Goal: Task Accomplishment & Management: Manage account settings

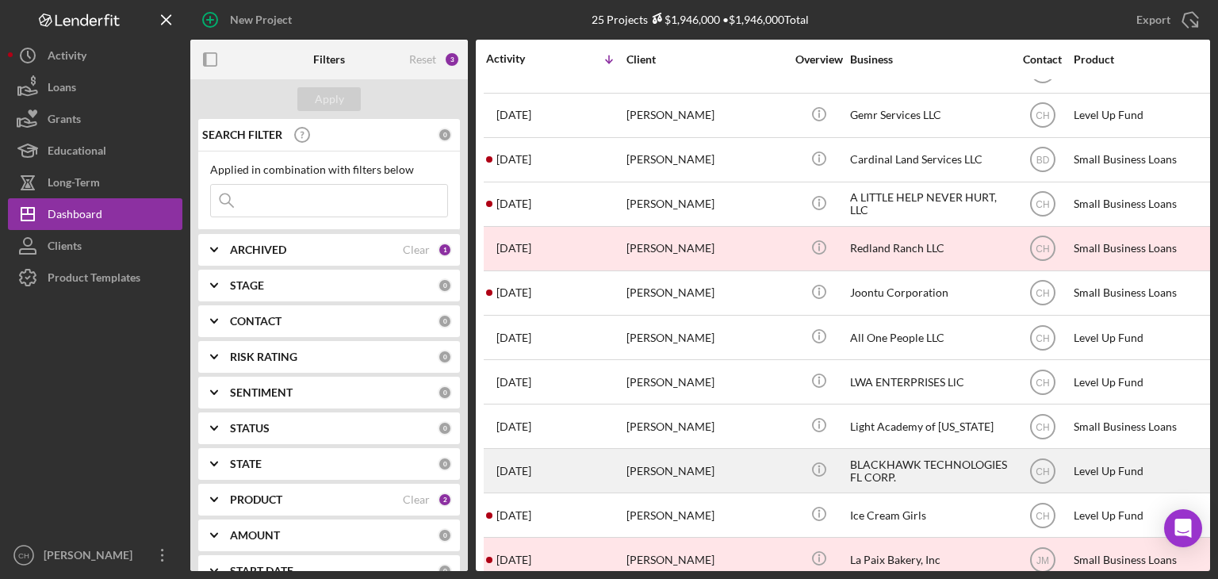
scroll to position [641, 0]
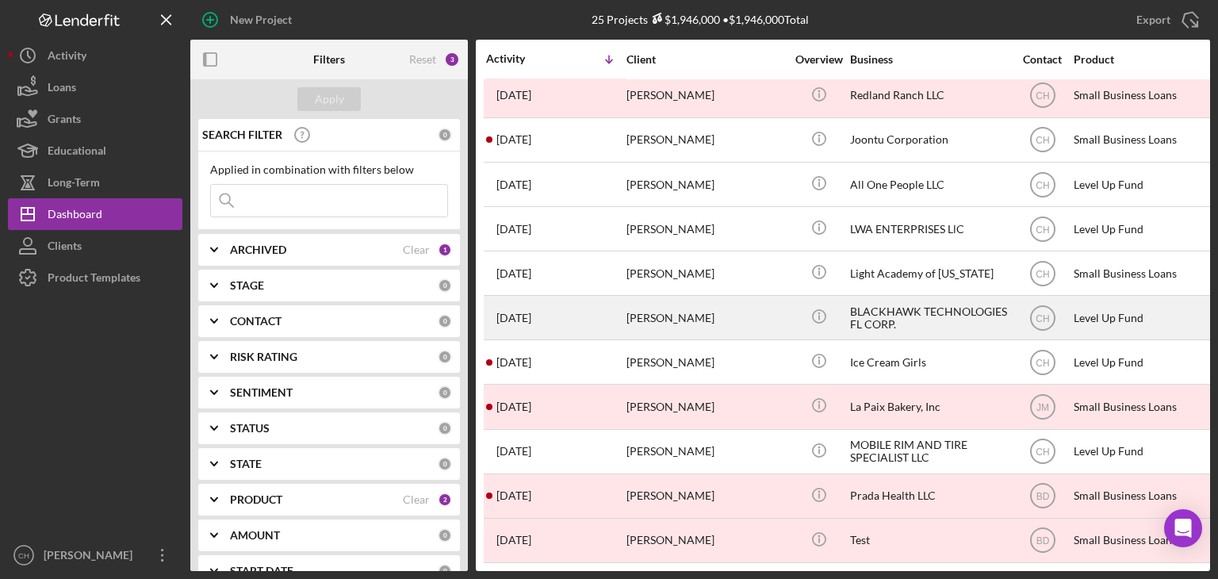
click at [517, 312] on time "[DATE]" at bounding box center [513, 318] width 35 height 13
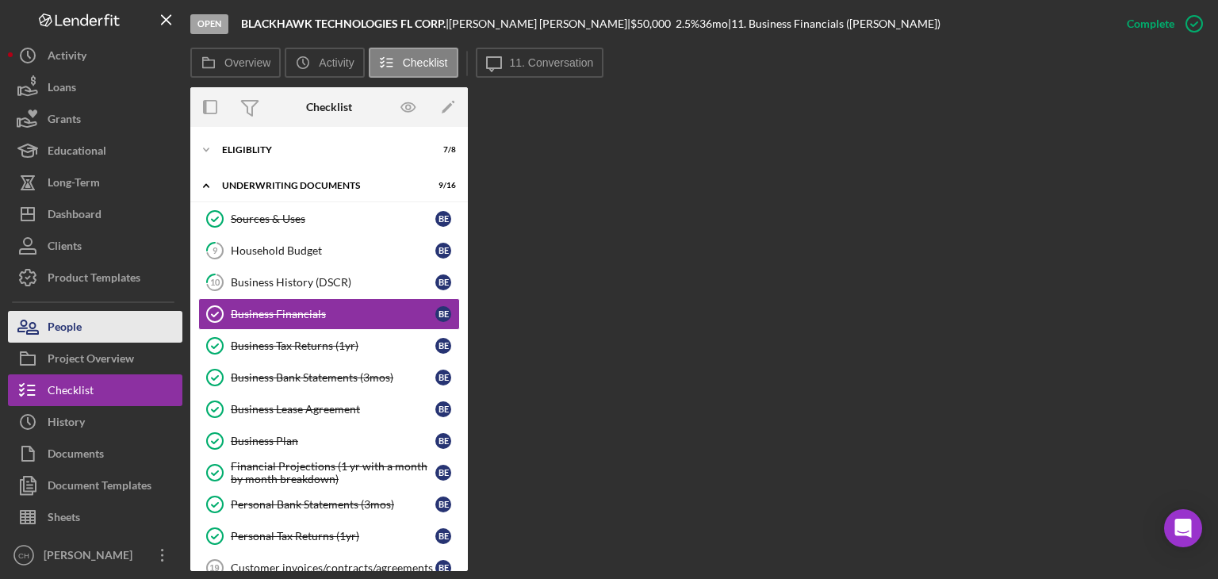
click at [108, 326] on button "People" at bounding box center [95, 327] width 174 height 32
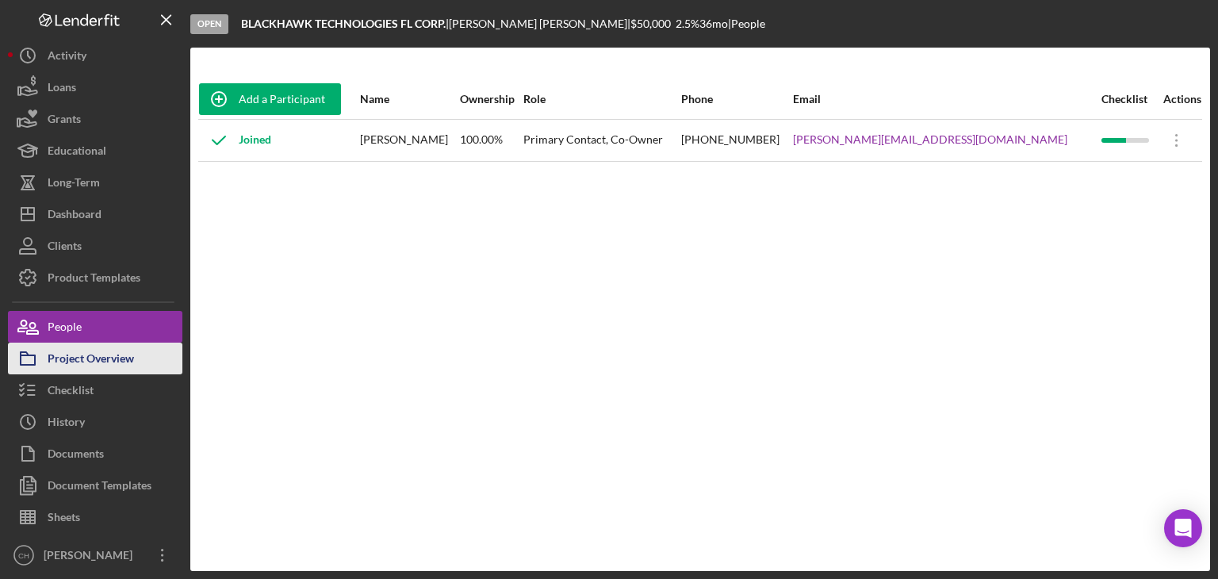
click at [105, 364] on div "Project Overview" at bounding box center [91, 360] width 86 height 36
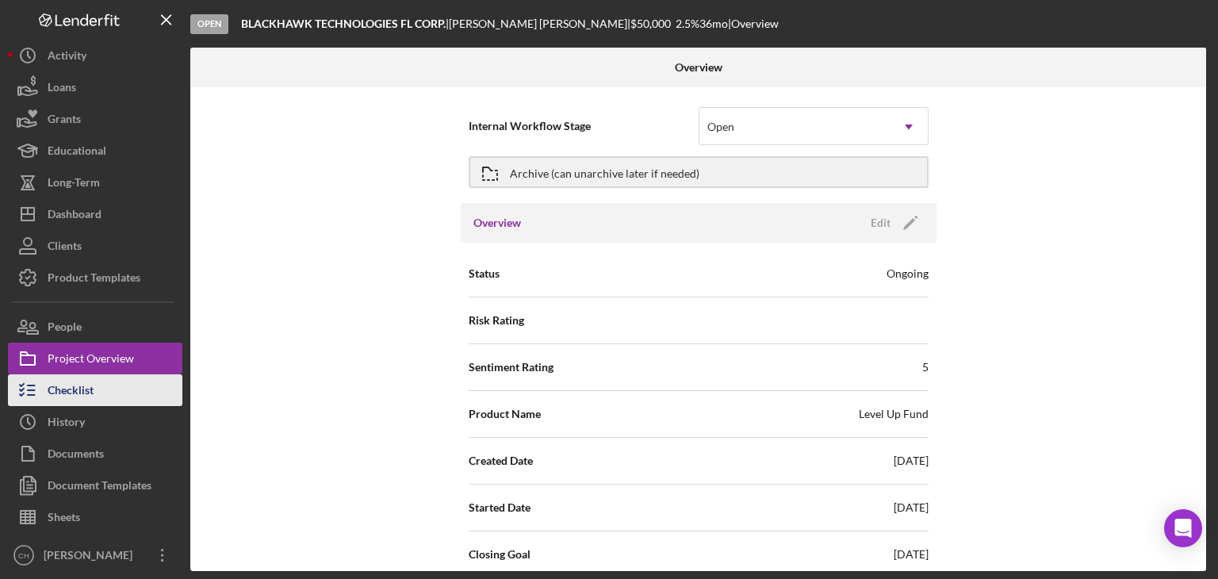
click at [99, 397] on button "Checklist" at bounding box center [95, 390] width 174 height 32
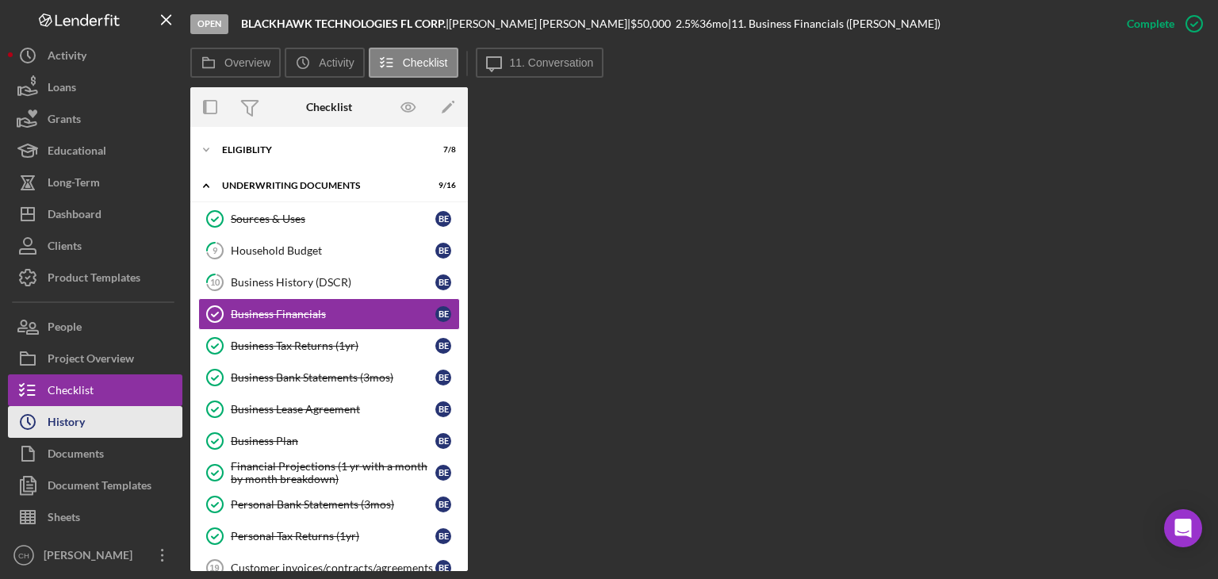
click at [94, 426] on button "Icon/History History" at bounding box center [95, 422] width 174 height 32
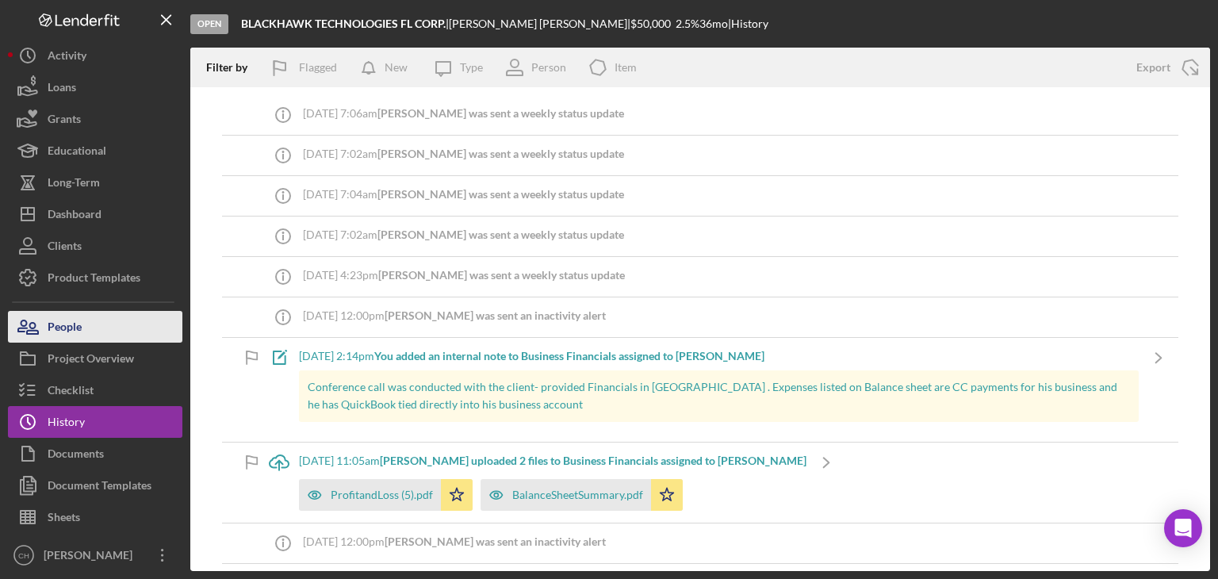
click at [122, 321] on button "People" at bounding box center [95, 327] width 174 height 32
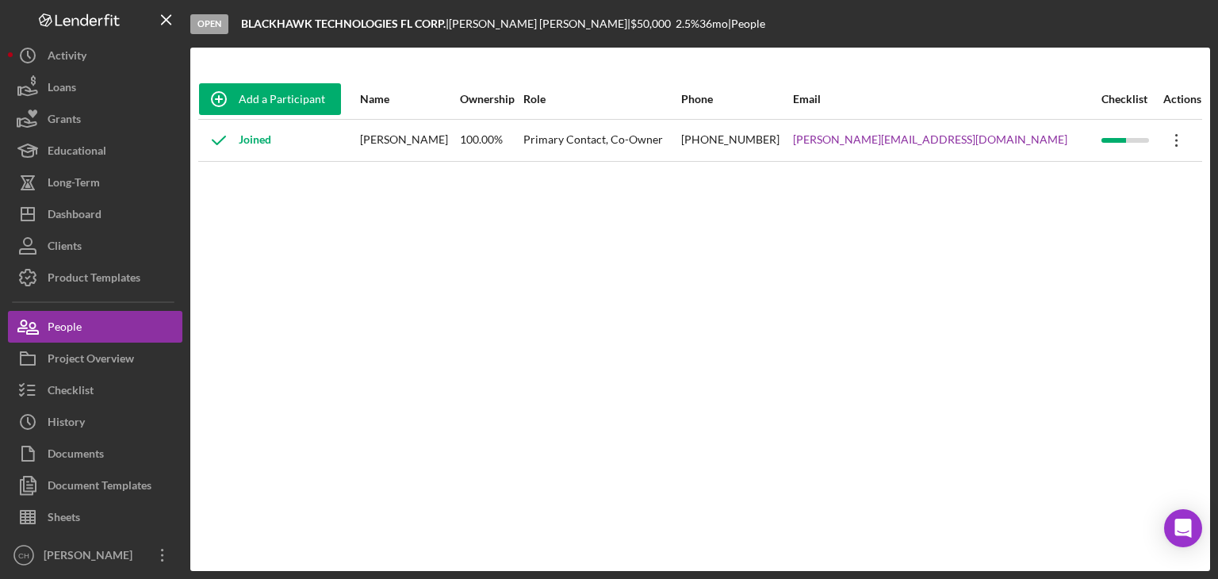
click at [1170, 131] on icon "Icon/Overflow" at bounding box center [1177, 140] width 40 height 40
click at [113, 210] on button "Icon/Dashboard Dashboard" at bounding box center [95, 214] width 174 height 32
click at [136, 386] on button "Checklist" at bounding box center [95, 390] width 174 height 32
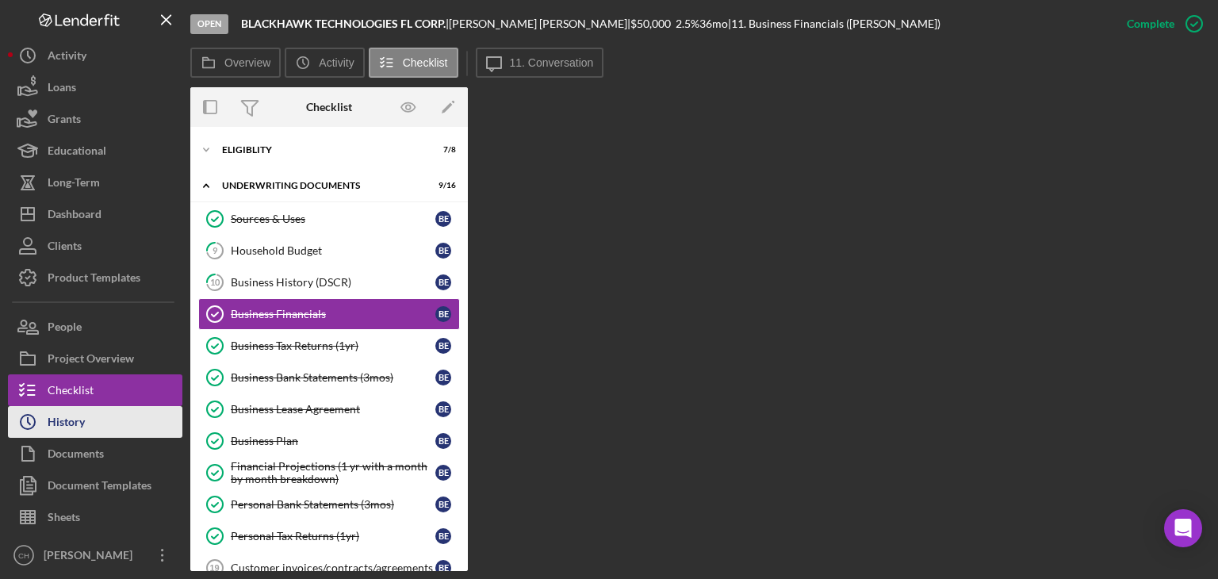
click at [117, 410] on button "Icon/History History" at bounding box center [95, 422] width 174 height 32
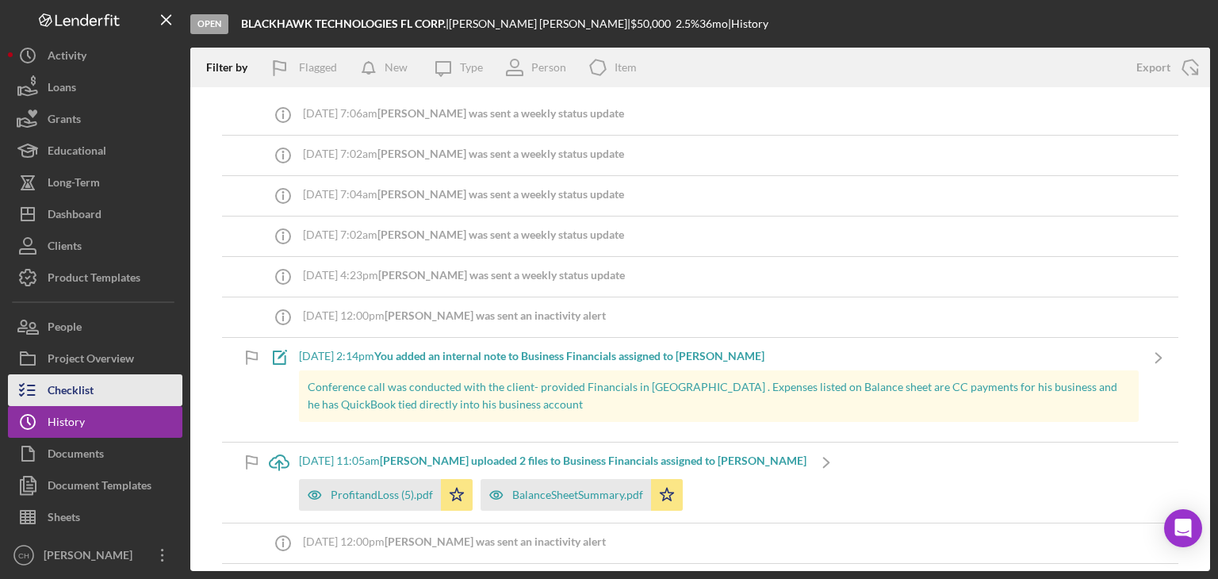
click at [130, 389] on button "Checklist" at bounding box center [95, 390] width 174 height 32
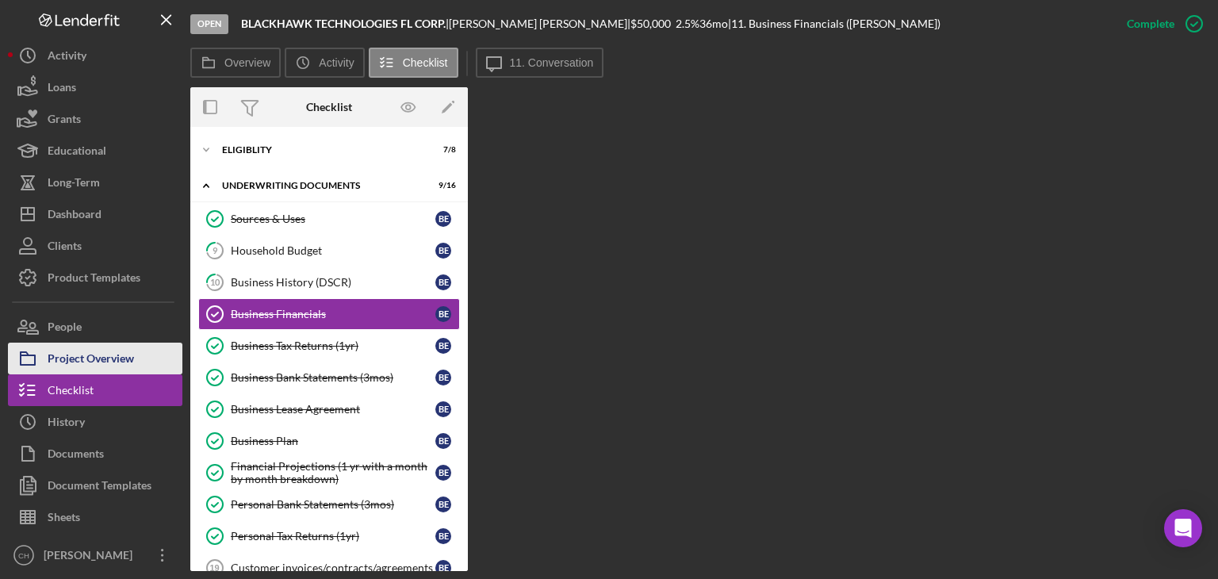
click at [128, 354] on div "Project Overview" at bounding box center [91, 360] width 86 height 36
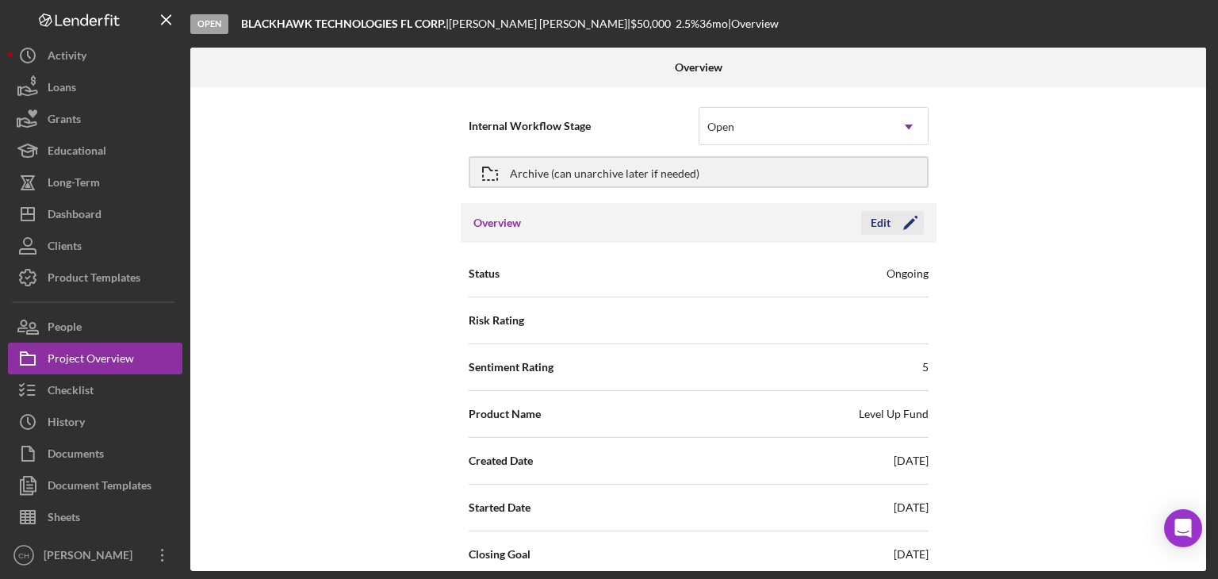
click at [912, 219] on icon "Icon/Edit" at bounding box center [910, 223] width 40 height 40
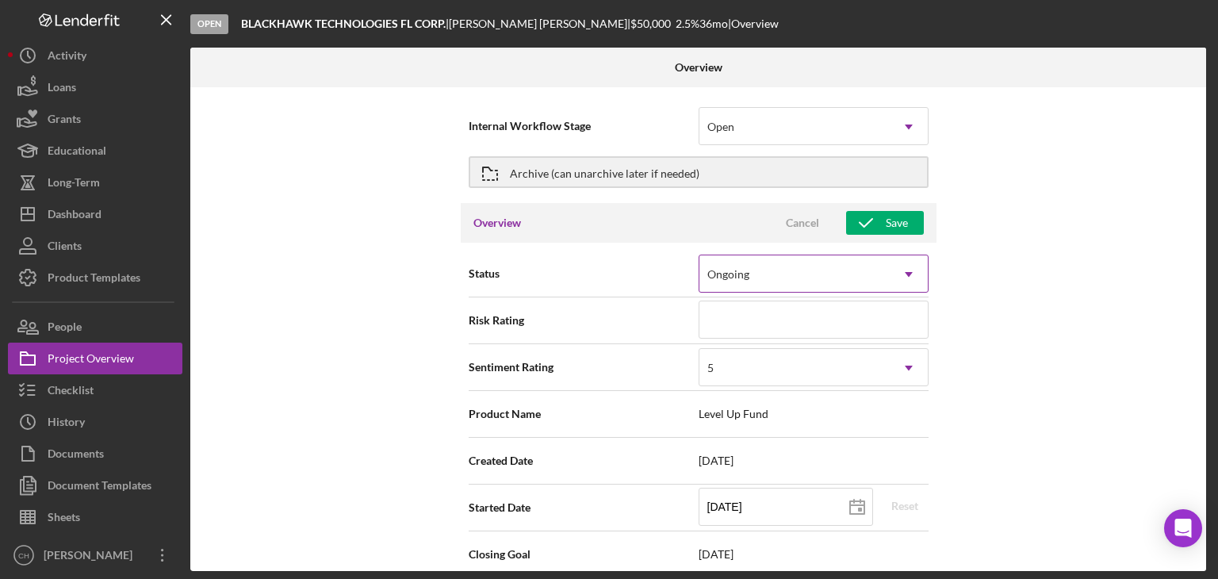
click at [766, 273] on div "Ongoing" at bounding box center [794, 274] width 190 height 36
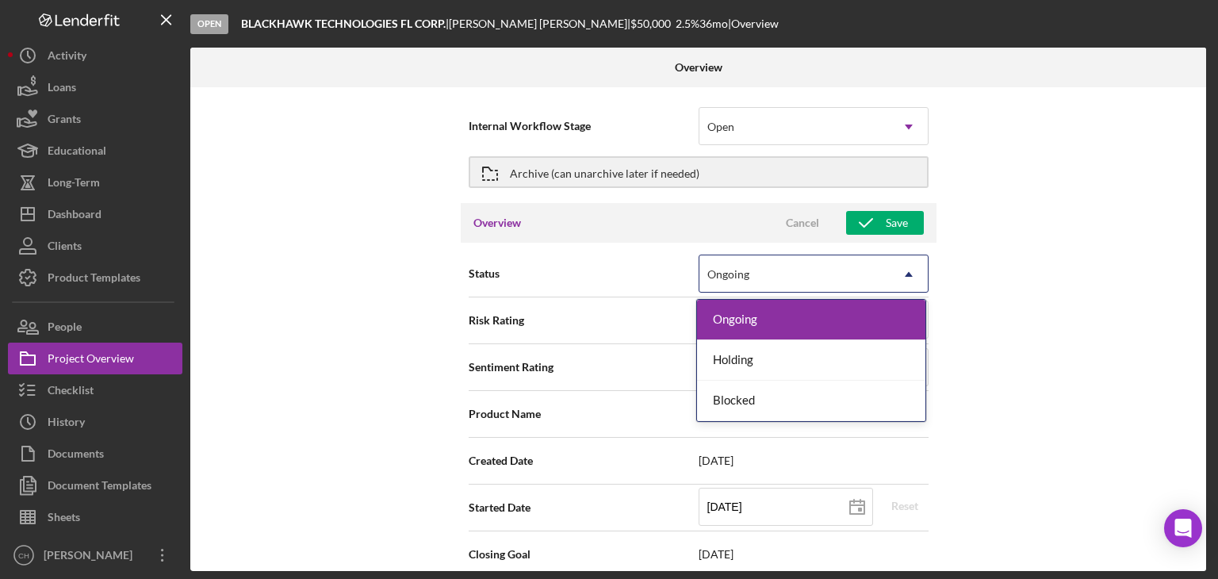
click at [766, 273] on div "Ongoing" at bounding box center [794, 274] width 190 height 36
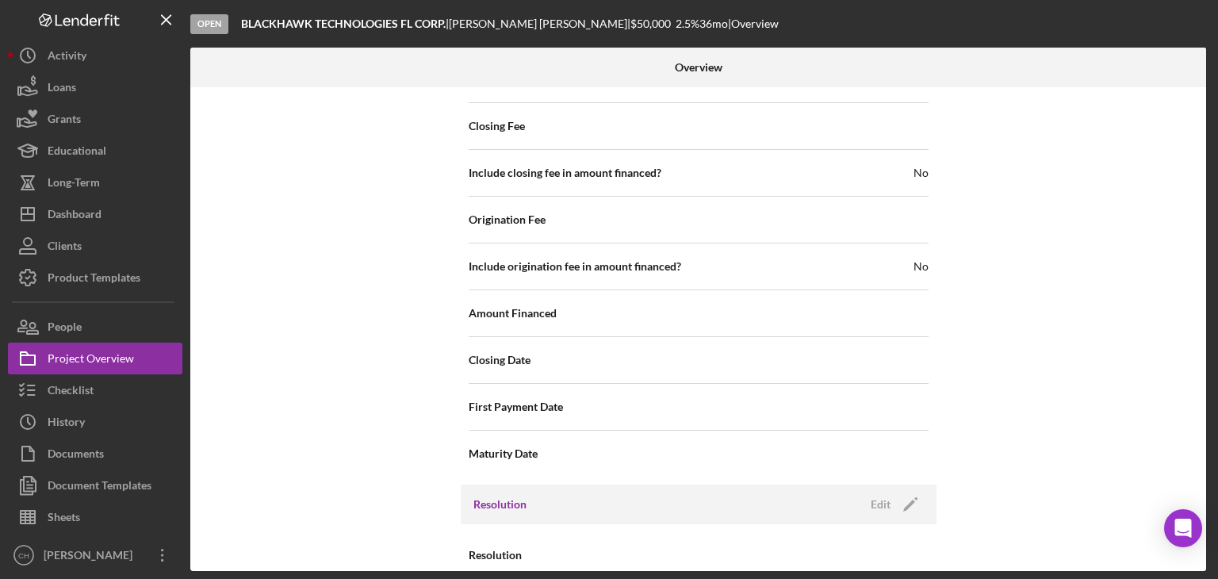
scroll to position [1914, 0]
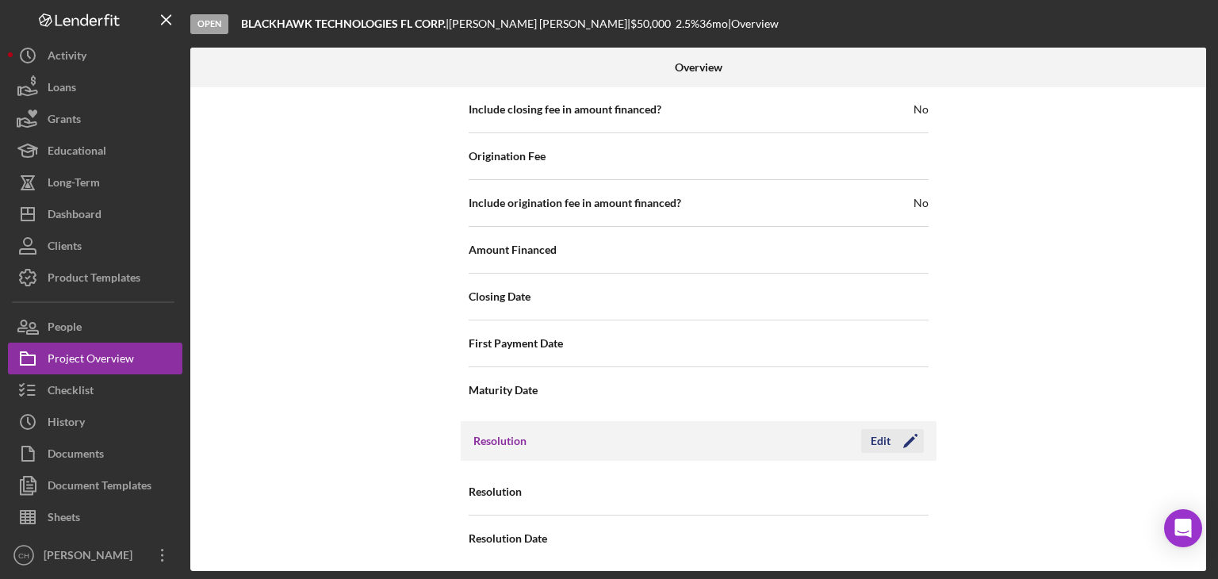
click at [910, 438] on icon "Icon/Edit" at bounding box center [910, 441] width 40 height 40
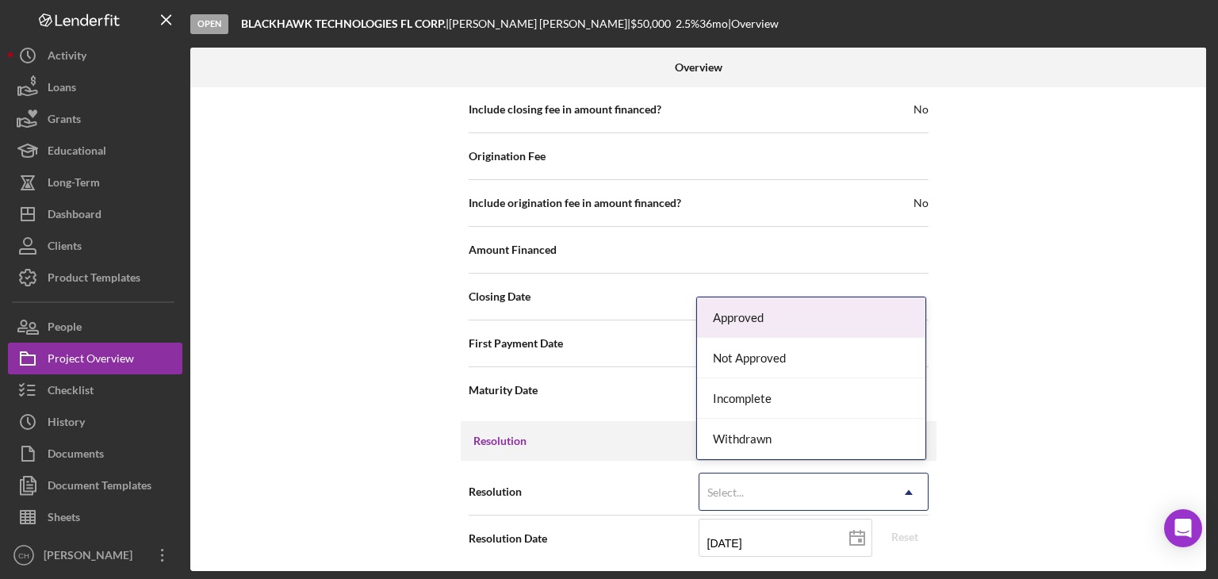
click at [811, 489] on div "Select..." at bounding box center [794, 492] width 190 height 36
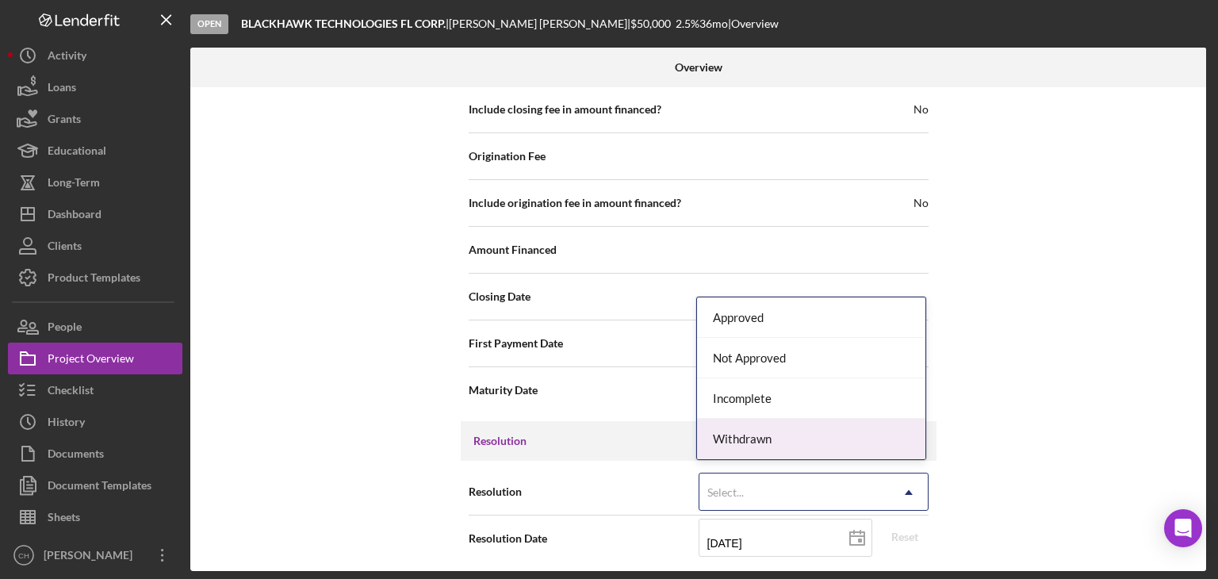
click at [843, 423] on div "Withdrawn" at bounding box center [811, 439] width 228 height 40
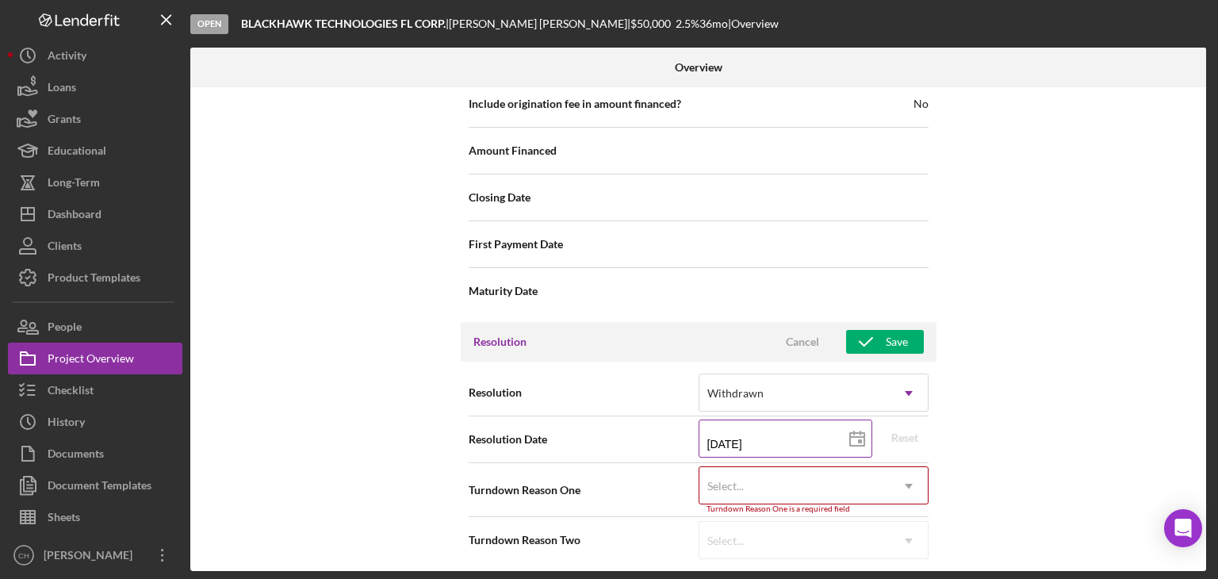
scroll to position [2014, 0]
click at [772, 477] on div "Select..." at bounding box center [794, 484] width 190 height 36
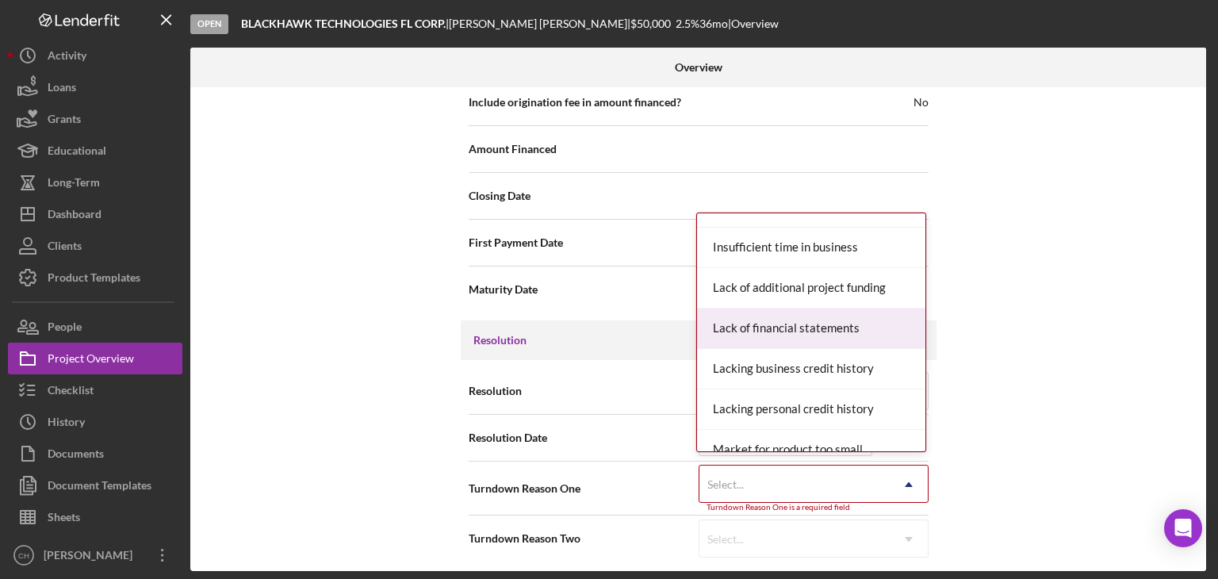
scroll to position [793, 0]
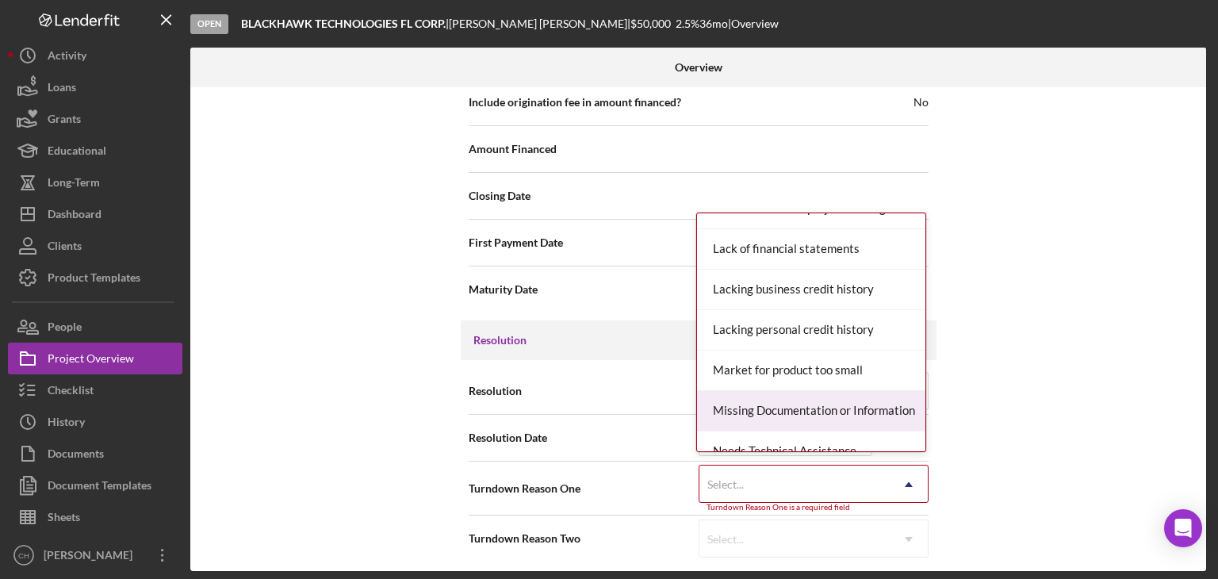
click at [844, 391] on div "Missing Documentation or Information" at bounding box center [811, 411] width 228 height 40
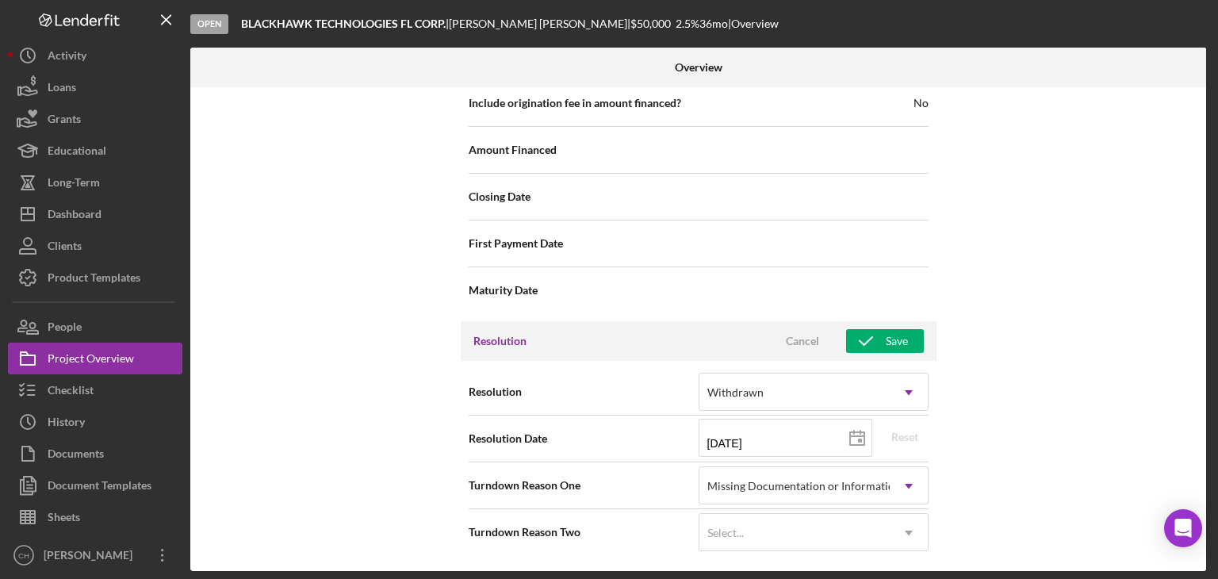
scroll to position [2007, 0]
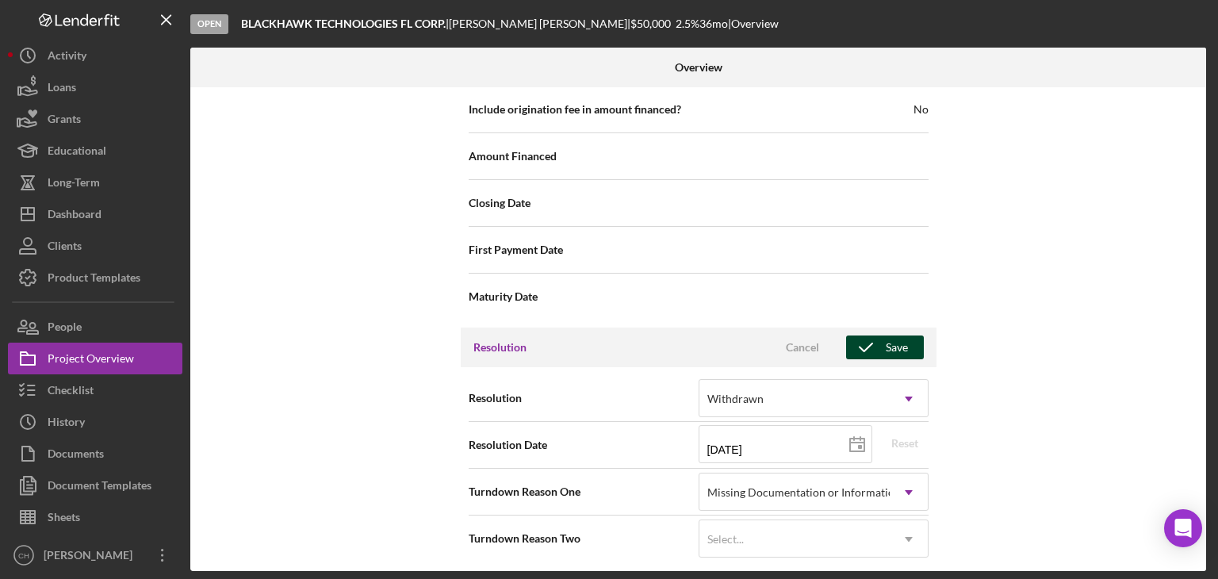
click at [868, 334] on icon "button" at bounding box center [866, 347] width 40 height 40
type textarea "Here's a snapshot of information that has been fully approved, as well as the i…"
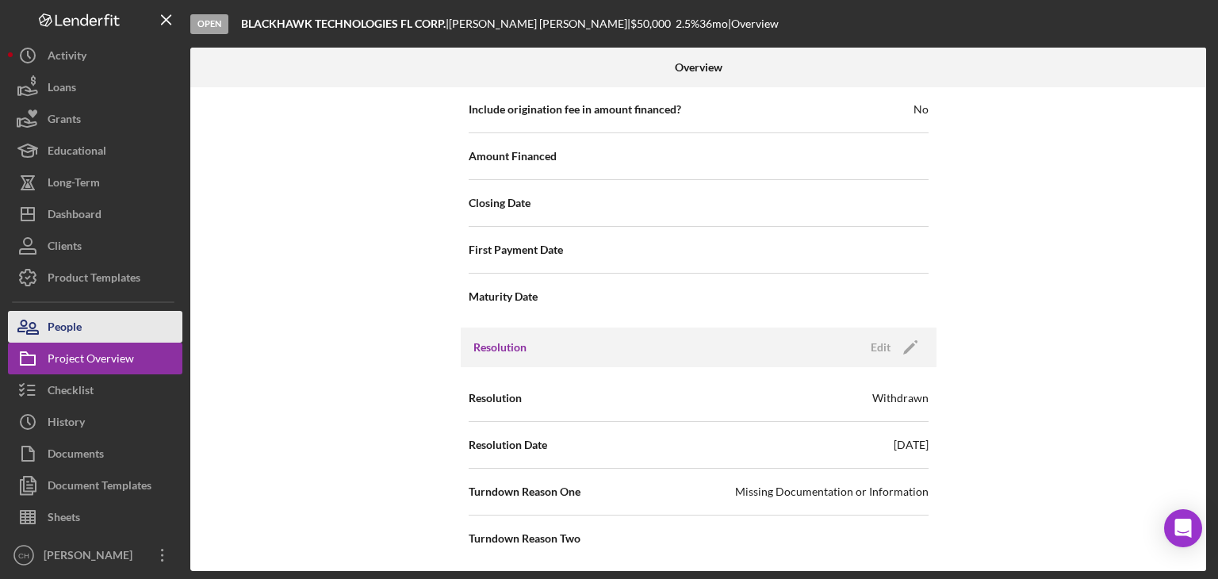
click at [106, 332] on button "People" at bounding box center [95, 327] width 174 height 32
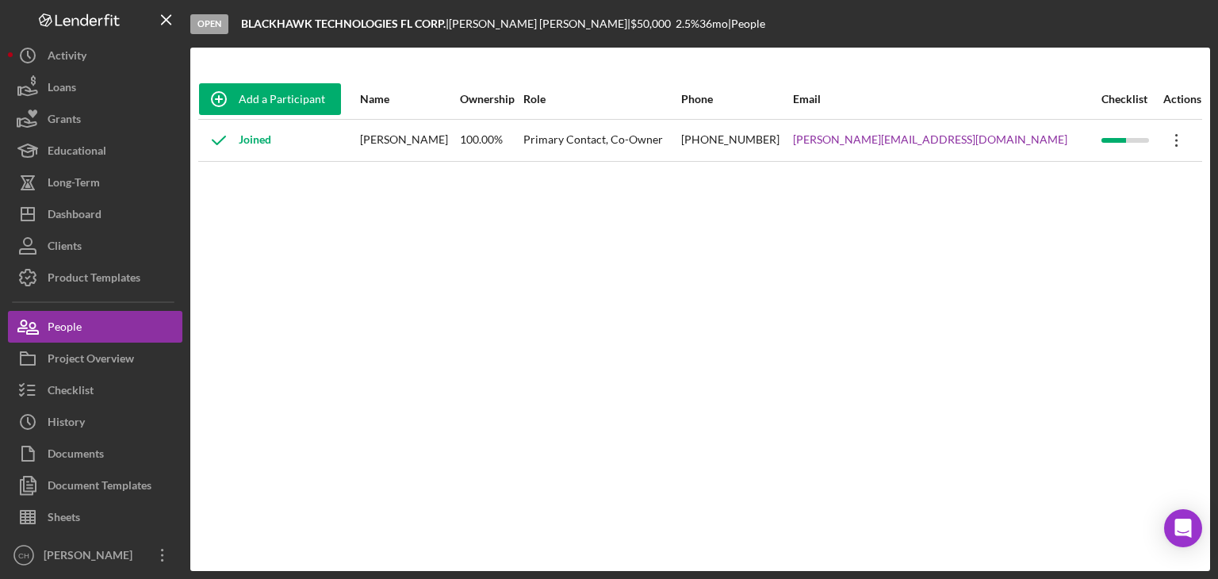
click at [1169, 139] on icon "Icon/Overflow" at bounding box center [1177, 140] width 40 height 40
click at [118, 377] on button "Checklist" at bounding box center [95, 390] width 174 height 32
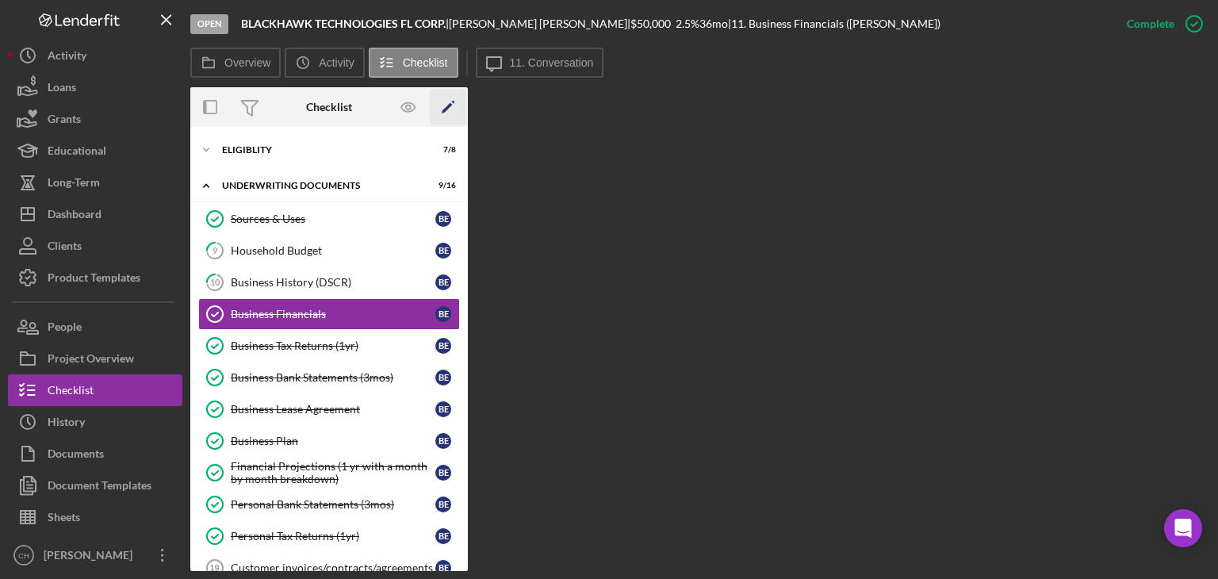
click at [457, 113] on icon "Icon/Edit" at bounding box center [448, 108] width 36 height 36
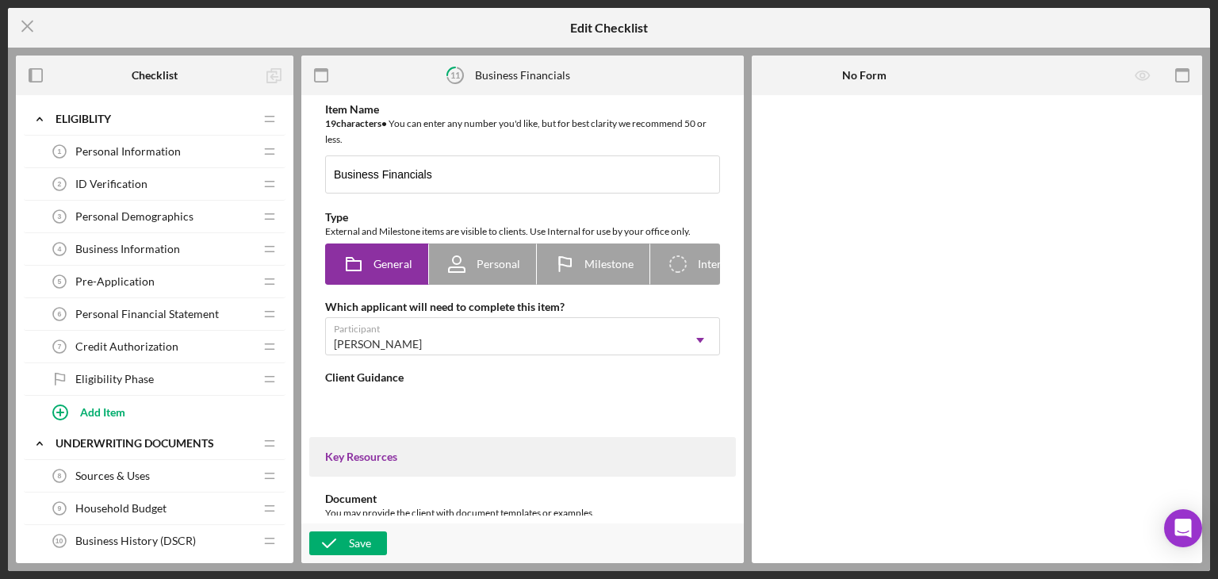
type textarea "<div>Please submit a year-to-date profit &amp; loss statement, balance sheet, a…"
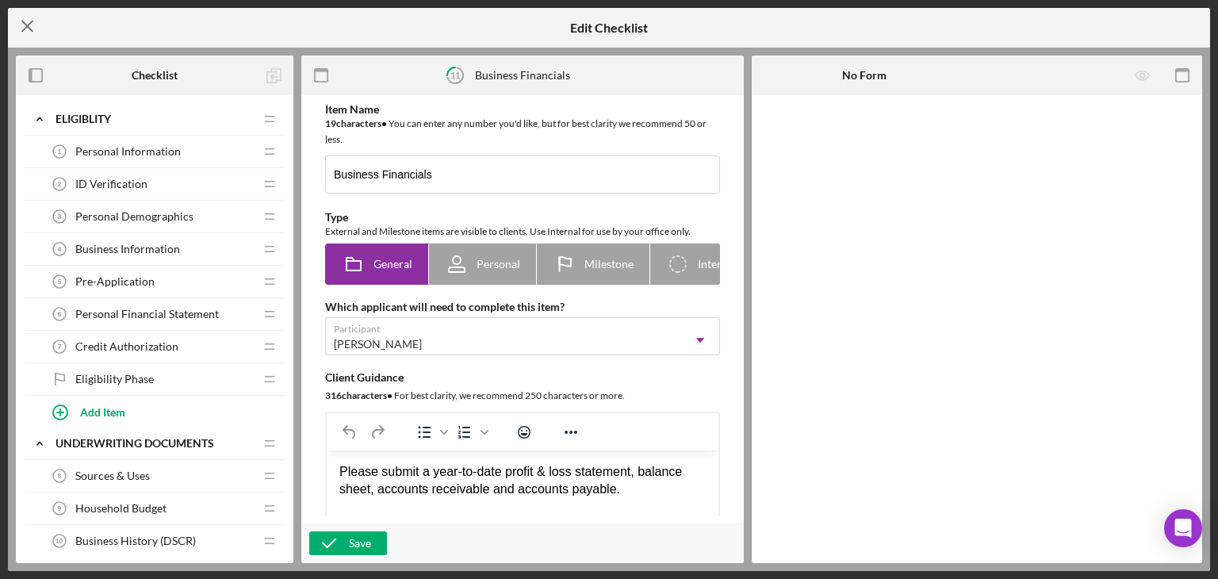
click at [20, 23] on icon "Icon/Menu Close" at bounding box center [28, 26] width 40 height 40
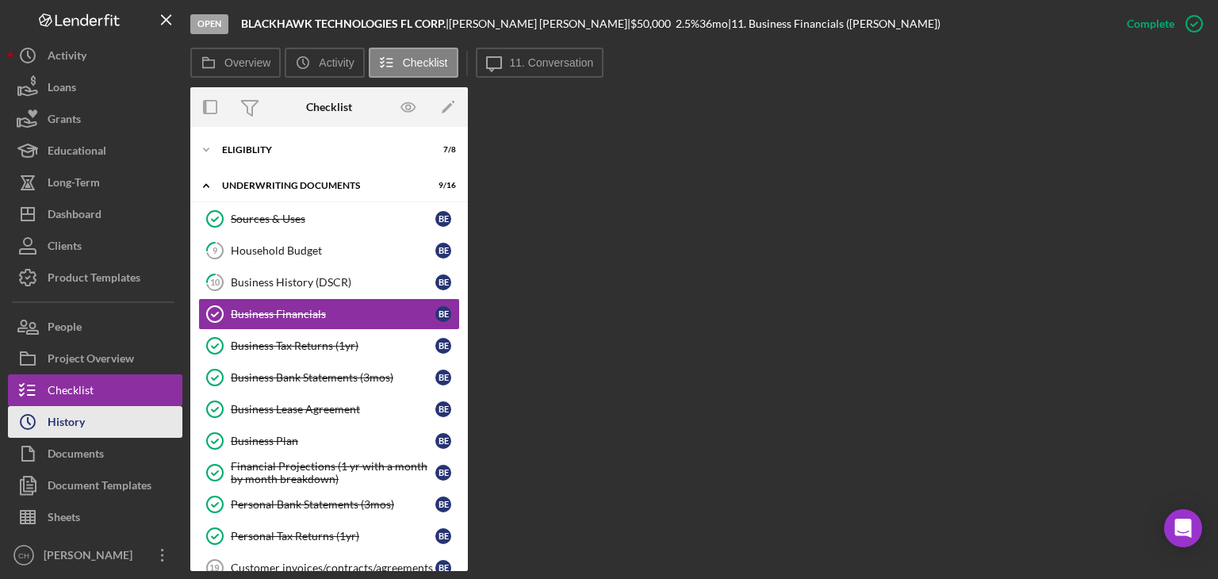
click at [110, 423] on button "Icon/History History" at bounding box center [95, 422] width 174 height 32
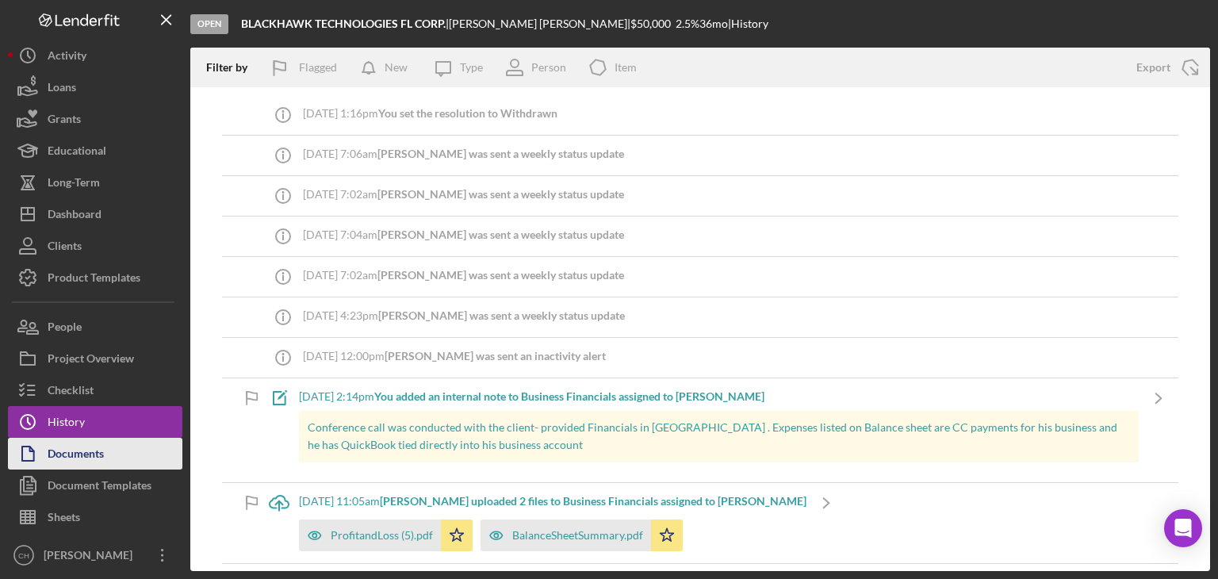
click at [105, 448] on button "Documents" at bounding box center [95, 454] width 174 height 32
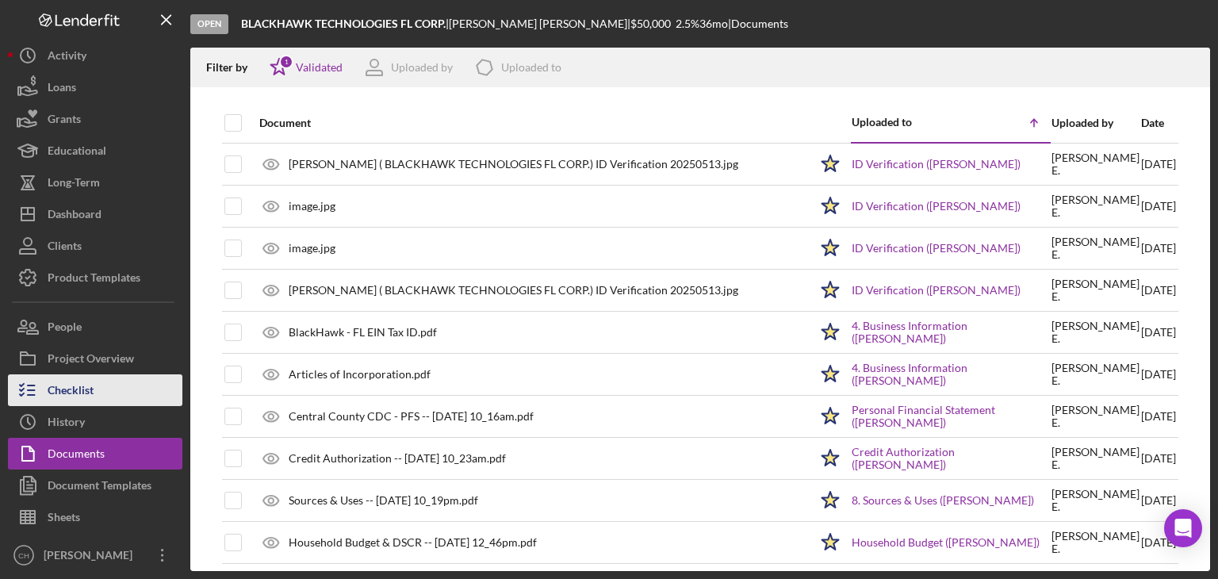
click at [124, 396] on button "Checklist" at bounding box center [95, 390] width 174 height 32
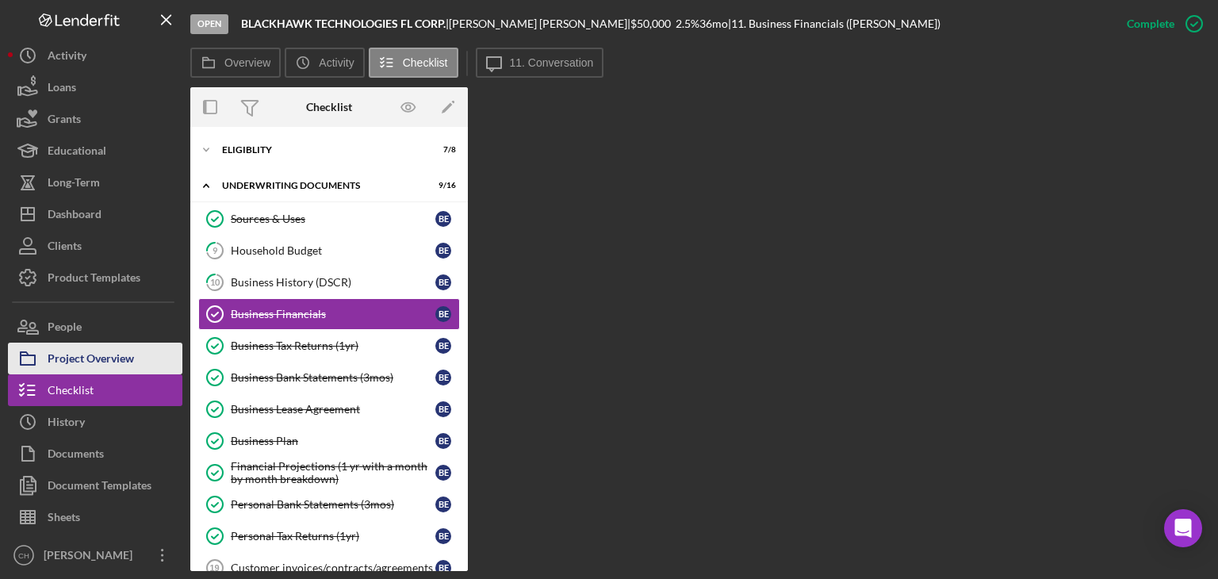
click at [134, 359] on div "Project Overview" at bounding box center [91, 360] width 86 height 36
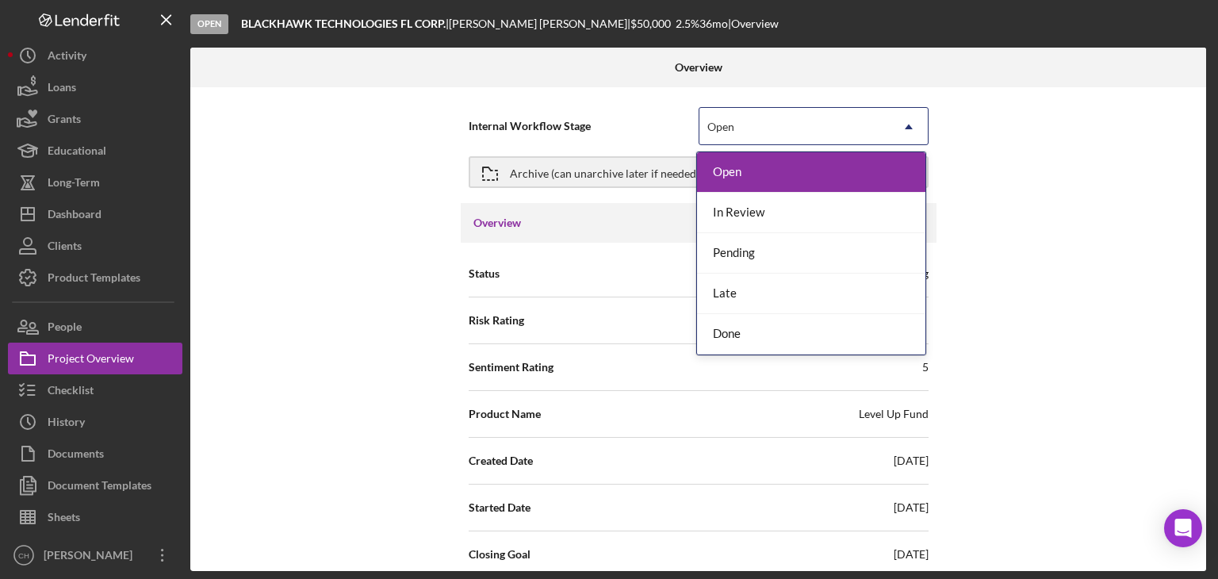
click at [802, 118] on div "Open" at bounding box center [794, 127] width 190 height 36
click at [790, 128] on div "Open" at bounding box center [794, 127] width 190 height 36
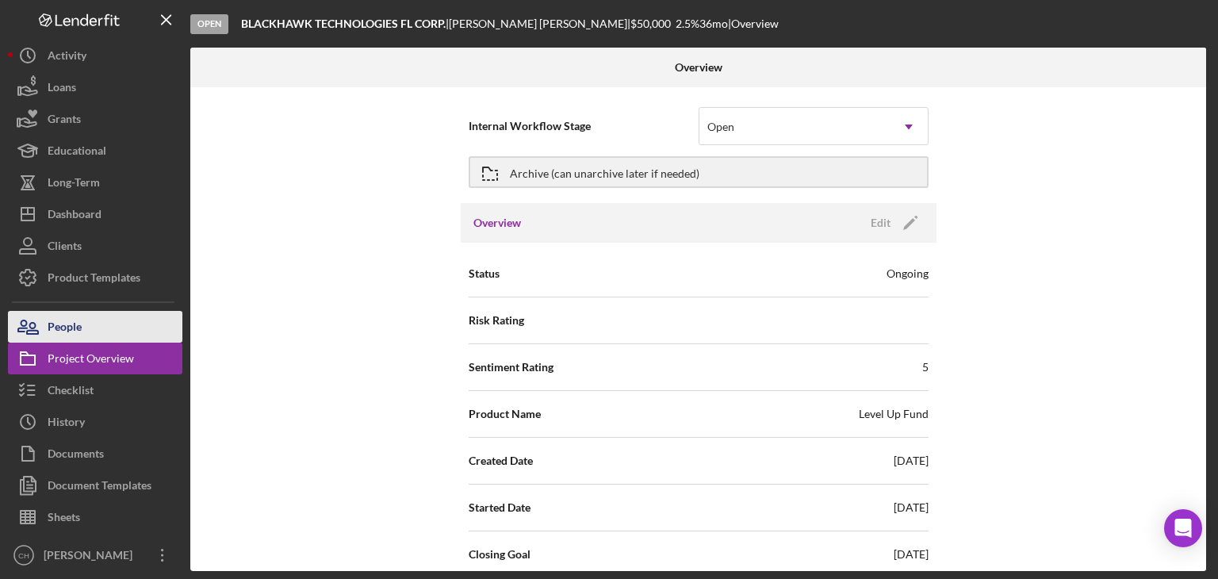
click at [138, 315] on button "People" at bounding box center [95, 327] width 174 height 32
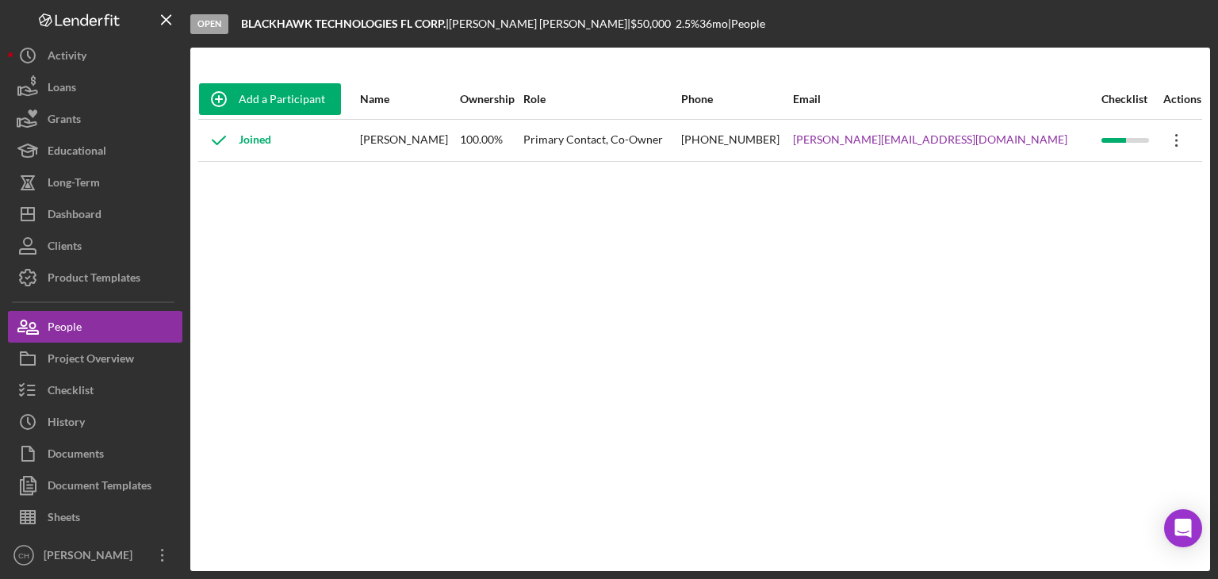
click at [1164, 131] on icon "Icon/Overflow" at bounding box center [1177, 140] width 40 height 40
click at [209, 27] on div "Open" at bounding box center [209, 24] width 38 height 20
click at [1170, 147] on icon "Icon/Overflow" at bounding box center [1177, 140] width 40 height 40
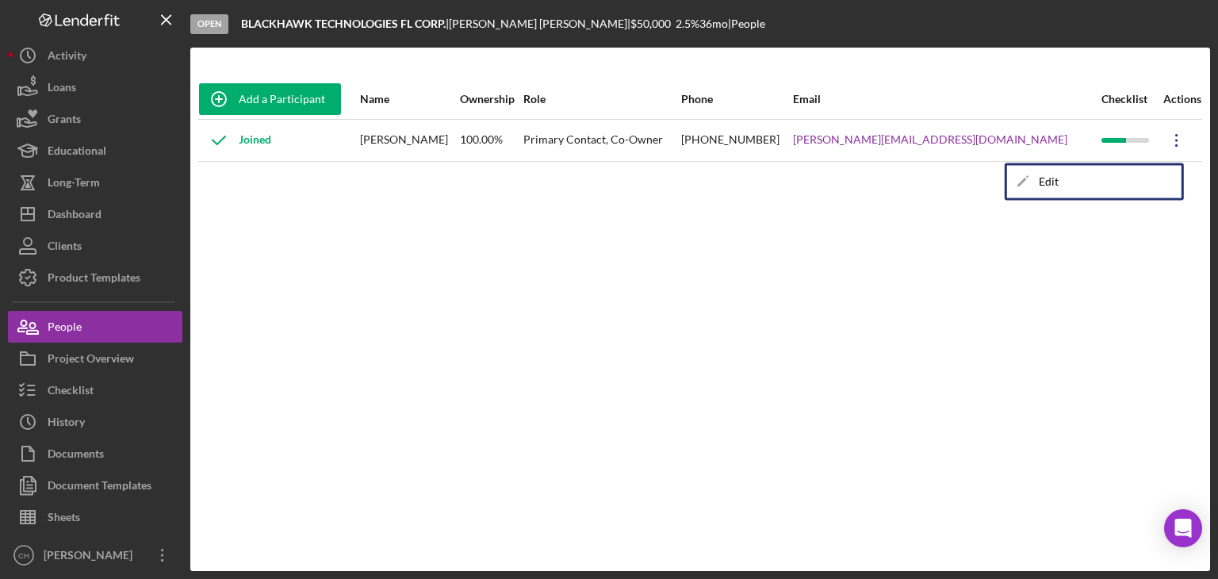
drag, startPoint x: 770, startPoint y: 353, endPoint x: 221, endPoint y: 416, distance: 552.2
click at [768, 353] on div "Add a Participant Name Ownership Role Phone Email Checklist Actions Joined [PER…" at bounding box center [699, 309] width 1019 height 460
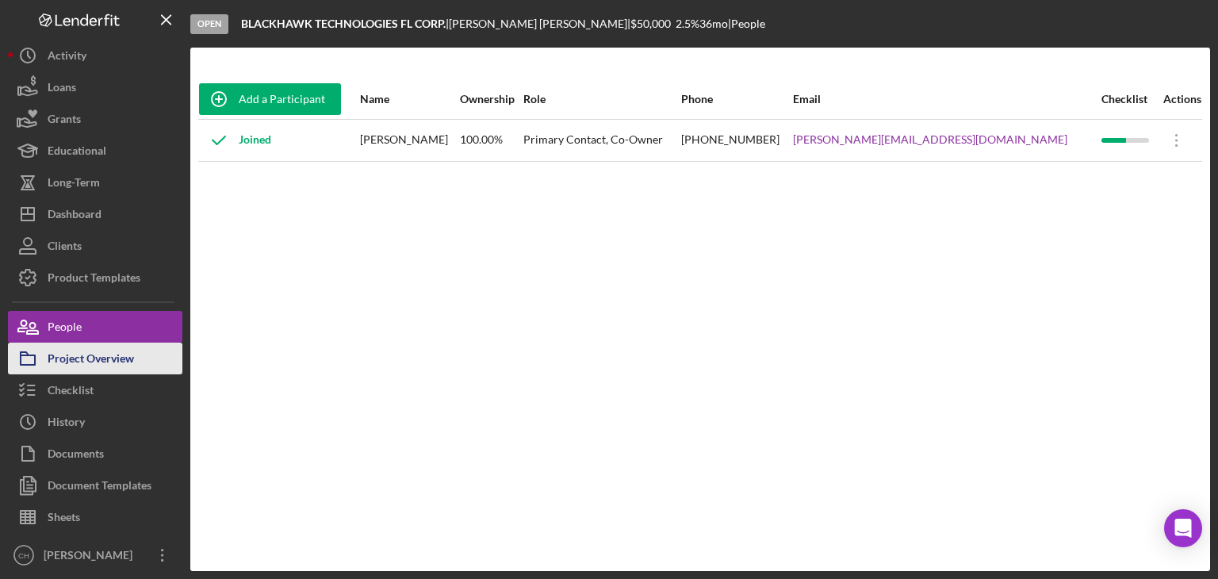
click at [117, 363] on div "Project Overview" at bounding box center [91, 360] width 86 height 36
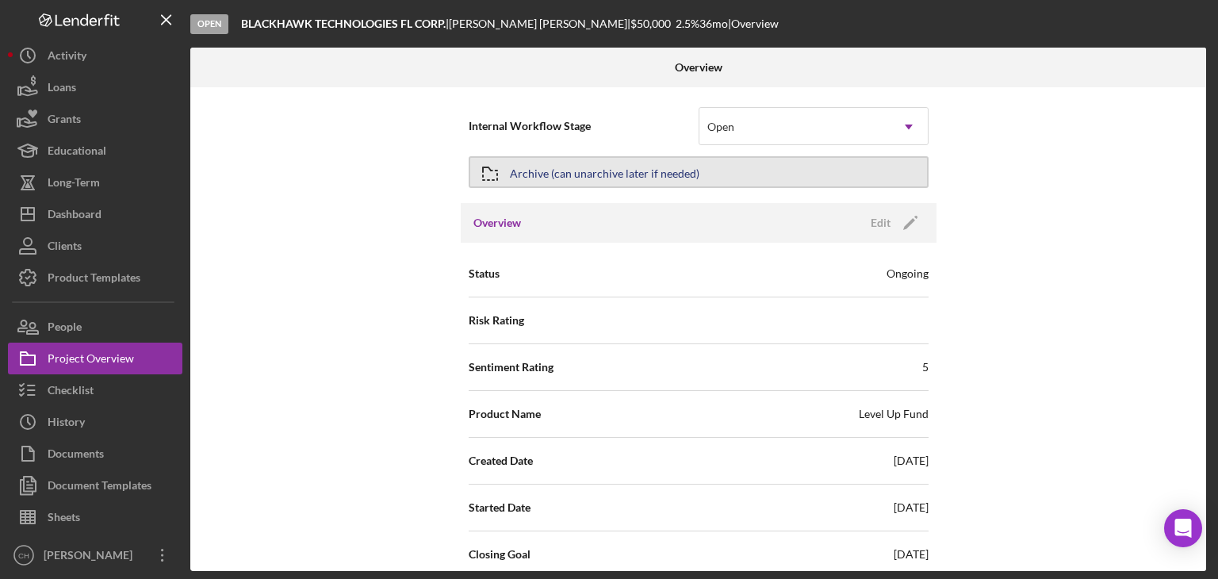
click at [553, 165] on div "Archive (can unarchive later if needed)" at bounding box center [604, 172] width 189 height 29
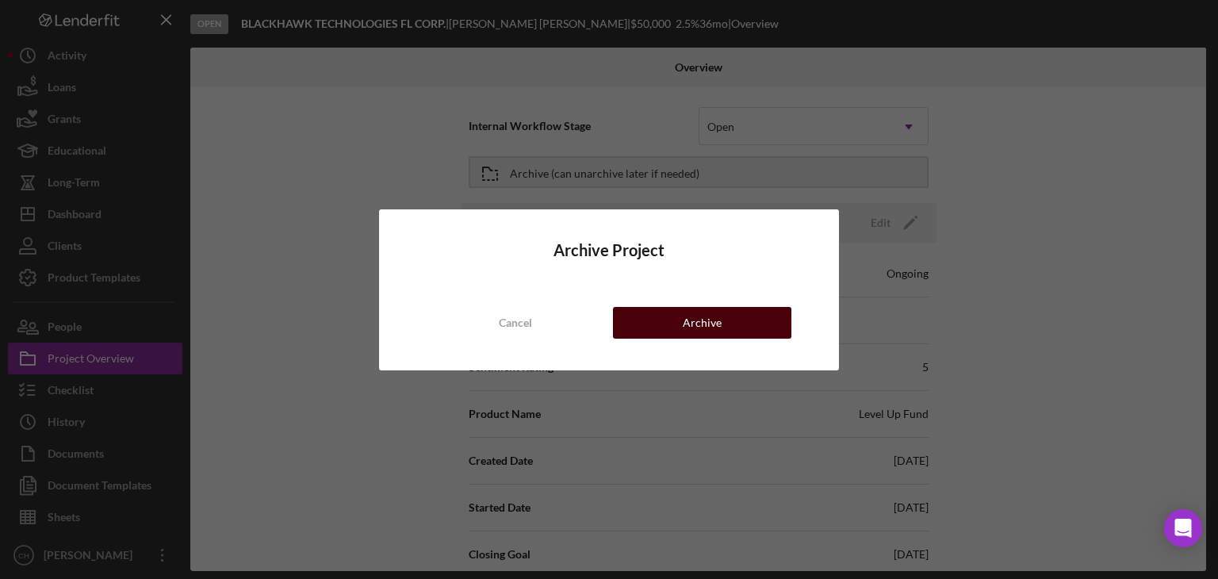
click at [726, 327] on button "Archive" at bounding box center [702, 323] width 178 height 32
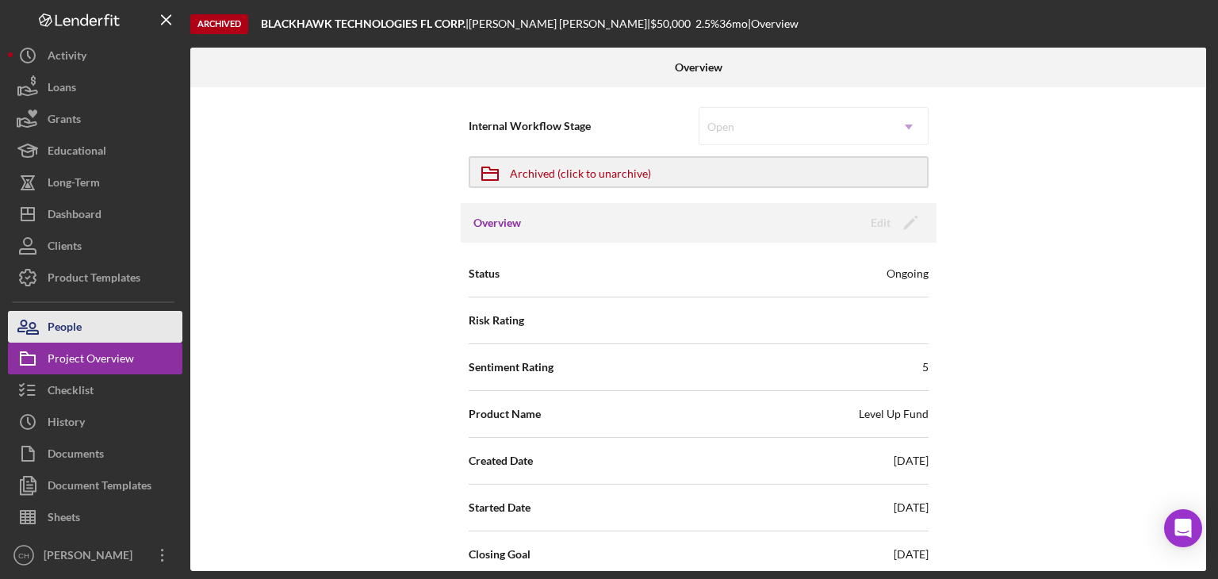
click at [88, 328] on button "People" at bounding box center [95, 327] width 174 height 32
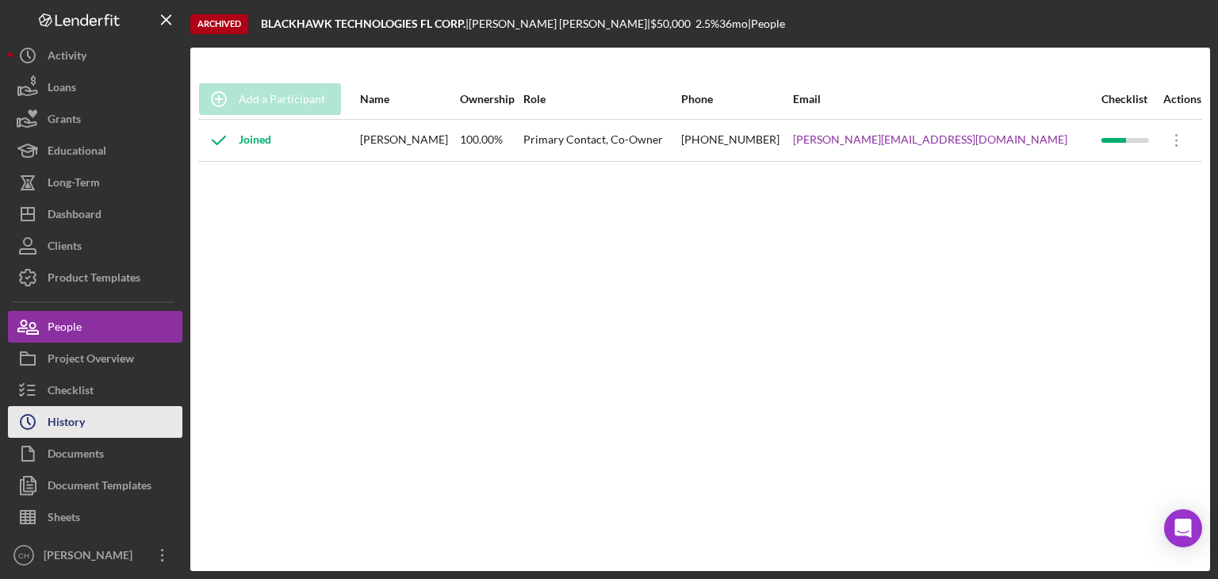
click at [106, 415] on button "Icon/History History" at bounding box center [95, 422] width 174 height 32
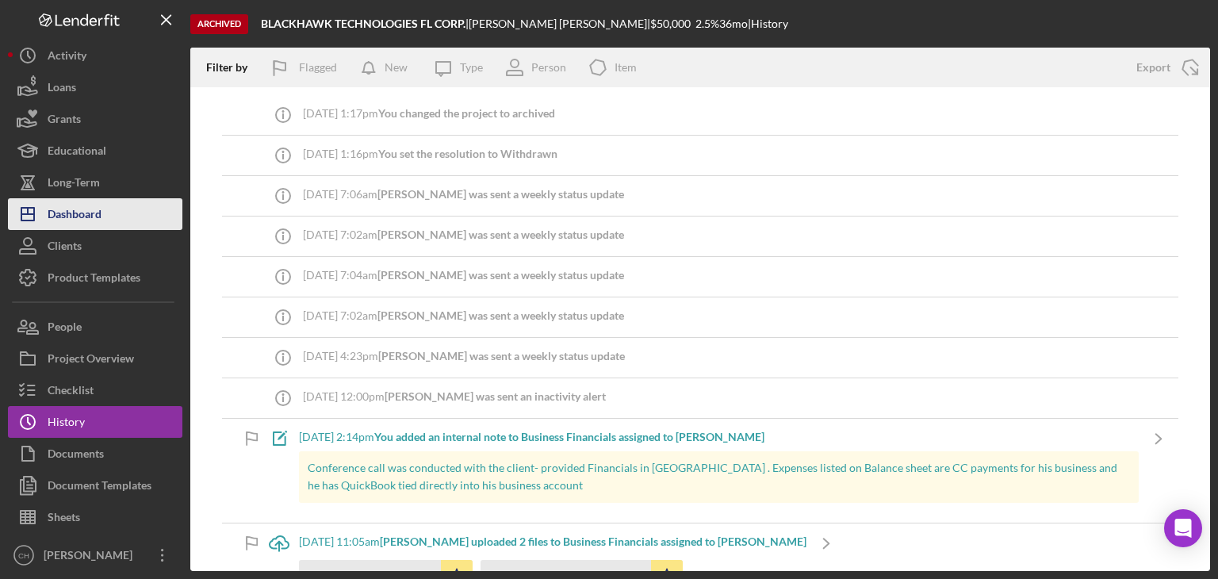
click at [117, 203] on button "Icon/Dashboard Dashboard" at bounding box center [95, 214] width 174 height 32
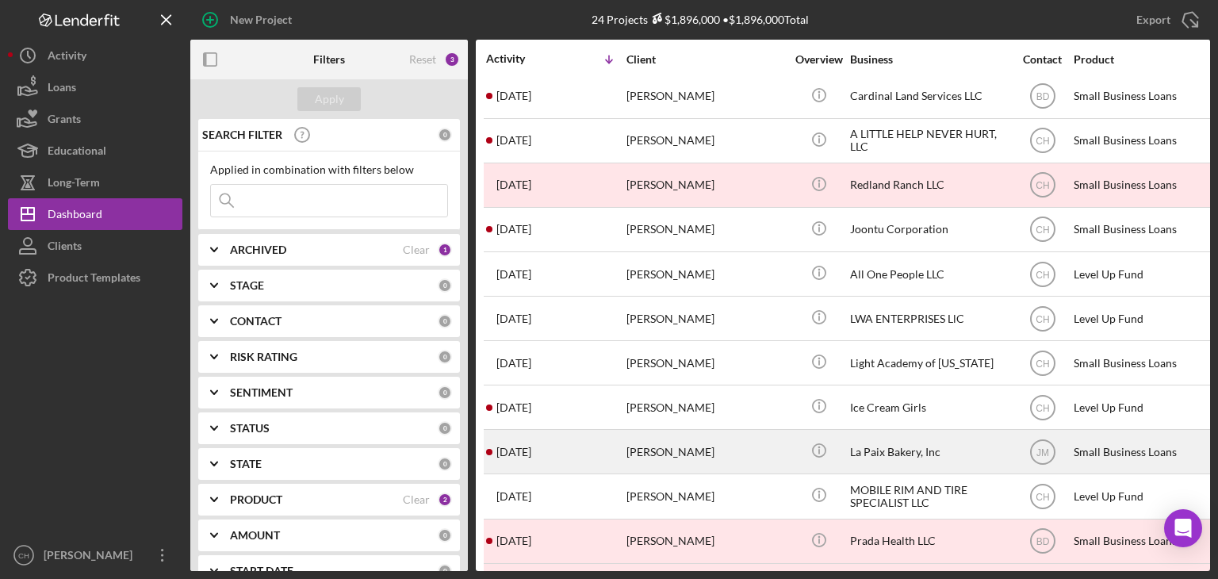
scroll to position [596, 0]
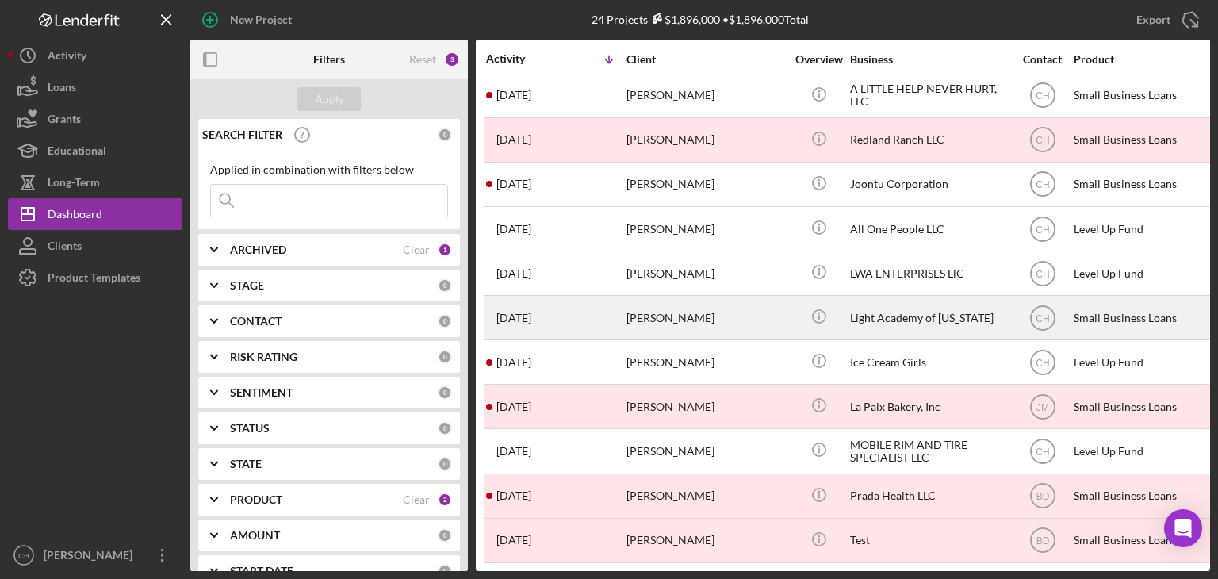
click at [602, 301] on div "[DATE] [PERSON_NAME]" at bounding box center [555, 317] width 139 height 42
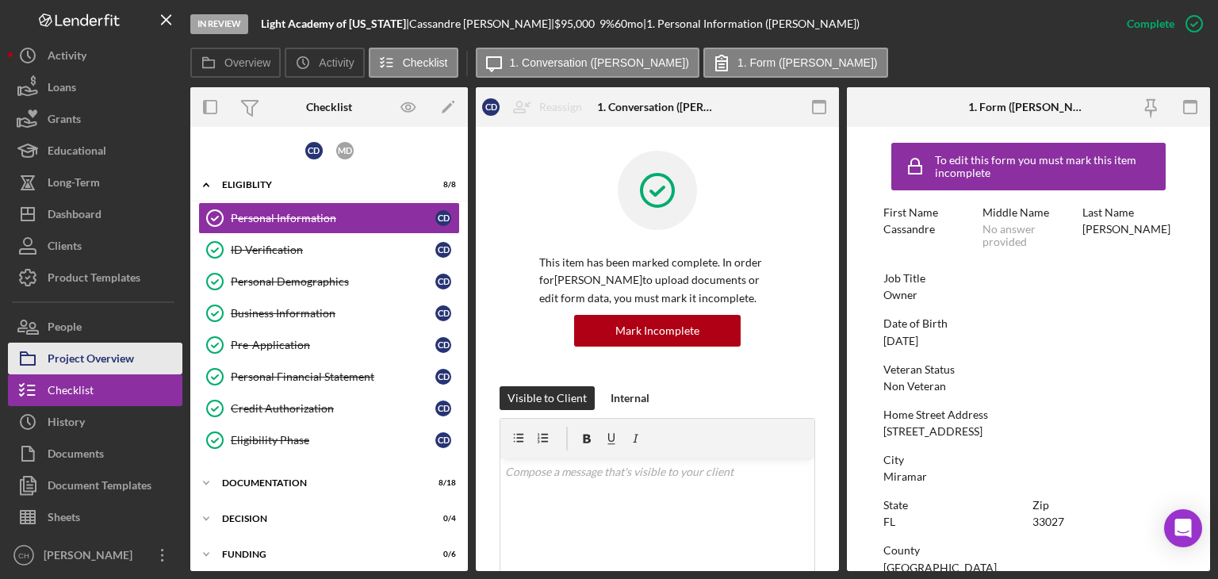
click at [124, 357] on div "Project Overview" at bounding box center [91, 360] width 86 height 36
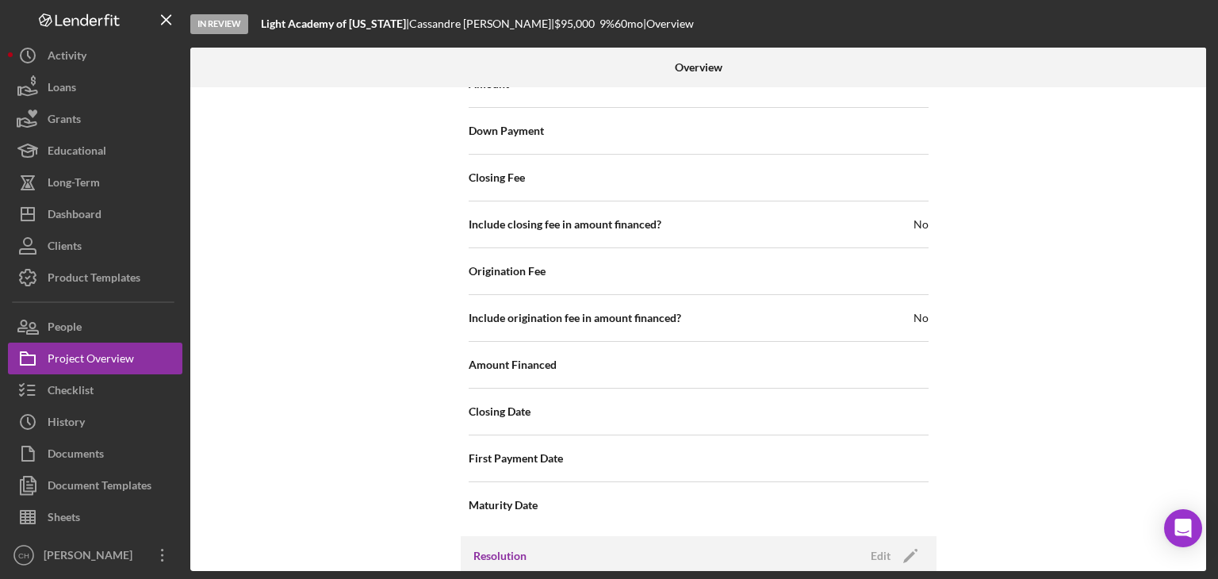
scroll to position [1836, 0]
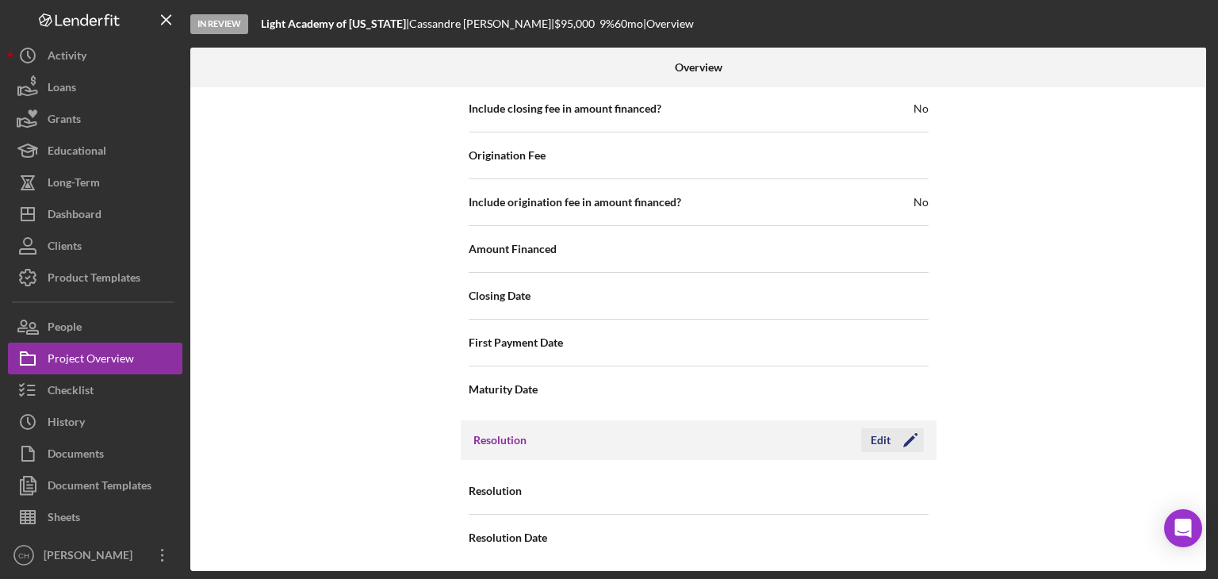
click at [905, 438] on polygon "button" at bounding box center [909, 441] width 12 height 12
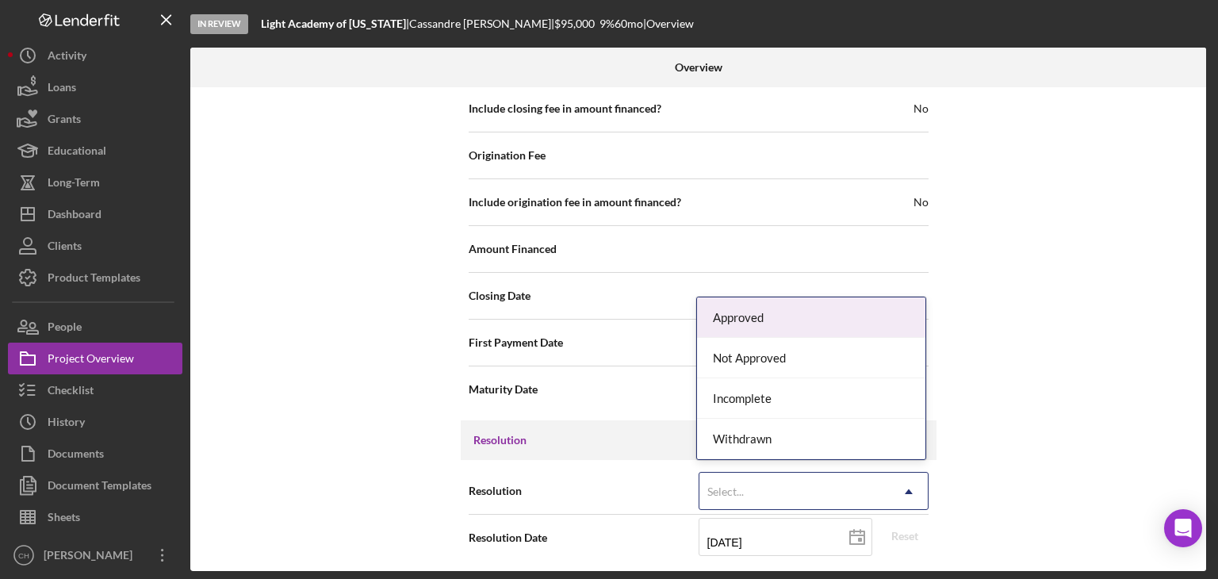
click at [784, 492] on div "Select..." at bounding box center [794, 491] width 190 height 36
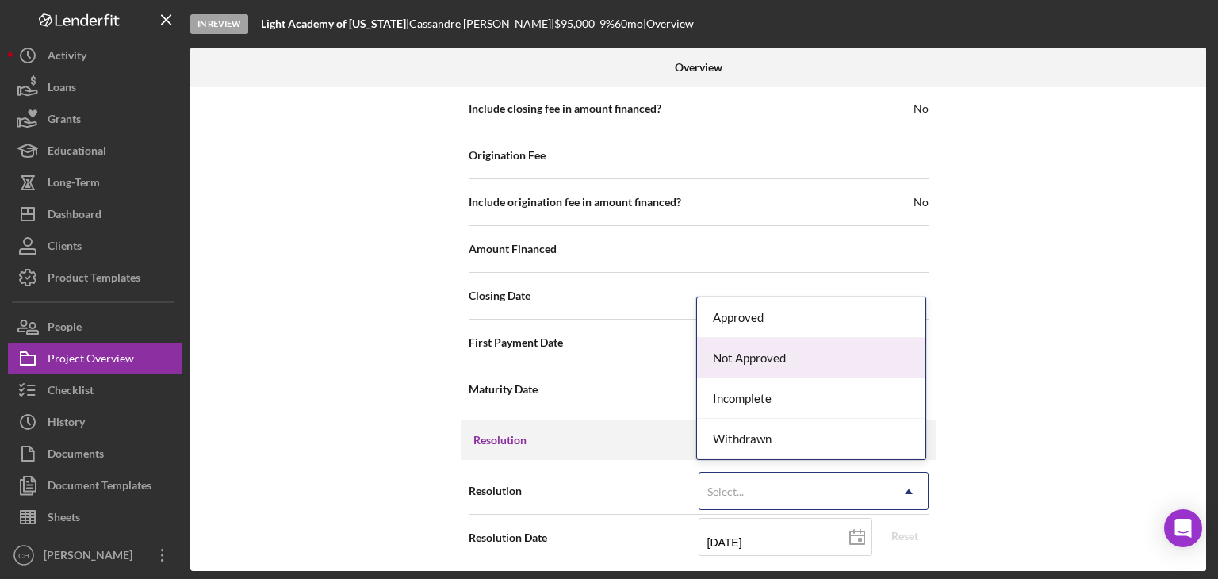
click at [796, 350] on div "Not Approved" at bounding box center [811, 358] width 228 height 40
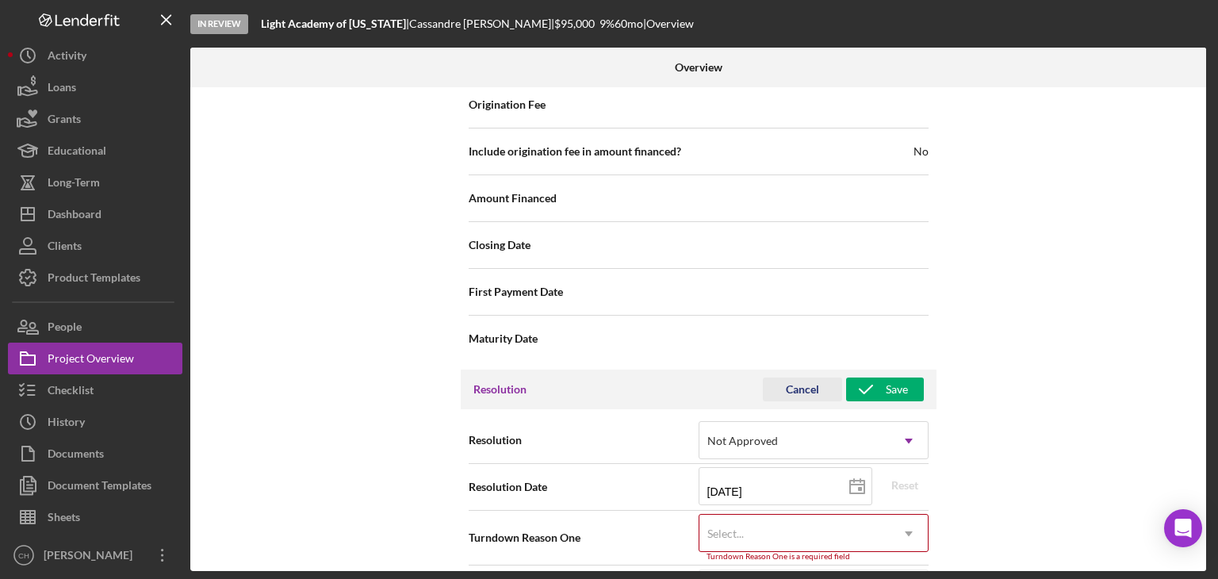
scroll to position [1937, 0]
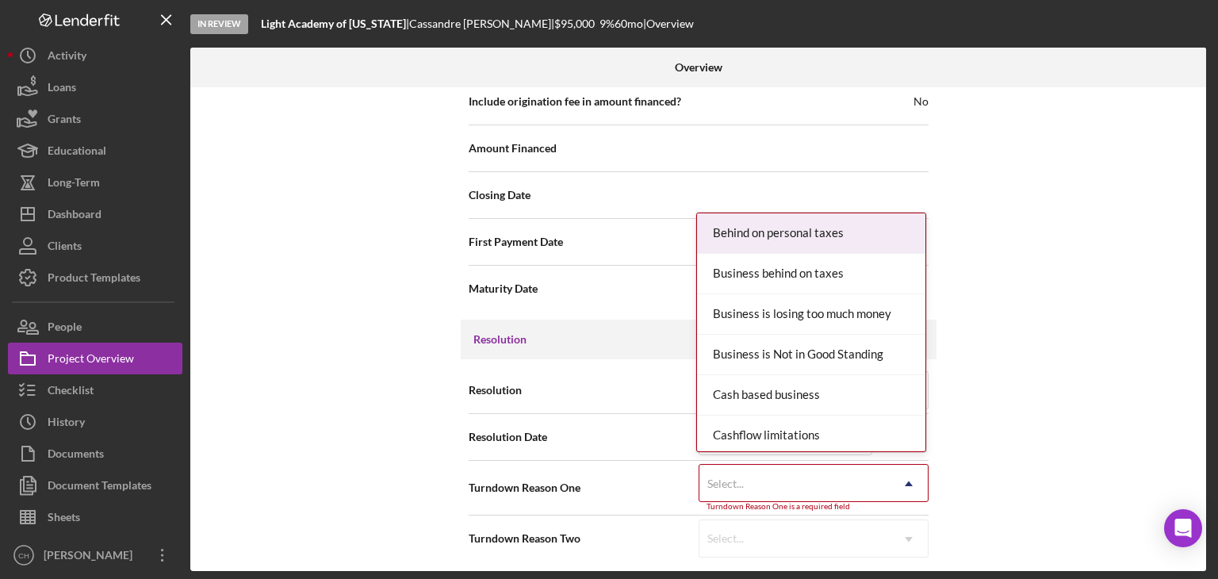
click at [751, 469] on div "Select..." at bounding box center [794, 483] width 190 height 36
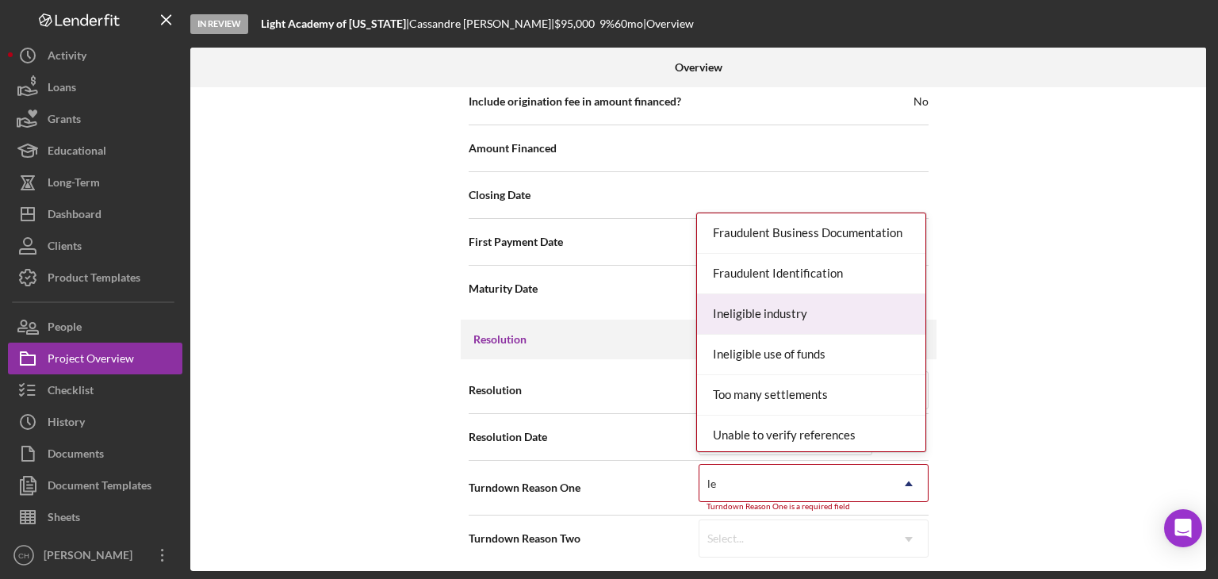
scroll to position [3, 0]
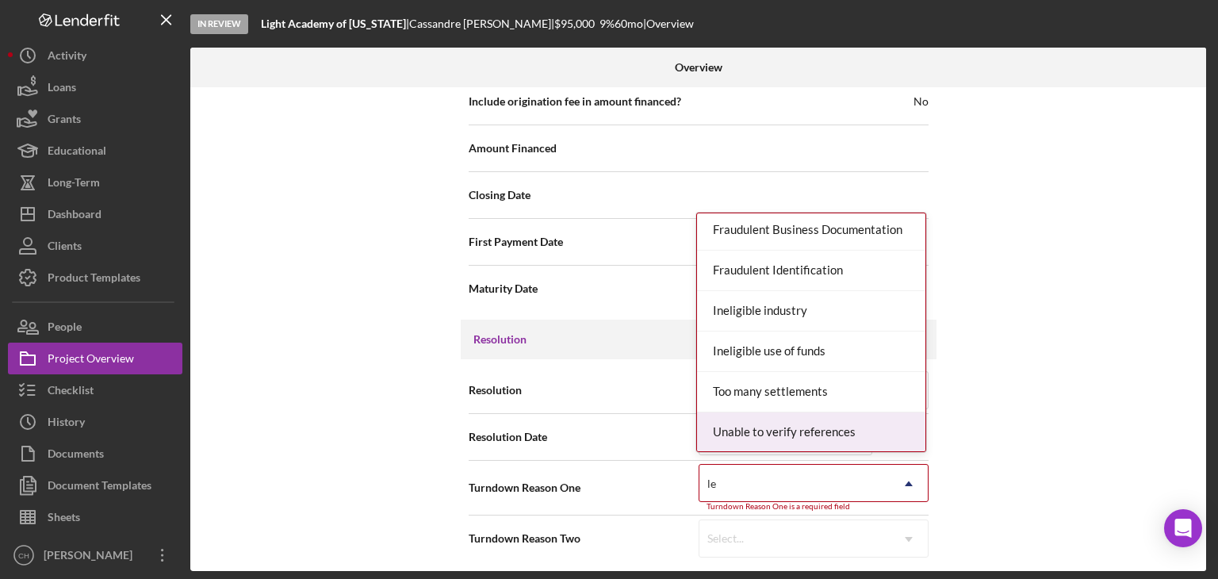
type input "l"
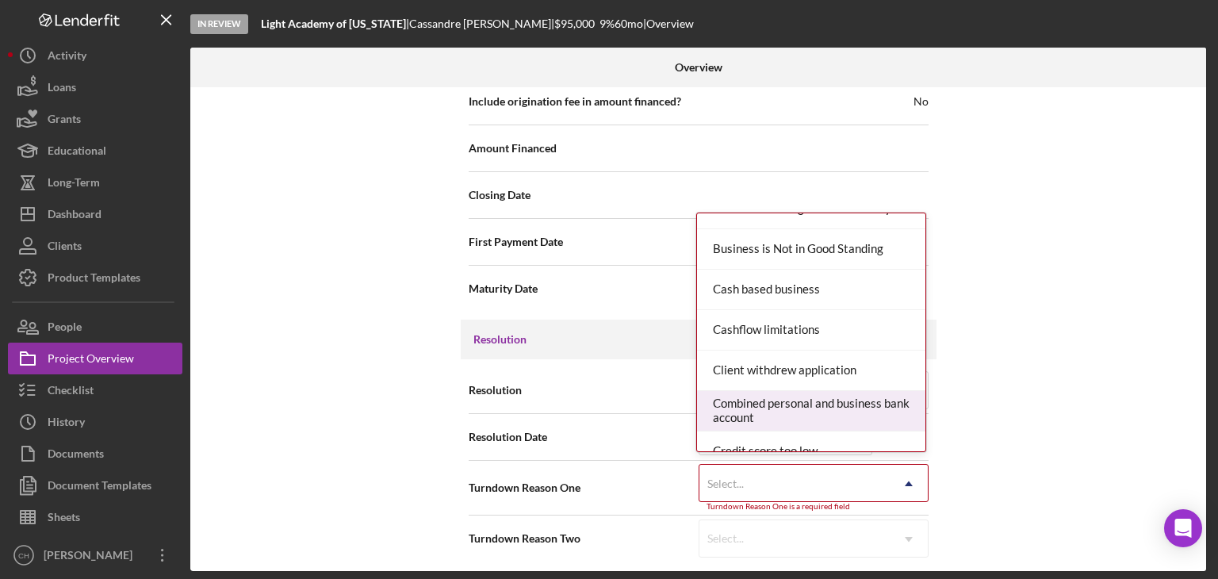
scroll to position [79, 0]
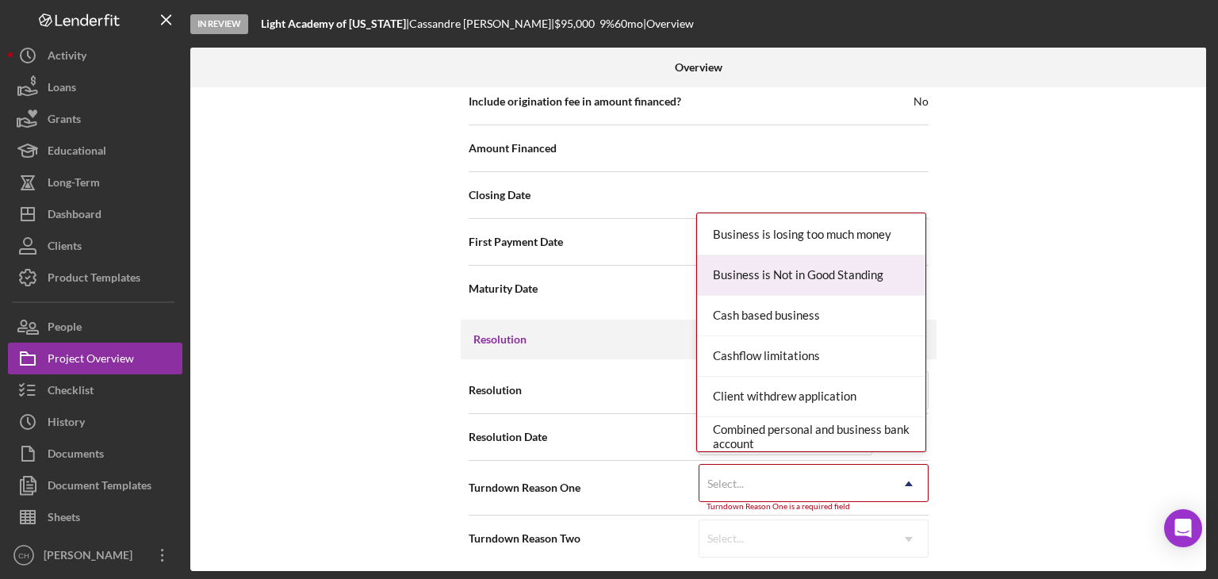
click at [774, 270] on div "Business is Not in Good Standing" at bounding box center [811, 275] width 228 height 40
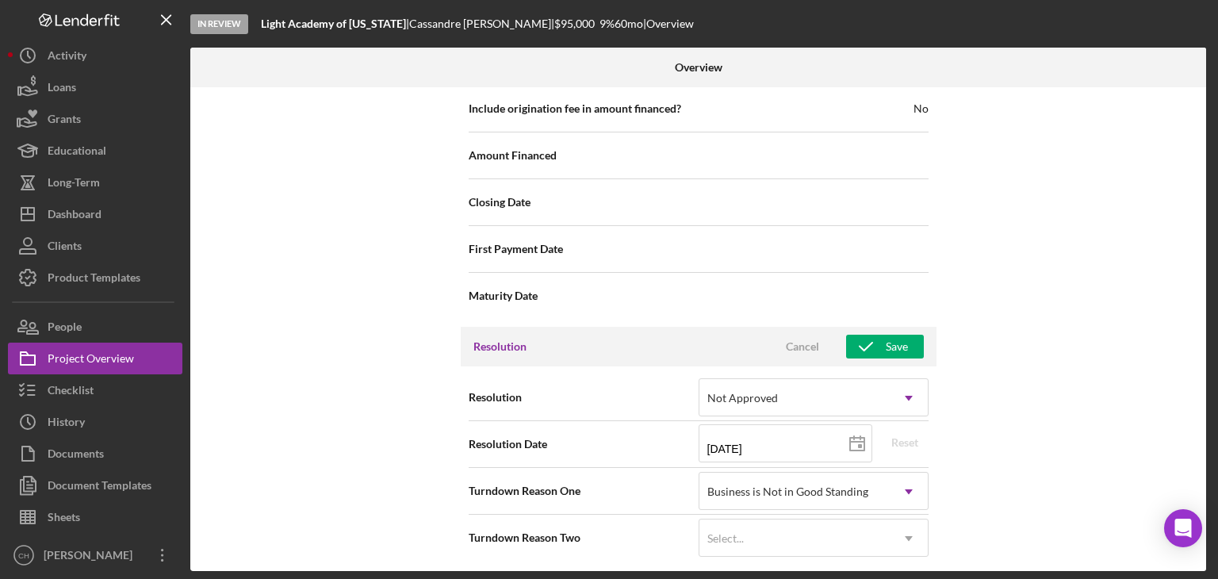
scroll to position [1929, 0]
click at [878, 335] on icon "button" at bounding box center [866, 347] width 40 height 40
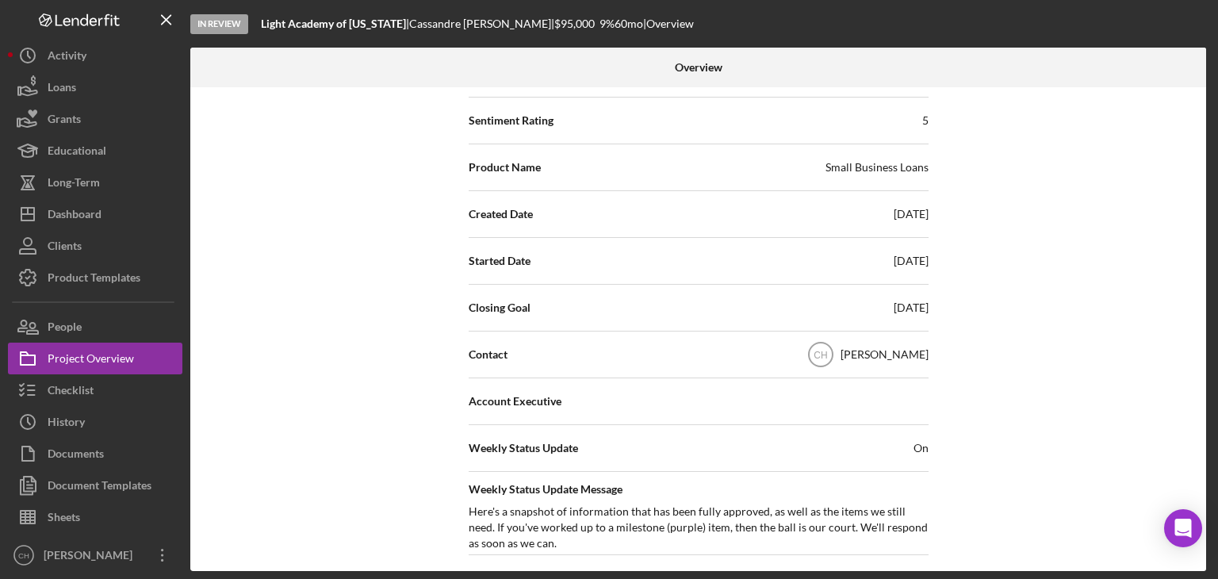
scroll to position [0, 0]
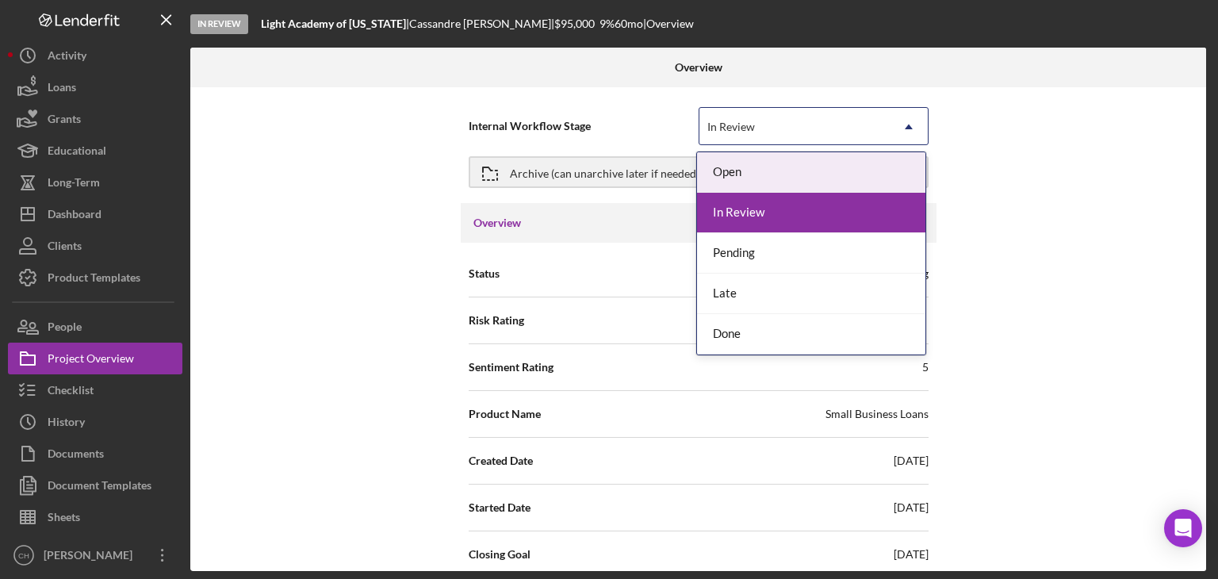
click at [794, 128] on div "In Review" at bounding box center [794, 127] width 190 height 36
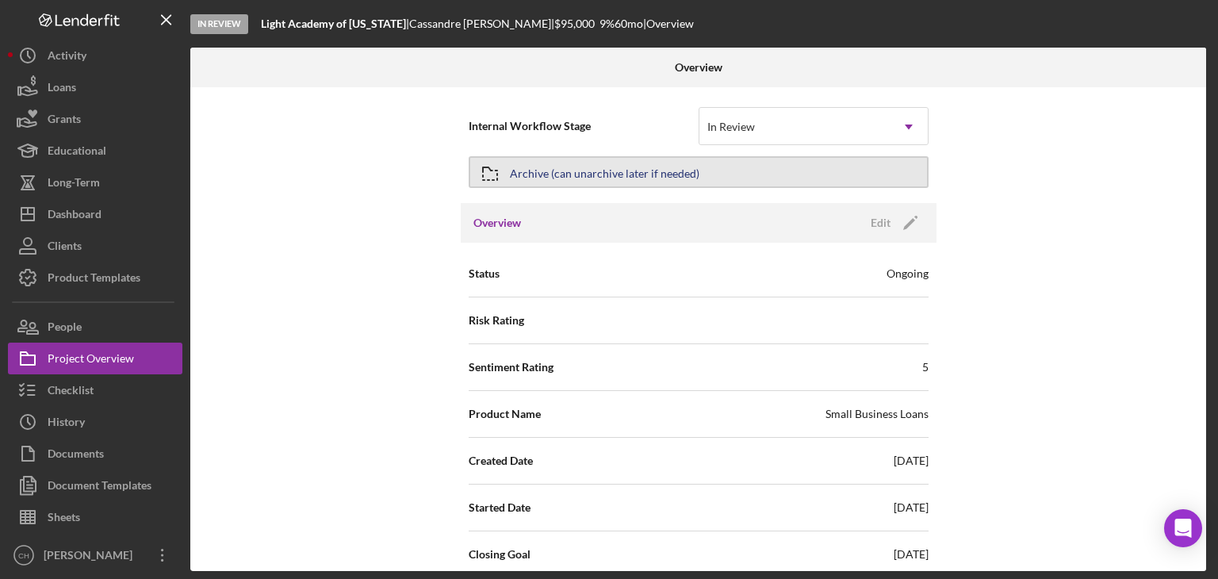
click at [558, 183] on div "Archive (can unarchive later if needed)" at bounding box center [604, 172] width 189 height 29
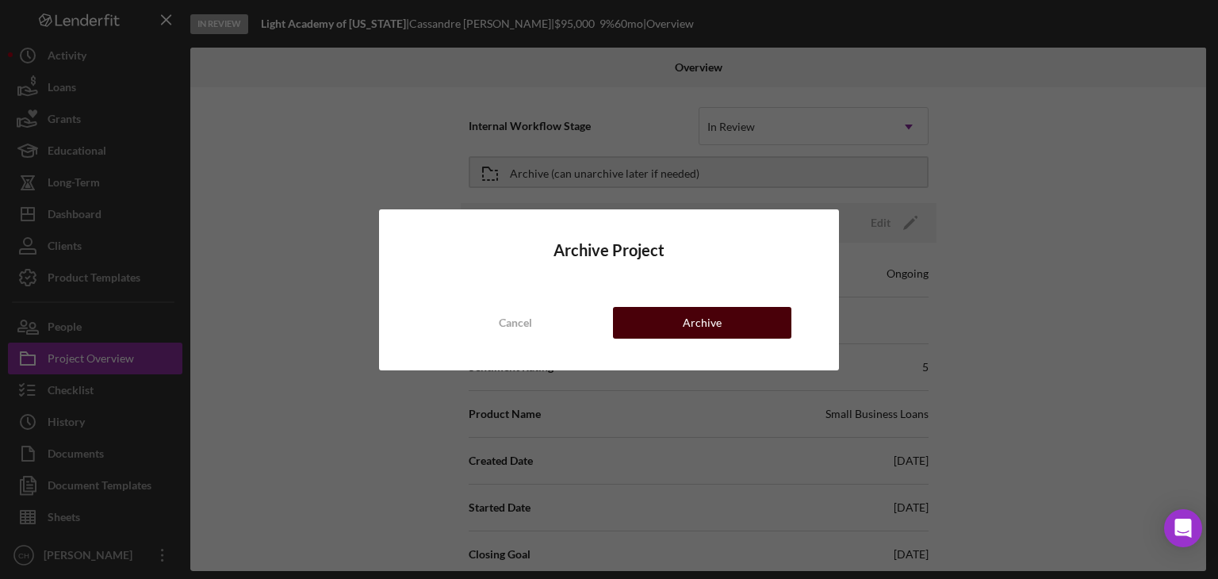
click at [724, 320] on button "Archive" at bounding box center [702, 323] width 178 height 32
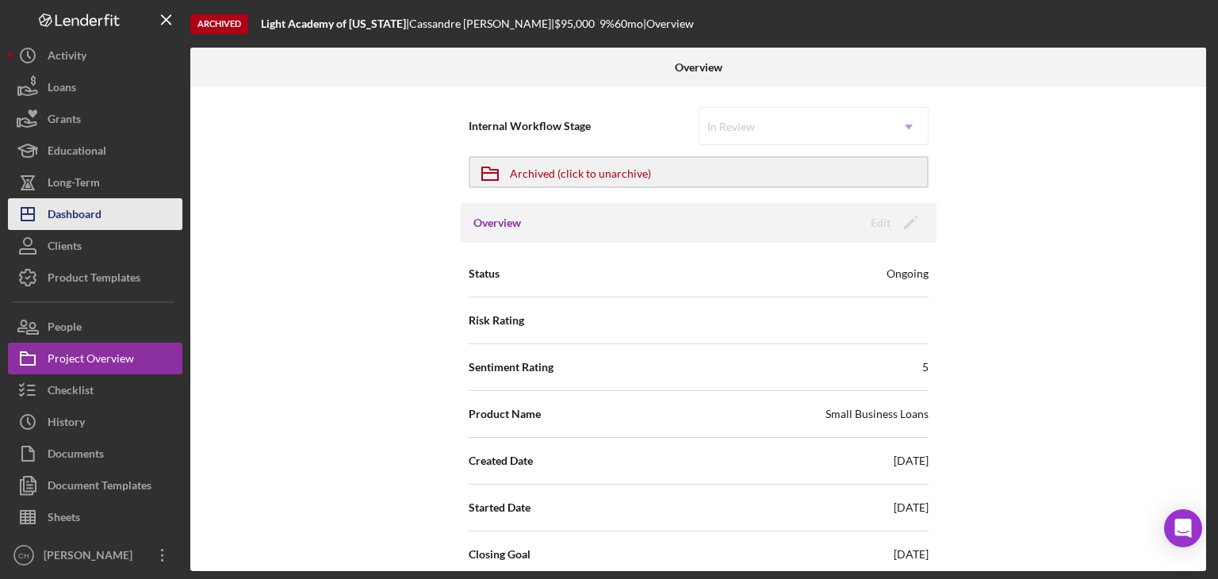
click at [107, 214] on button "Icon/Dashboard Dashboard" at bounding box center [95, 214] width 174 height 32
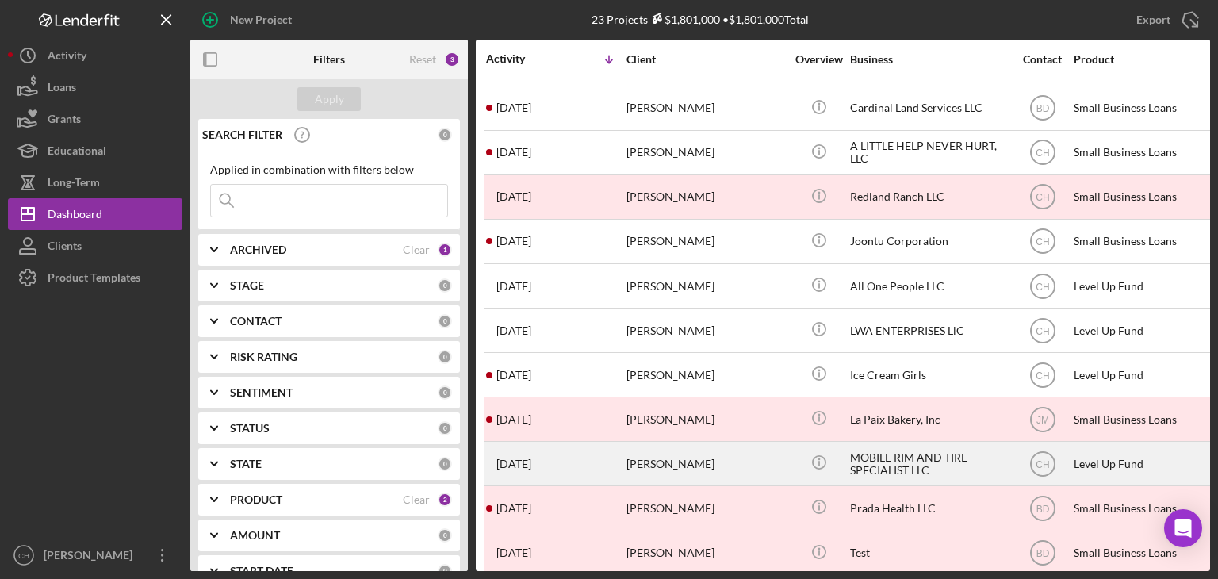
scroll to position [552, 0]
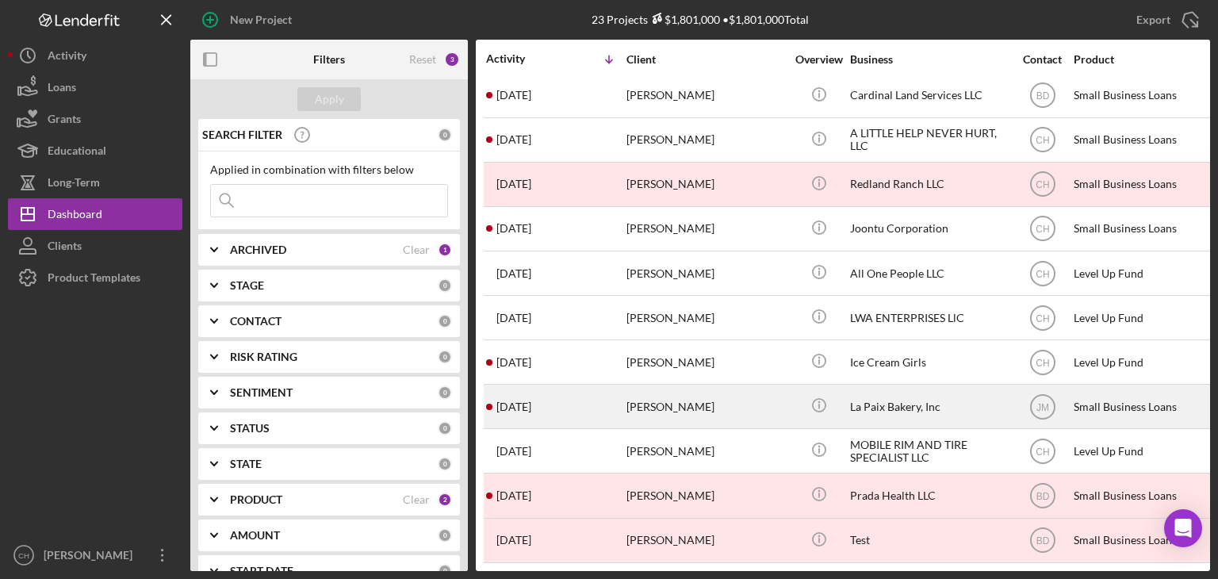
click at [590, 399] on div "[DATE] [PERSON_NAME]" at bounding box center [555, 406] width 139 height 42
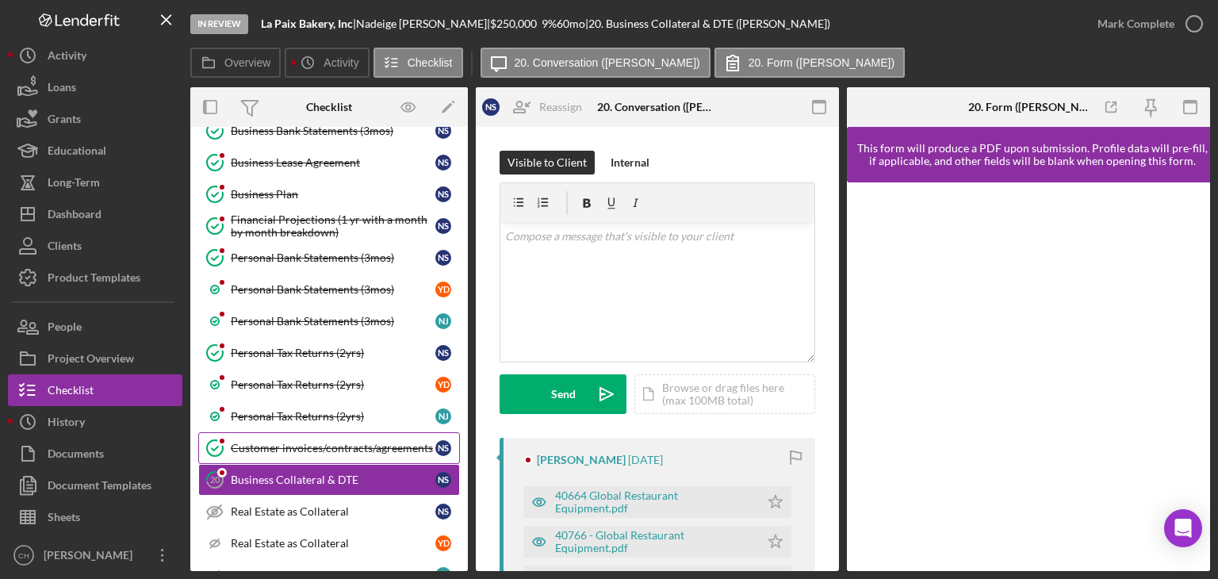
scroll to position [593, 0]
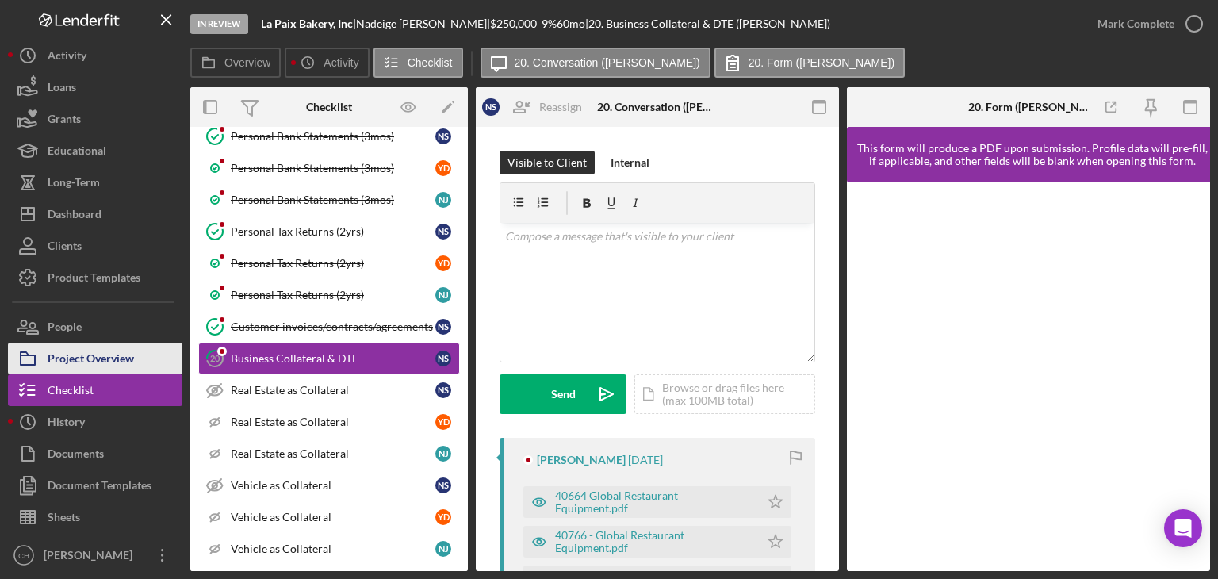
click at [115, 358] on div "Project Overview" at bounding box center [91, 360] width 86 height 36
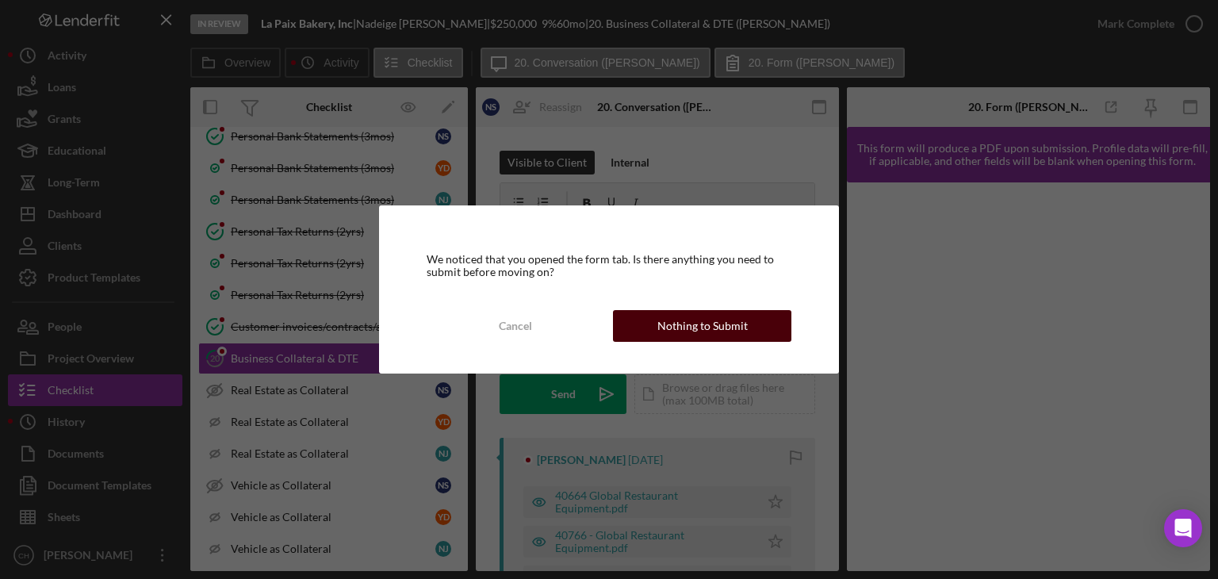
drag, startPoint x: 687, startPoint y: 329, endPoint x: 679, endPoint y: 329, distance: 8.7
click at [679, 329] on div "Nothing to Submit" at bounding box center [702, 326] width 90 height 32
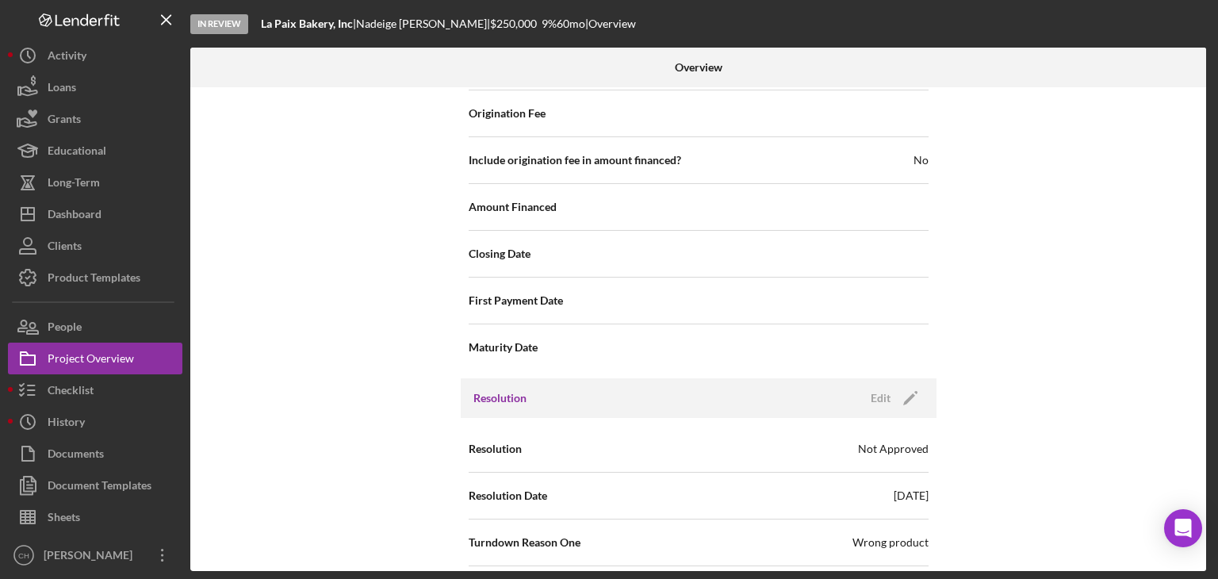
scroll to position [1929, 0]
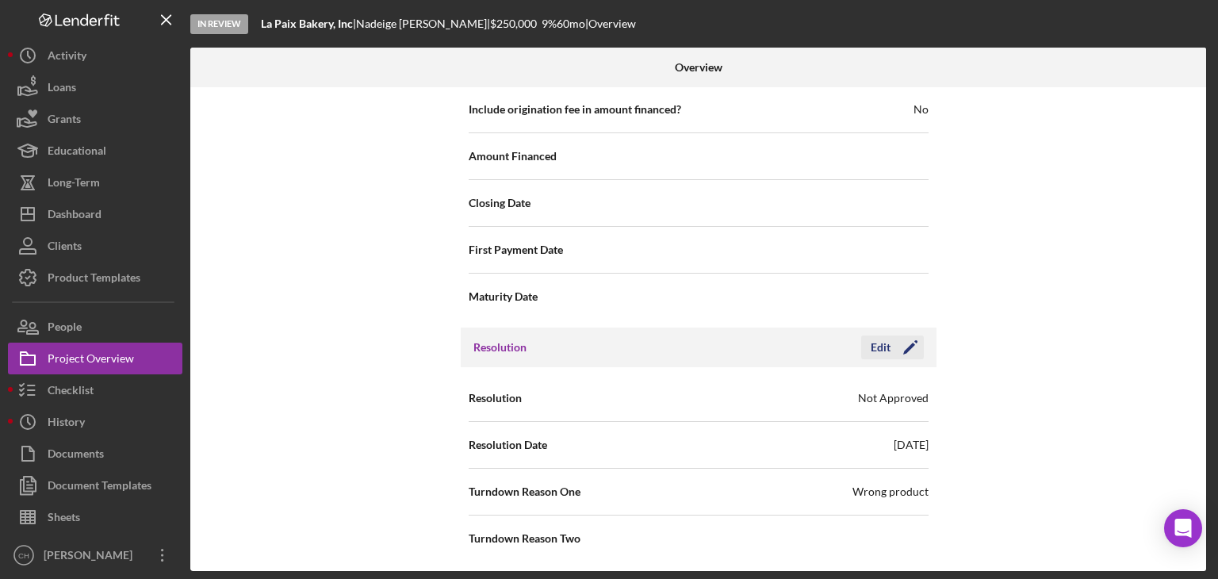
click at [905, 337] on icon "Icon/Edit" at bounding box center [910, 347] width 40 height 40
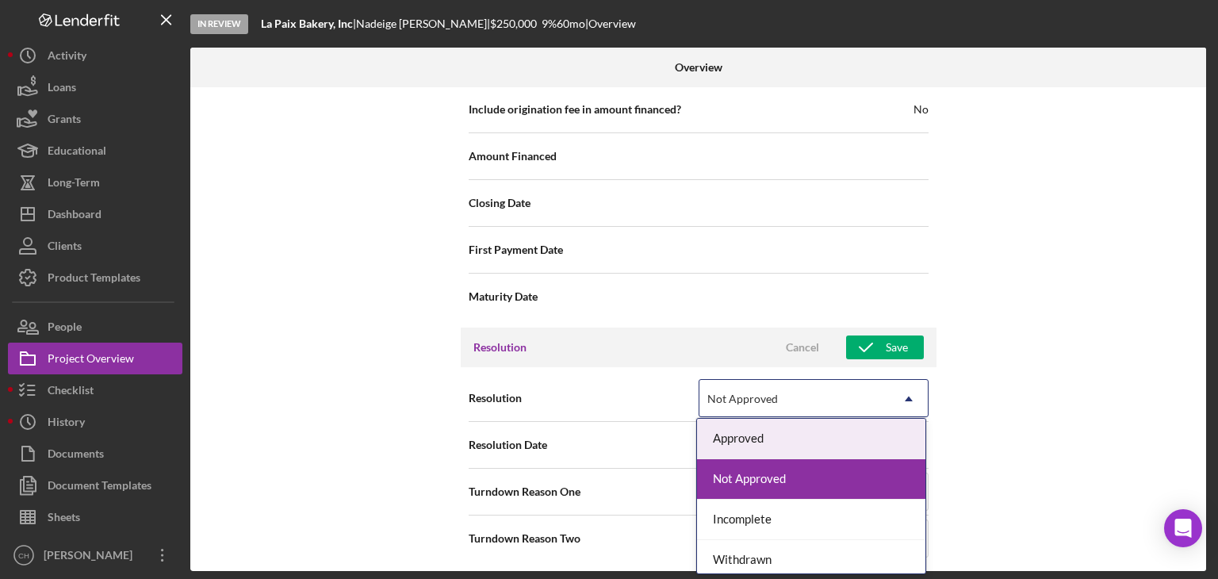
click at [849, 396] on div "Not Approved" at bounding box center [794, 399] width 190 height 36
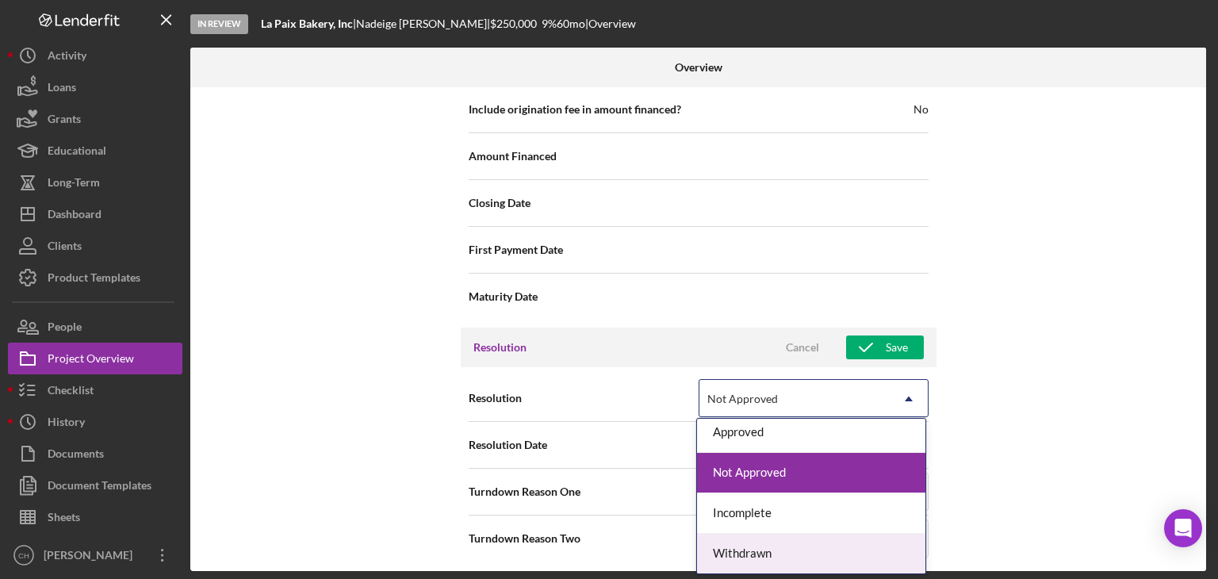
click at [783, 550] on div "Withdrawn" at bounding box center [811, 554] width 228 height 40
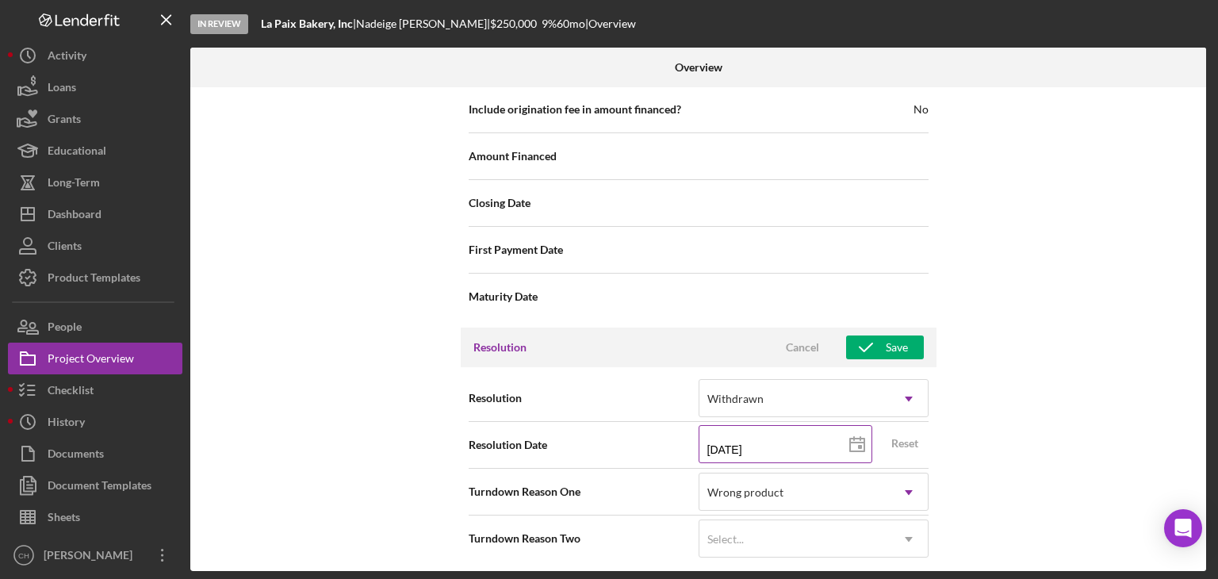
click at [783, 445] on input "[DATE]" at bounding box center [785, 444] width 174 height 38
click at [854, 439] on icon at bounding box center [857, 445] width 40 height 40
drag, startPoint x: 767, startPoint y: 446, endPoint x: 537, endPoint y: 449, distance: 229.9
click at [537, 449] on div "Resolution Date [DATE] [DATE] Reset" at bounding box center [699, 445] width 460 height 40
type input "0m/dd/yyyy"
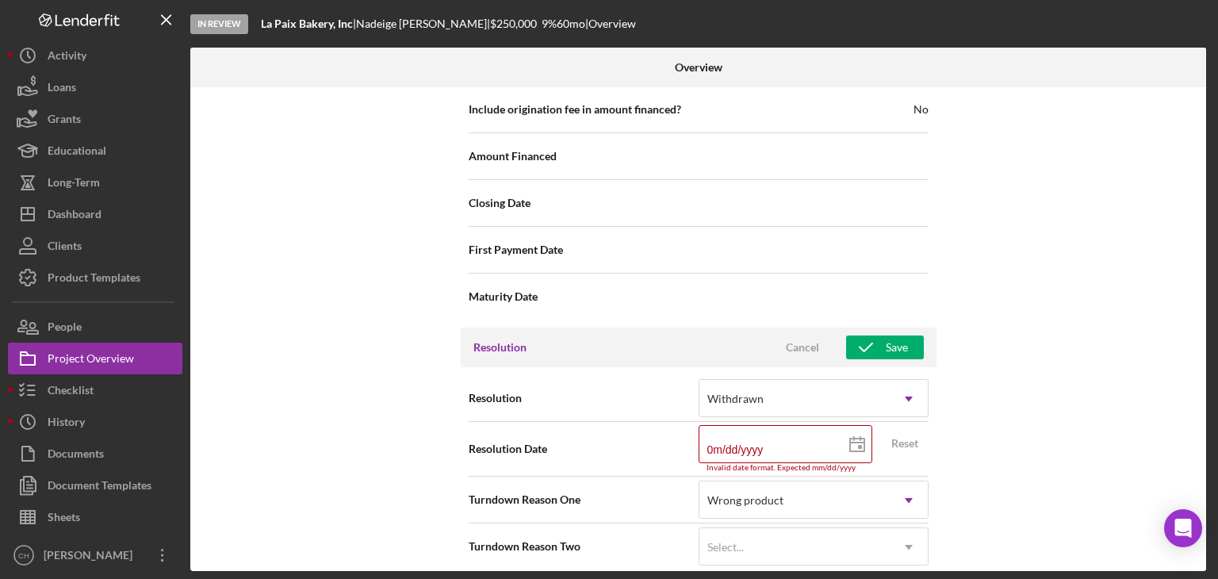
type input "09/dd/yyyy"
type input "09/0d/yyyy"
type input "09/04/yyyy"
type input "09/04/2yyy"
type input "09/04/20yy"
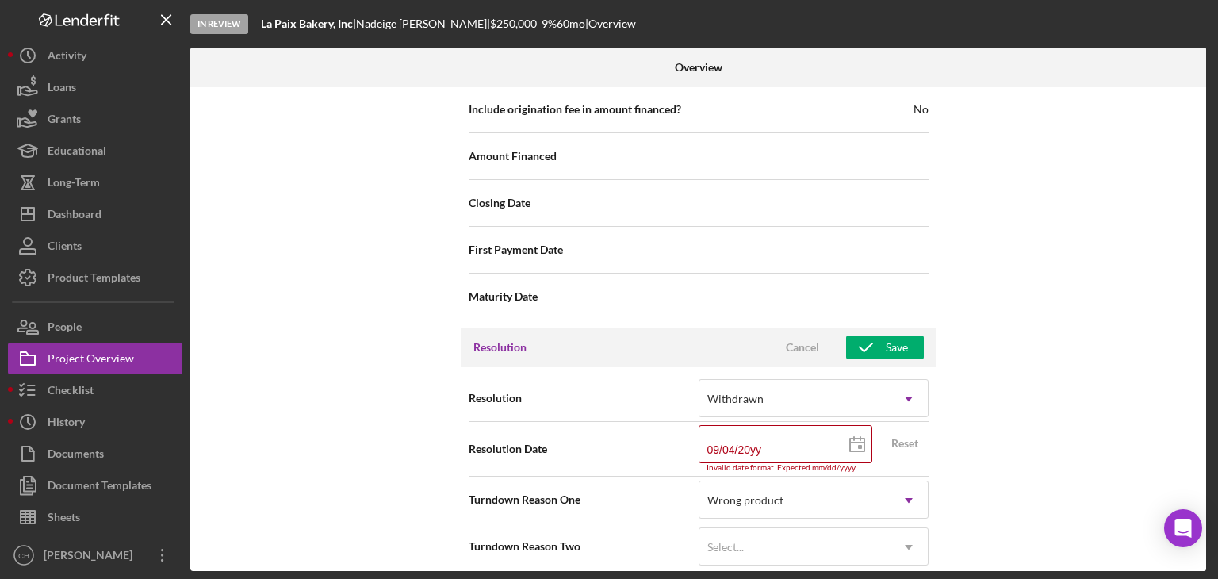
type input "09/04/202y"
type input "[DATE]"
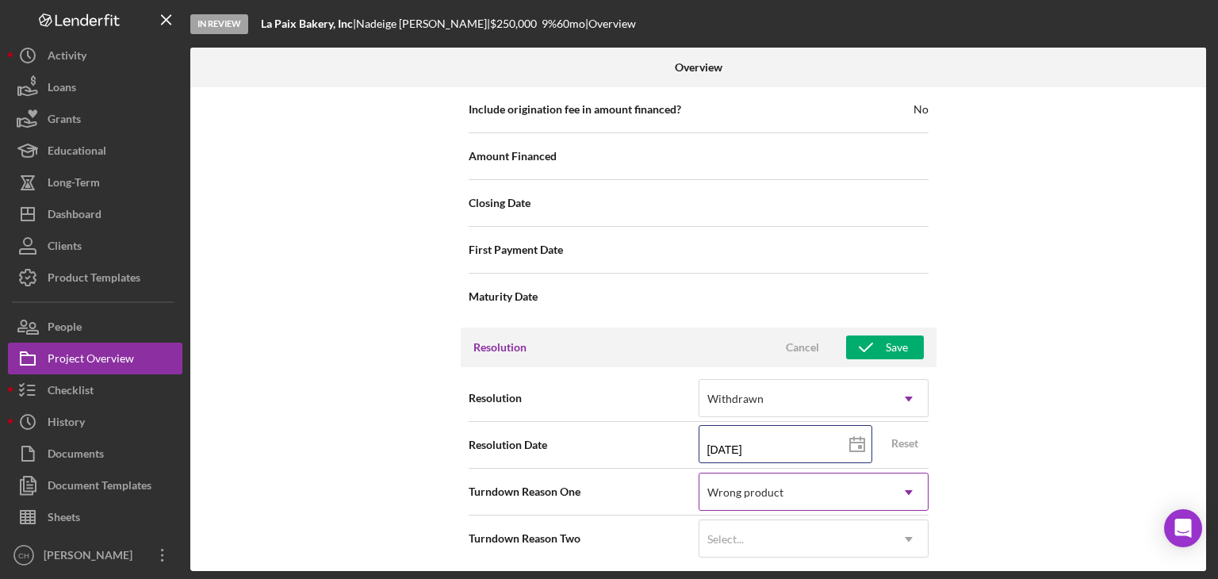
type input "[DATE]"
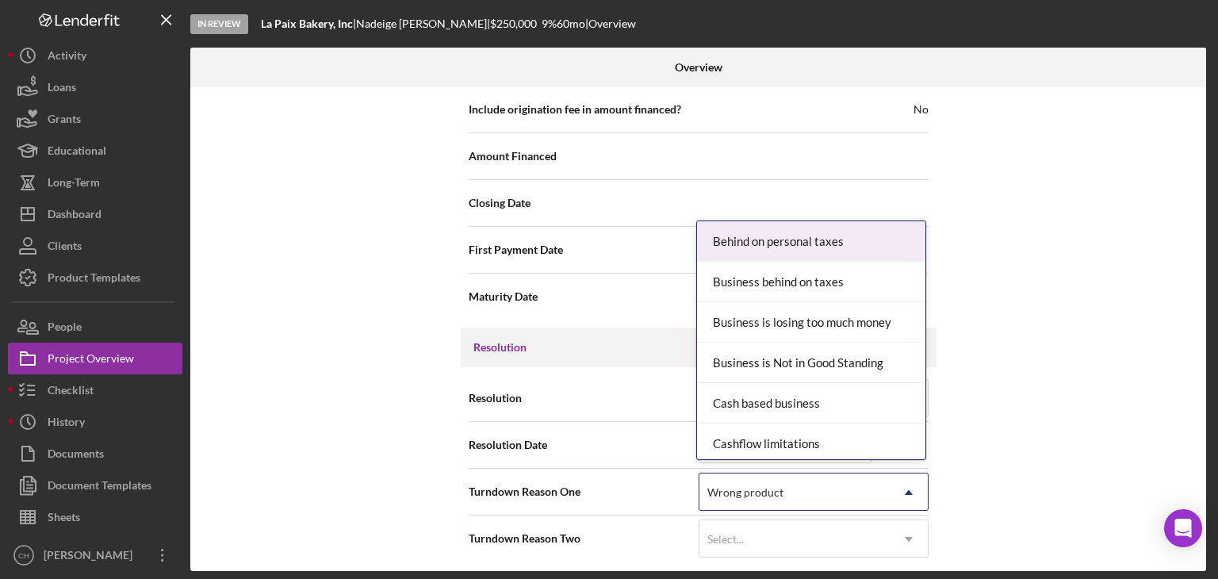
click at [720, 486] on div "Wrong product" at bounding box center [745, 492] width 76 height 13
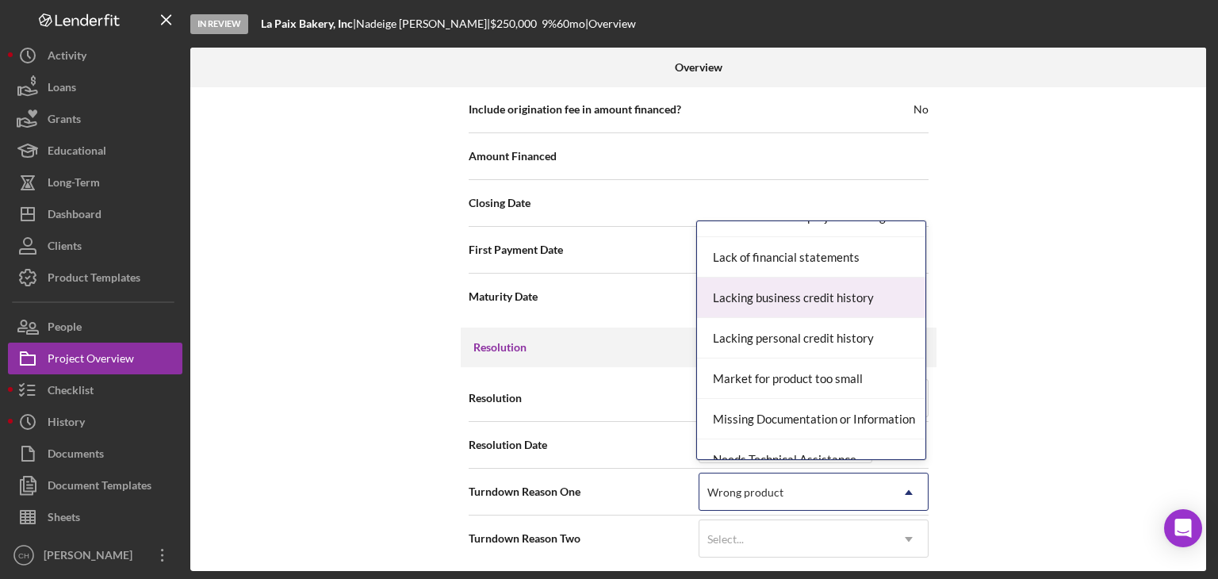
scroll to position [872, 0]
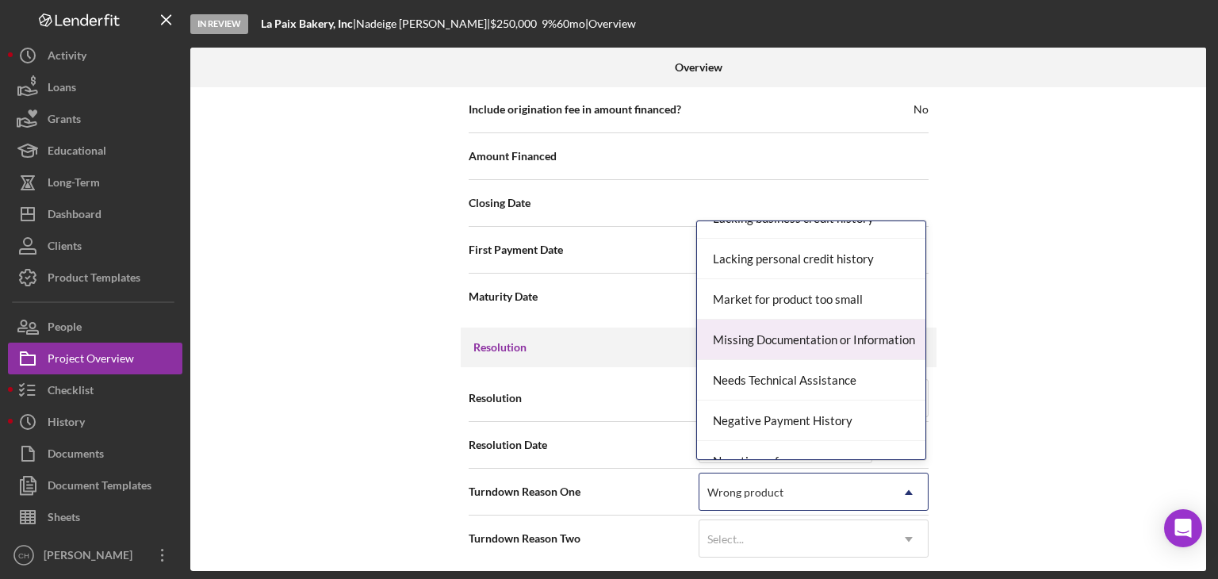
click at [800, 339] on div "Missing Documentation or Information" at bounding box center [811, 339] width 228 height 40
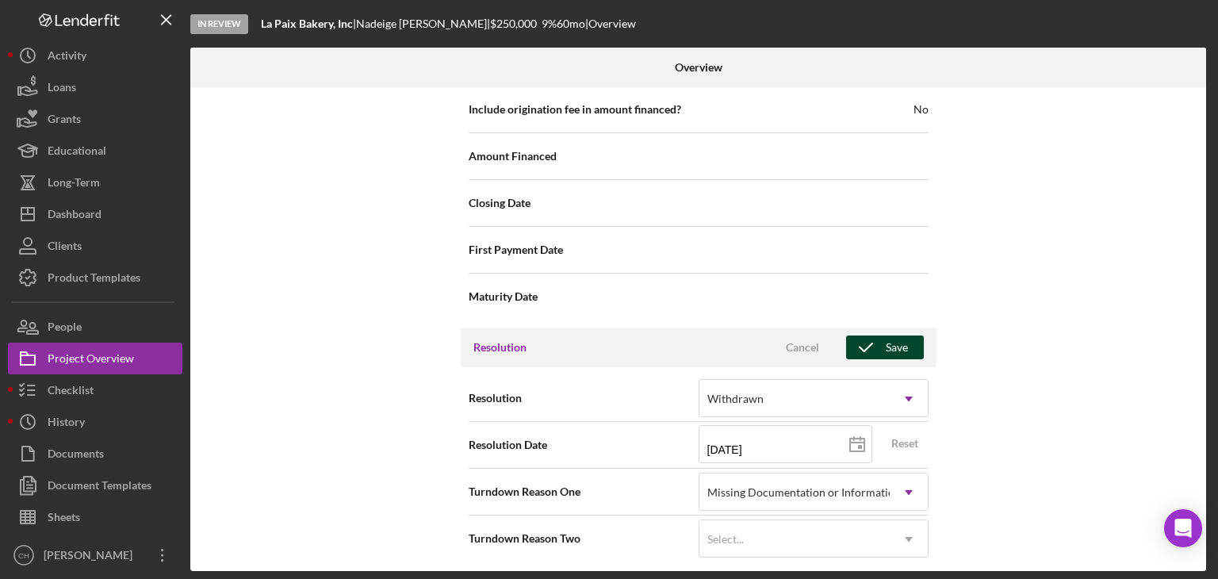
click at [894, 343] on div "Save" at bounding box center [896, 347] width 22 height 24
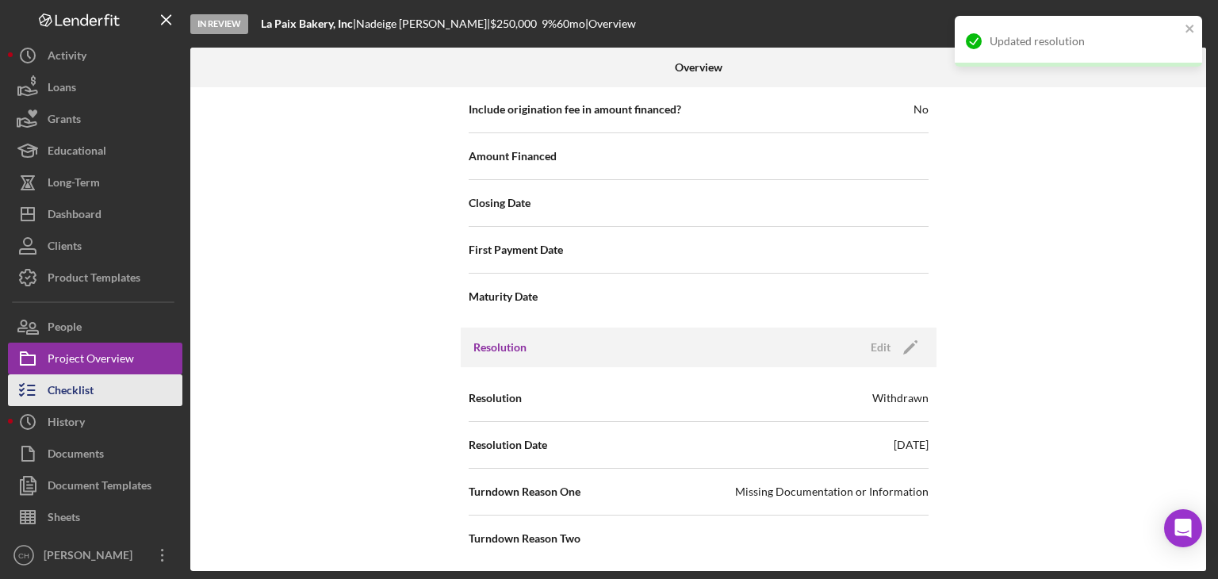
click at [110, 379] on button "Checklist" at bounding box center [95, 390] width 174 height 32
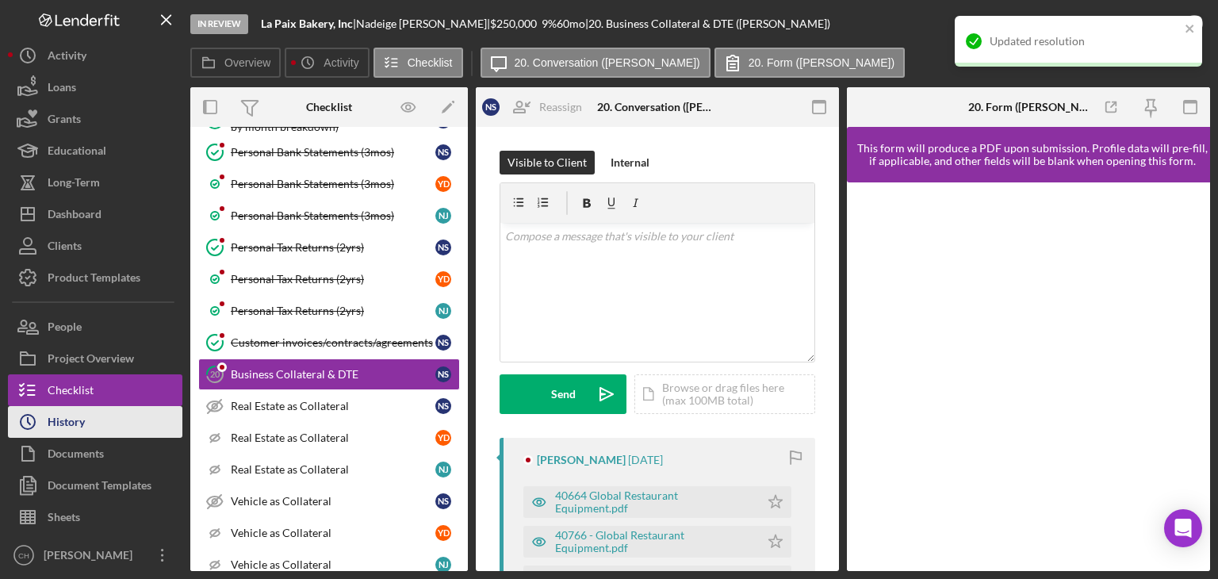
scroll to position [593, 0]
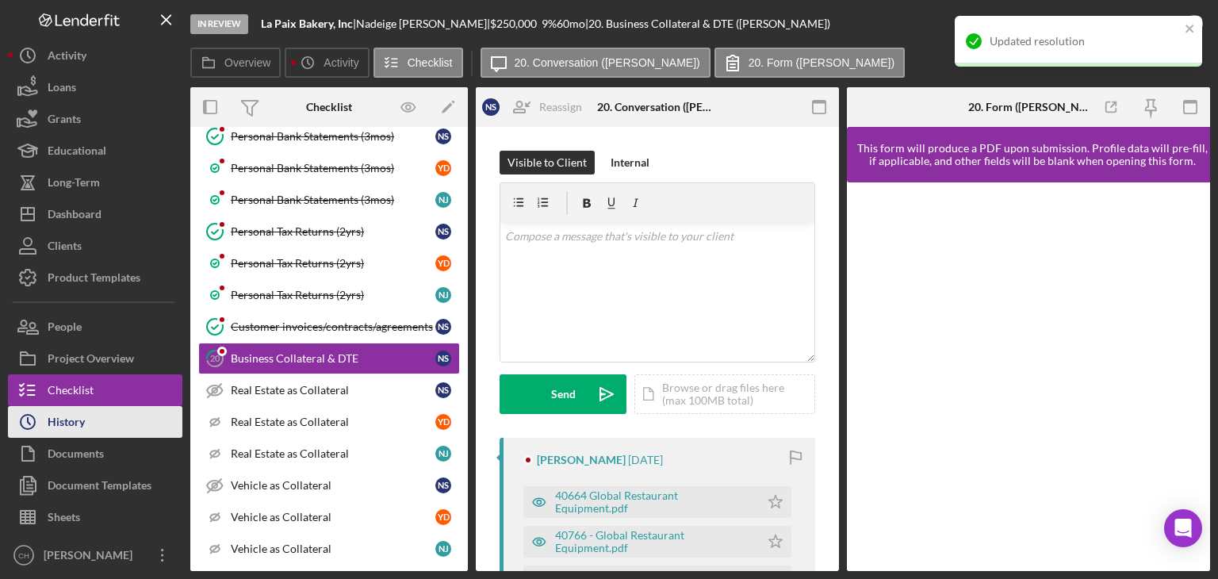
click at [98, 407] on button "Icon/History History" at bounding box center [95, 422] width 174 height 32
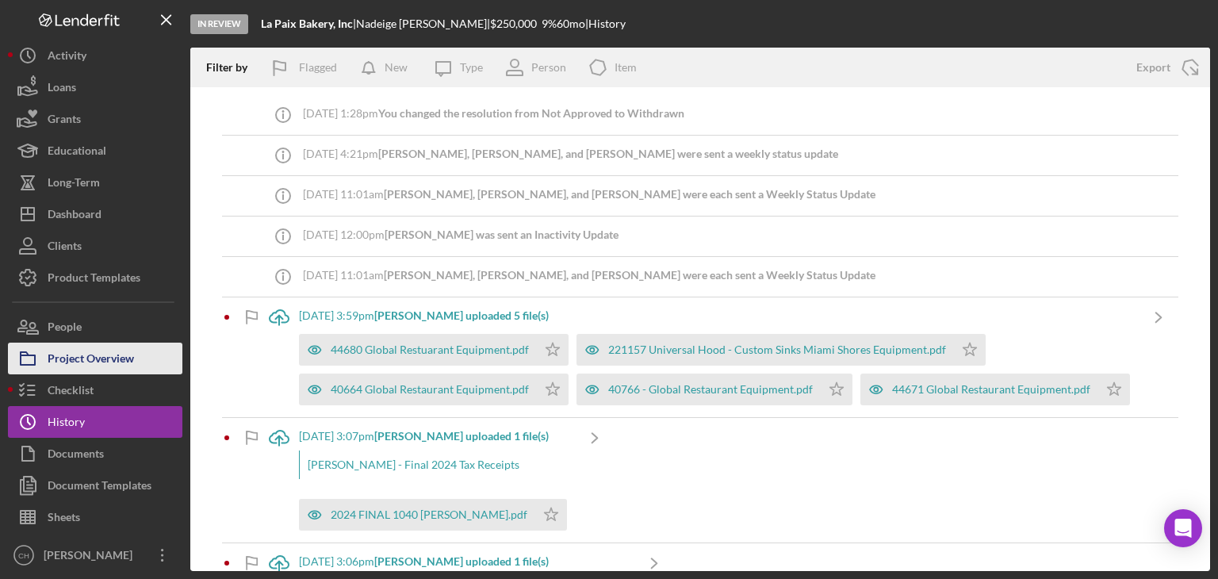
click at [109, 362] on div "Project Overview" at bounding box center [91, 360] width 86 height 36
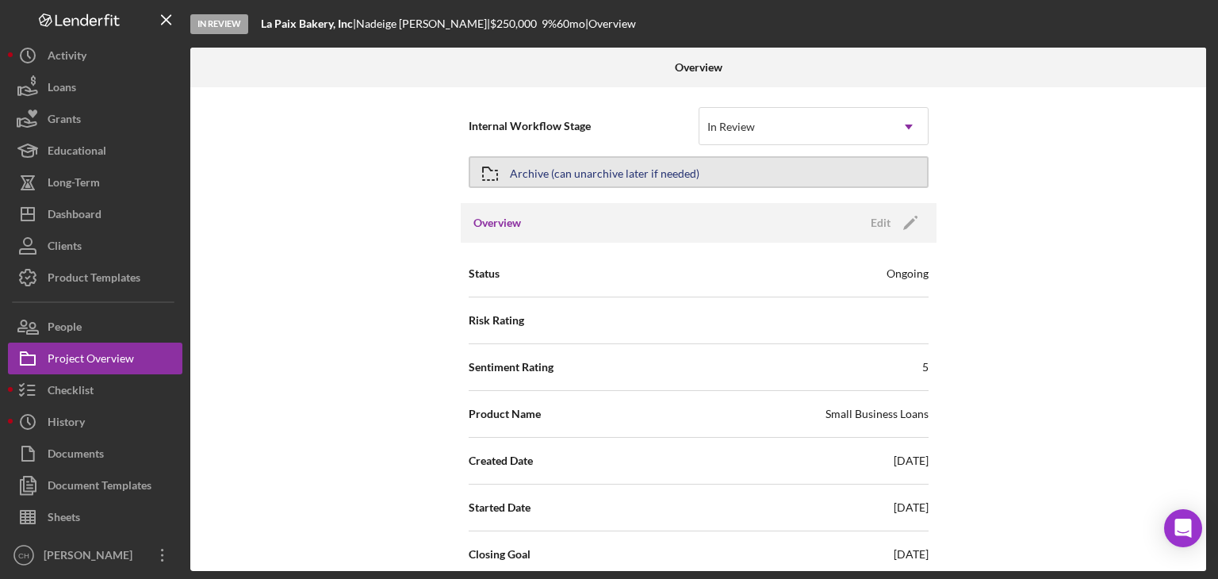
click at [583, 178] on div "Archive (can unarchive later if needed)" at bounding box center [604, 172] width 189 height 29
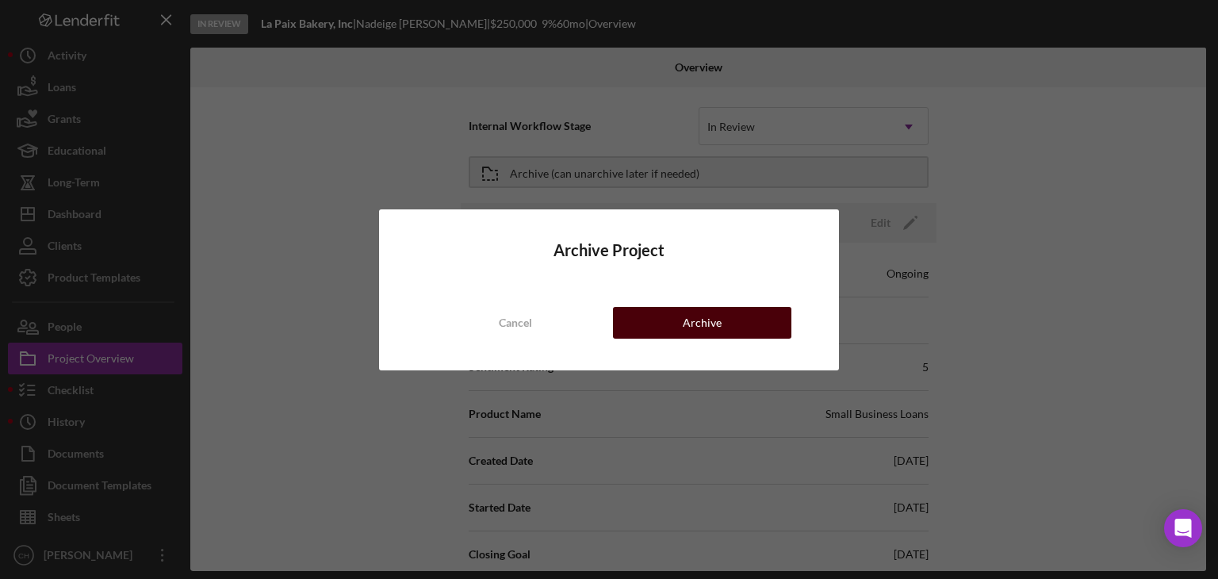
click at [694, 321] on div "Archive" at bounding box center [702, 323] width 39 height 32
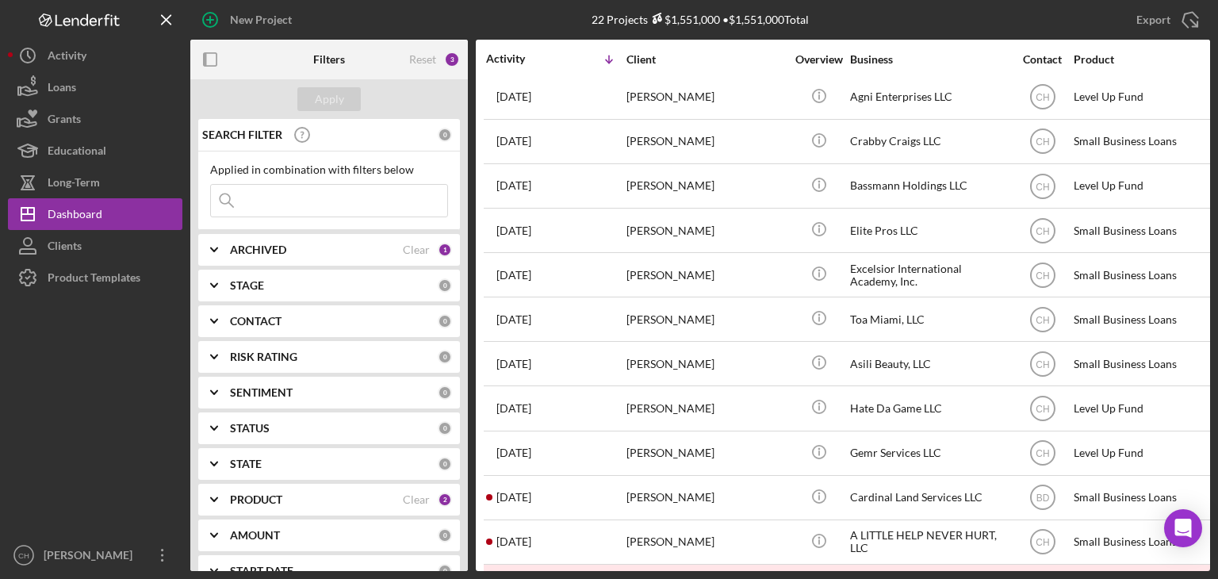
scroll to position [111, 0]
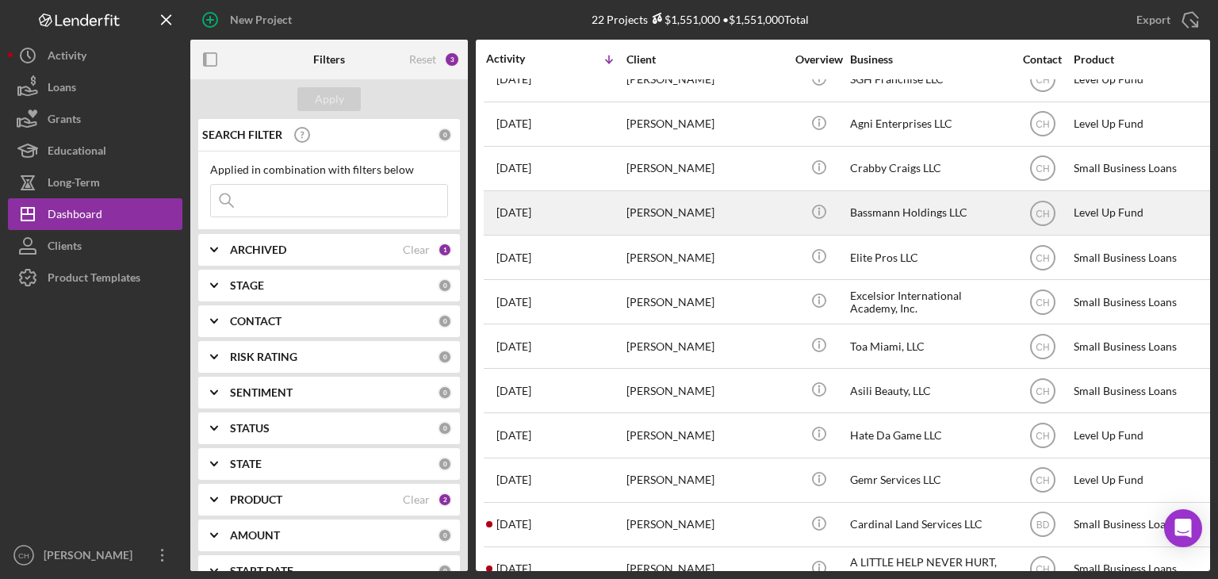
click at [531, 206] on time "[DATE]" at bounding box center [513, 212] width 35 height 13
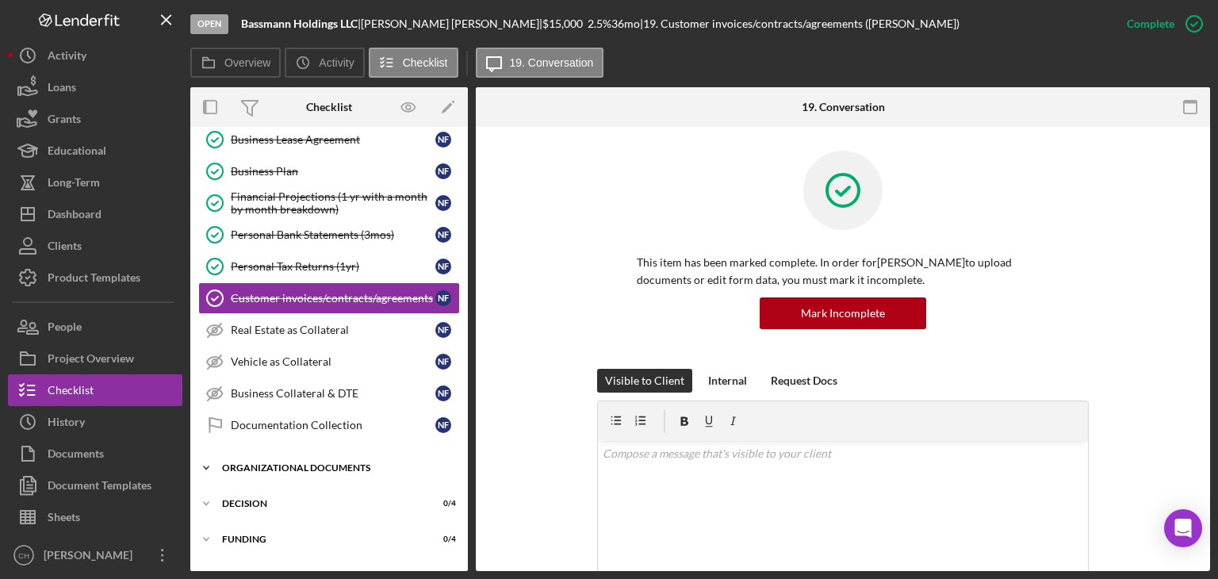
scroll to position [293, 0]
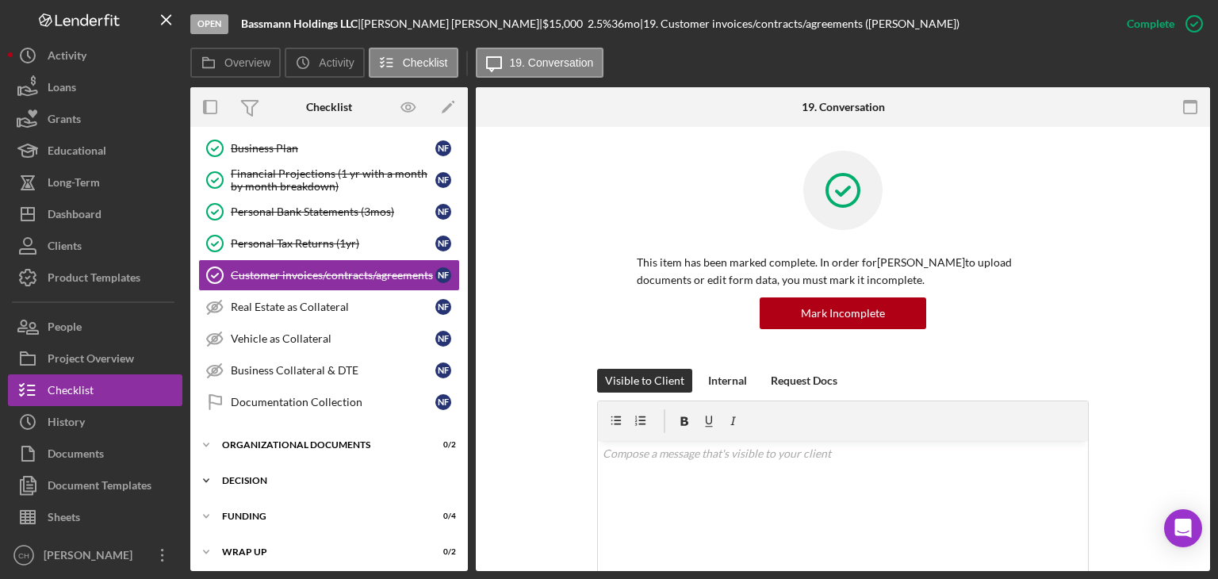
click at [259, 484] on div "Icon/Expander Decision 0 / 4" at bounding box center [328, 481] width 277 height 32
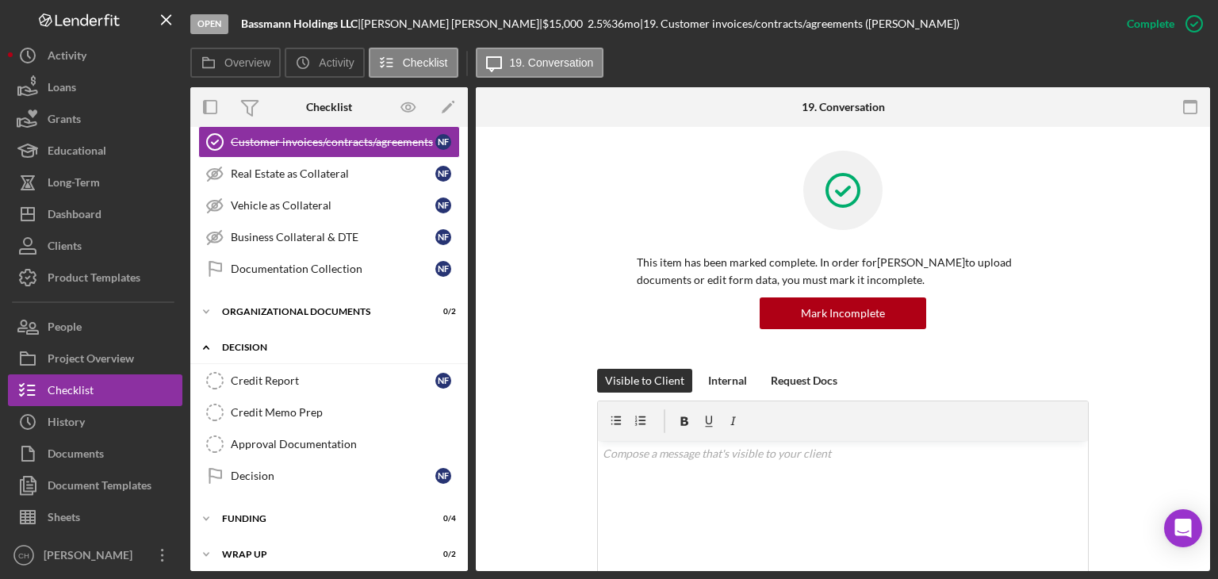
scroll to position [426, 0]
click at [244, 445] on link "Approval Documentation Approval Documentation" at bounding box center [329, 443] width 262 height 32
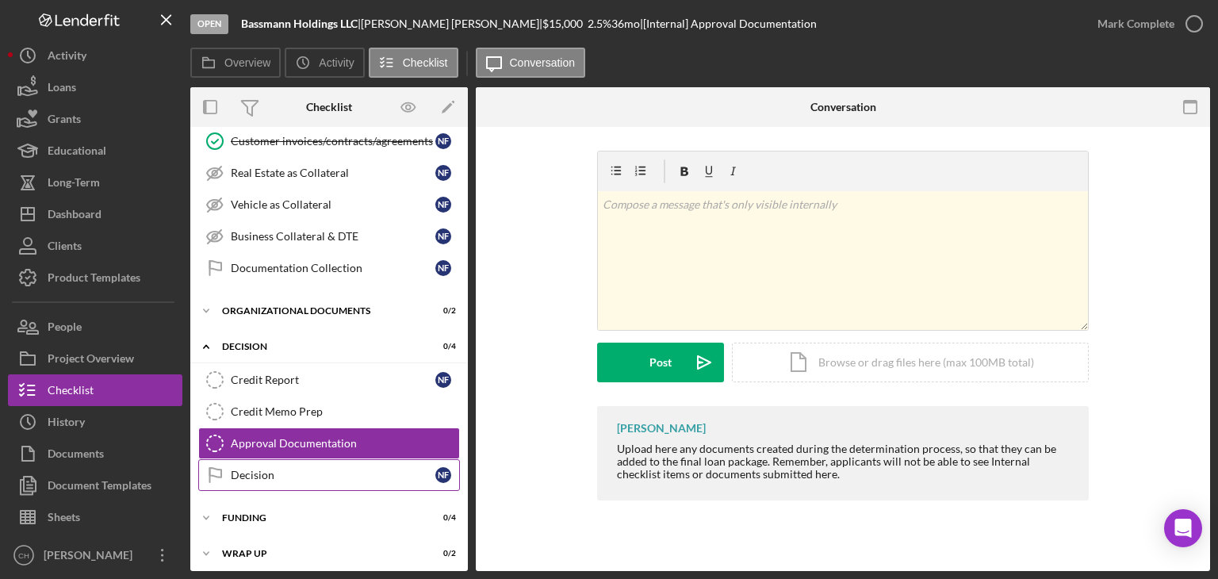
click at [244, 483] on link "Decision Decision N F" at bounding box center [329, 475] width 262 height 32
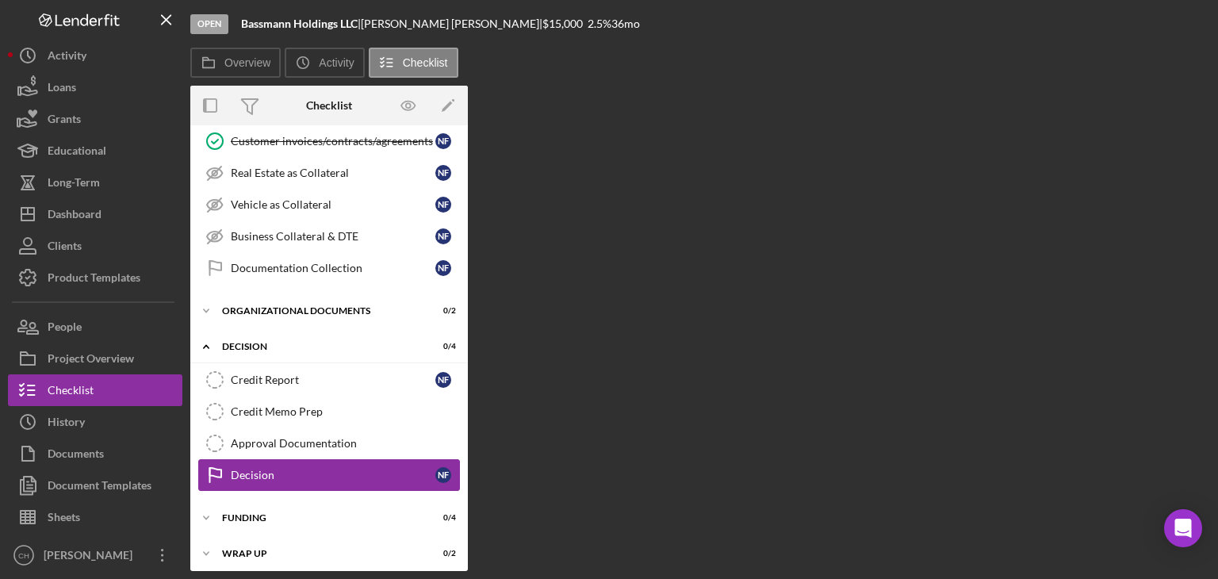
scroll to position [426, 0]
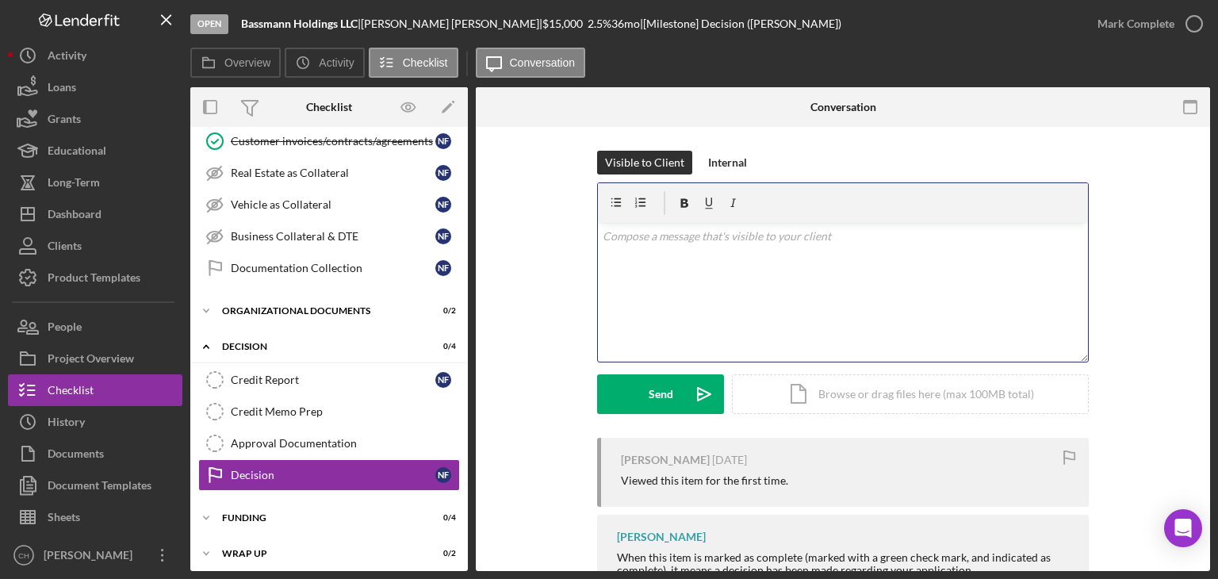
click at [717, 286] on div "v Color teal Color pink Remove color Add row above Add row below Add column bef…" at bounding box center [843, 292] width 490 height 139
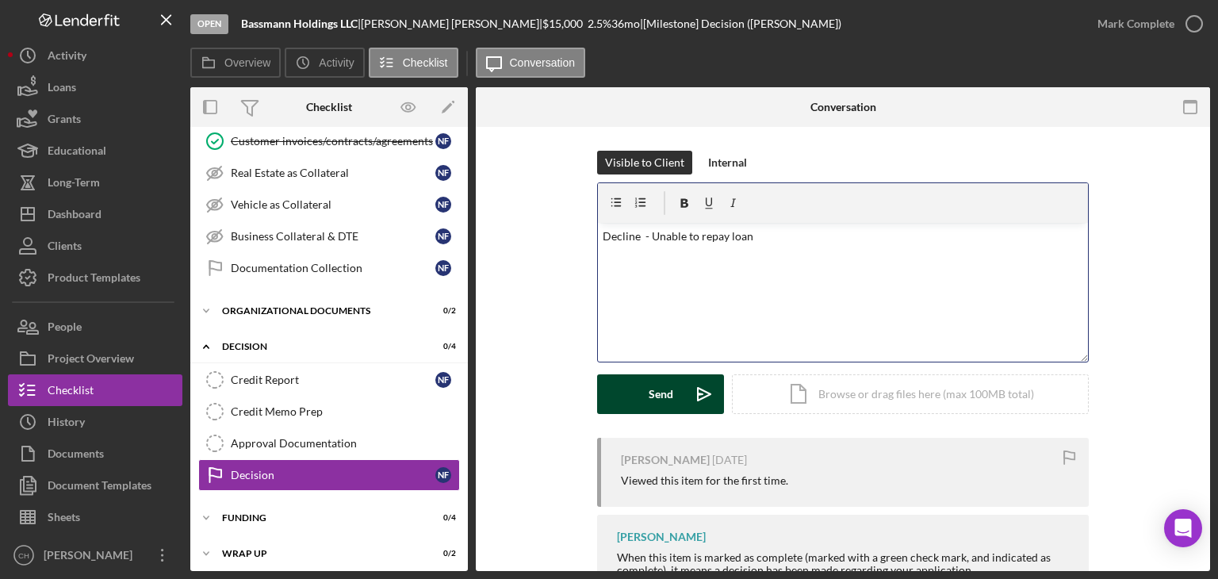
click at [647, 388] on button "Send Icon/icon-invite-send" at bounding box center [660, 394] width 127 height 40
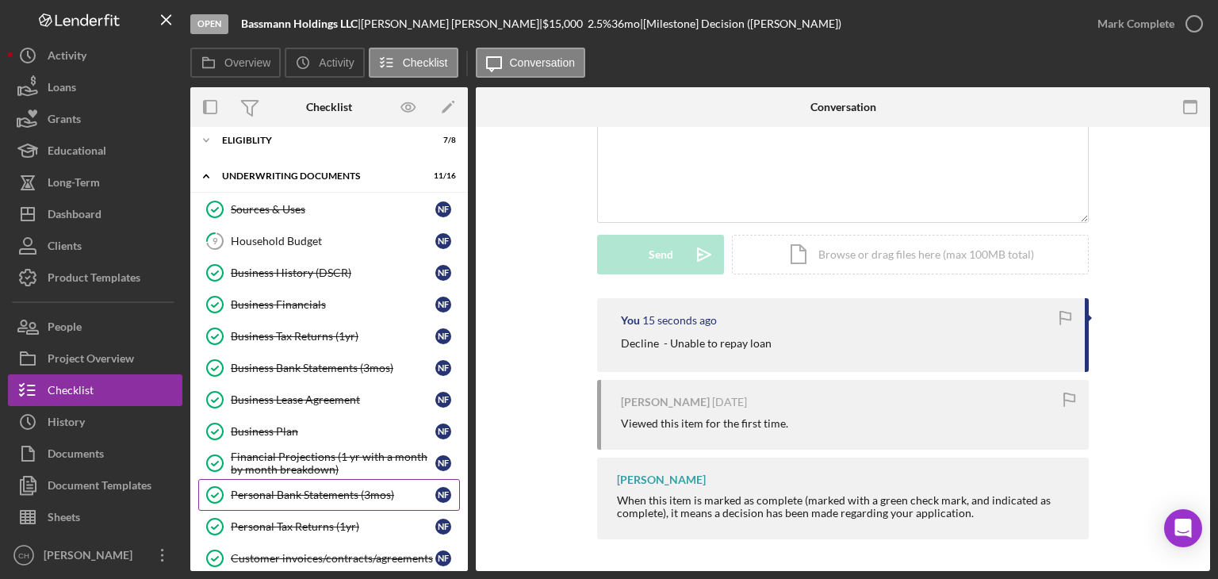
scroll to position [0, 0]
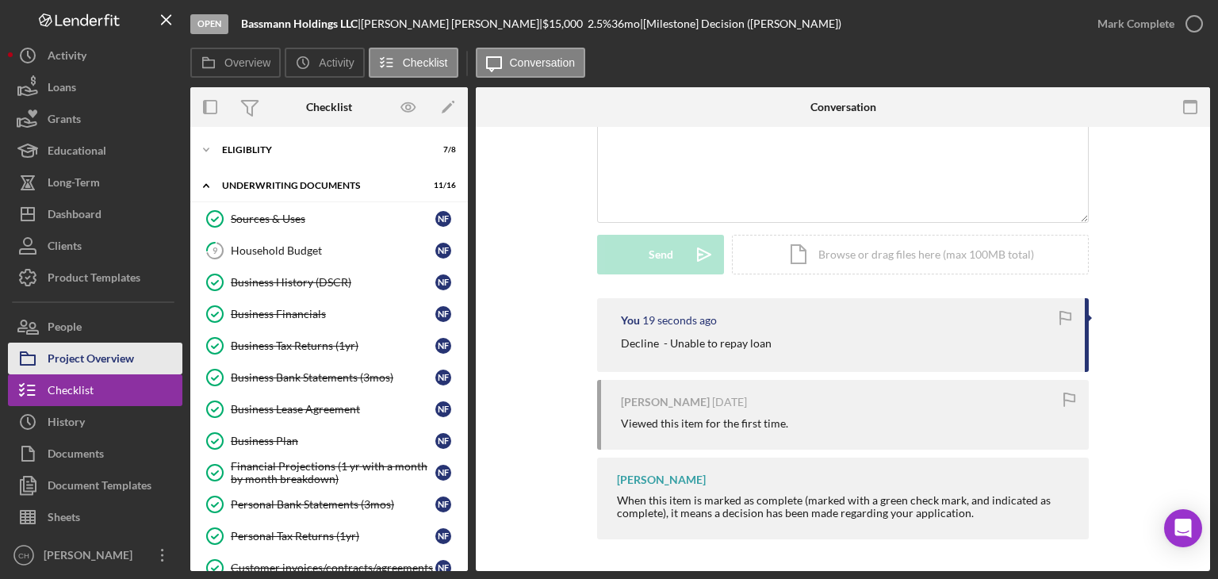
click at [101, 358] on div "Project Overview" at bounding box center [91, 360] width 86 height 36
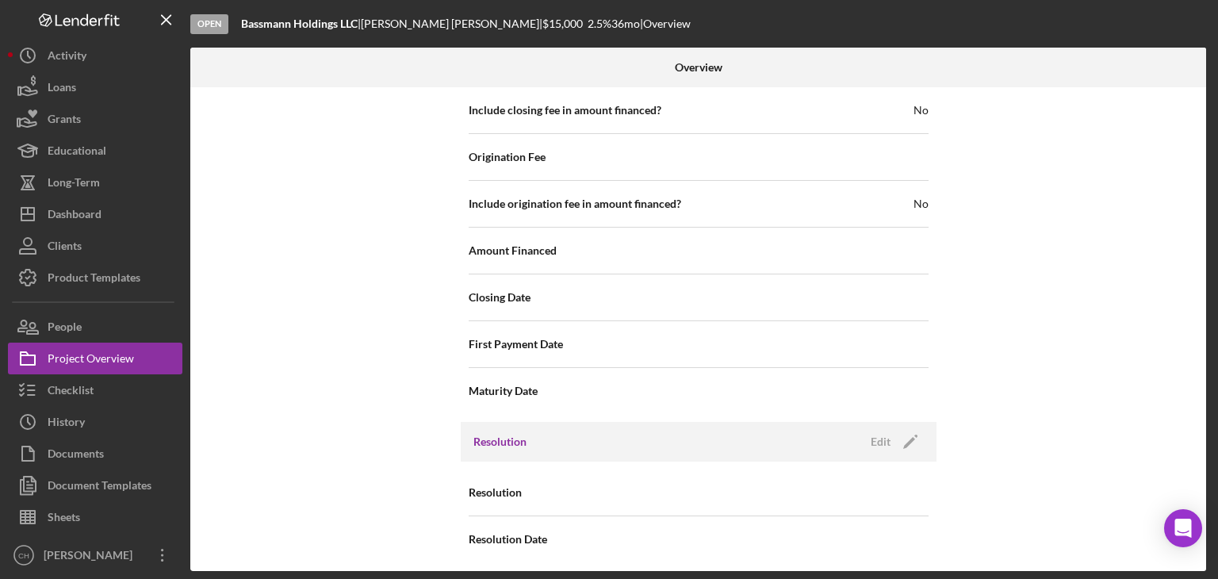
scroll to position [1836, 0]
click at [886, 438] on div "Edit" at bounding box center [880, 440] width 20 height 24
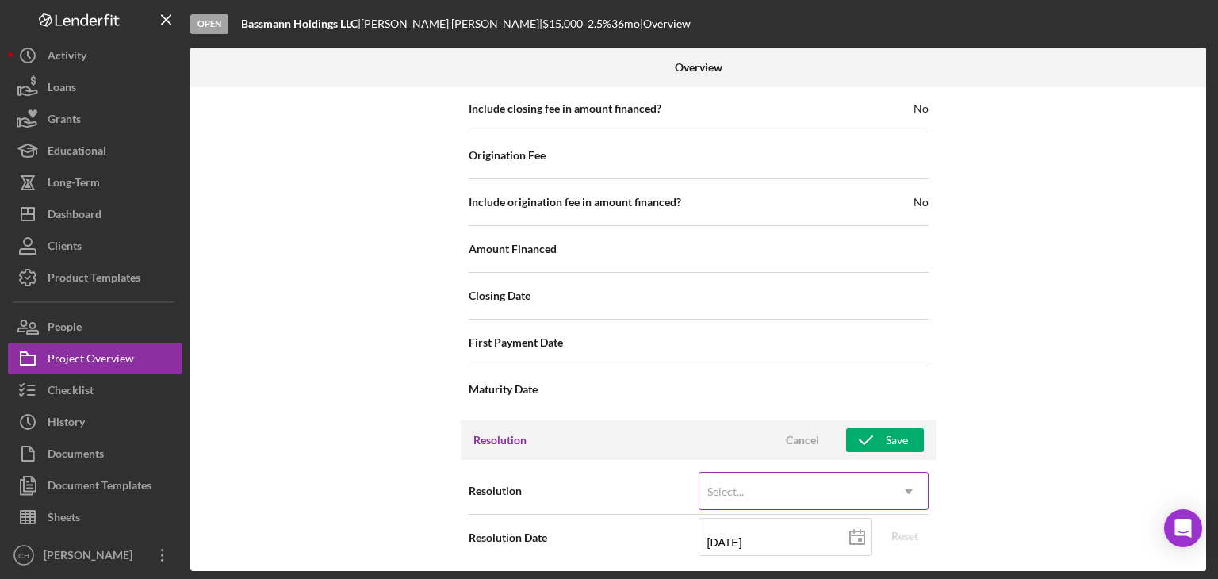
click at [790, 481] on div "Select..." at bounding box center [794, 491] width 190 height 36
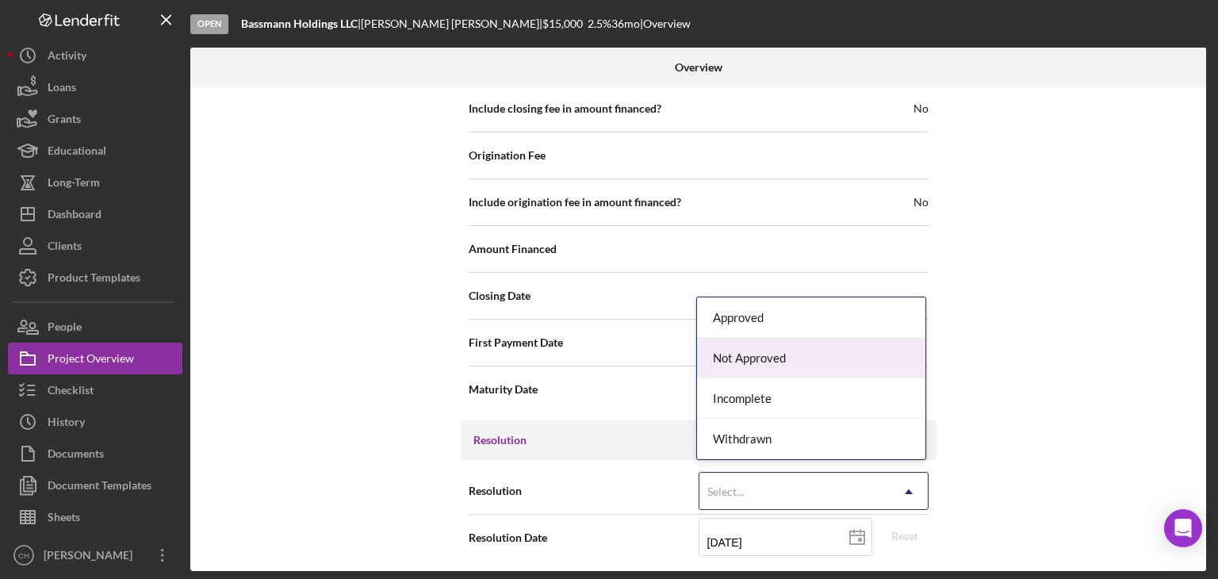
click at [767, 350] on div "Not Approved" at bounding box center [811, 358] width 228 height 40
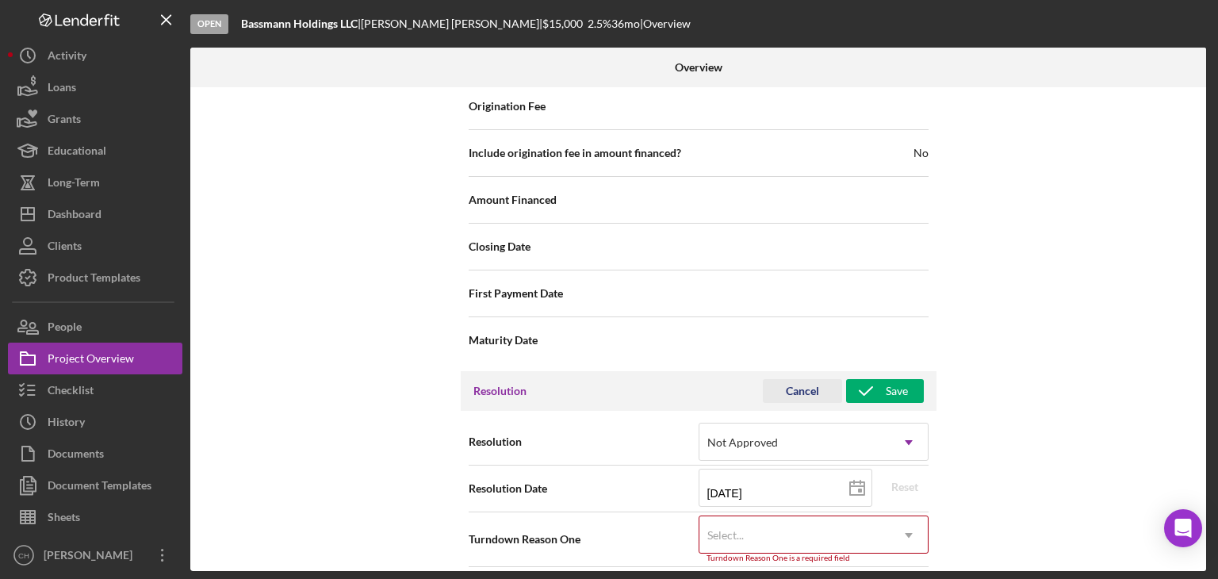
scroll to position [1937, 0]
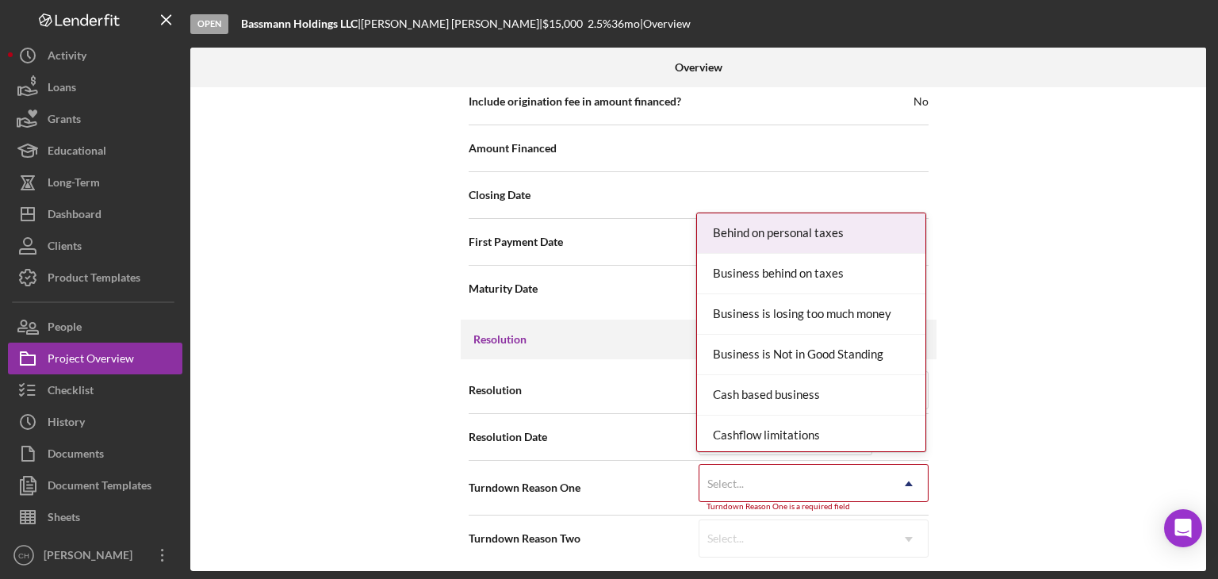
click at [755, 465] on div "Select..." at bounding box center [794, 483] width 190 height 36
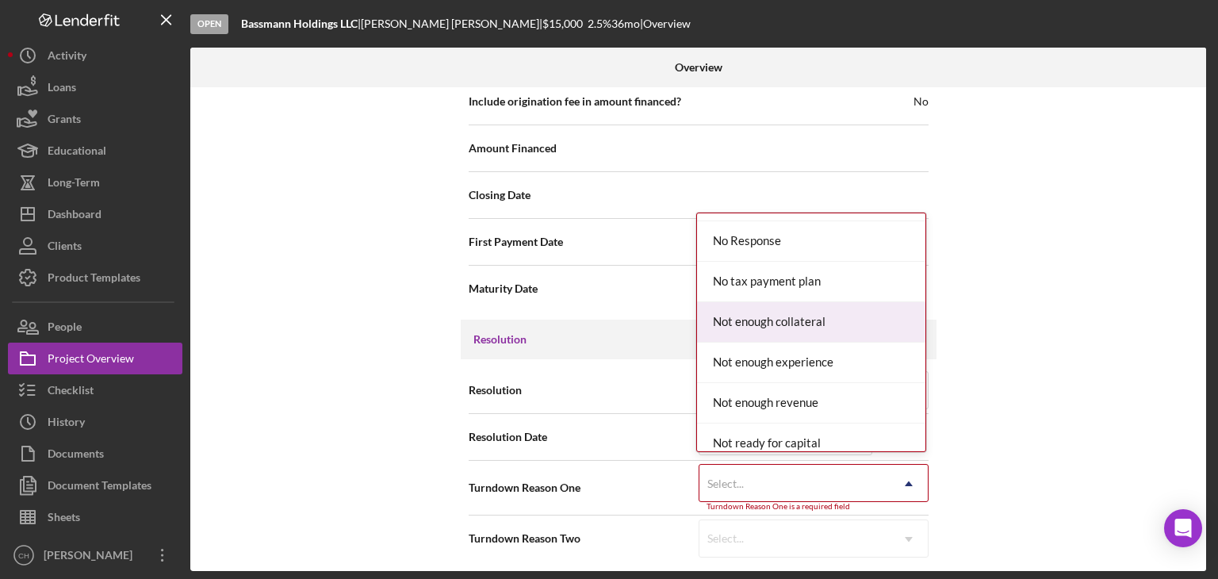
scroll to position [1189, 0]
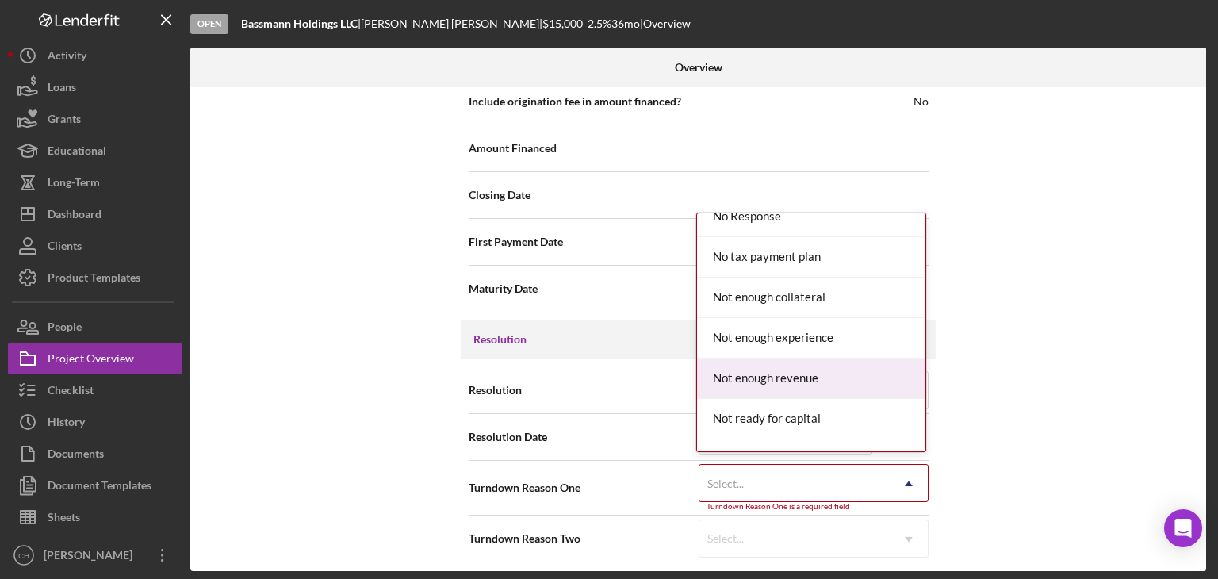
click at [863, 358] on div "Not enough revenue" at bounding box center [811, 378] width 228 height 40
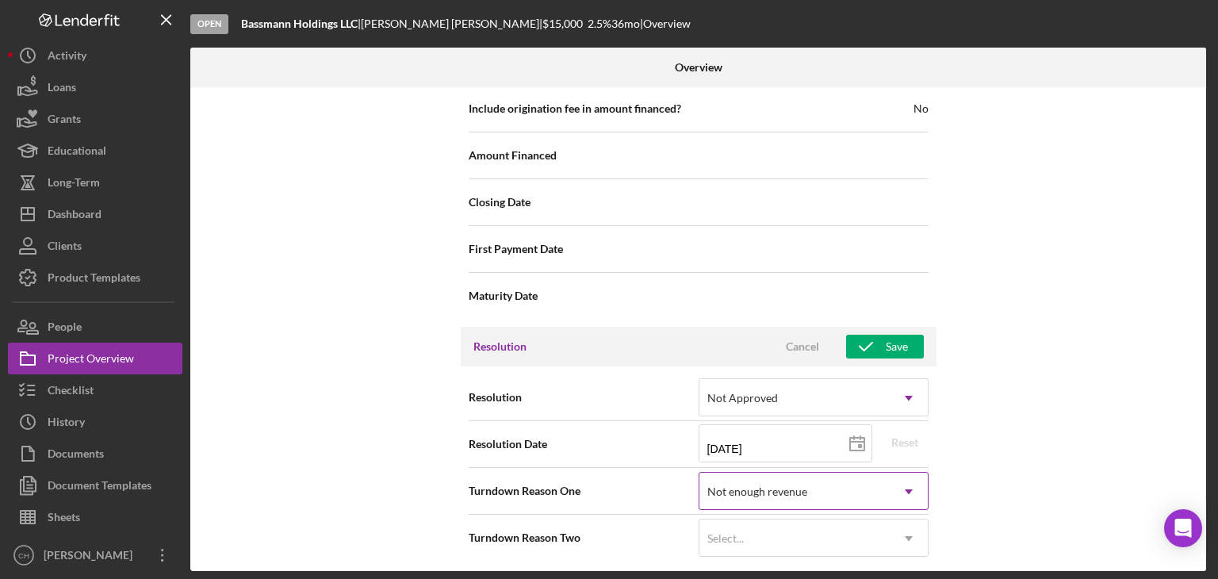
scroll to position [1929, 0]
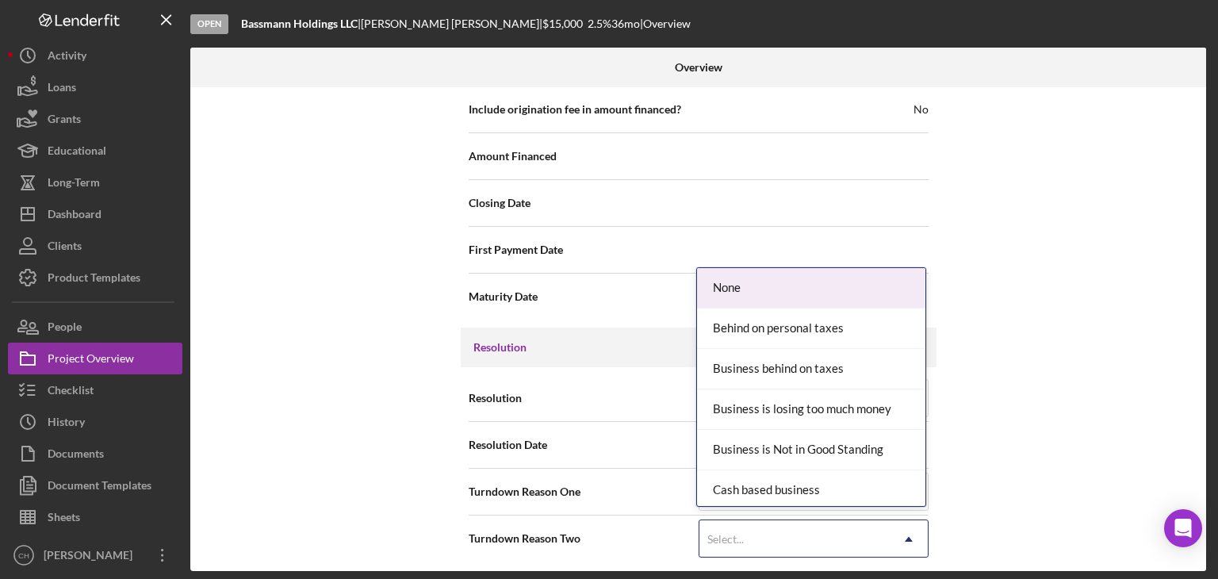
click at [791, 530] on div "Select..." at bounding box center [794, 539] width 190 height 36
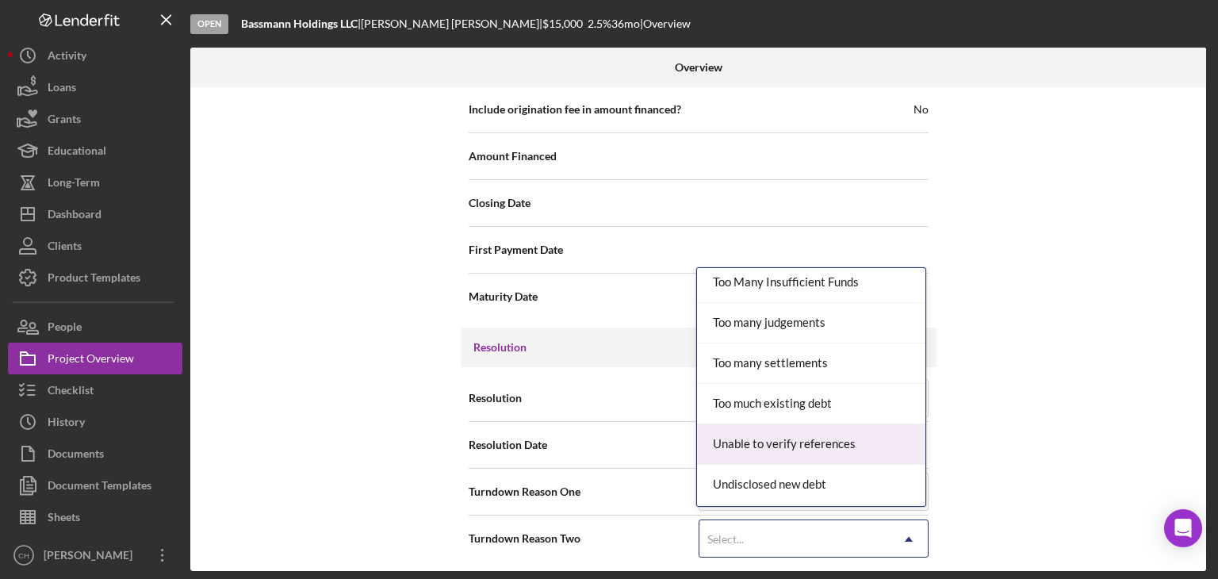
scroll to position [1776, 0]
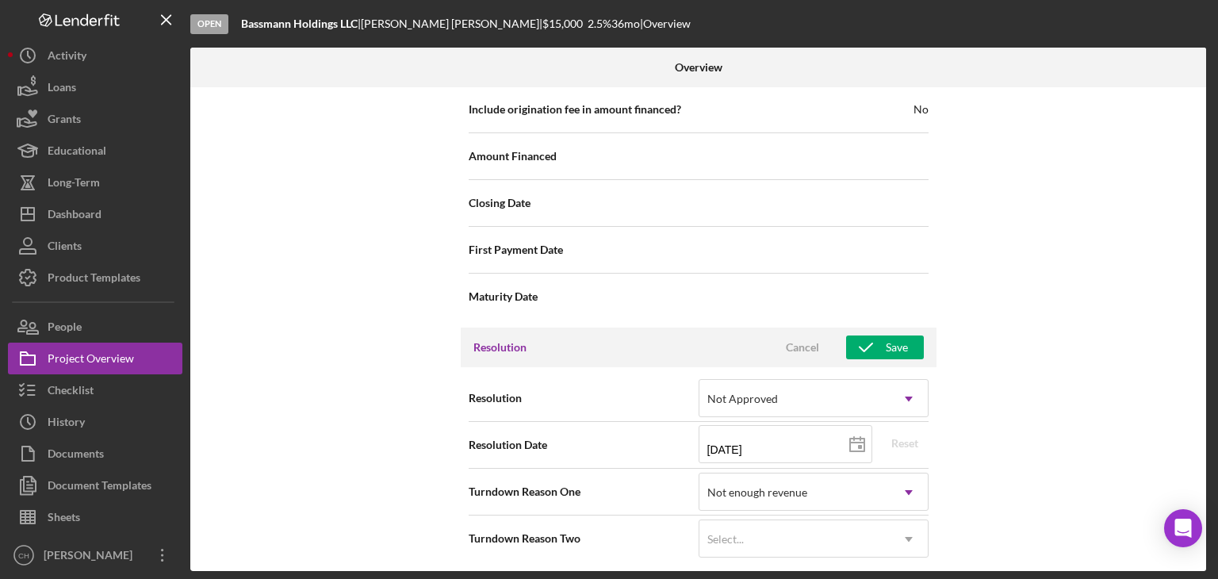
click at [1063, 232] on div "Internal Workflow Stage Open Icon/Dropdown Arrow Archive (can unarchive later i…" at bounding box center [698, 329] width 1016 height 484
click at [897, 350] on div "Save" at bounding box center [896, 347] width 22 height 24
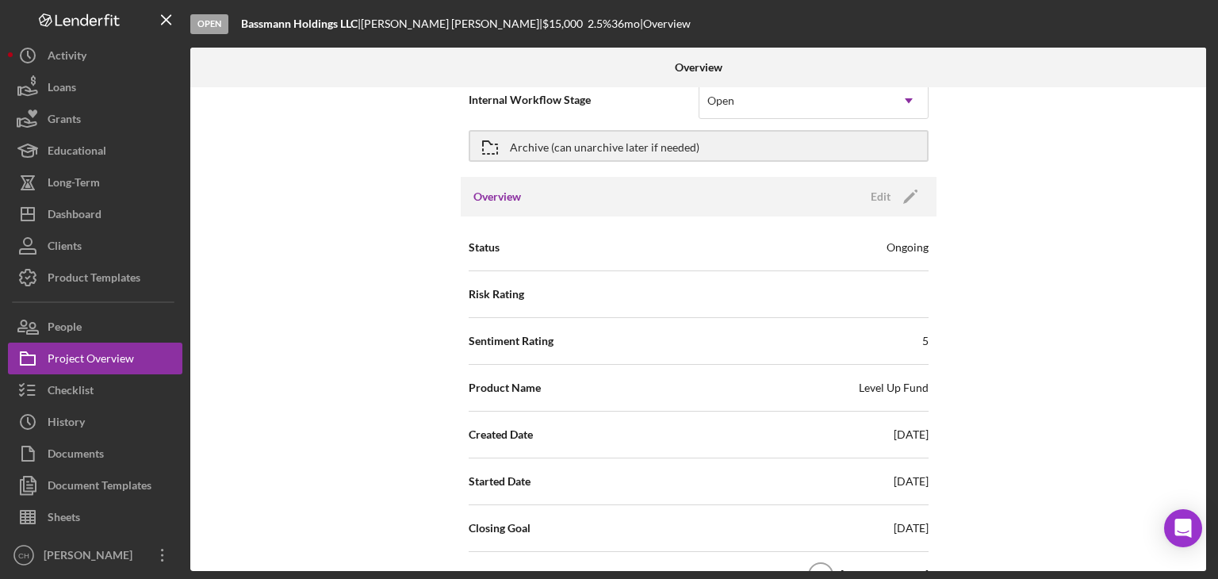
scroll to position [0, 0]
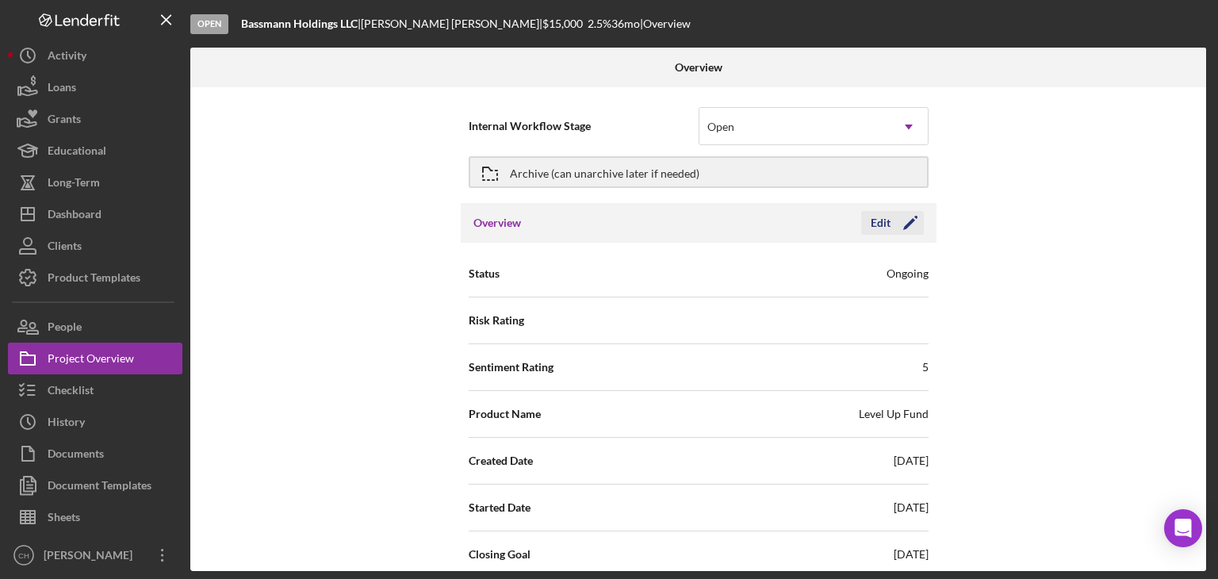
click at [881, 225] on div "Edit" at bounding box center [880, 223] width 20 height 24
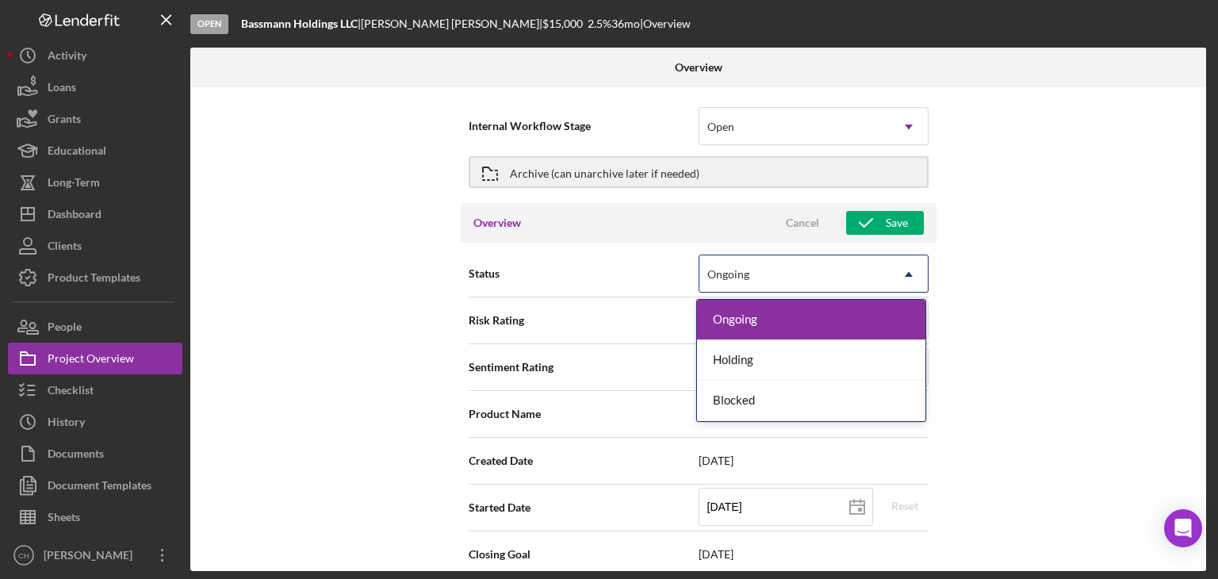
click at [798, 289] on div "Ongoing" at bounding box center [794, 274] width 190 height 36
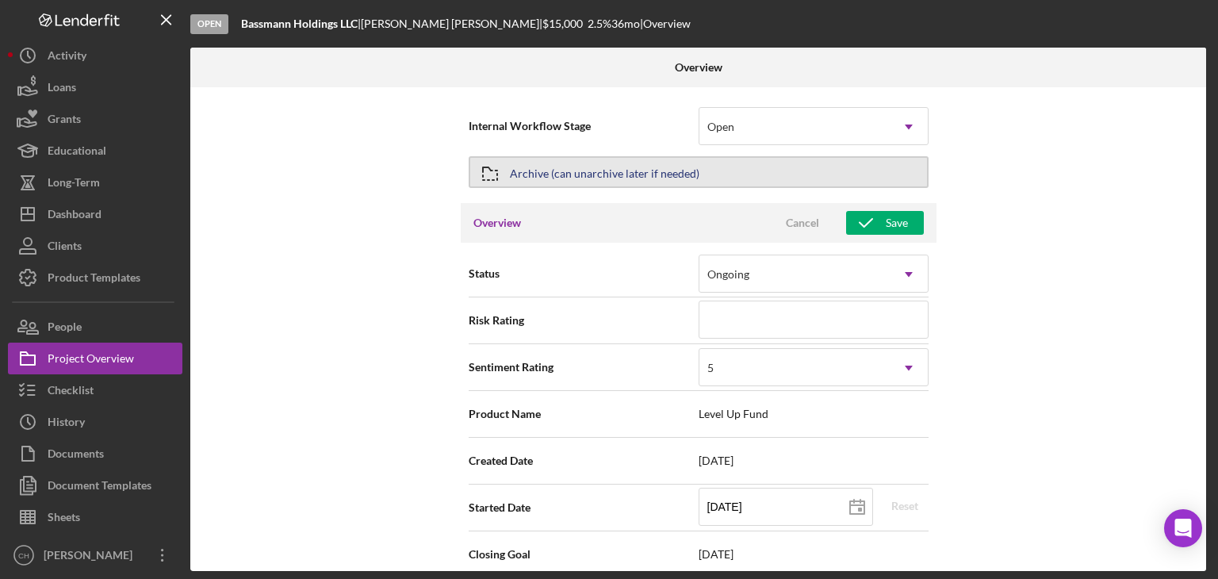
click at [590, 163] on div "Archive (can unarchive later if needed)" at bounding box center [604, 172] width 189 height 29
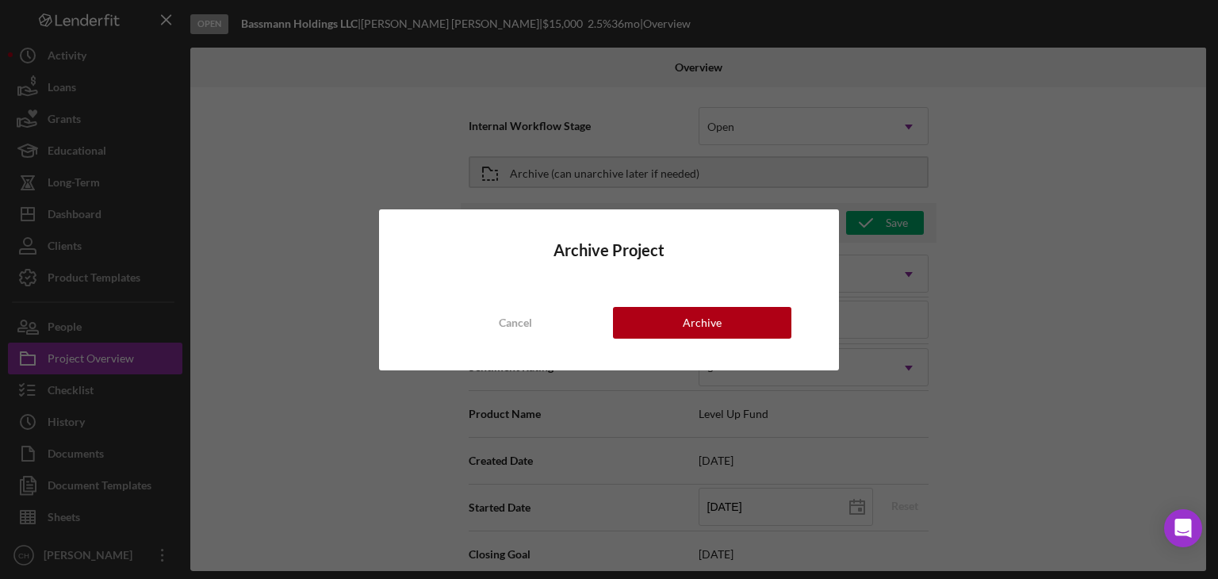
click at [658, 344] on div "Archive Project Cancel Archive" at bounding box center [609, 289] width 461 height 161
click at [658, 330] on button "Archive" at bounding box center [702, 323] width 178 height 32
type textarea "Here's a snapshot of information that has been fully approved, as well as the i…"
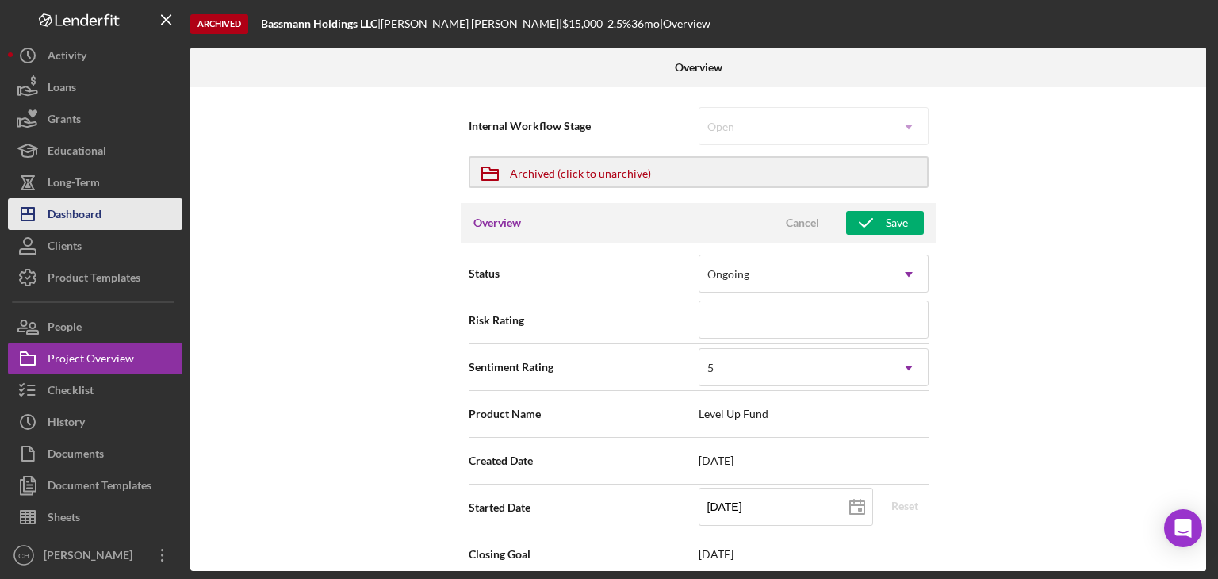
click at [86, 205] on div "Dashboard" at bounding box center [75, 216] width 54 height 36
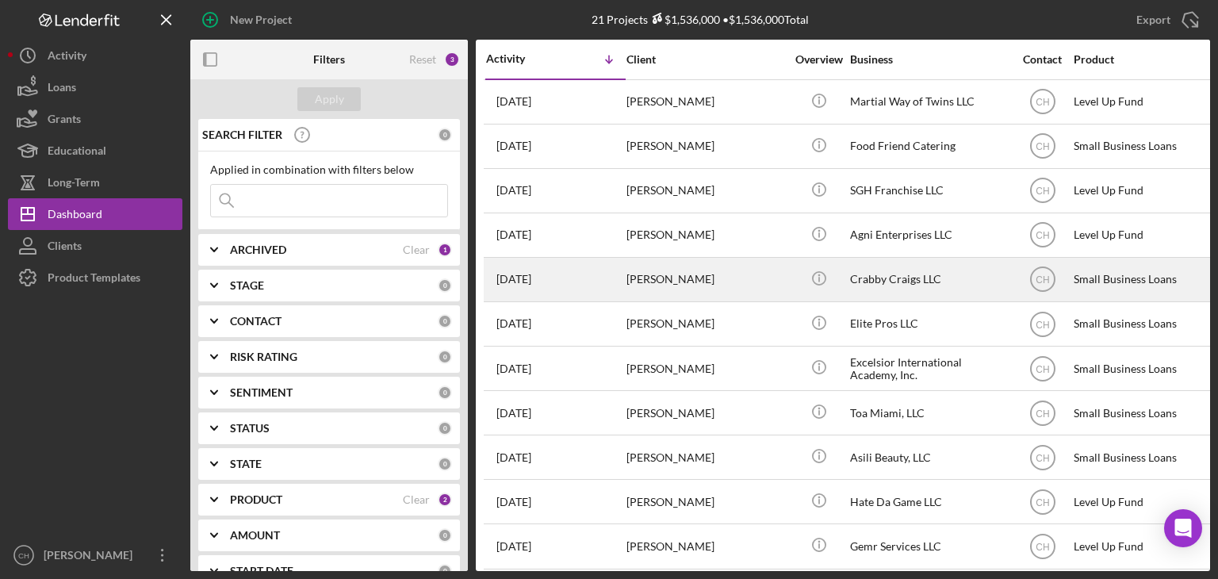
click at [672, 267] on div "[PERSON_NAME]" at bounding box center [705, 279] width 159 height 42
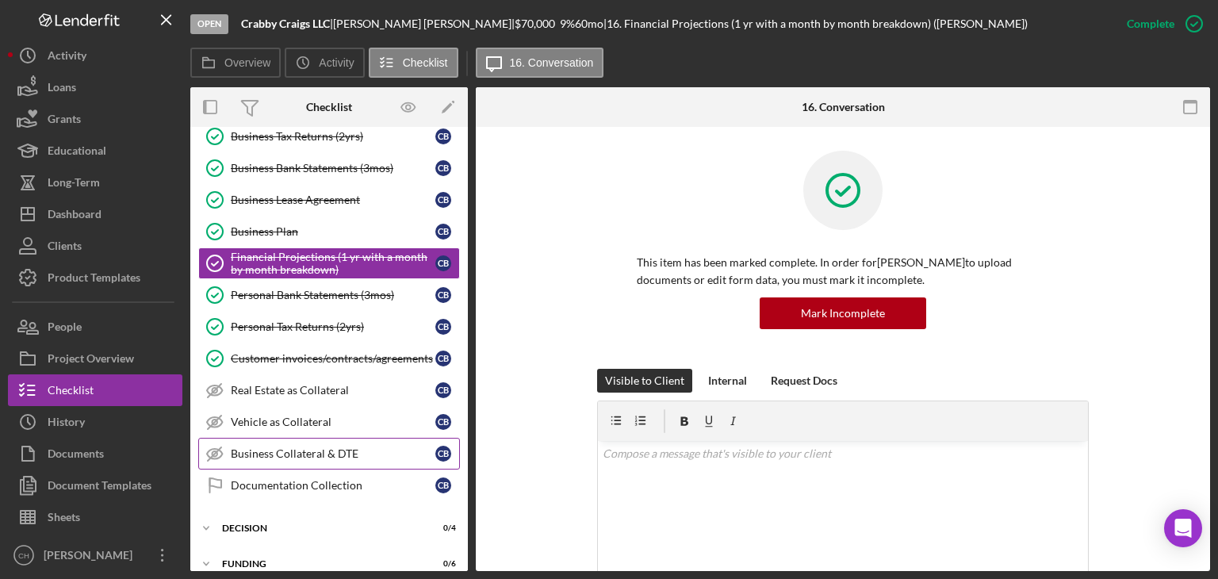
scroll to position [320, 0]
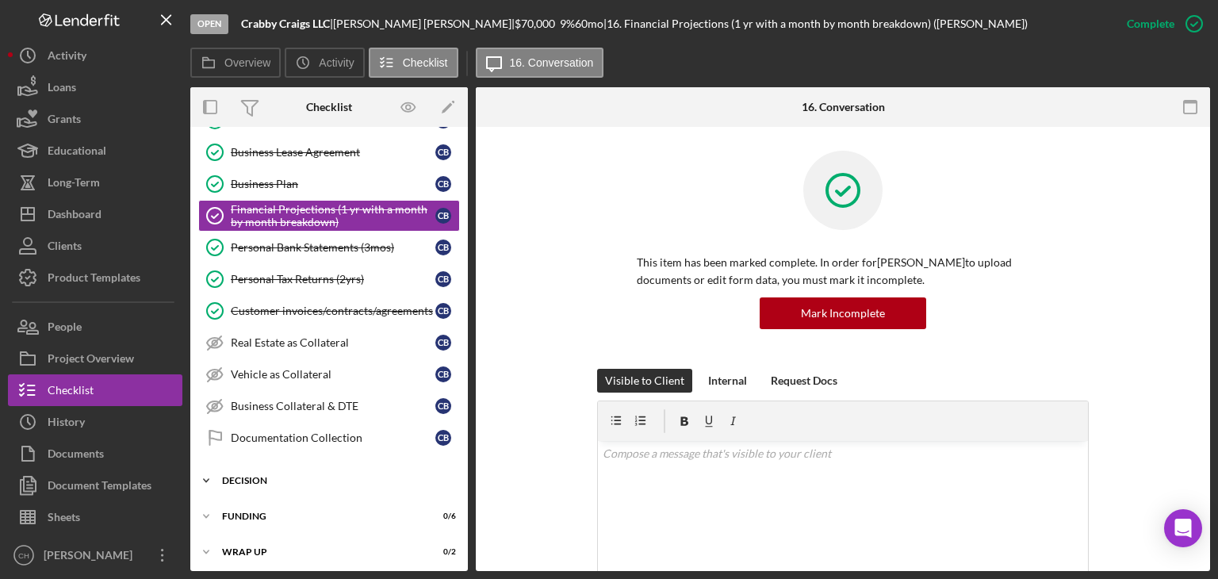
click at [235, 479] on div "Decision" at bounding box center [335, 481] width 226 height 10
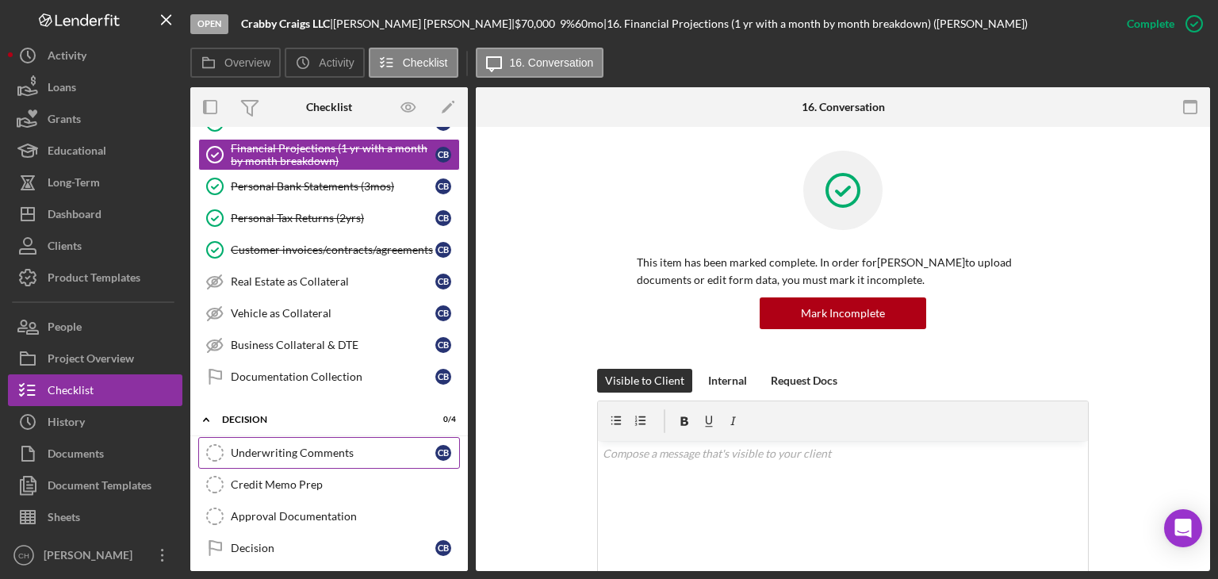
scroll to position [453, 0]
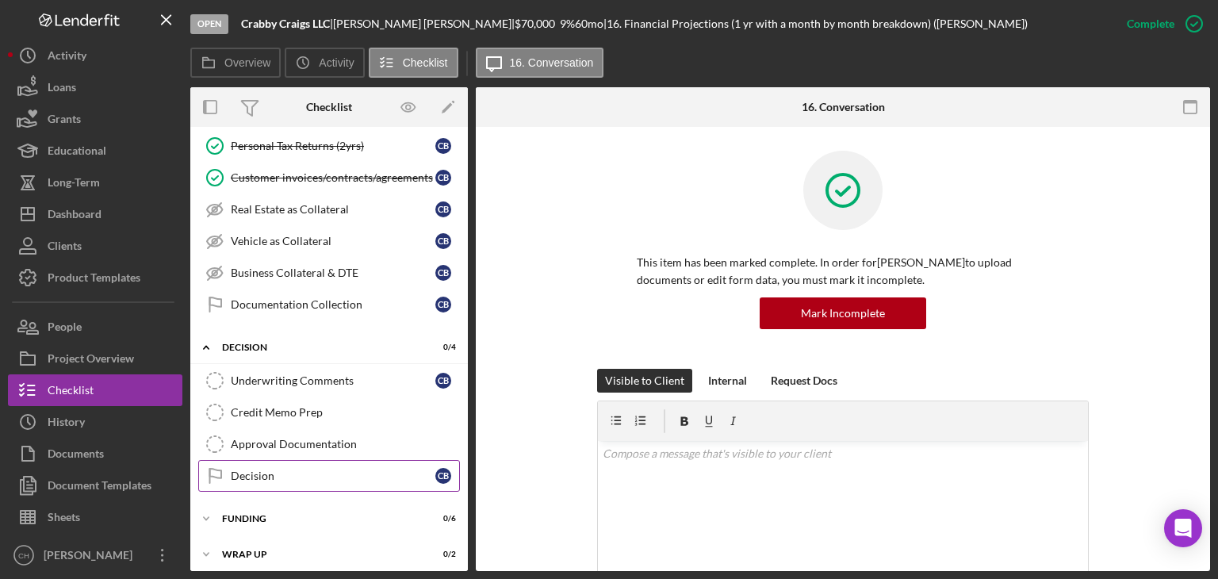
click at [248, 476] on link "Decision Decision C B" at bounding box center [329, 476] width 262 height 32
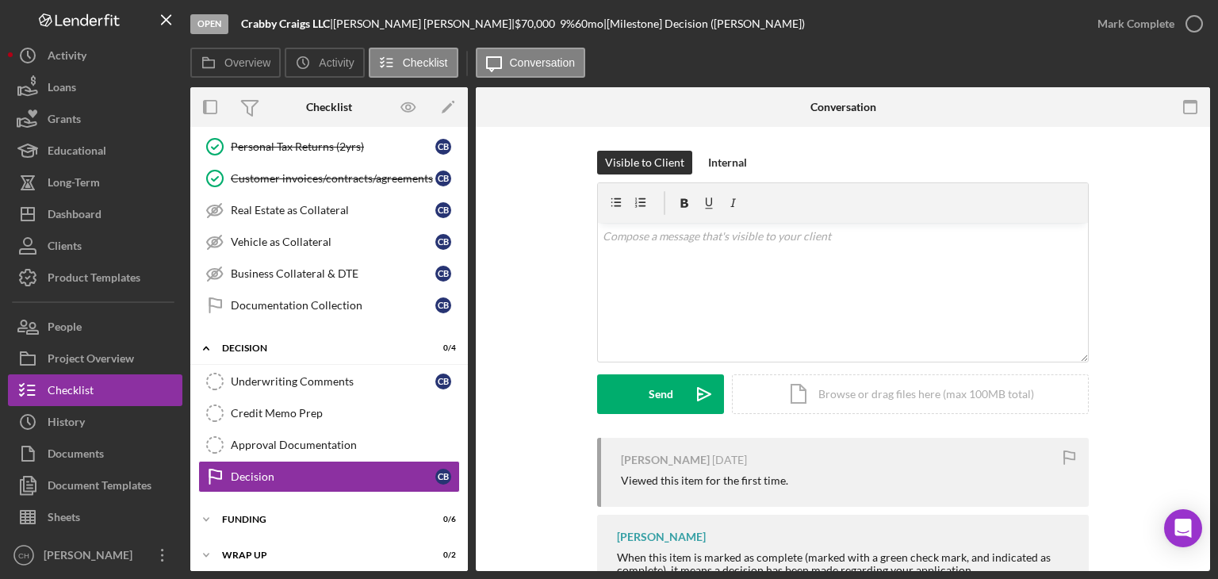
scroll to position [453, 0]
click at [687, 268] on div "v Color teal Color pink Remove color Add row above Add row below Add column bef…" at bounding box center [843, 292] width 490 height 139
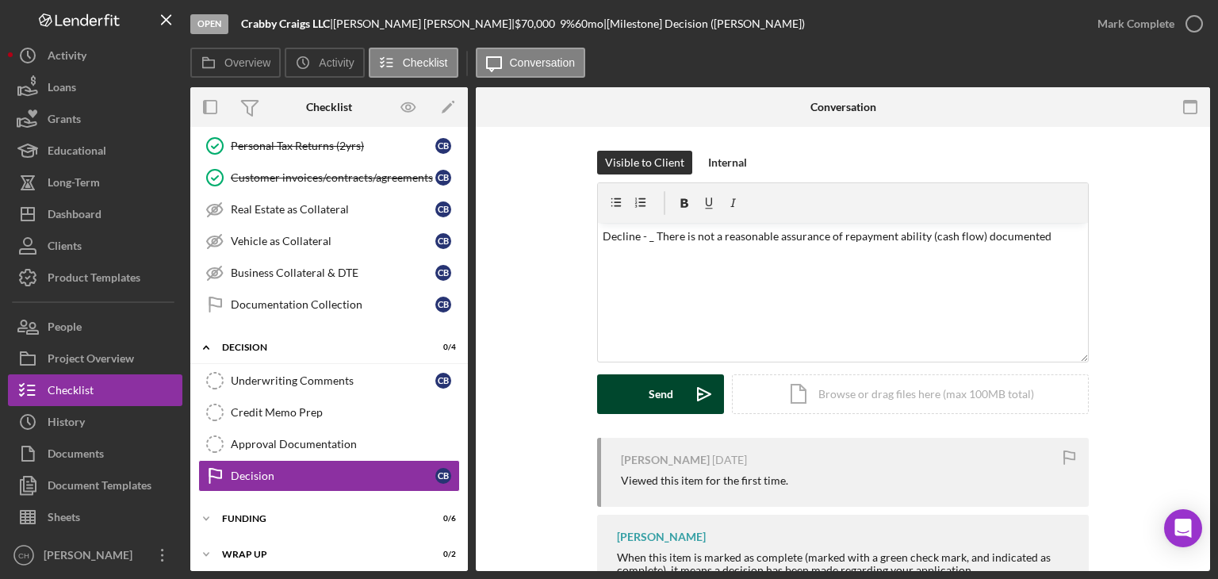
click at [641, 396] on button "Send Icon/icon-invite-send" at bounding box center [660, 394] width 127 height 40
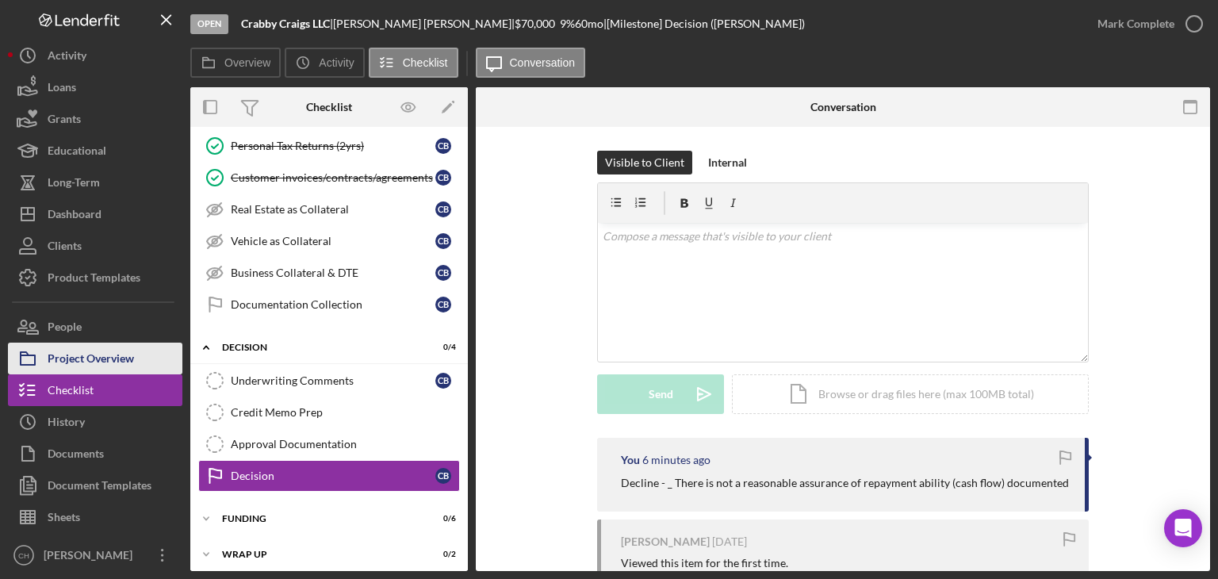
click at [98, 356] on div "Project Overview" at bounding box center [91, 360] width 86 height 36
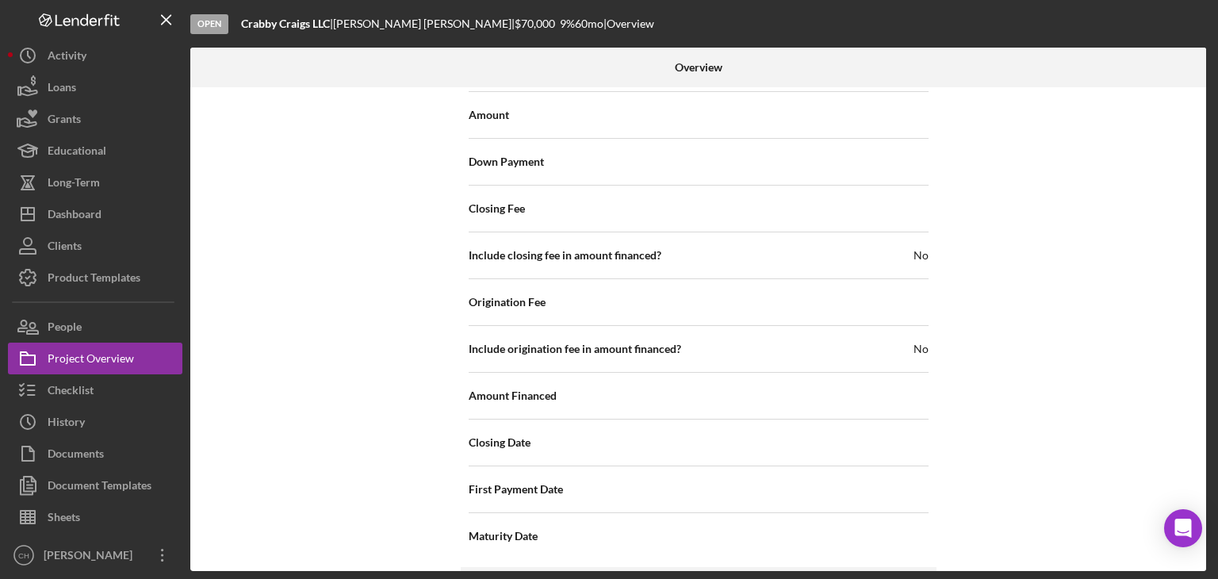
scroll to position [1836, 0]
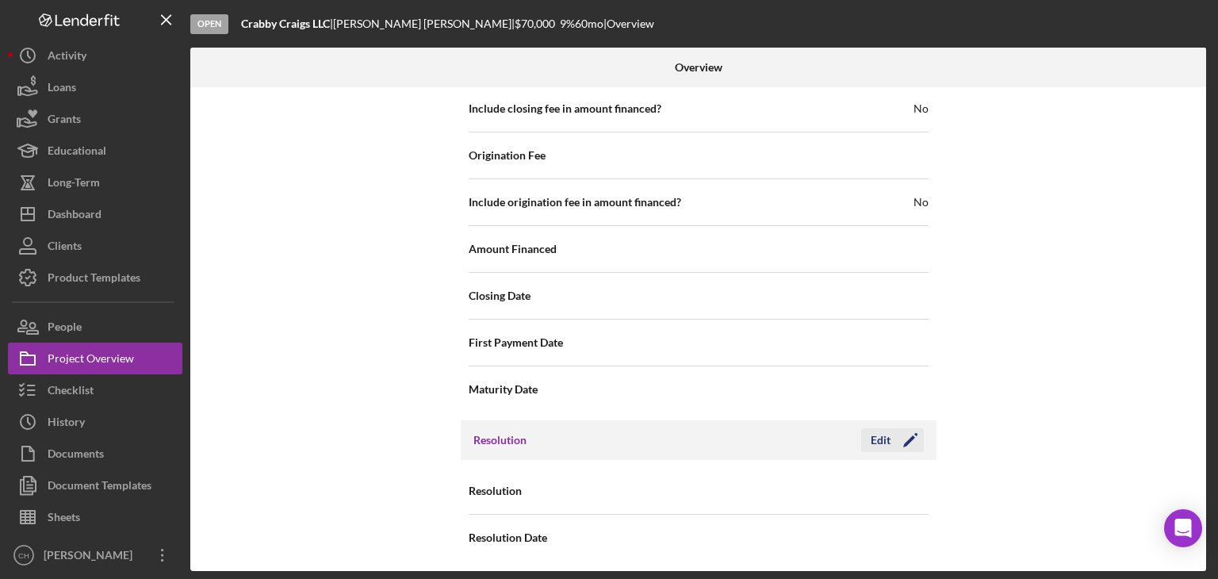
click at [905, 435] on polygon "button" at bounding box center [909, 441] width 12 height 12
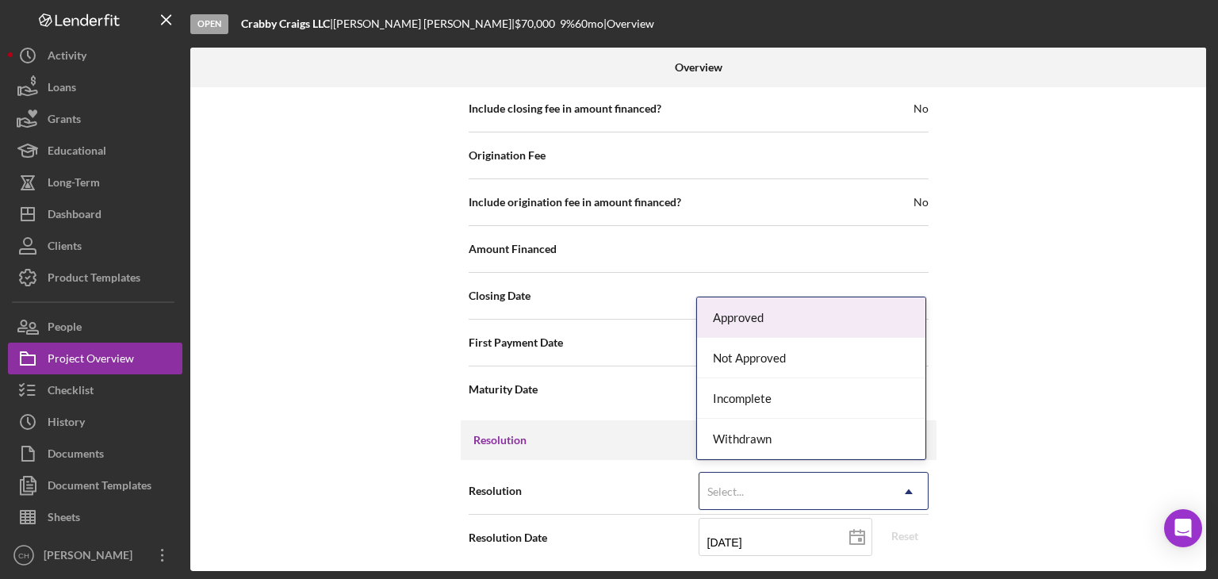
click at [798, 486] on div "Select..." at bounding box center [794, 491] width 190 height 36
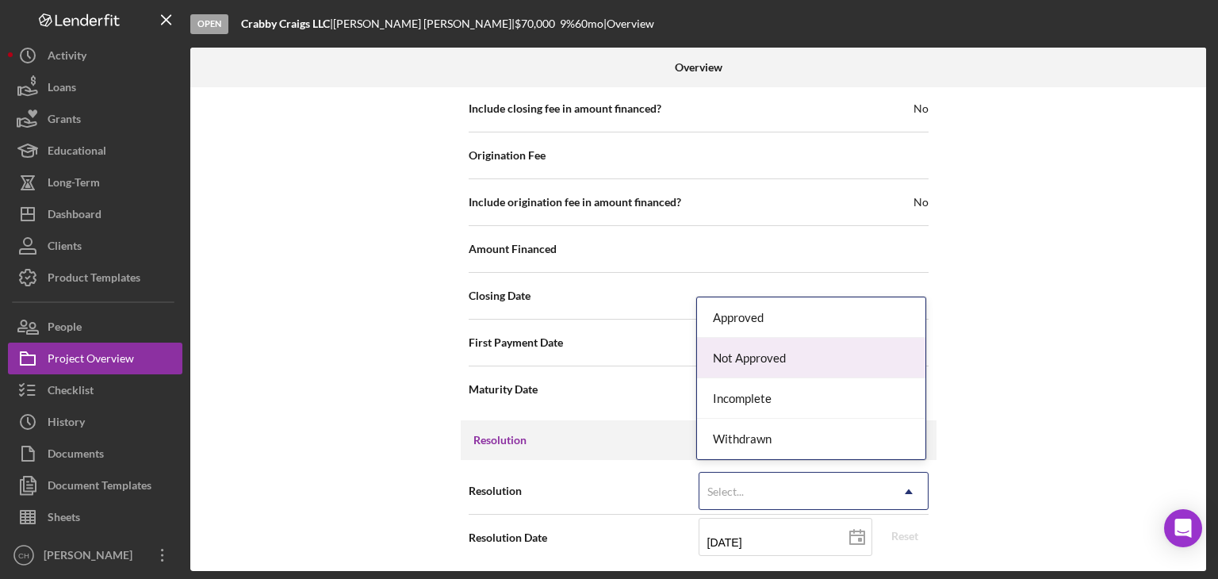
click at [799, 352] on div "Not Approved" at bounding box center [811, 358] width 228 height 40
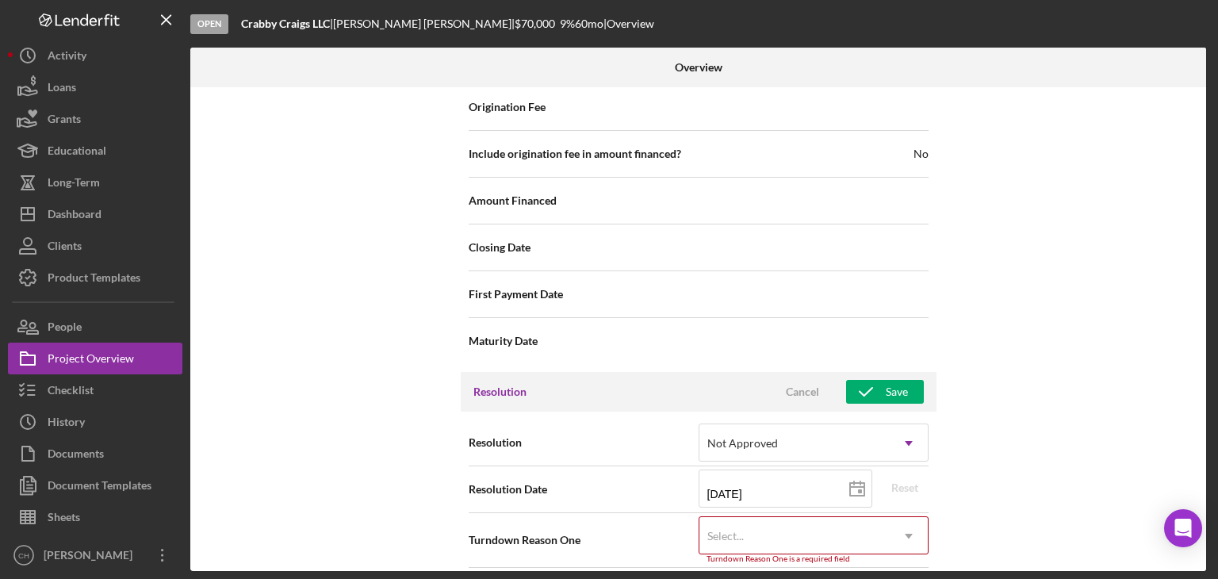
scroll to position [1937, 0]
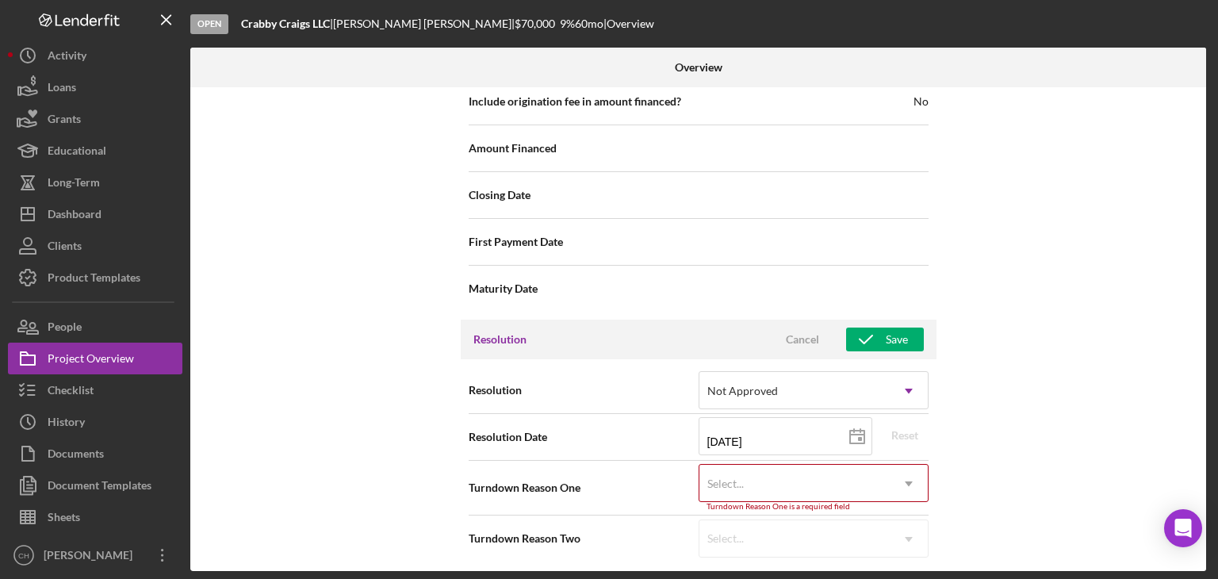
click at [782, 489] on div "Select..." at bounding box center [794, 483] width 190 height 36
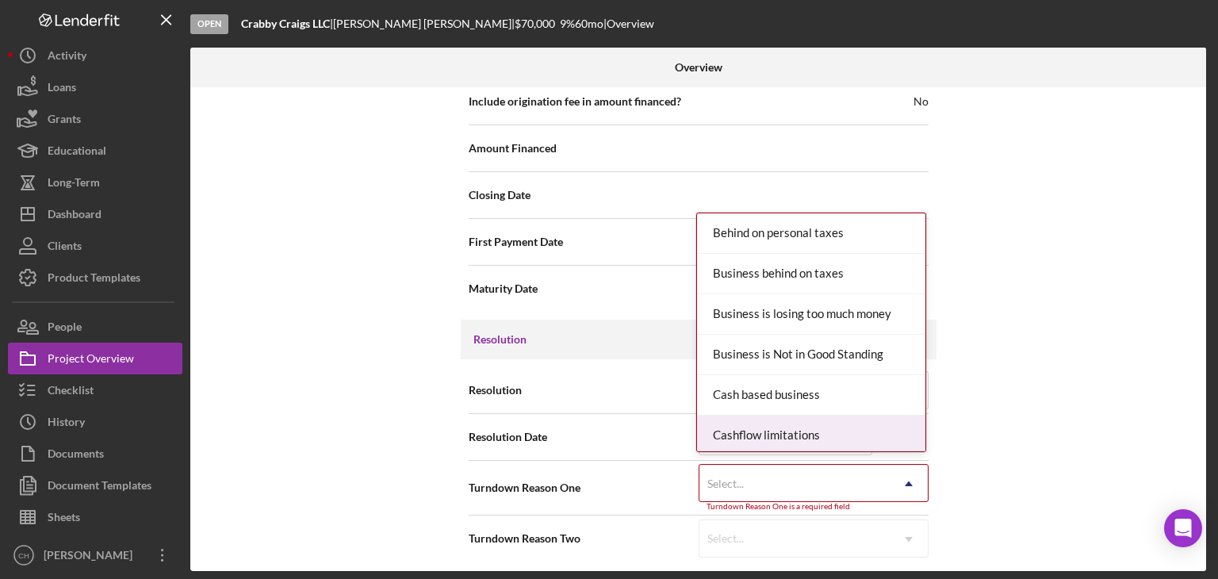
click at [782, 423] on div "Cashflow limitations" at bounding box center [811, 435] width 228 height 40
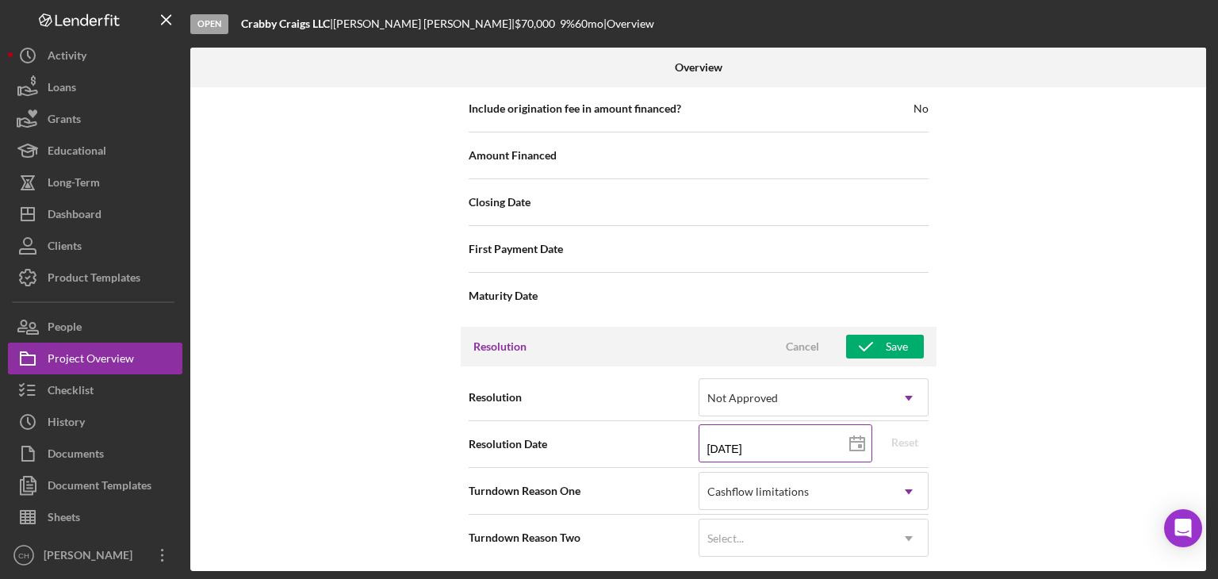
scroll to position [1929, 0]
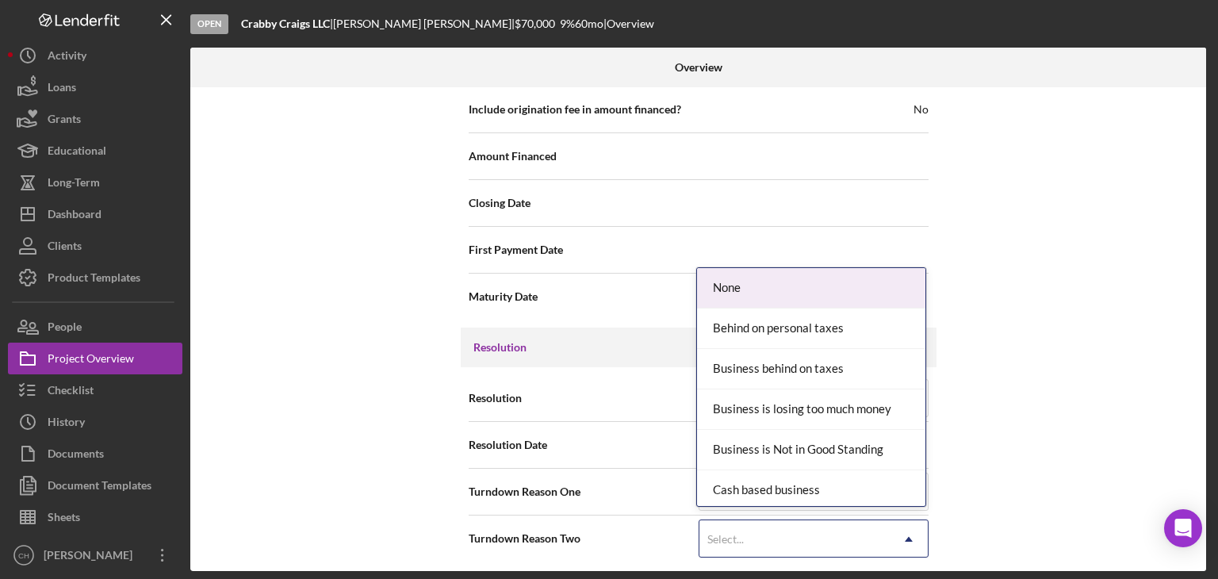
click at [795, 533] on div "Select..." at bounding box center [794, 539] width 190 height 36
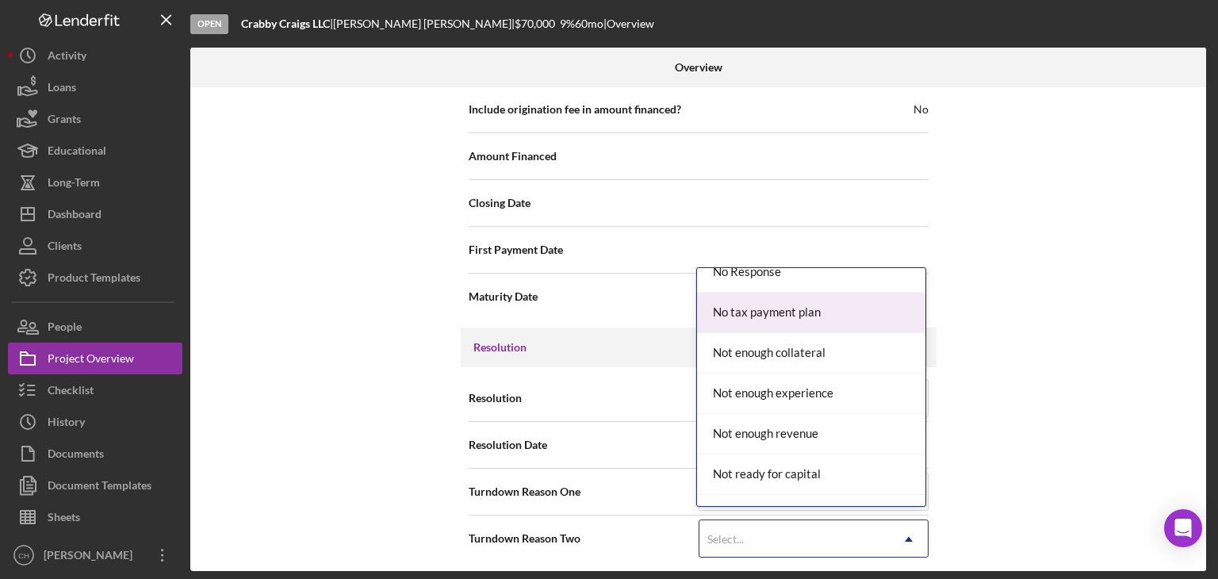
scroll to position [1189, 0]
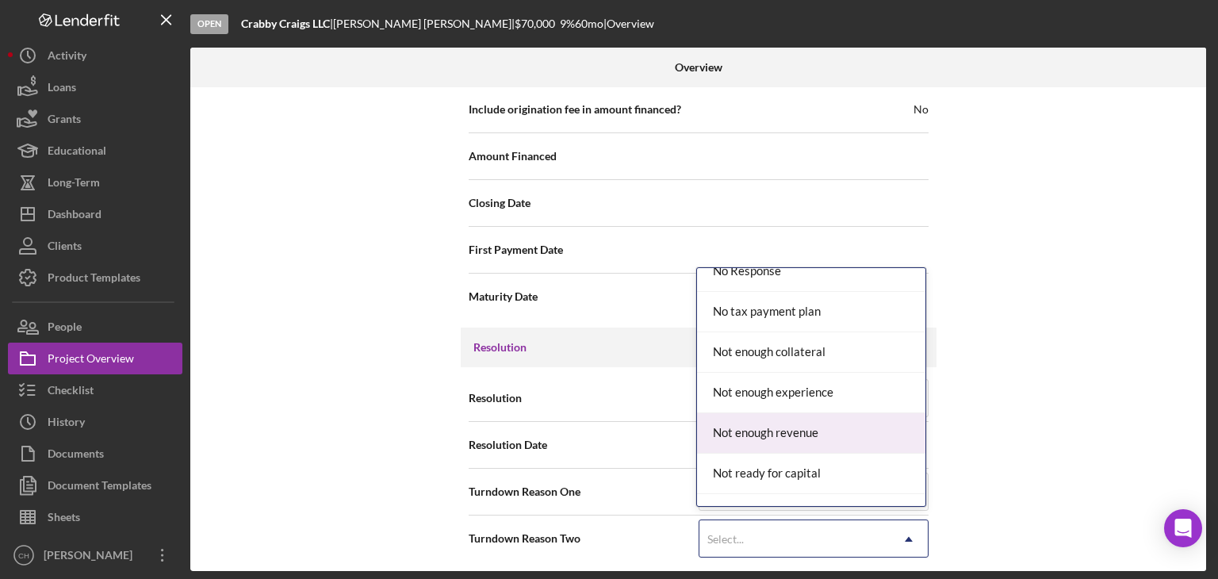
click at [866, 416] on div "Not enough revenue" at bounding box center [811, 433] width 228 height 40
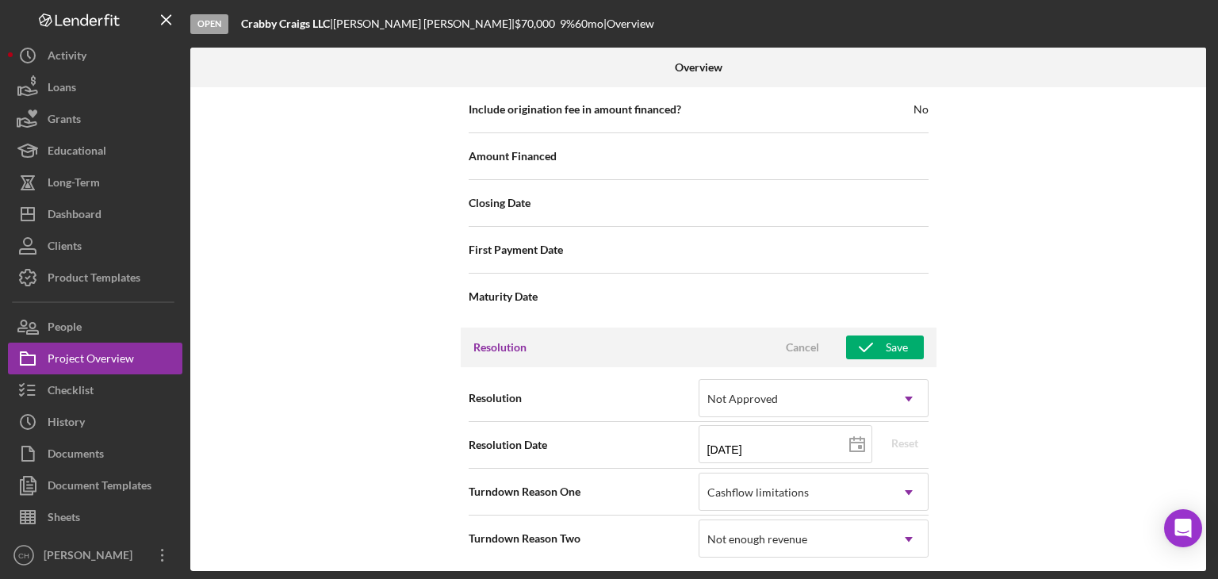
click at [1003, 426] on div "Internal Workflow Stage Open Icon/Dropdown Arrow Archive (can unarchive later i…" at bounding box center [698, 329] width 1016 height 484
click at [876, 347] on icon "button" at bounding box center [866, 347] width 40 height 40
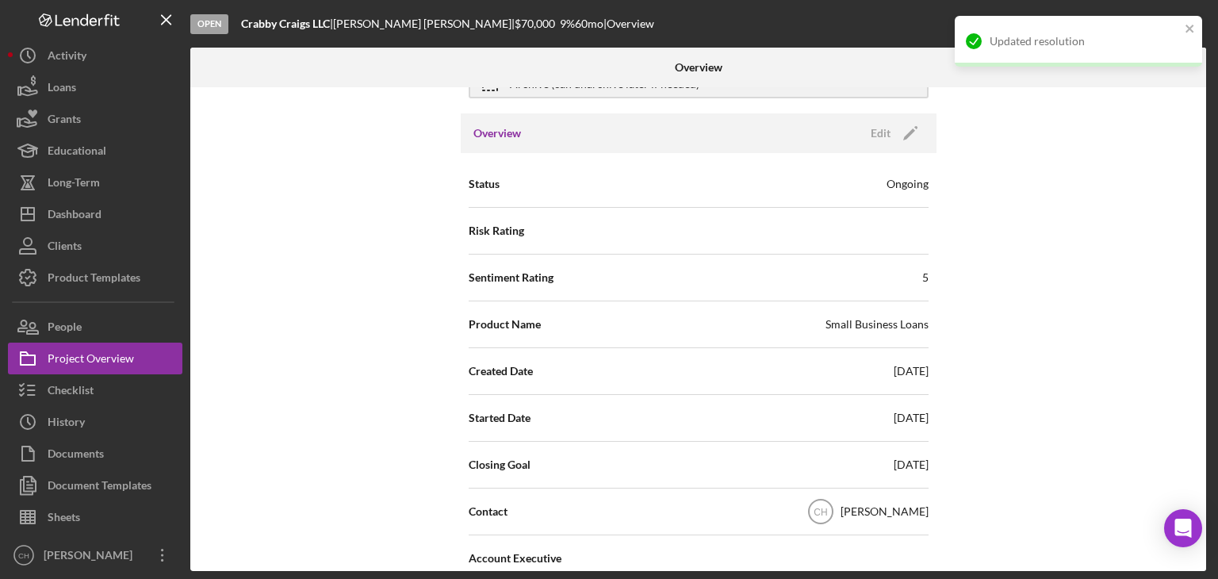
scroll to position [0, 0]
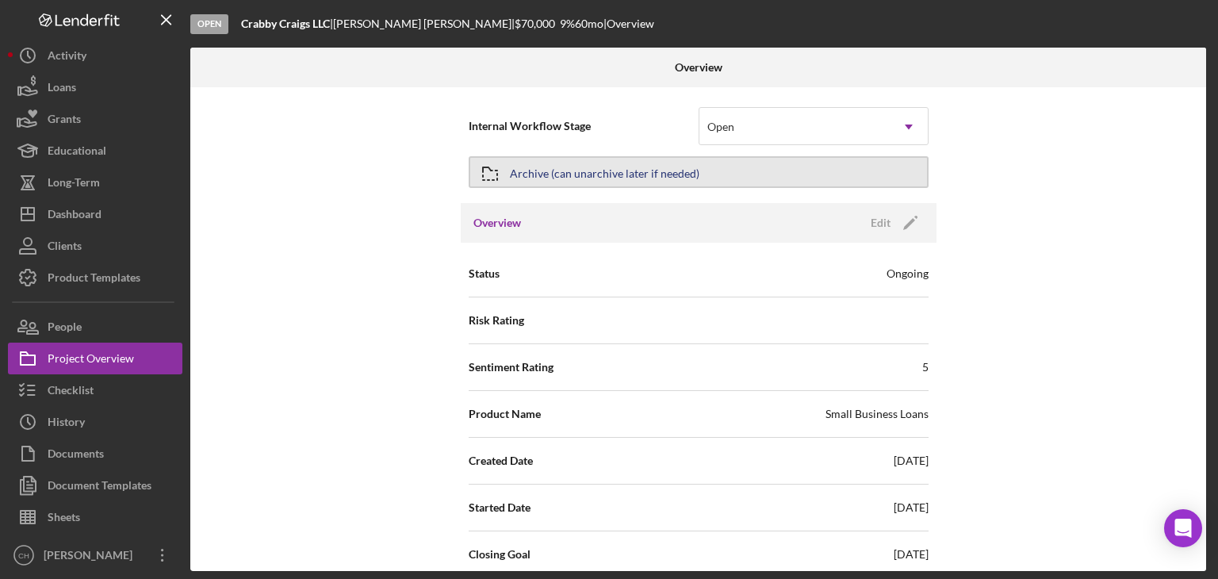
click at [623, 182] on div "Archive (can unarchive later if needed)" at bounding box center [604, 172] width 189 height 29
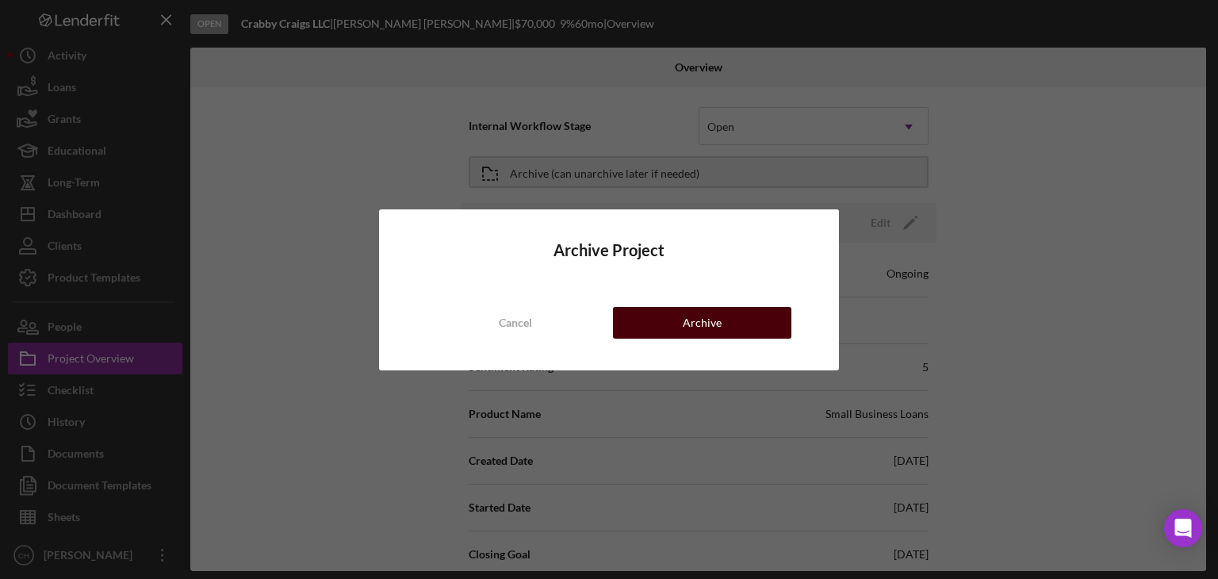
click at [703, 322] on div "Archive" at bounding box center [702, 323] width 39 height 32
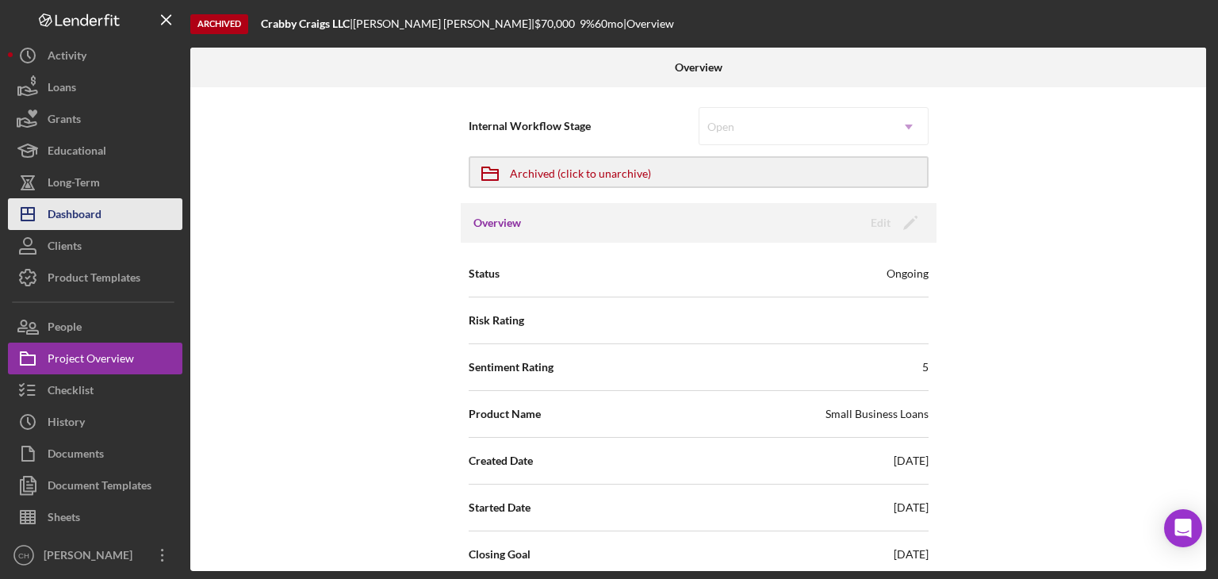
click at [111, 221] on button "Icon/Dashboard Dashboard" at bounding box center [95, 214] width 174 height 32
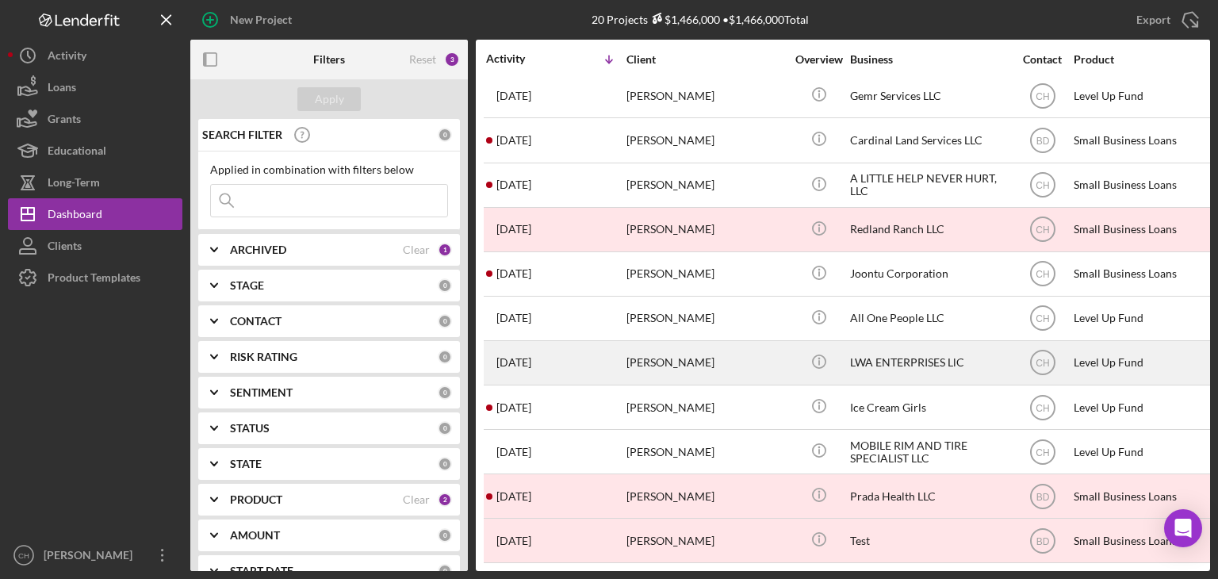
scroll to position [419, 0]
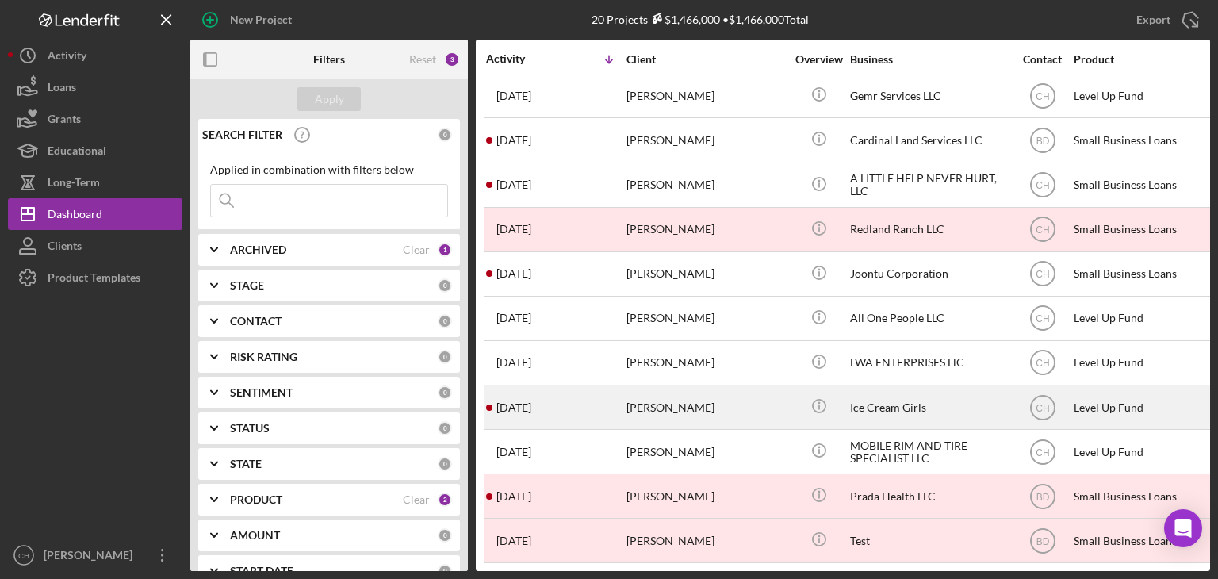
click at [591, 389] on div "3 months ago Dannie Augustin" at bounding box center [555, 407] width 139 height 42
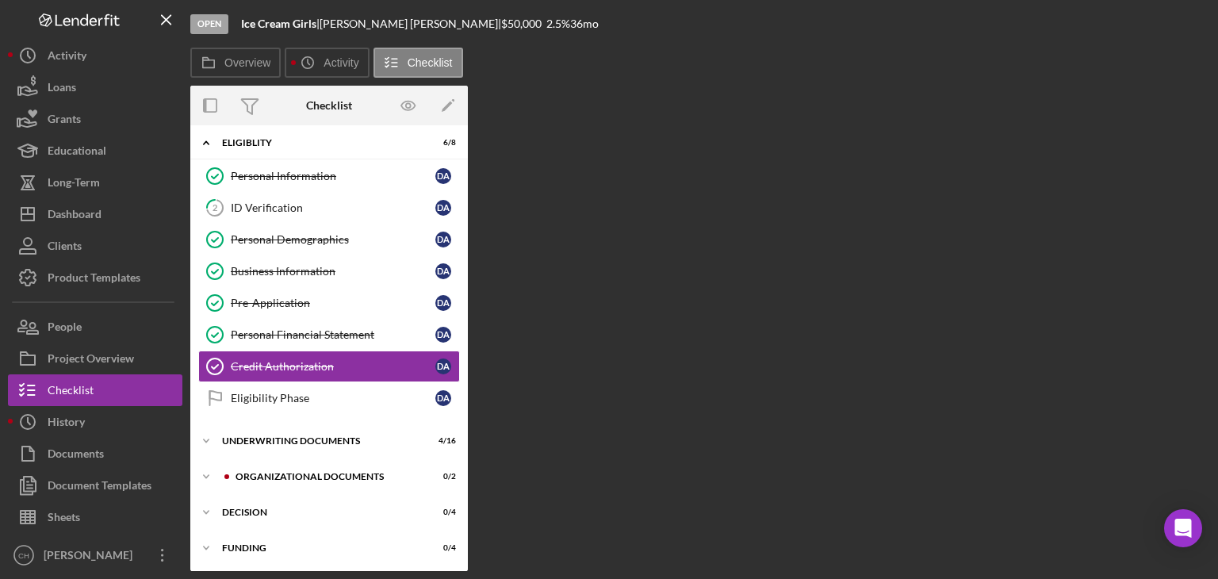
scroll to position [55, 0]
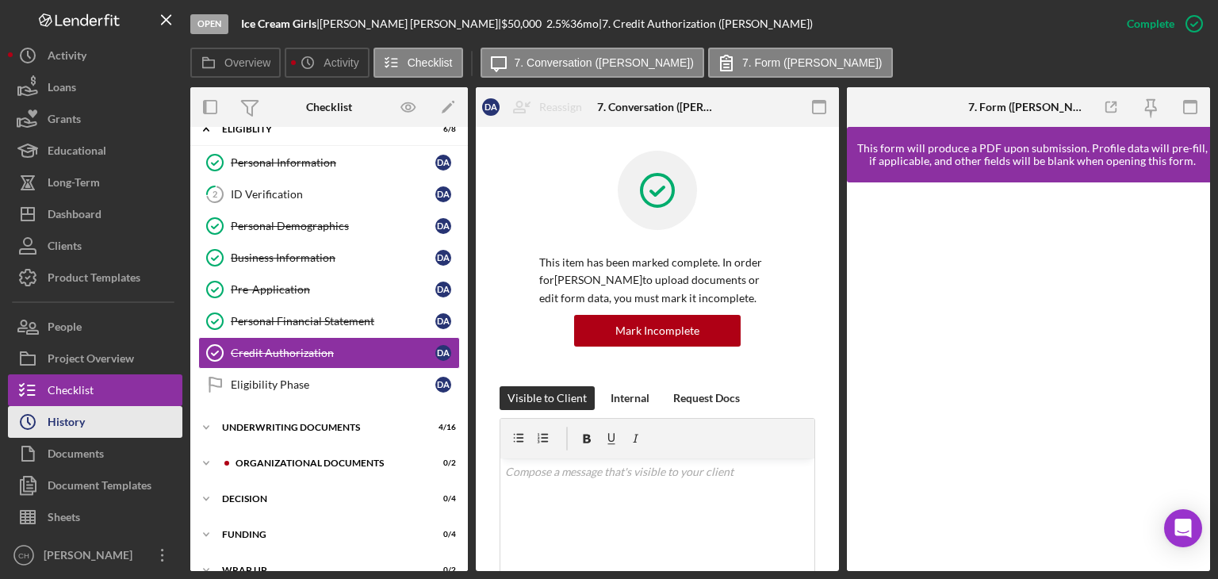
click at [99, 419] on button "Icon/History History" at bounding box center [95, 422] width 174 height 32
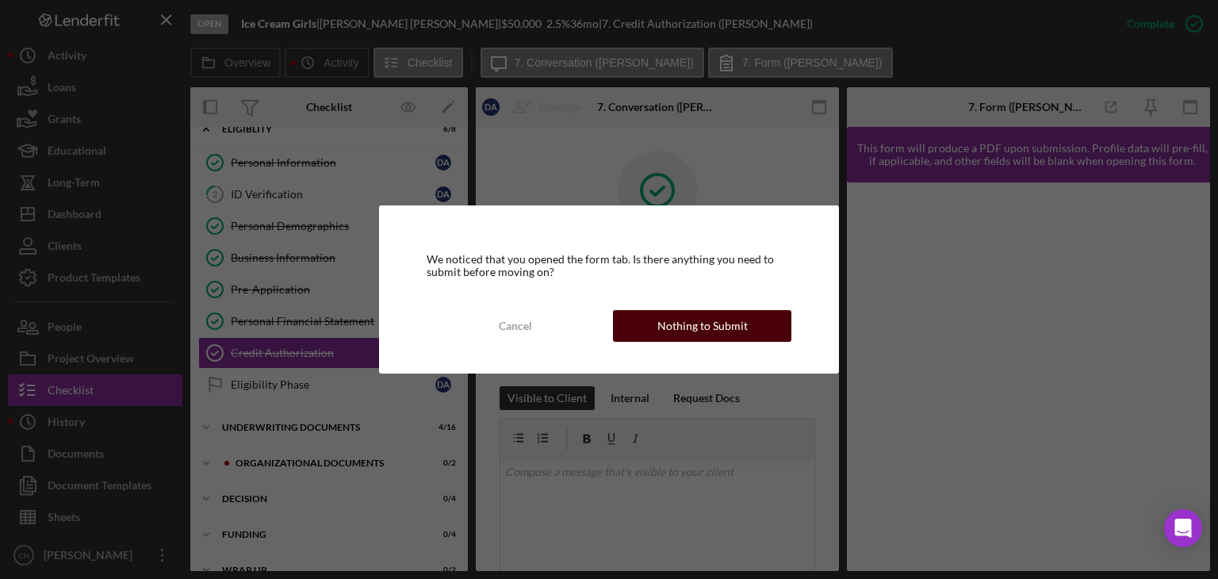
click at [695, 315] on div "Nothing to Submit" at bounding box center [702, 326] width 90 height 32
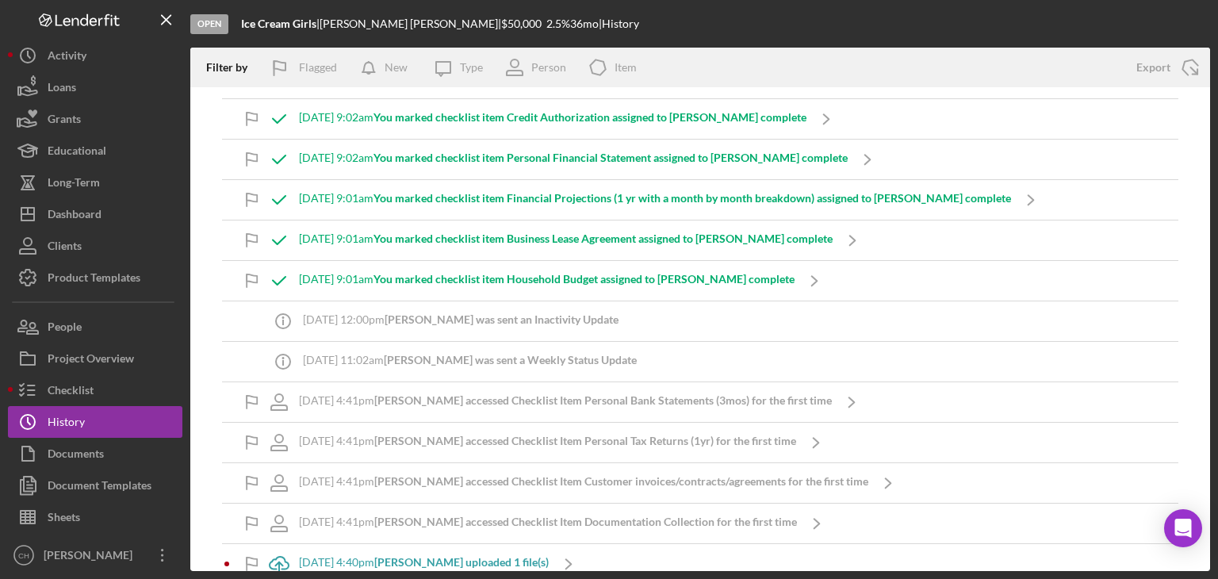
scroll to position [396, 0]
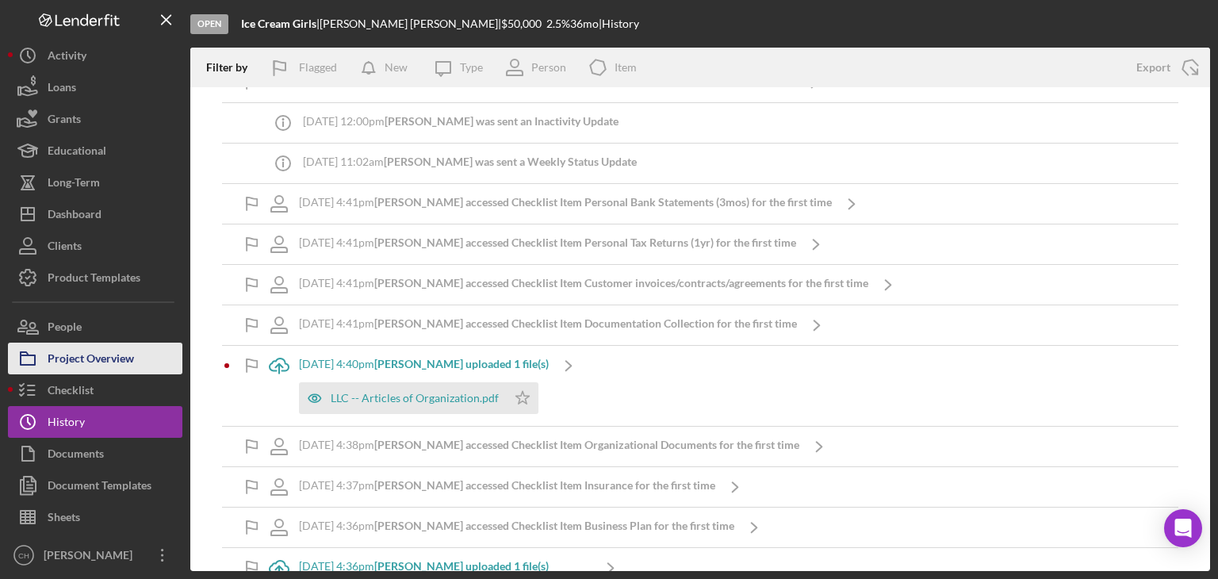
click at [78, 365] on div "Project Overview" at bounding box center [91, 360] width 86 height 36
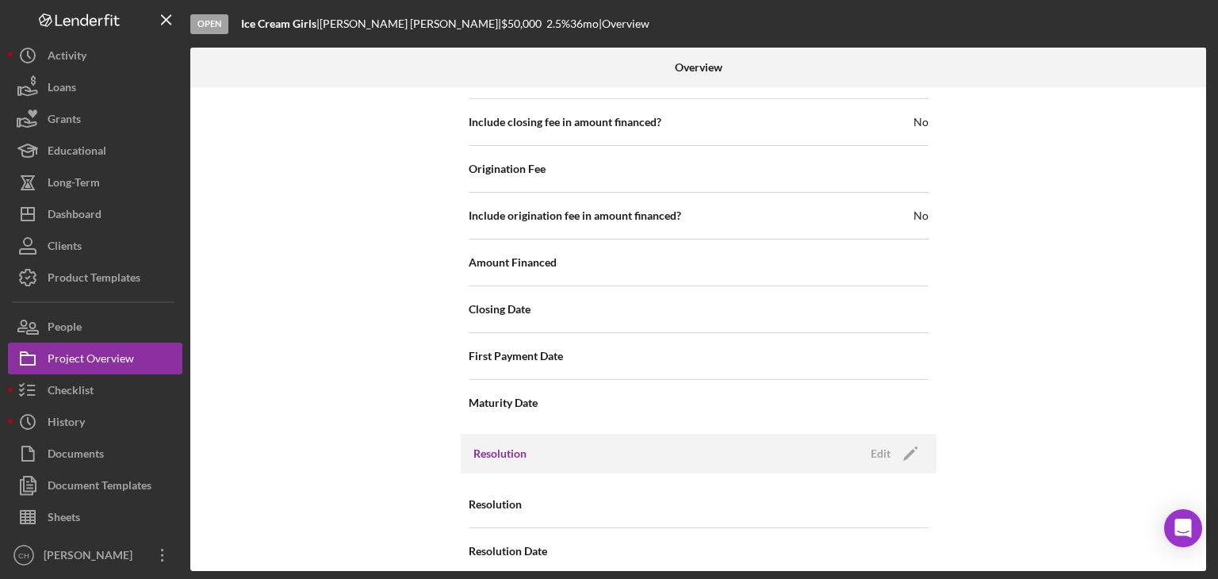
scroll to position [1836, 0]
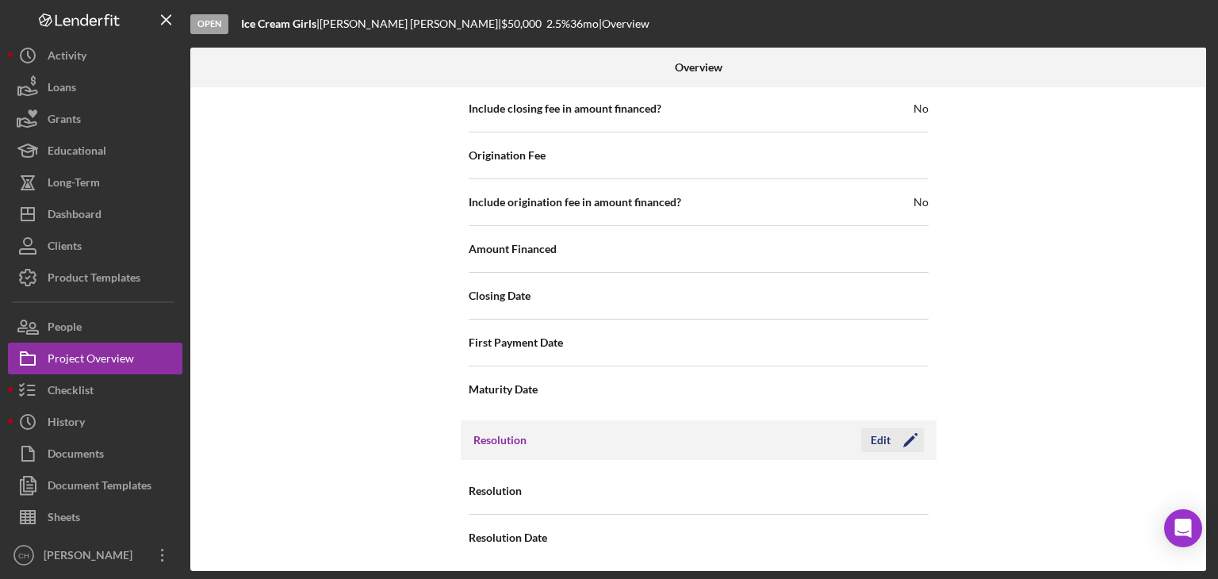
click at [907, 435] on polygon "button" at bounding box center [909, 441] width 12 height 12
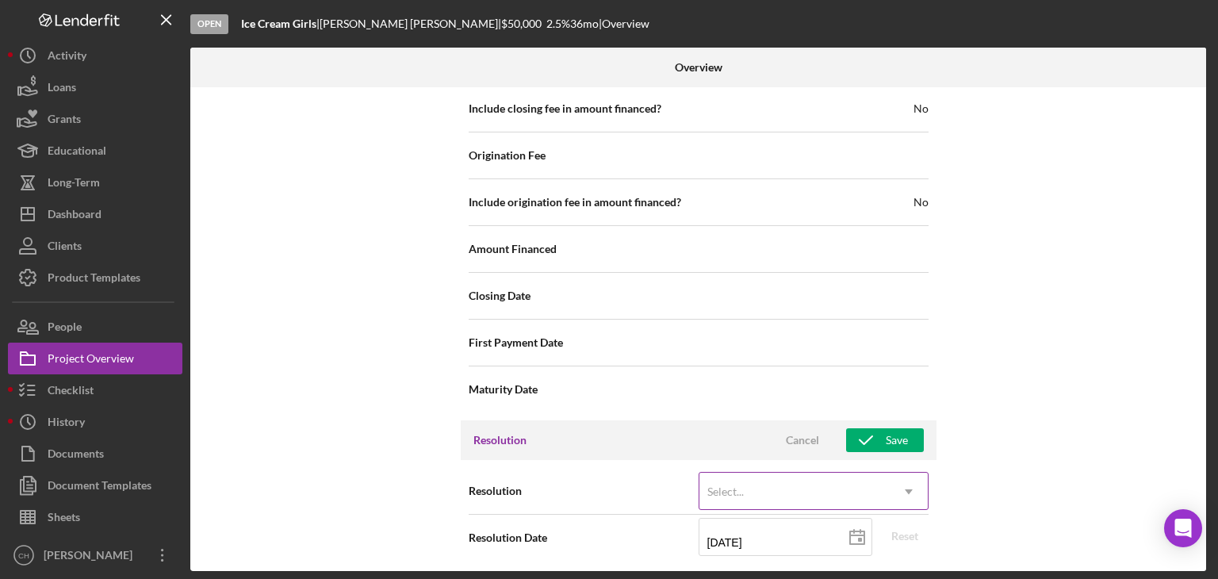
click at [782, 481] on div "Select..." at bounding box center [794, 491] width 190 height 36
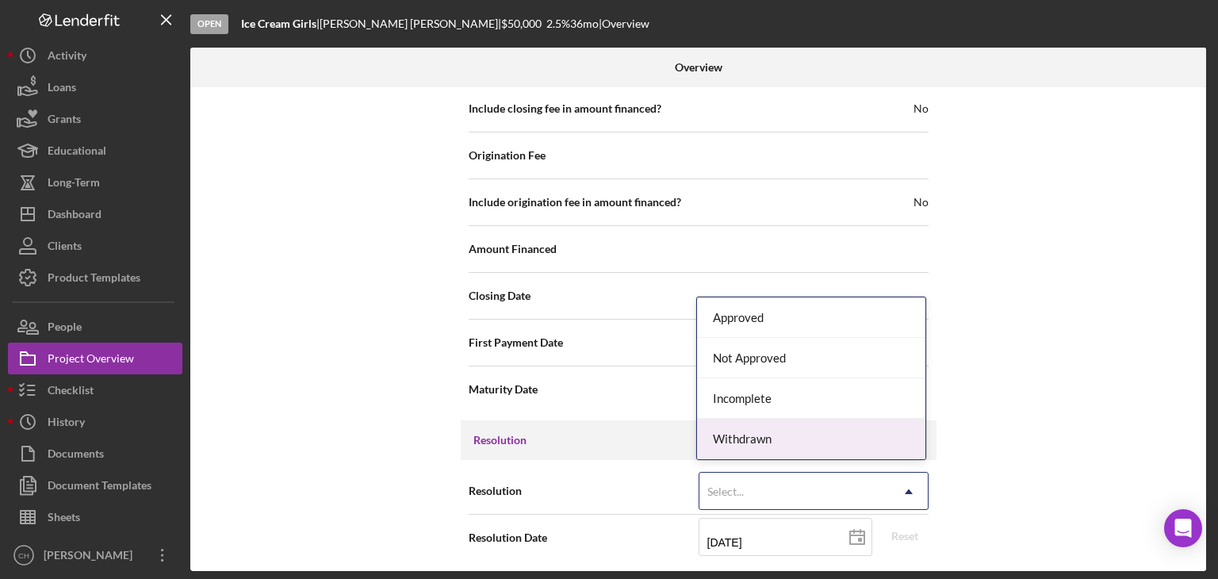
click at [771, 438] on div "Withdrawn" at bounding box center [811, 439] width 228 height 40
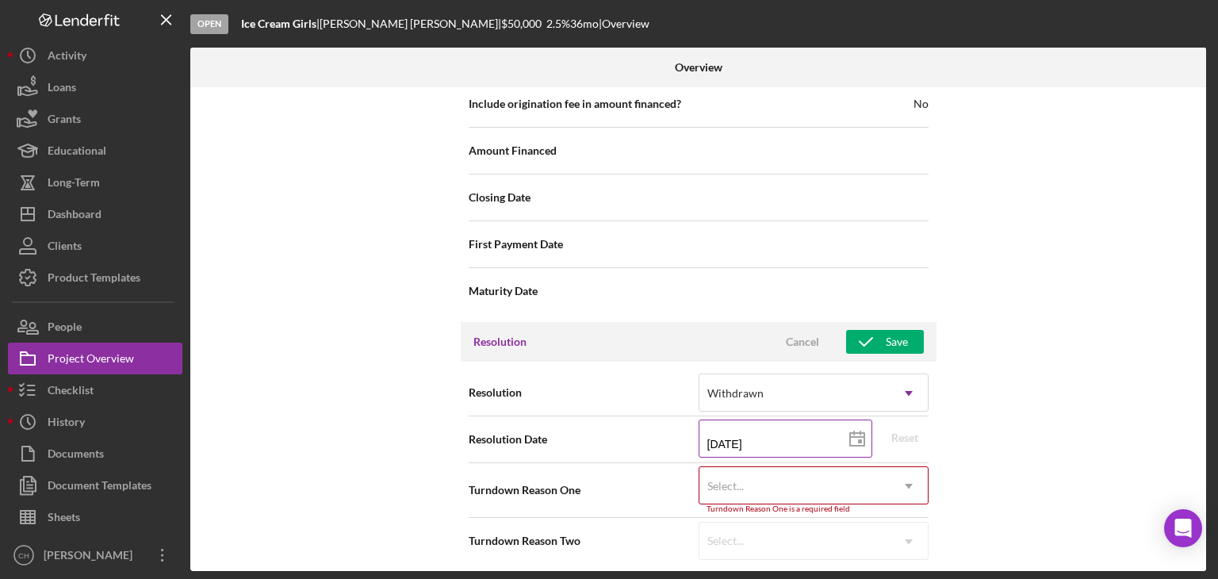
scroll to position [1937, 0]
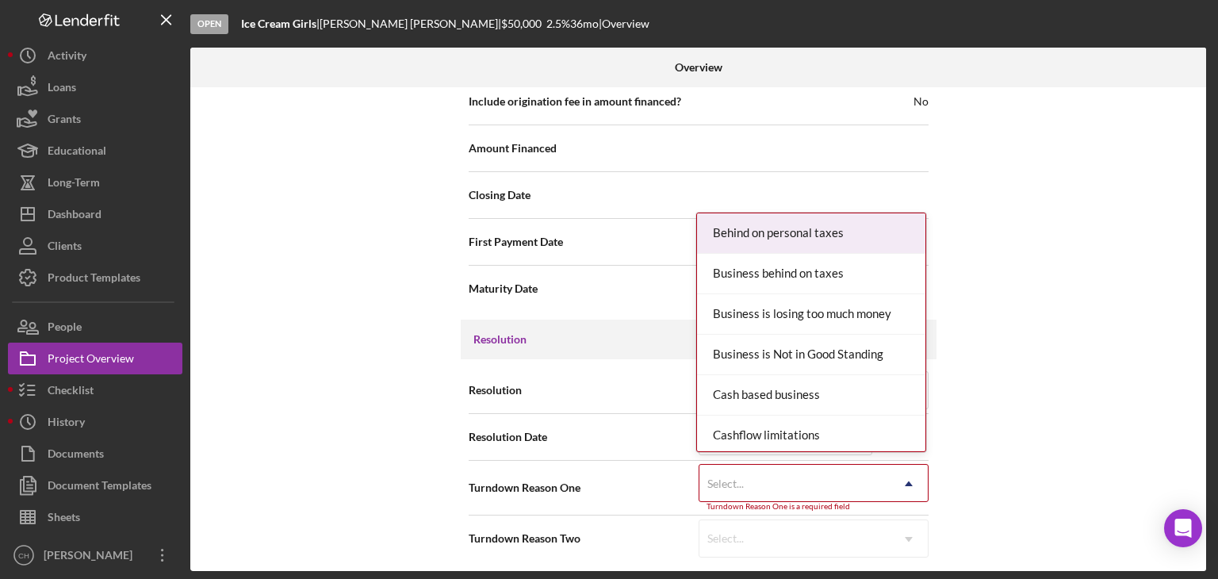
click at [774, 476] on div "Select..." at bounding box center [794, 483] width 190 height 36
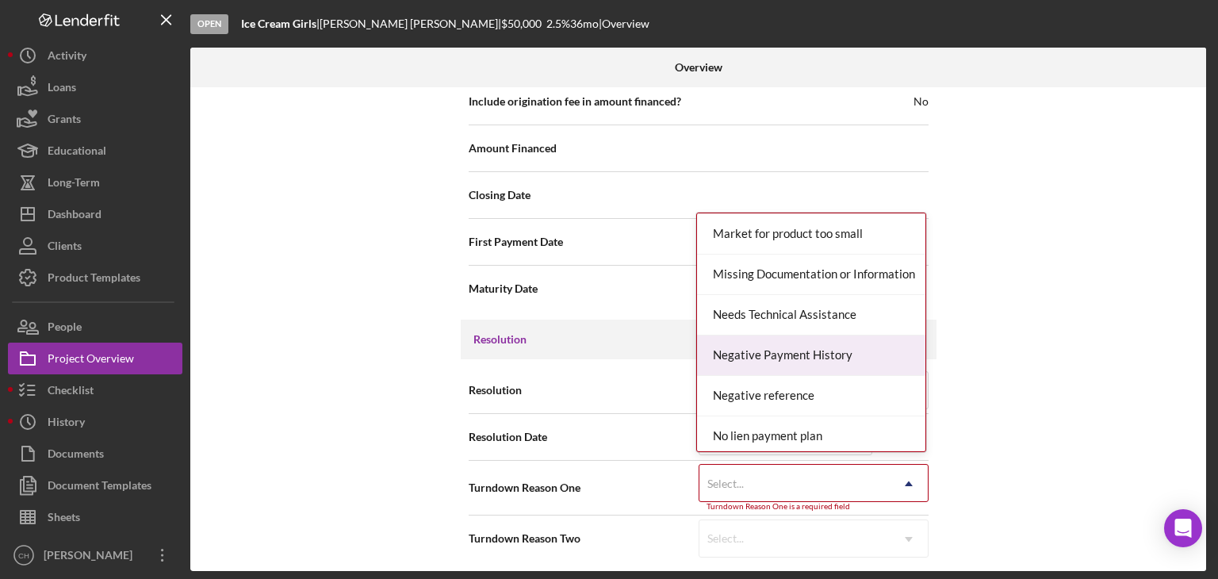
scroll to position [904, 0]
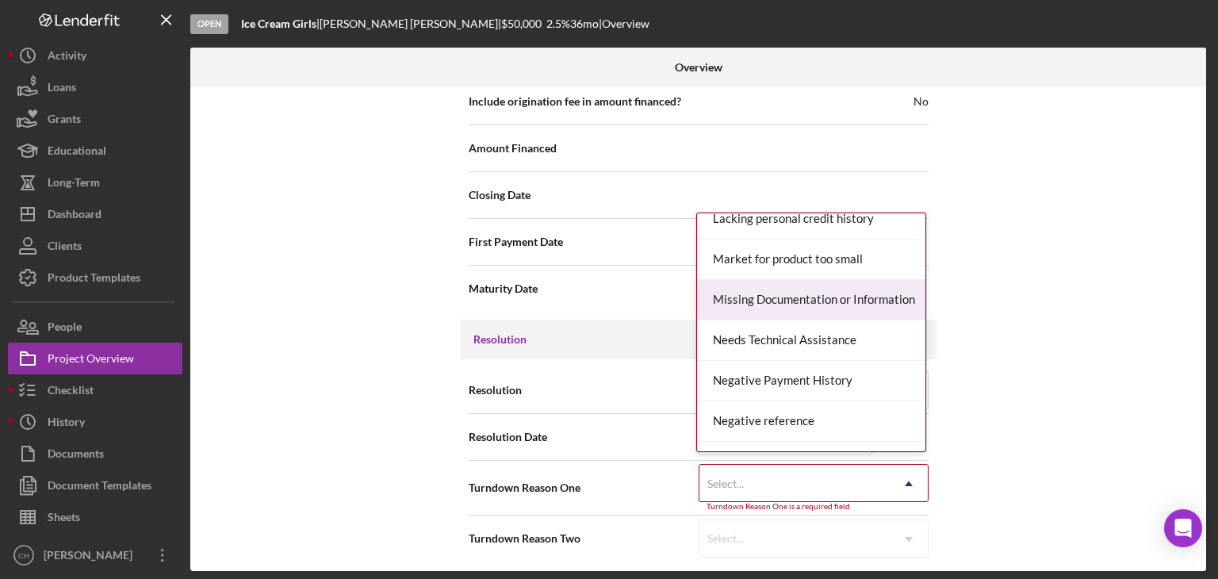
click at [756, 302] on div "Missing Documentation or Information" at bounding box center [811, 300] width 228 height 40
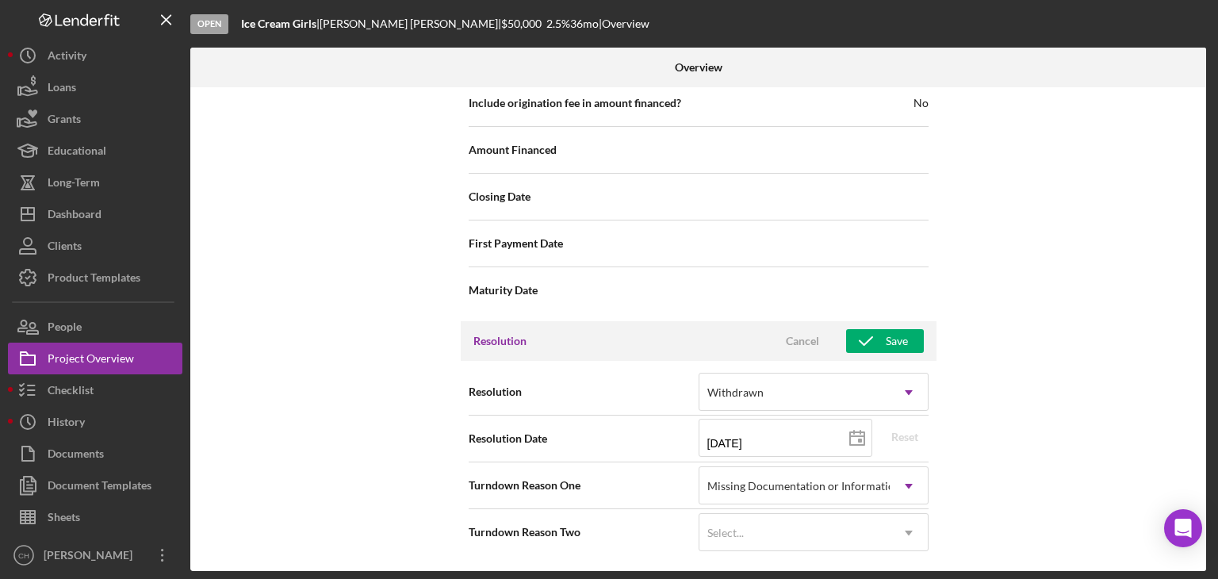
scroll to position [1930, 0]
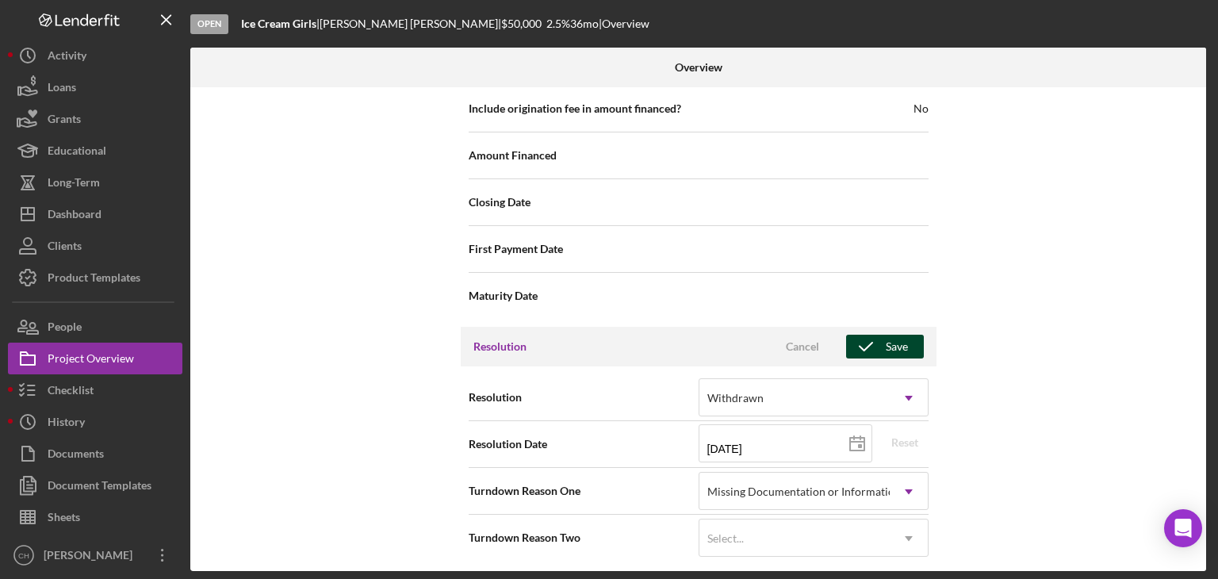
click at [888, 346] on div "Save" at bounding box center [896, 347] width 22 height 24
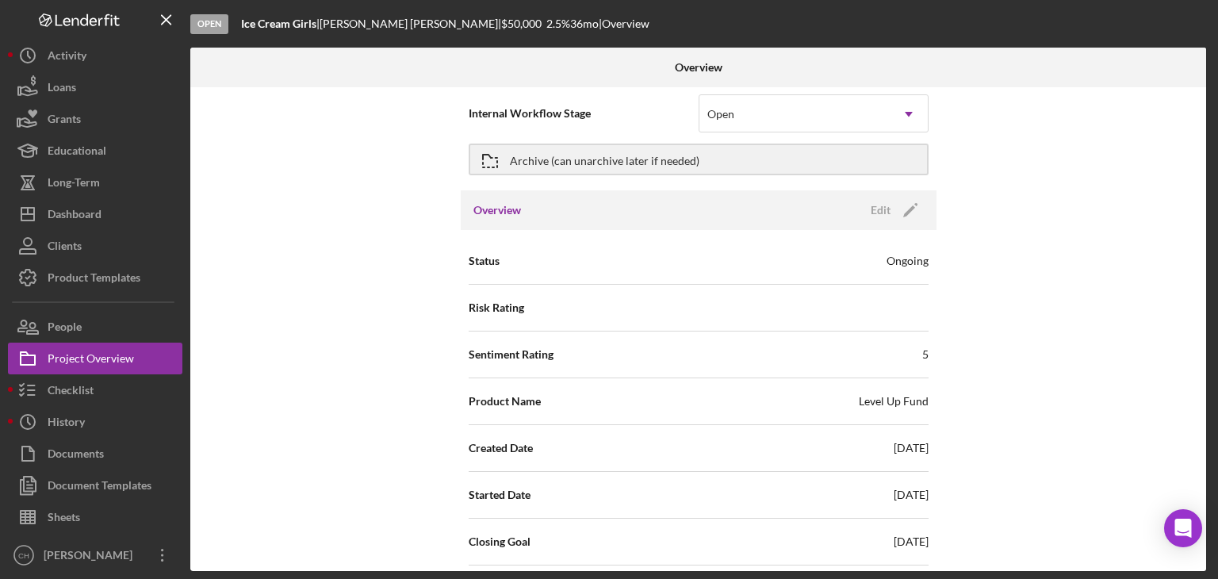
scroll to position [0, 0]
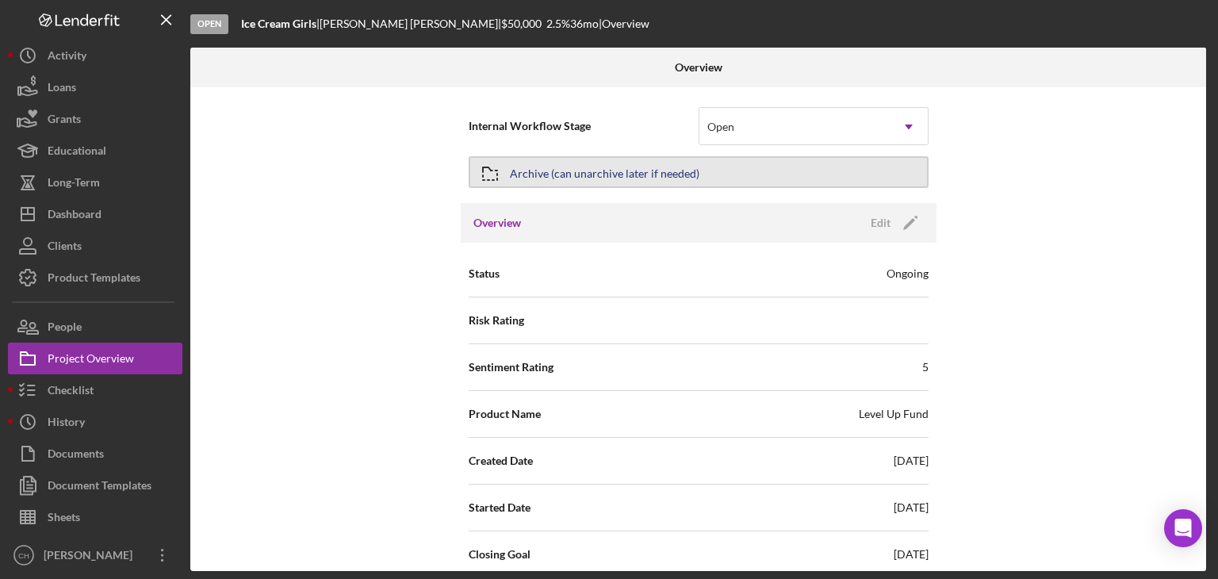
click at [551, 170] on div "Archive (can unarchive later if needed)" at bounding box center [604, 172] width 189 height 29
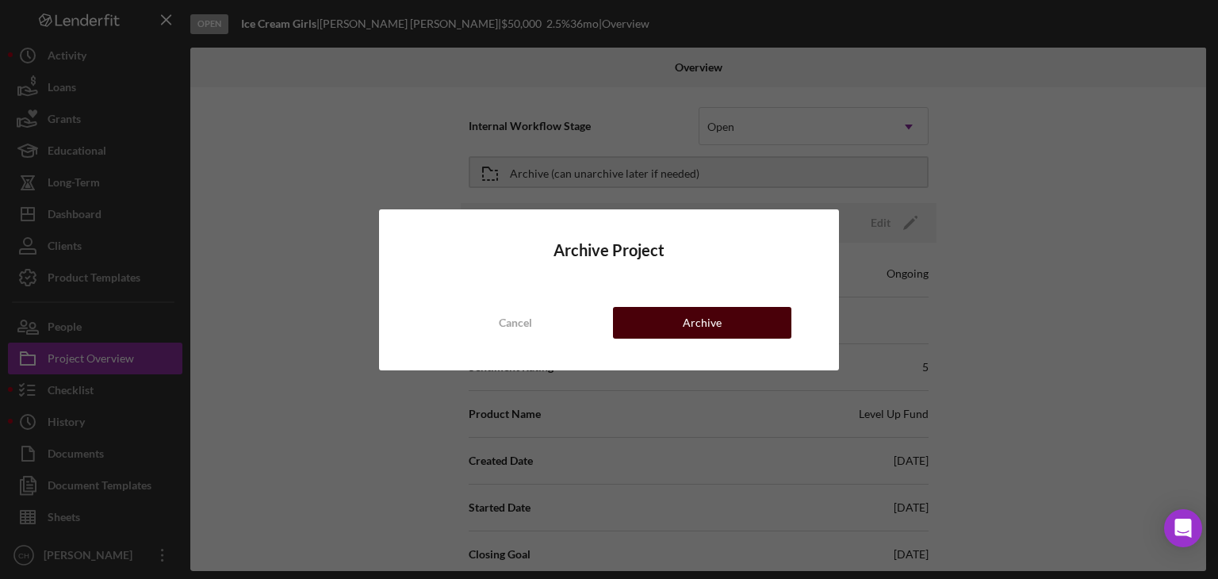
click at [707, 324] on div "Archive" at bounding box center [702, 323] width 39 height 32
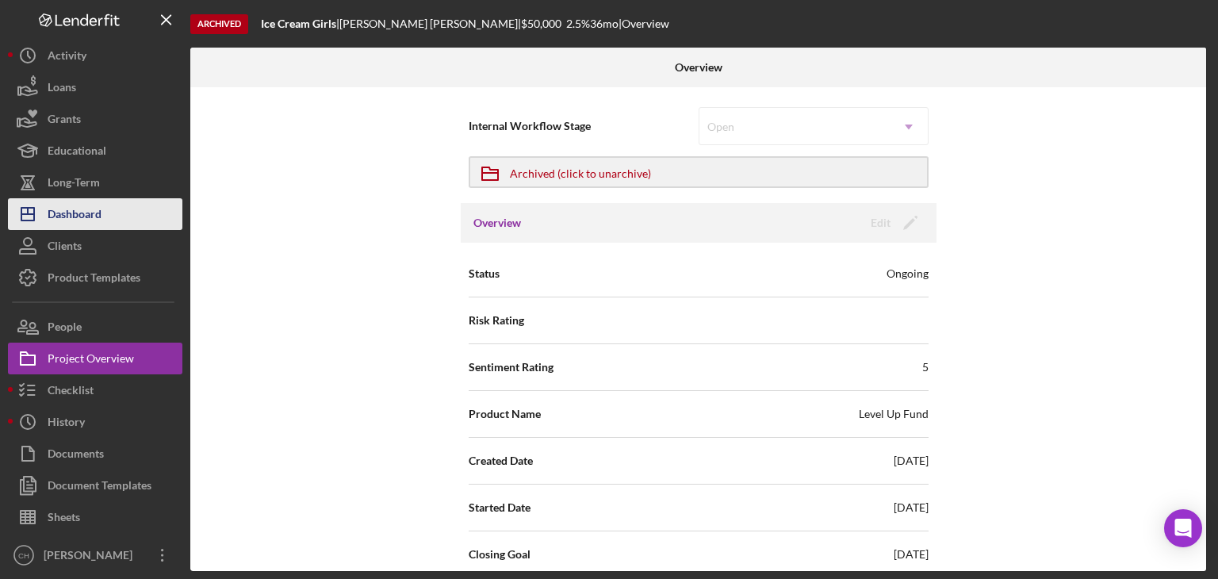
click at [97, 223] on div "Dashboard" at bounding box center [75, 216] width 54 height 36
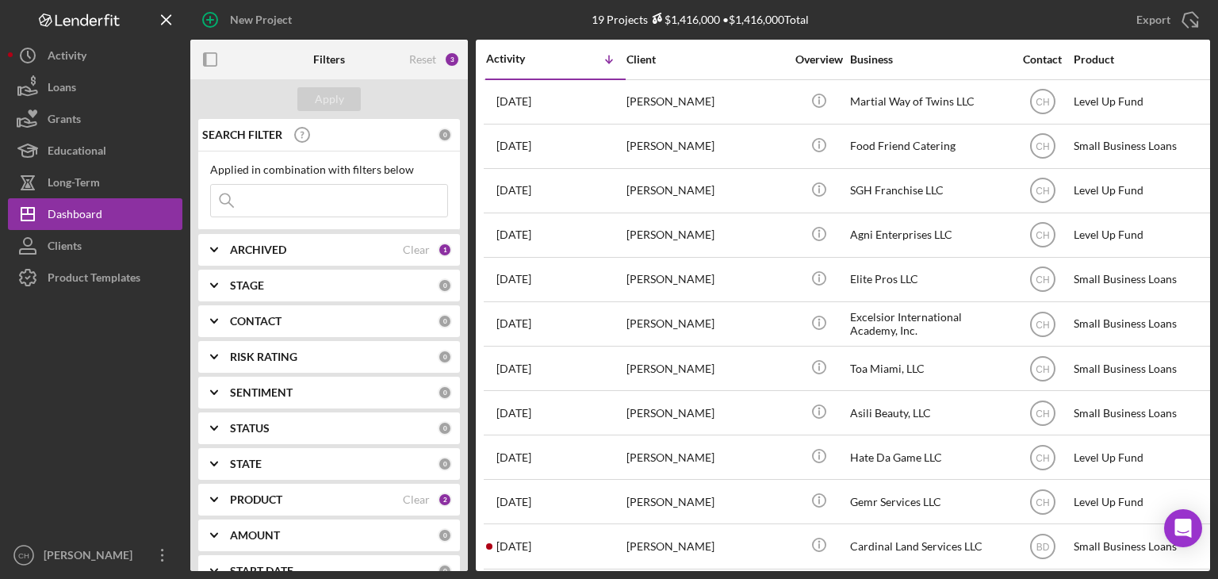
drag, startPoint x: 44, startPoint y: 482, endPoint x: 134, endPoint y: 353, distance: 157.2
click at [44, 480] on div at bounding box center [95, 416] width 174 height 246
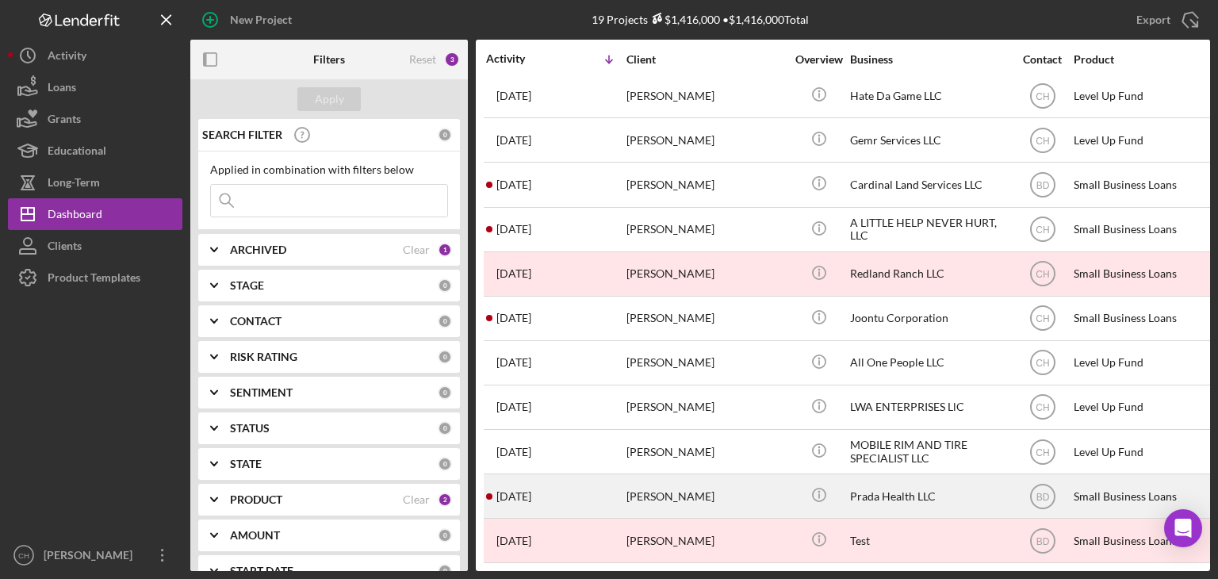
scroll to position [373, 0]
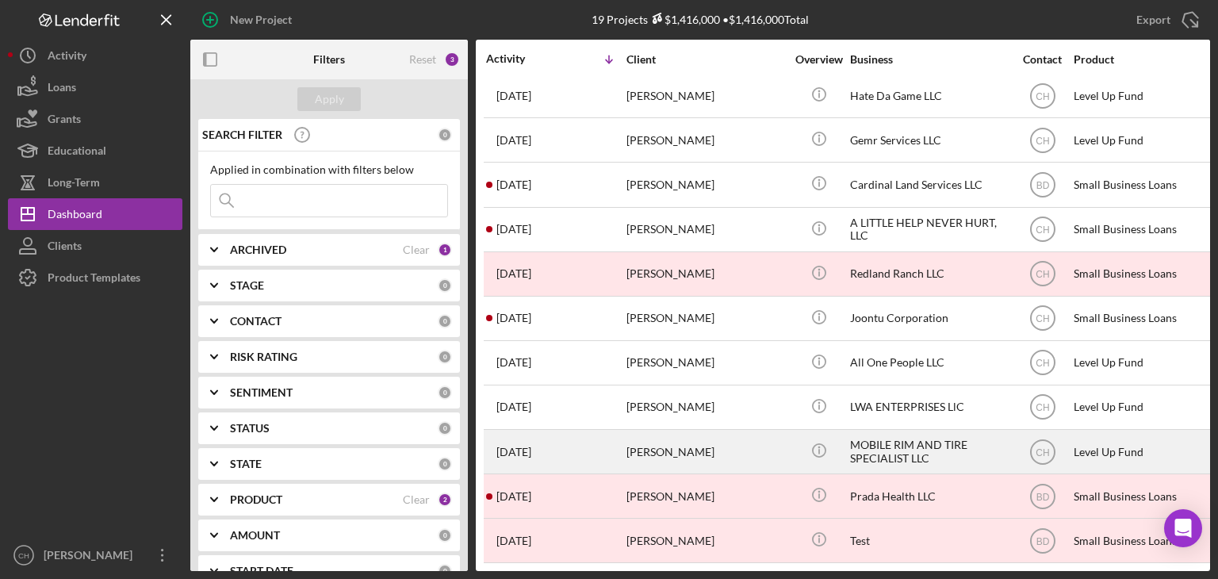
click at [595, 435] on div "3 months ago Craig Ricketts" at bounding box center [555, 451] width 139 height 42
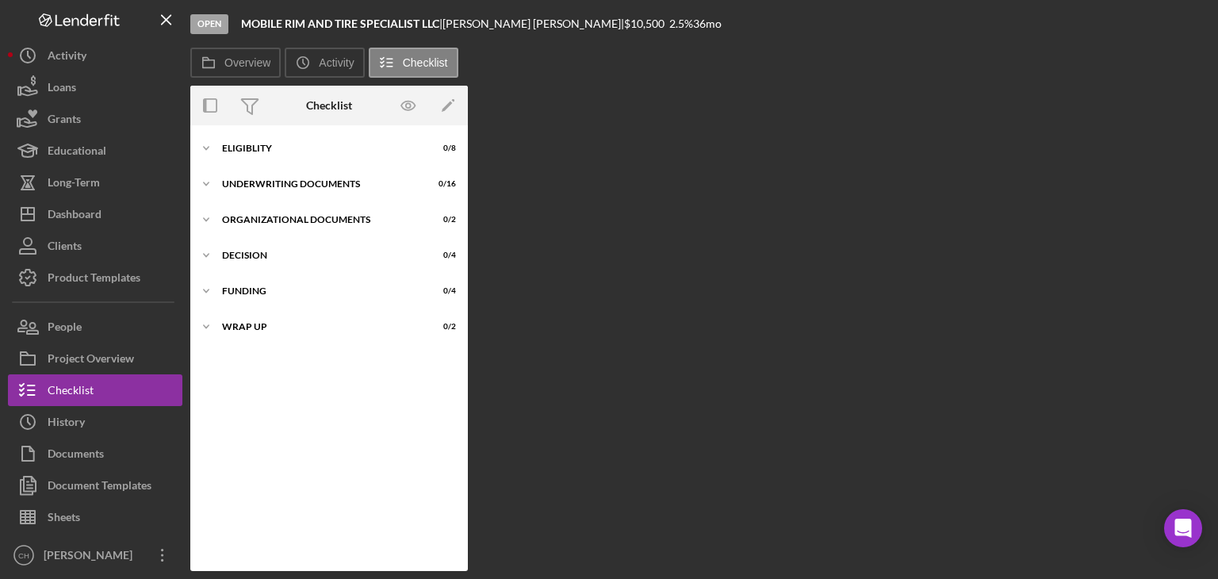
scroll to position [21, 0]
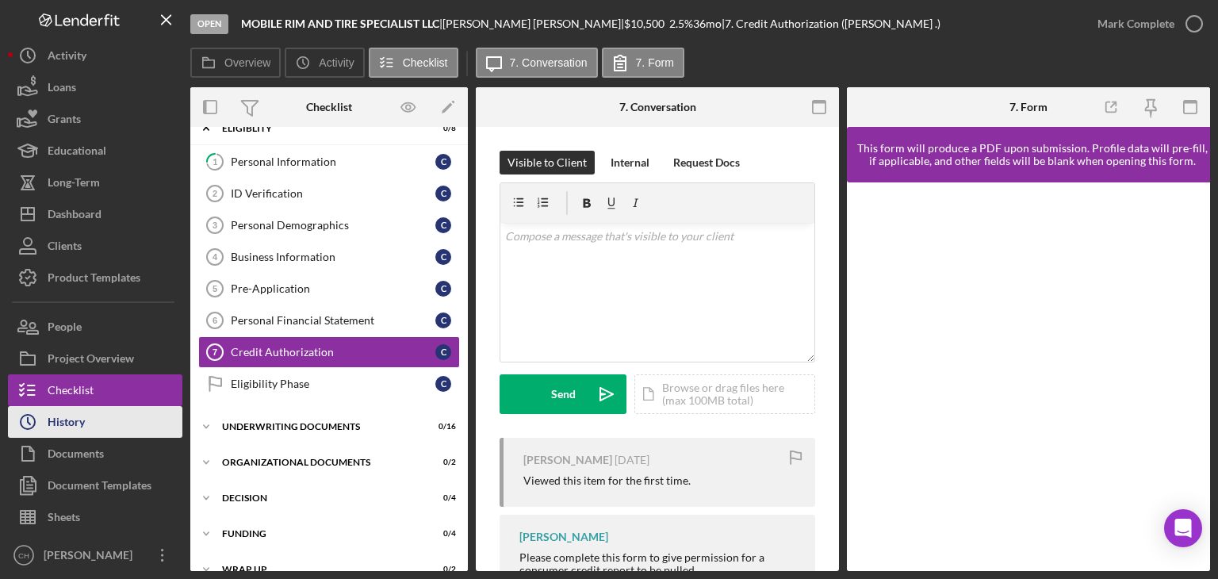
click at [108, 431] on button "Icon/History History" at bounding box center [95, 422] width 174 height 32
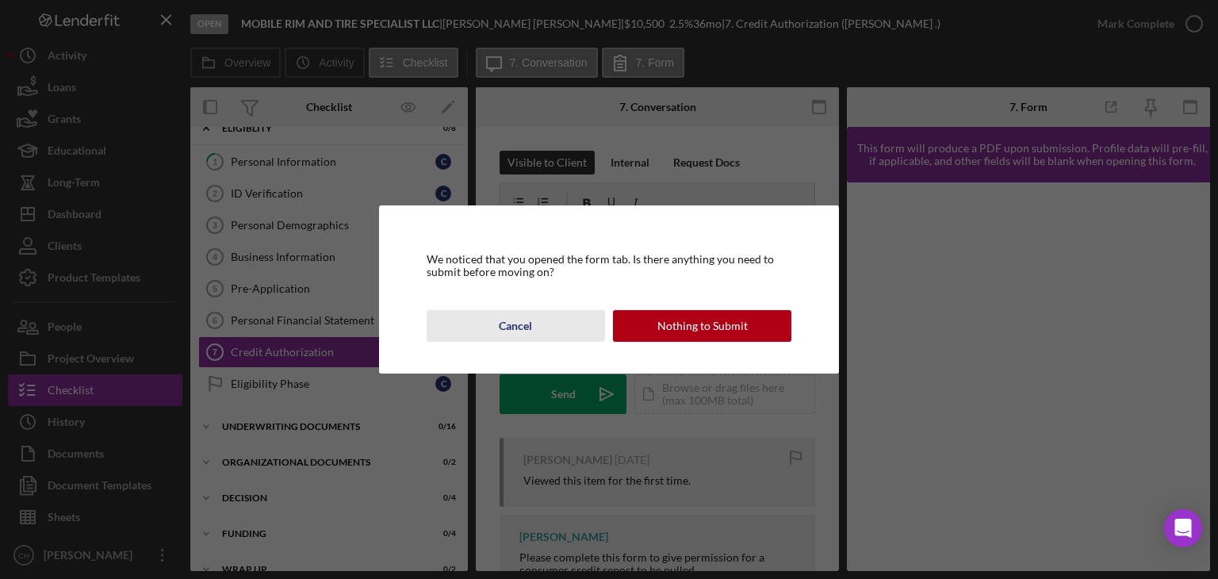
click at [510, 323] on div "Cancel" at bounding box center [515, 326] width 33 height 32
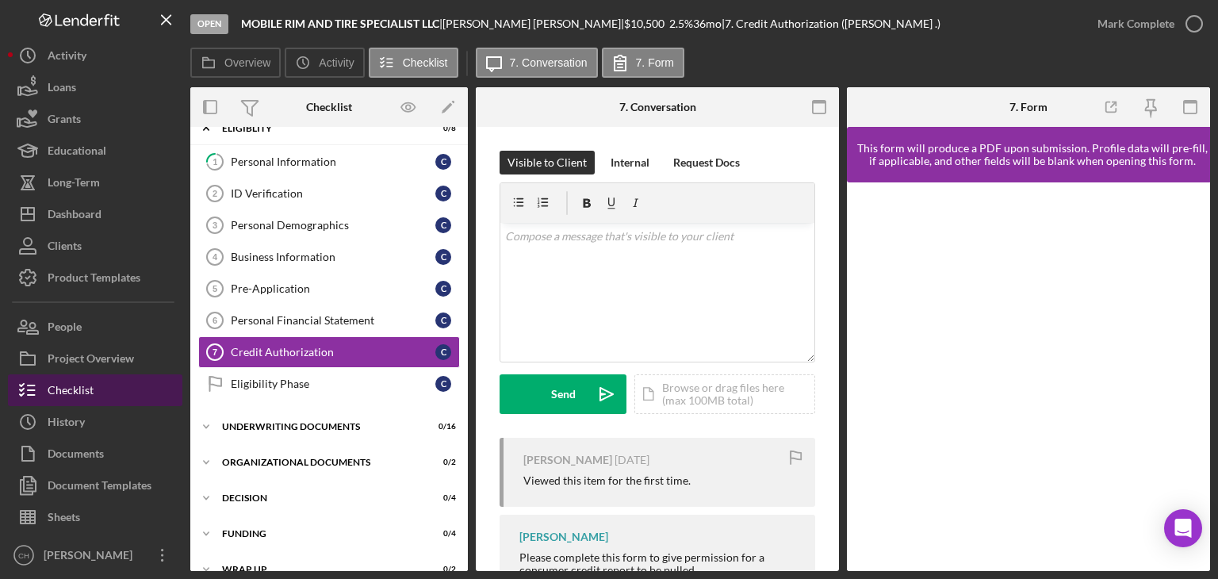
click at [121, 390] on button "Checklist" at bounding box center [95, 390] width 174 height 32
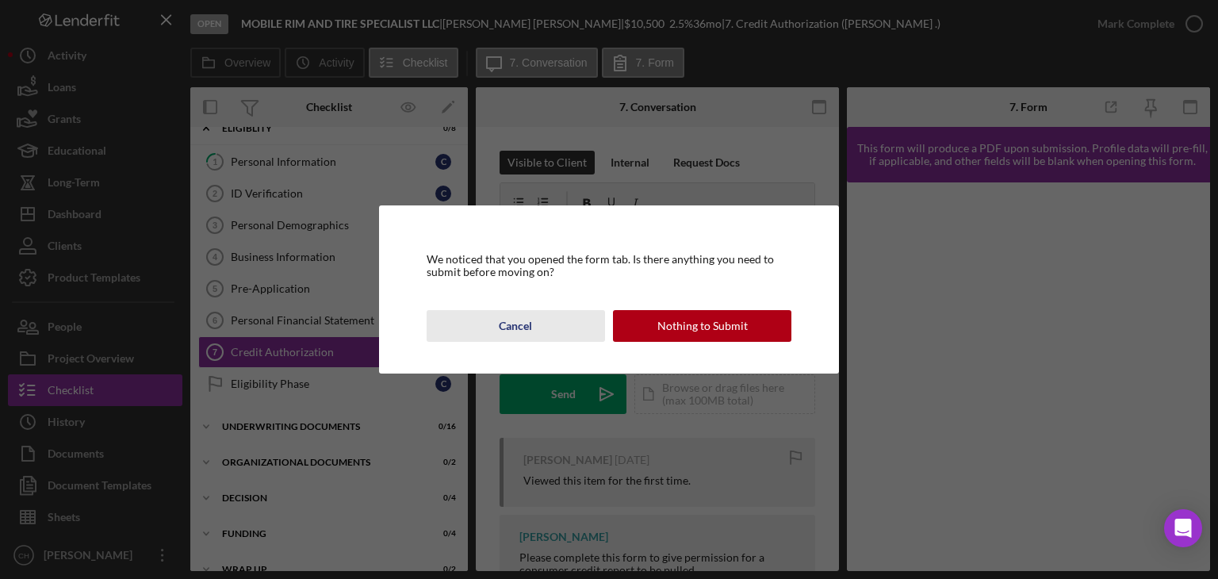
click at [511, 319] on div "Cancel" at bounding box center [515, 326] width 33 height 32
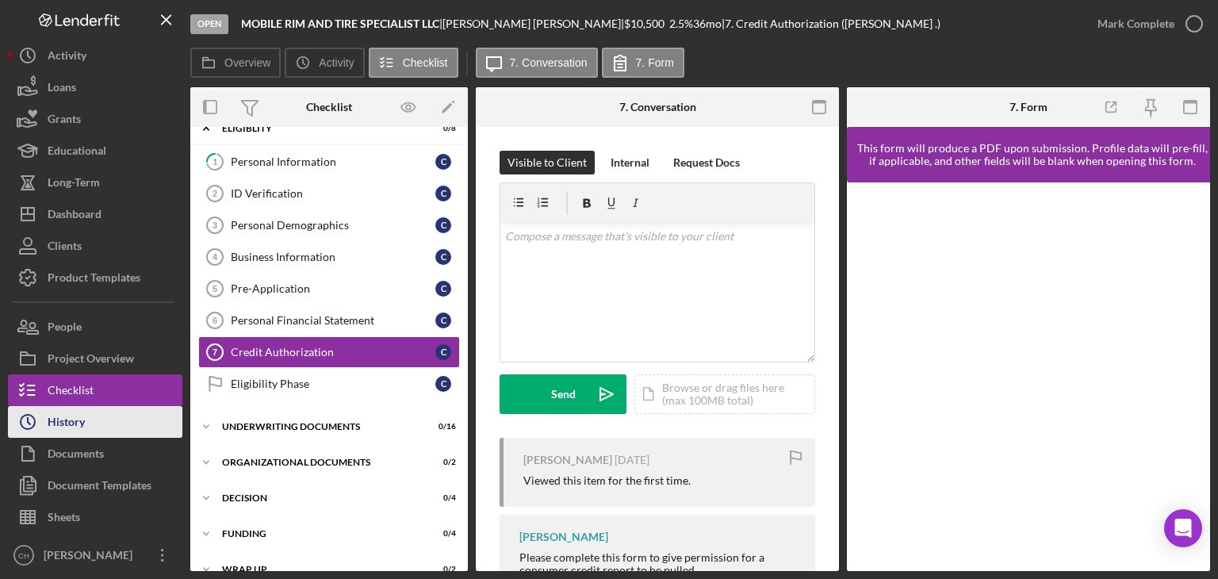
click at [110, 421] on button "Icon/History History" at bounding box center [95, 422] width 174 height 32
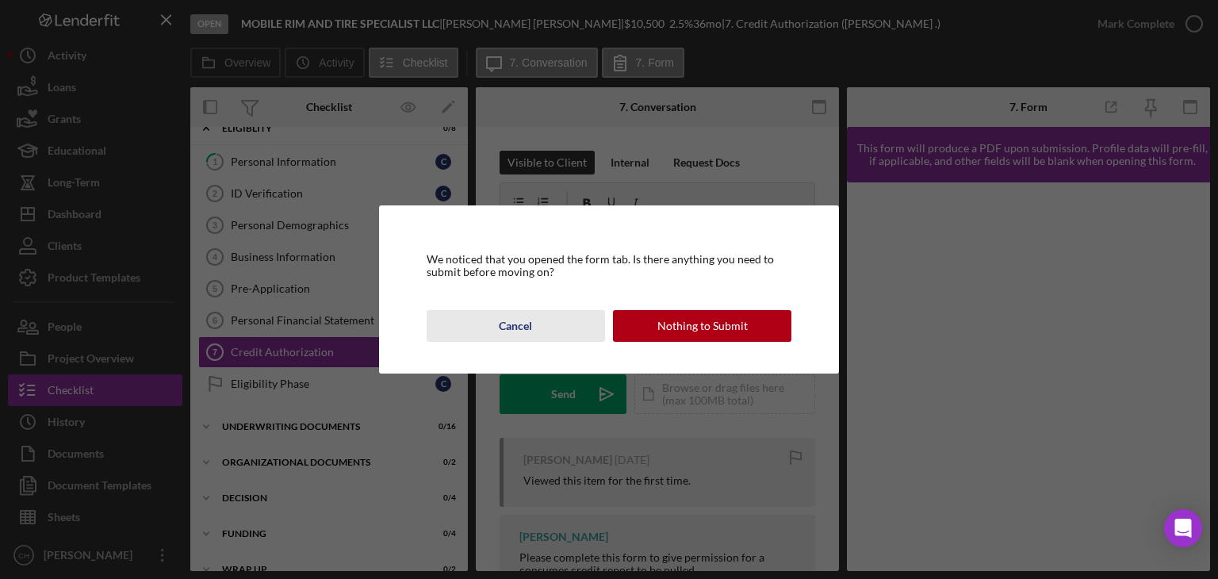
click at [498, 312] on button "Cancel" at bounding box center [515, 326] width 178 height 32
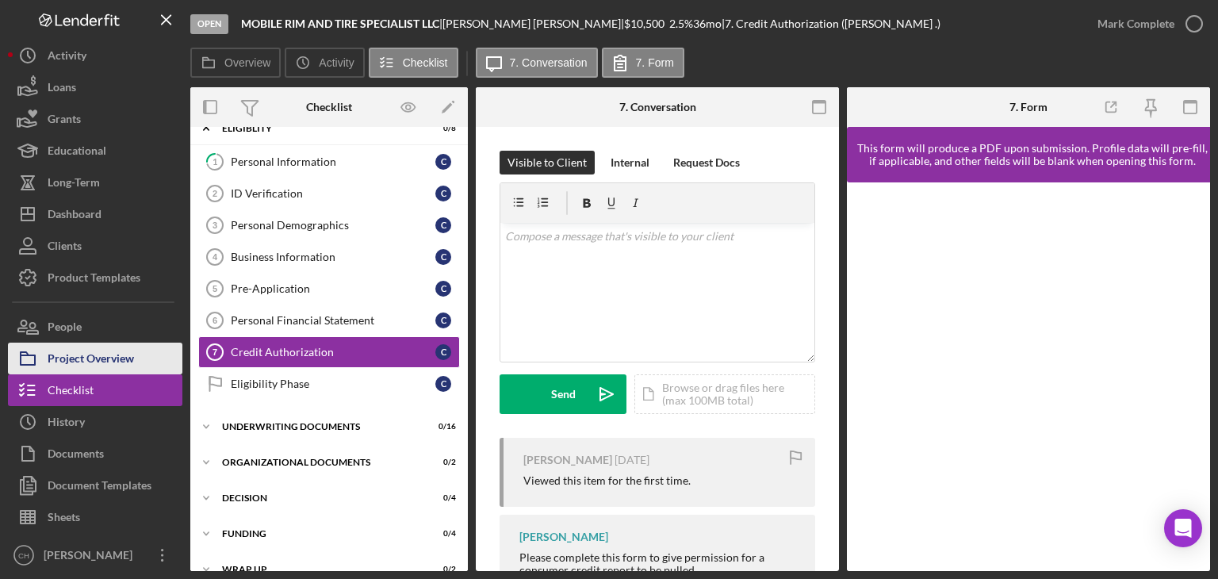
click at [130, 345] on div "Project Overview" at bounding box center [91, 360] width 86 height 36
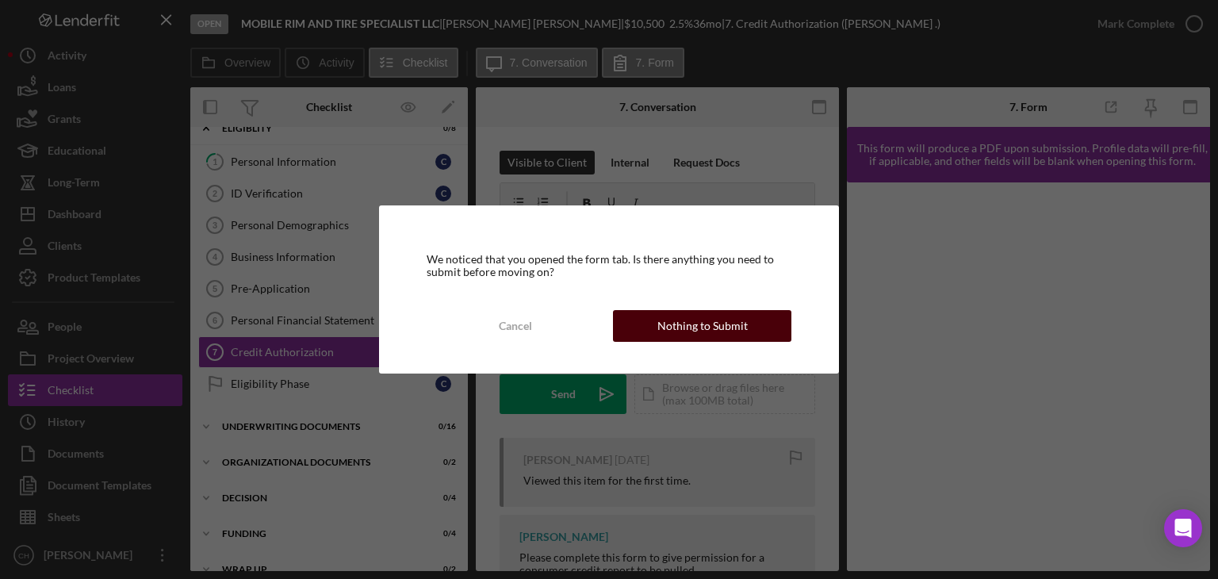
click at [641, 333] on button "Nothing to Submit" at bounding box center [702, 326] width 178 height 32
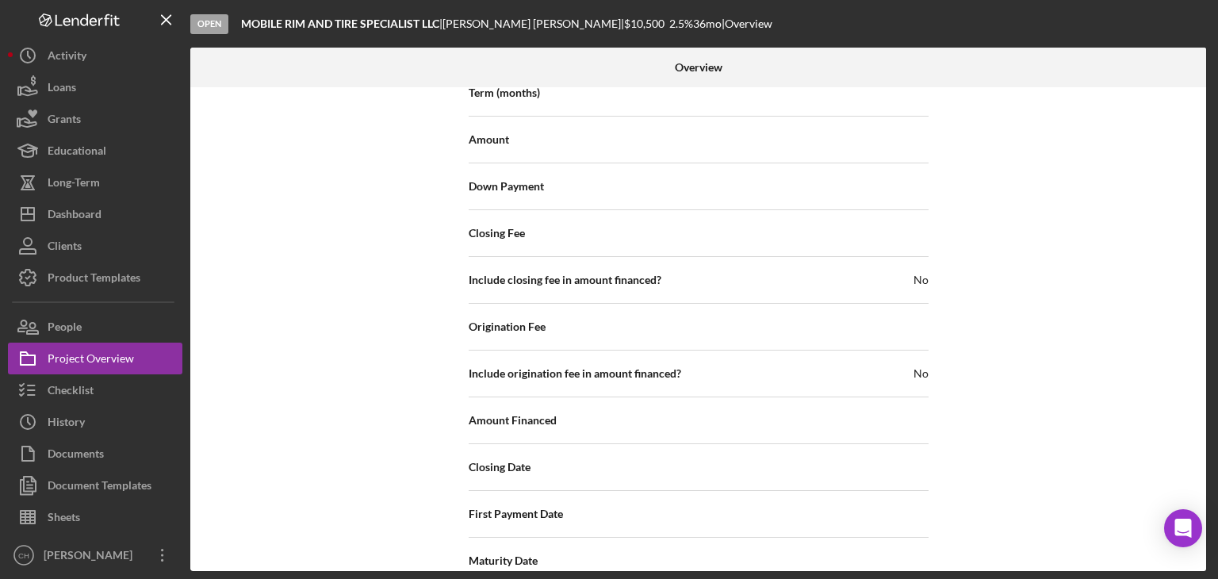
scroll to position [1836, 0]
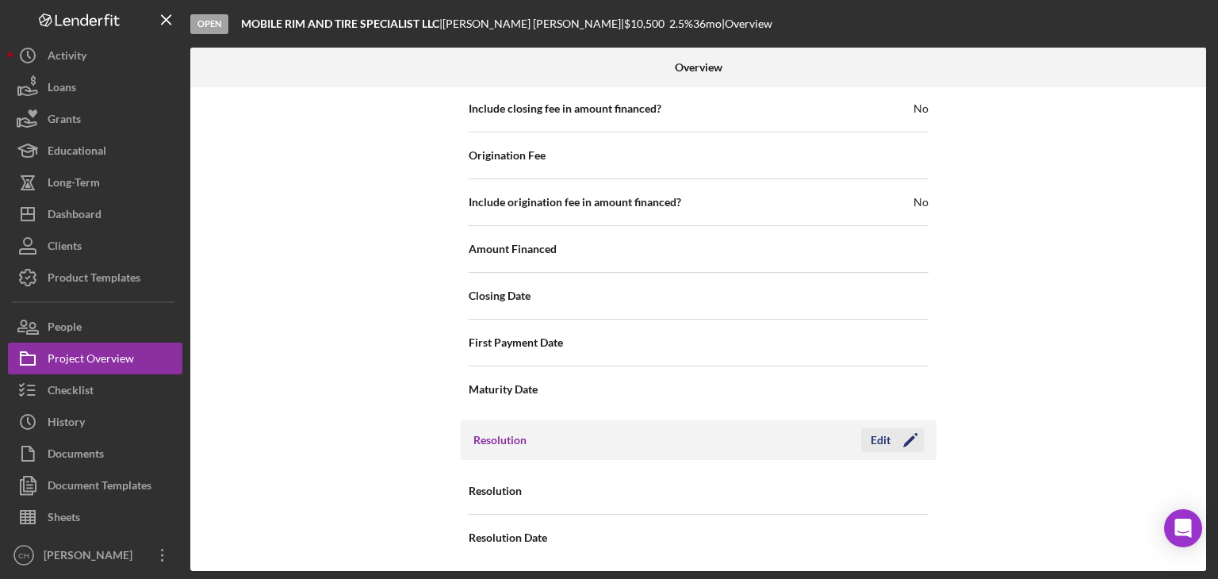
click at [875, 442] on div "Edit" at bounding box center [880, 440] width 20 height 24
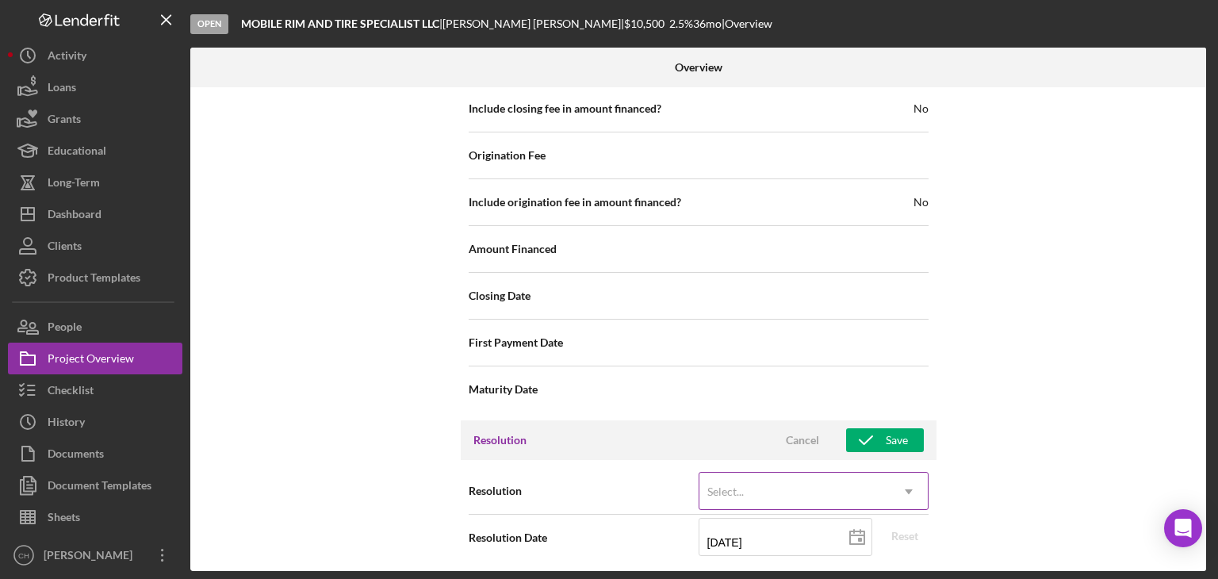
click at [782, 480] on div "Select..." at bounding box center [794, 491] width 190 height 36
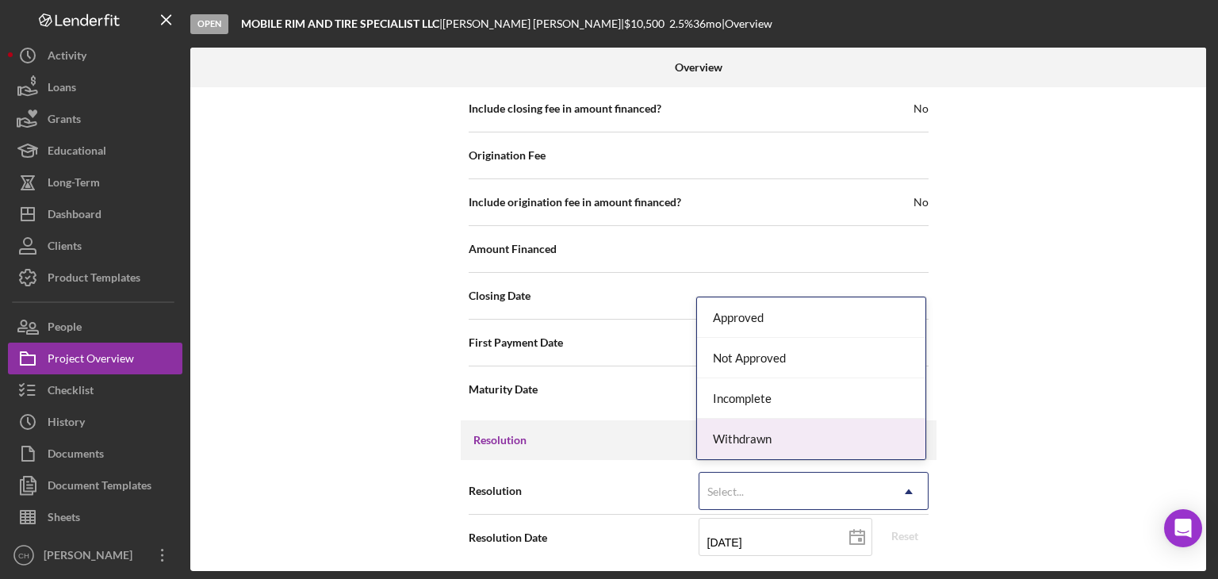
click at [783, 438] on div "Withdrawn" at bounding box center [811, 439] width 228 height 40
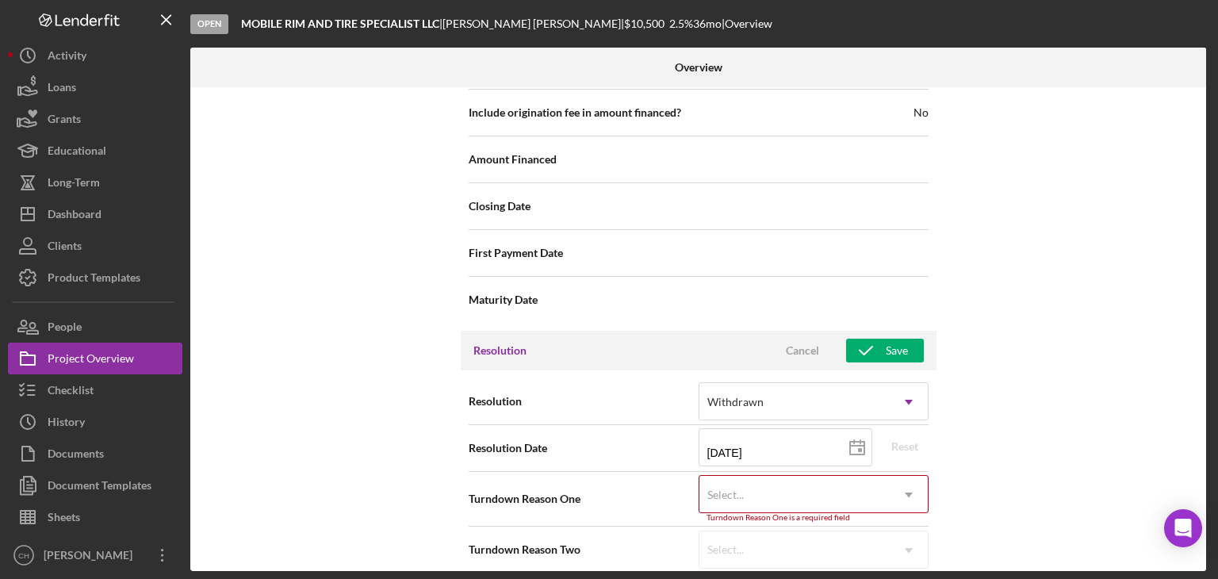
scroll to position [1937, 0]
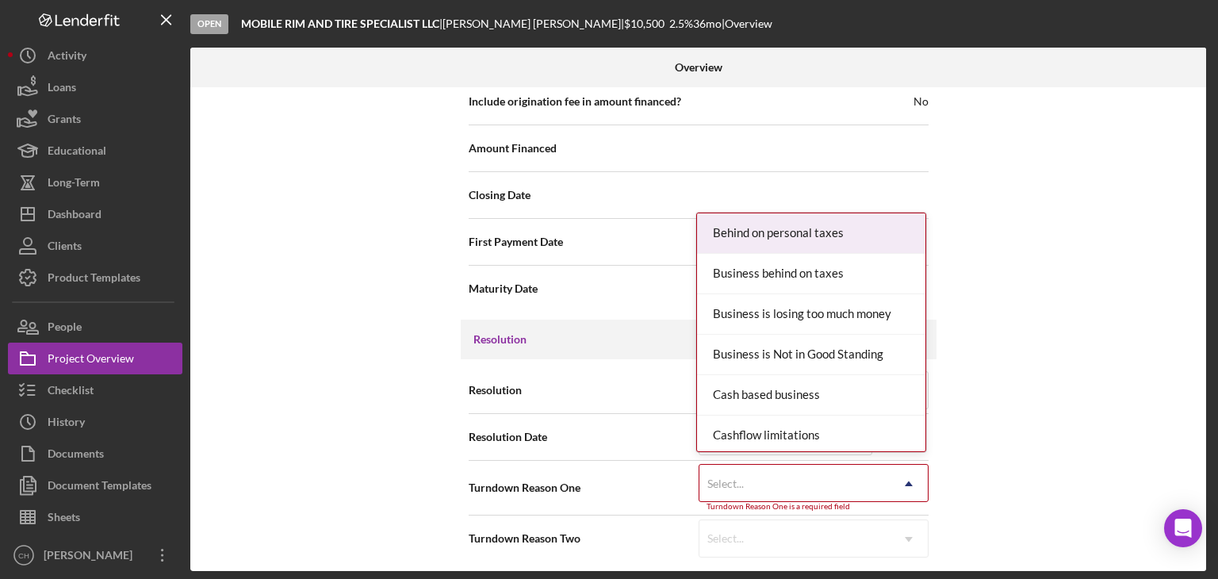
click at [797, 473] on div "Select..." at bounding box center [794, 483] width 190 height 36
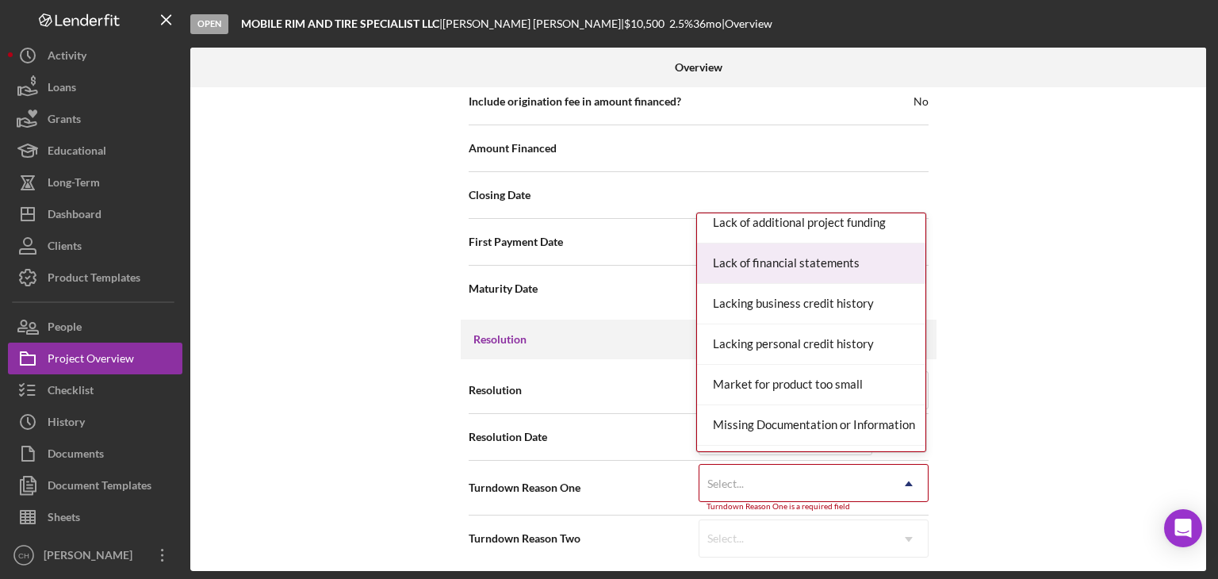
scroll to position [793, 0]
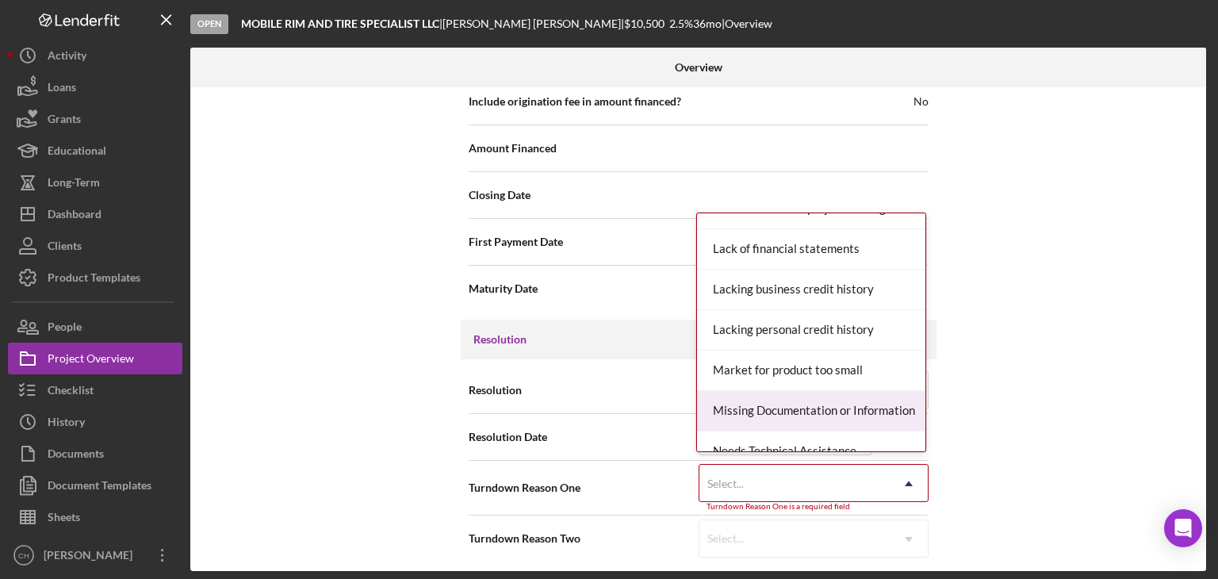
click at [807, 397] on div "Missing Documentation or Information" at bounding box center [811, 411] width 228 height 40
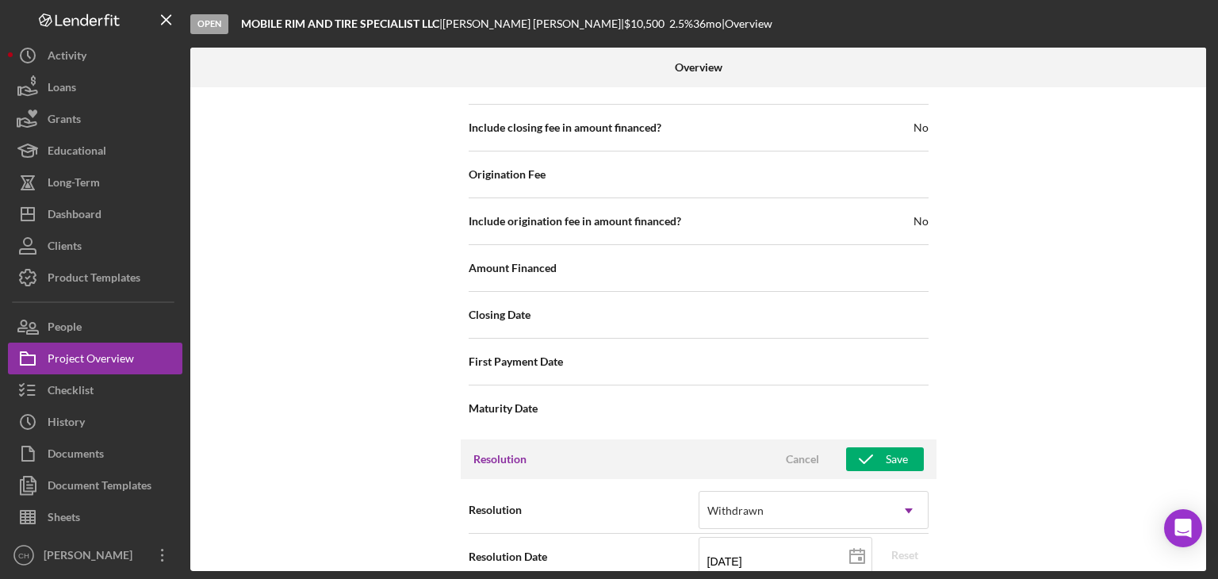
scroll to position [1929, 0]
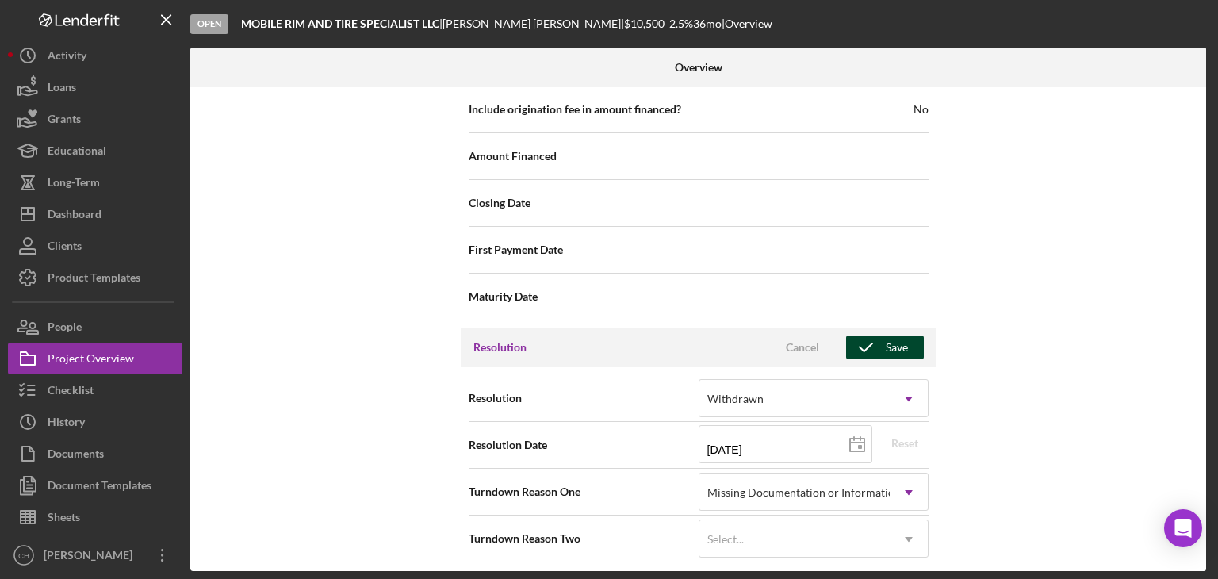
click at [869, 343] on icon "button" at bounding box center [866, 347] width 40 height 40
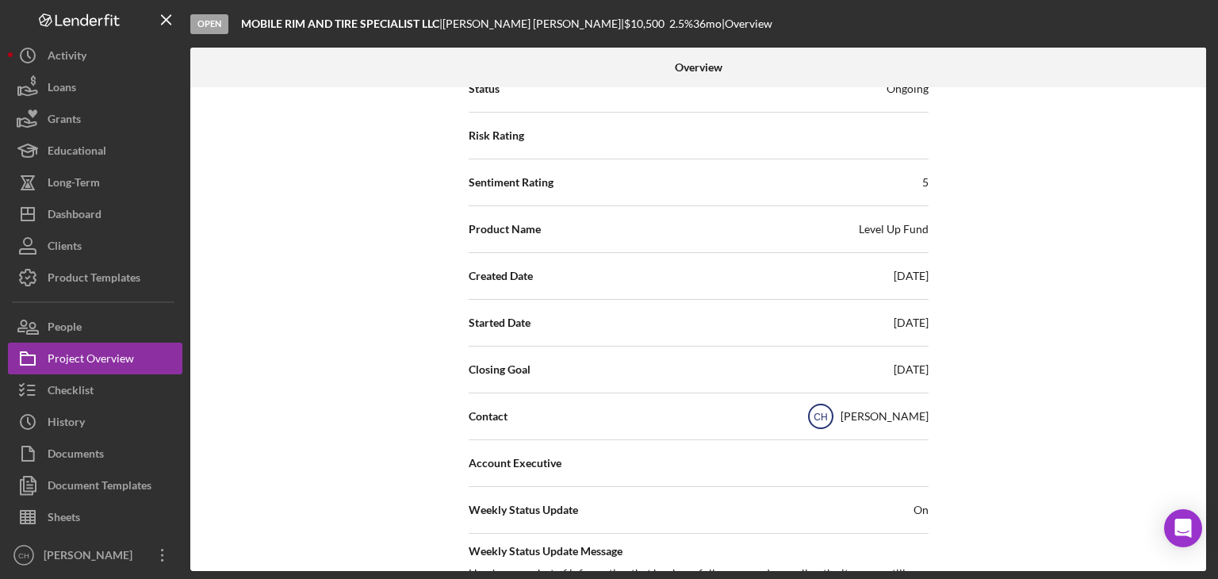
scroll to position [0, 0]
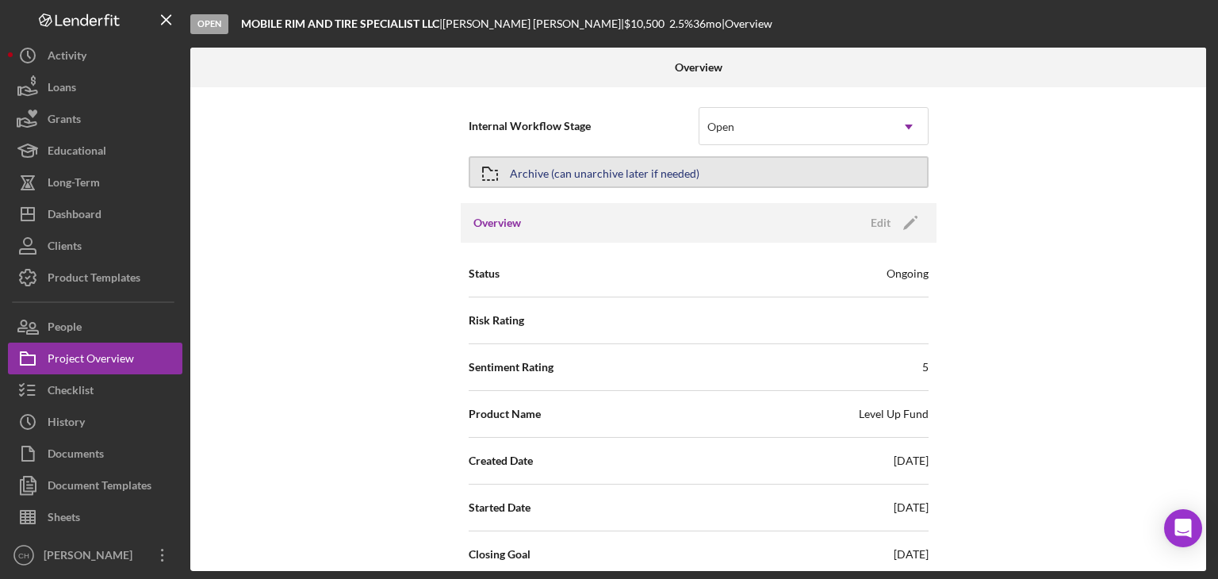
click at [651, 166] on div "Archive (can unarchive later if needed)" at bounding box center [604, 172] width 189 height 29
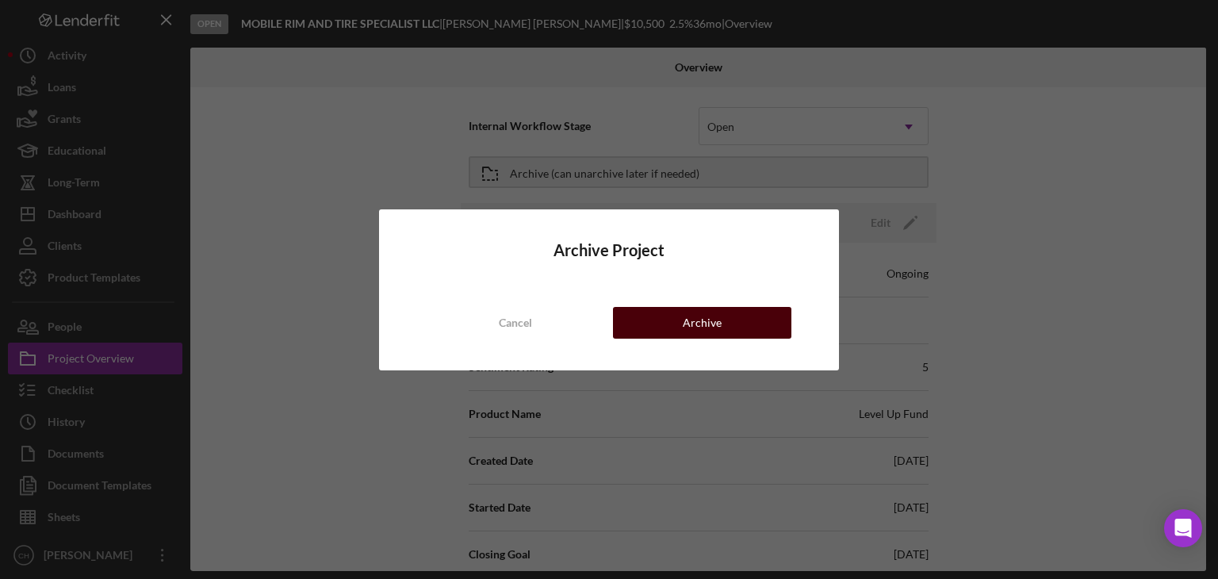
click at [706, 328] on div "Archive" at bounding box center [702, 323] width 39 height 32
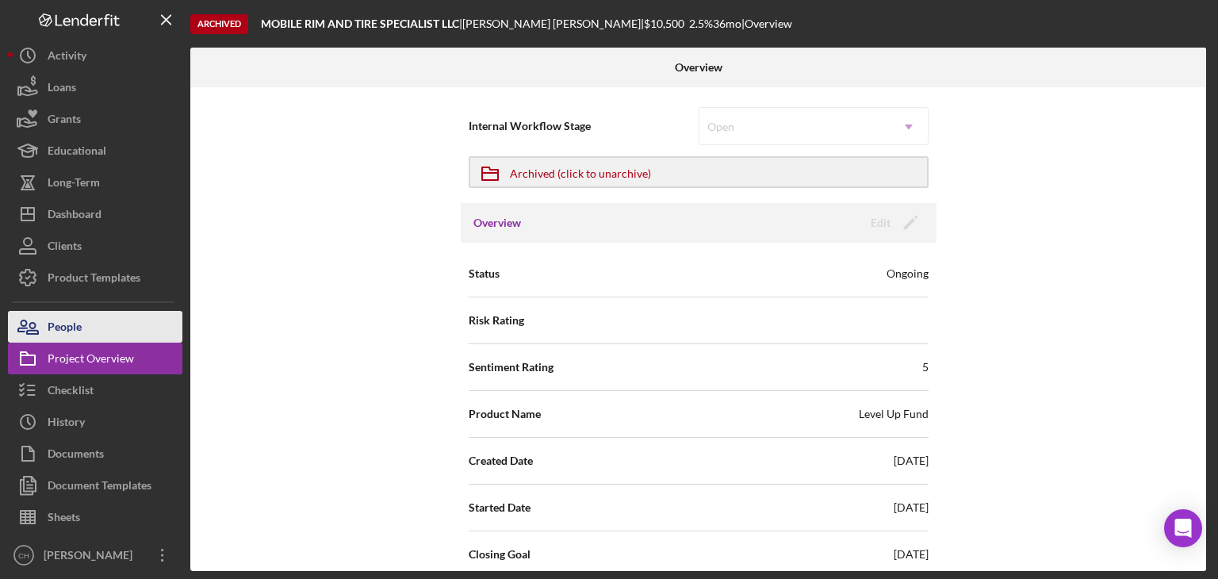
click at [96, 322] on button "People" at bounding box center [95, 327] width 174 height 32
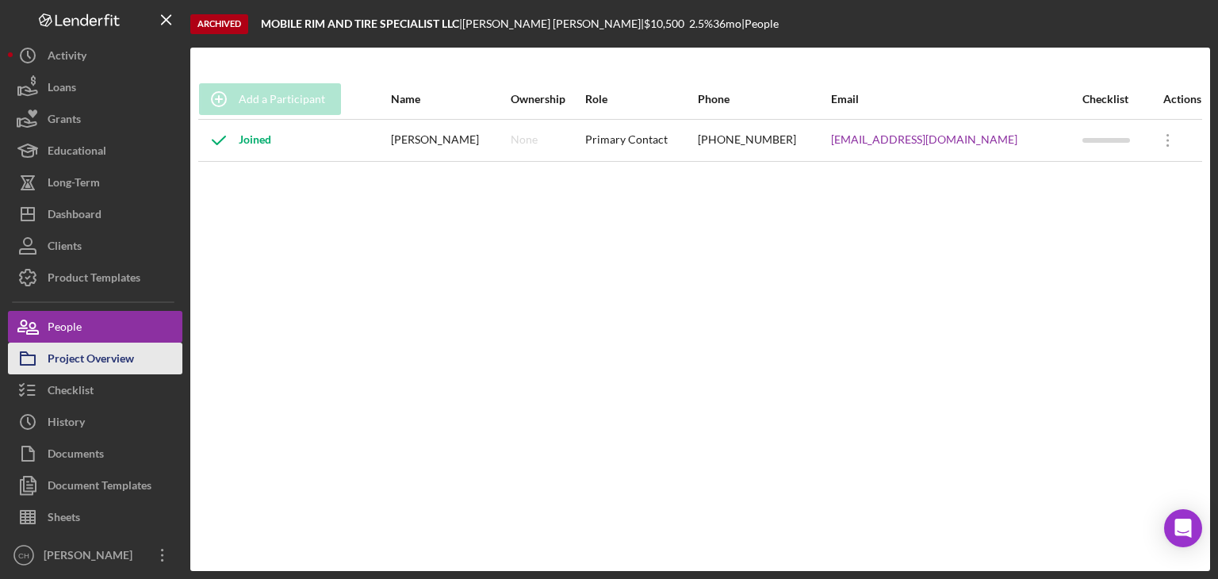
click at [85, 359] on div "Project Overview" at bounding box center [91, 360] width 86 height 36
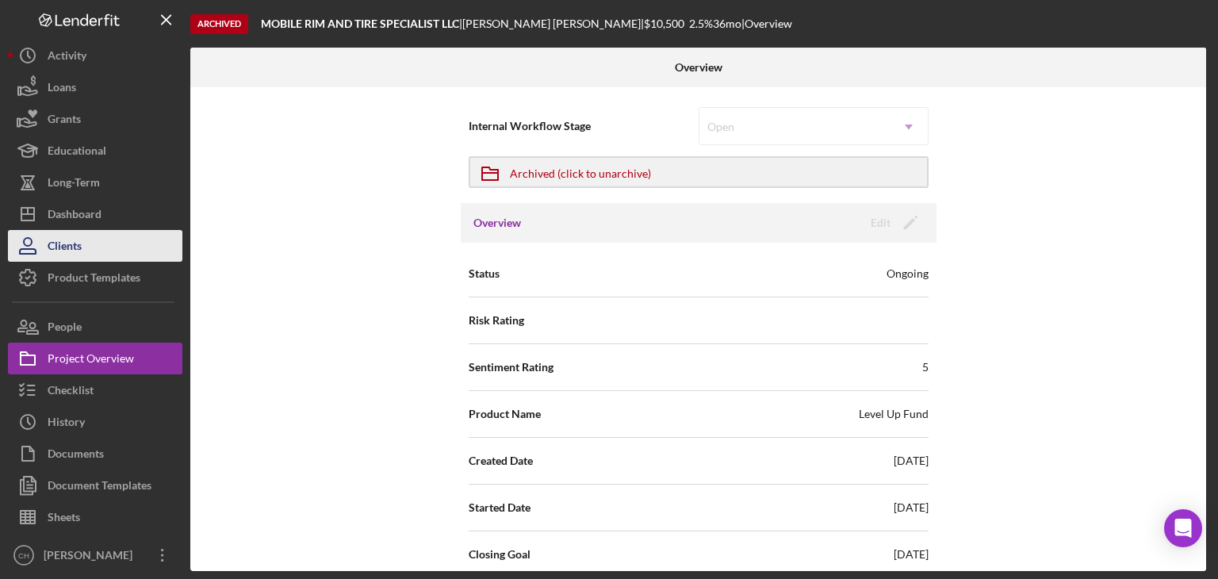
click at [105, 247] on button "Clients" at bounding box center [95, 246] width 174 height 32
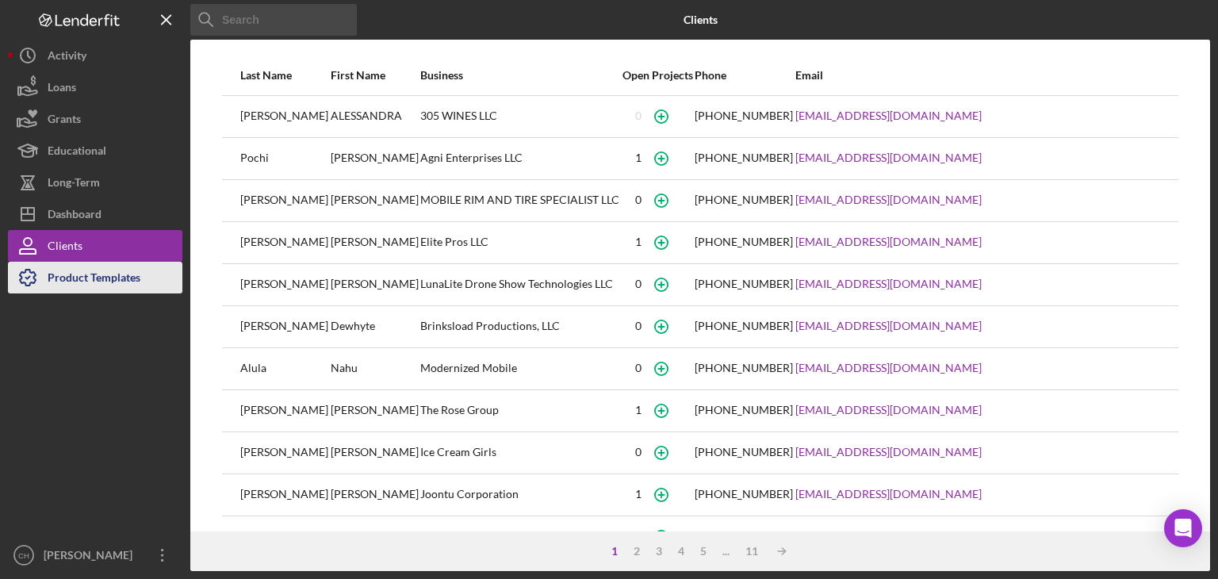
click at [94, 277] on div "Product Templates" at bounding box center [94, 280] width 93 height 36
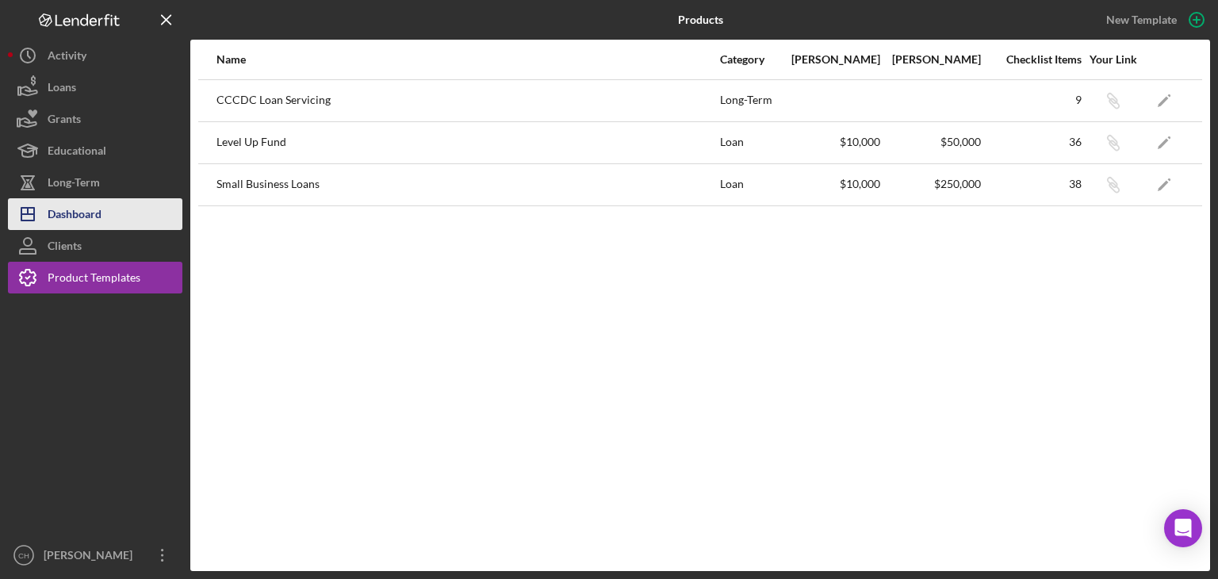
click at [86, 218] on div "Dashboard" at bounding box center [75, 216] width 54 height 36
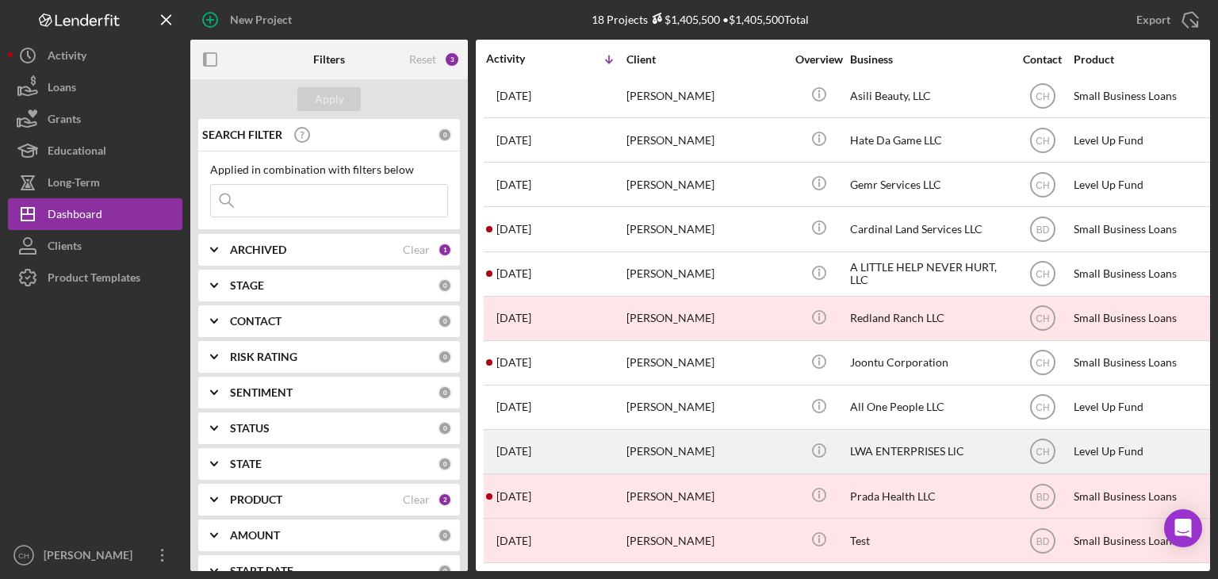
scroll to position [329, 0]
click at [574, 430] on div "2 months ago Schmeka Lyons" at bounding box center [555, 451] width 139 height 42
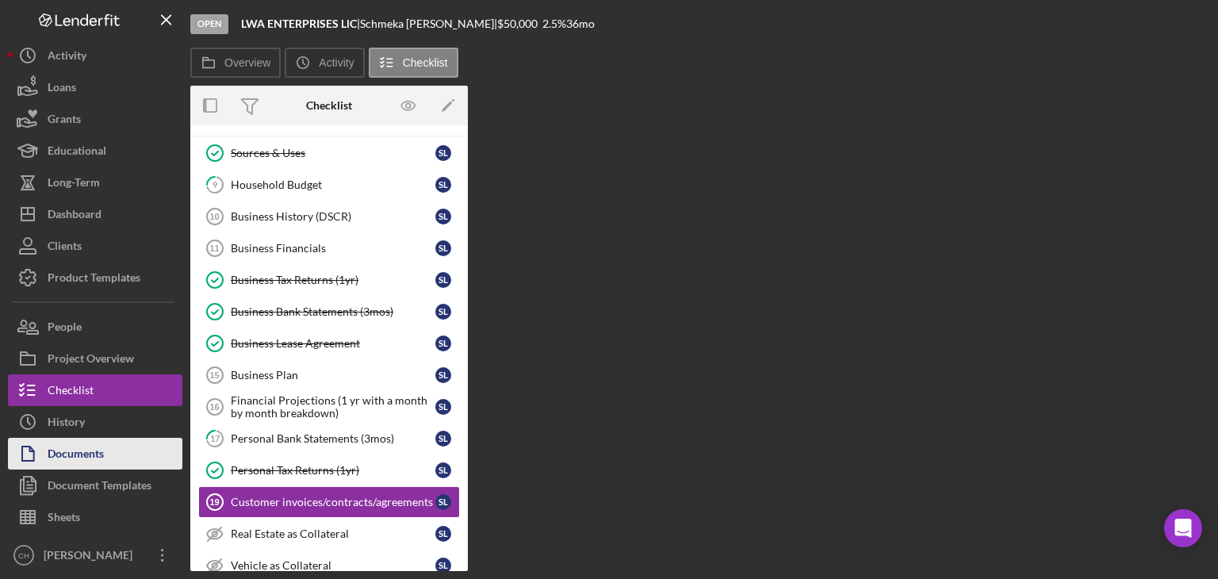
scroll to position [214, 0]
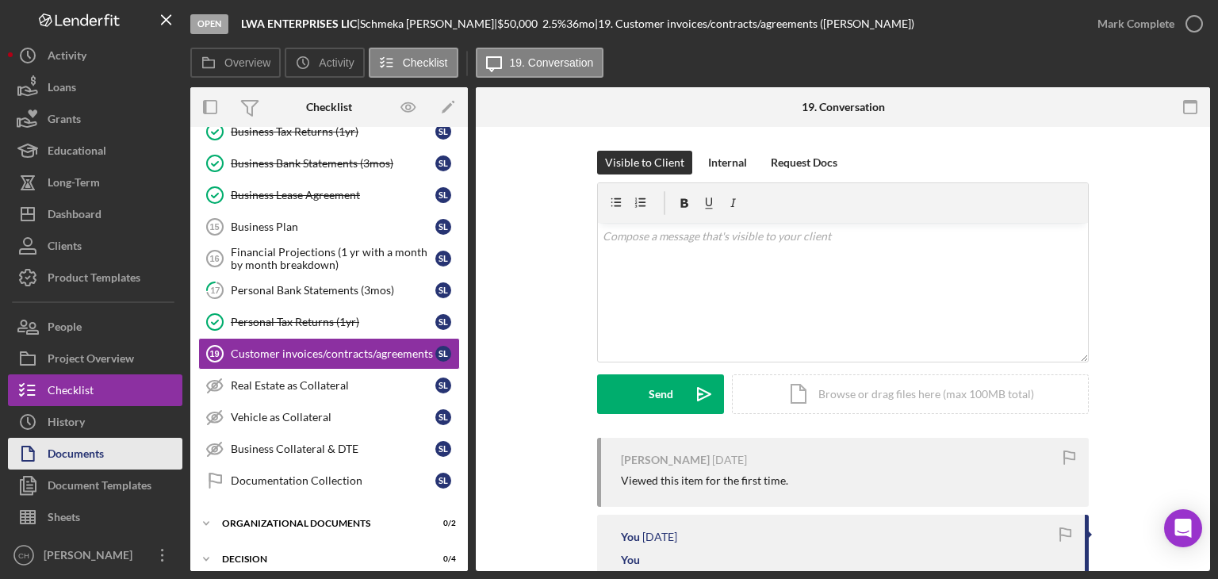
click at [103, 448] on div "Documents" at bounding box center [76, 456] width 56 height 36
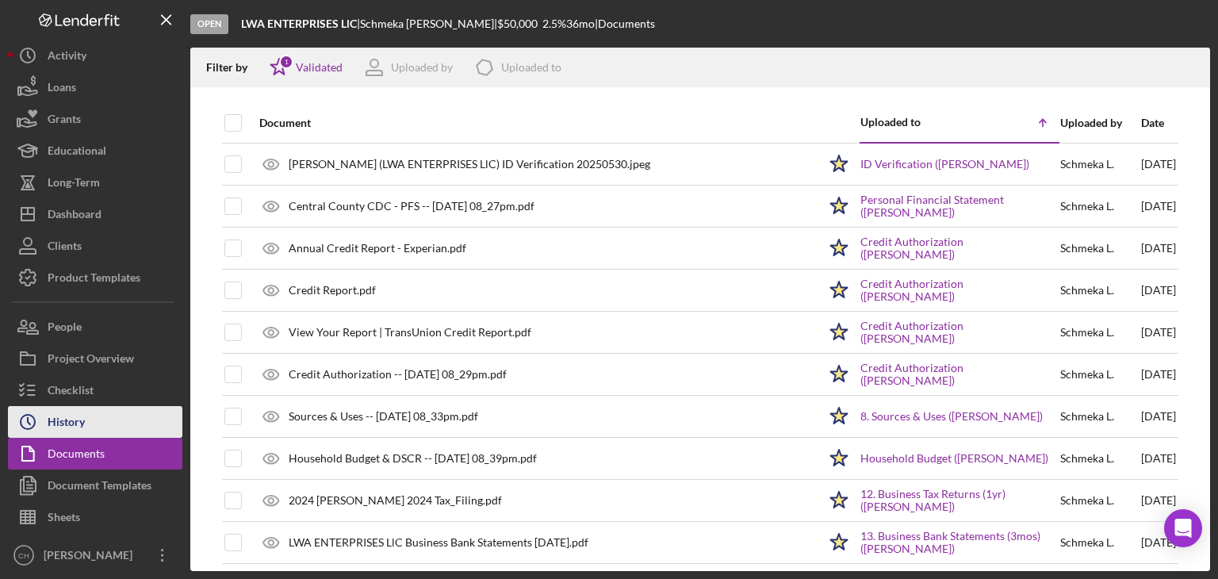
click at [98, 425] on button "Icon/History History" at bounding box center [95, 422] width 174 height 32
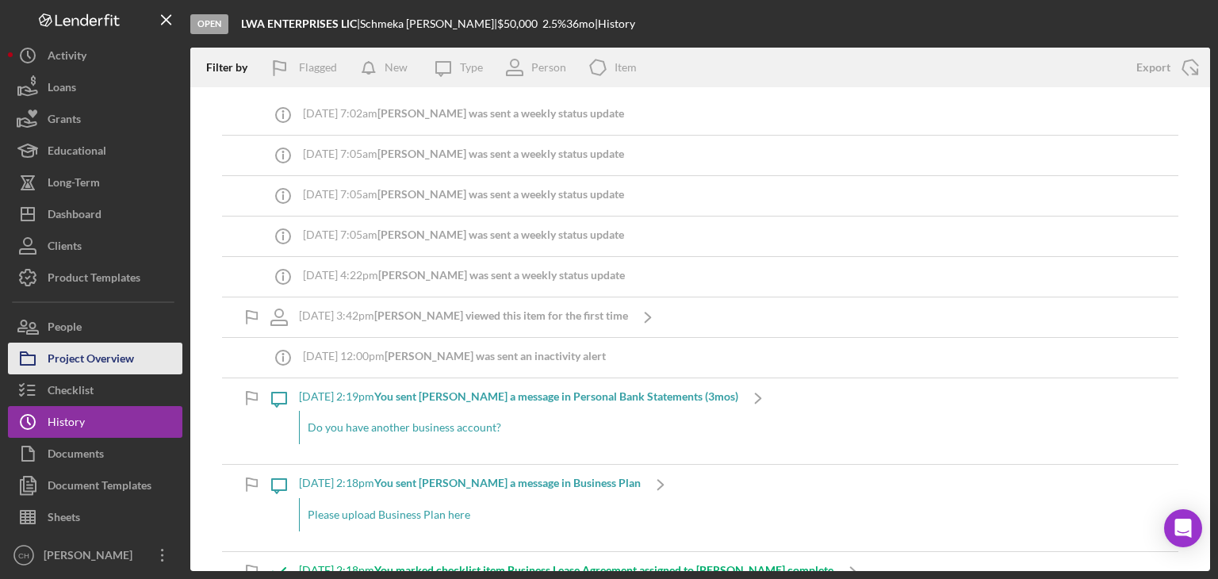
click at [118, 361] on div "Project Overview" at bounding box center [91, 360] width 86 height 36
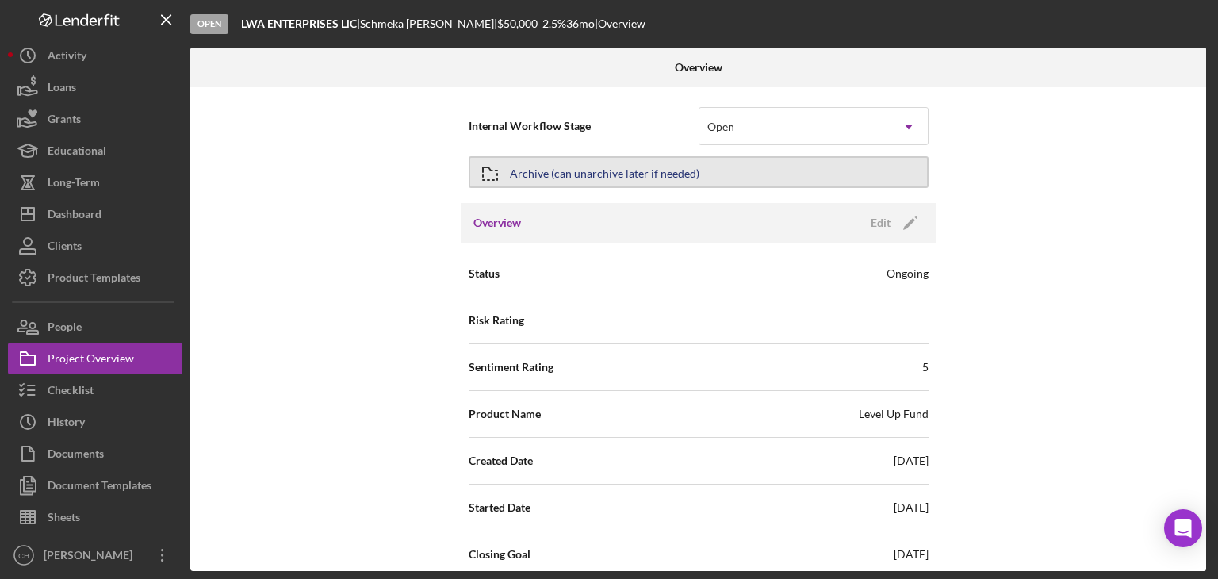
click at [541, 179] on div "Archive (can unarchive later if needed)" at bounding box center [604, 172] width 189 height 29
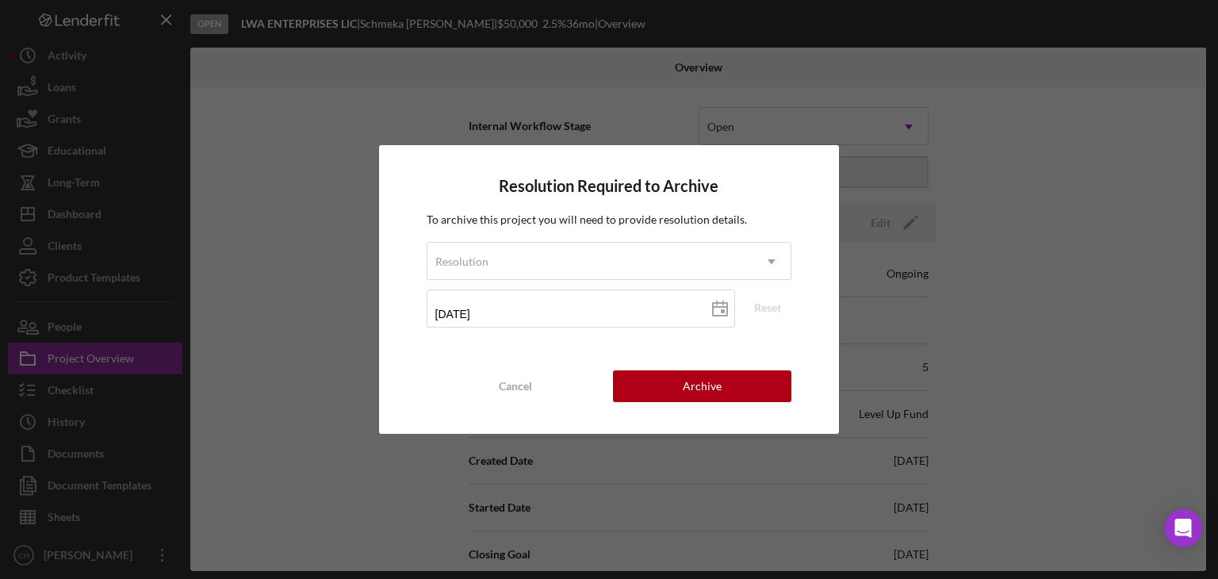
click at [289, 350] on div "Resolution Required to Archive To archive this project you will need to provide…" at bounding box center [609, 289] width 1218 height 579
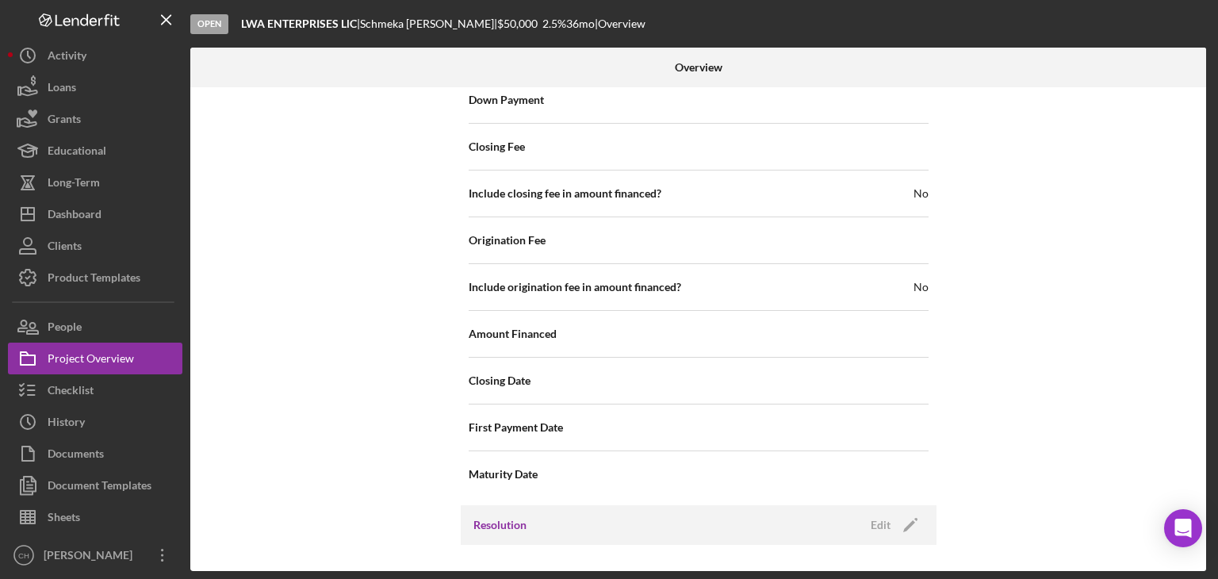
scroll to position [1836, 0]
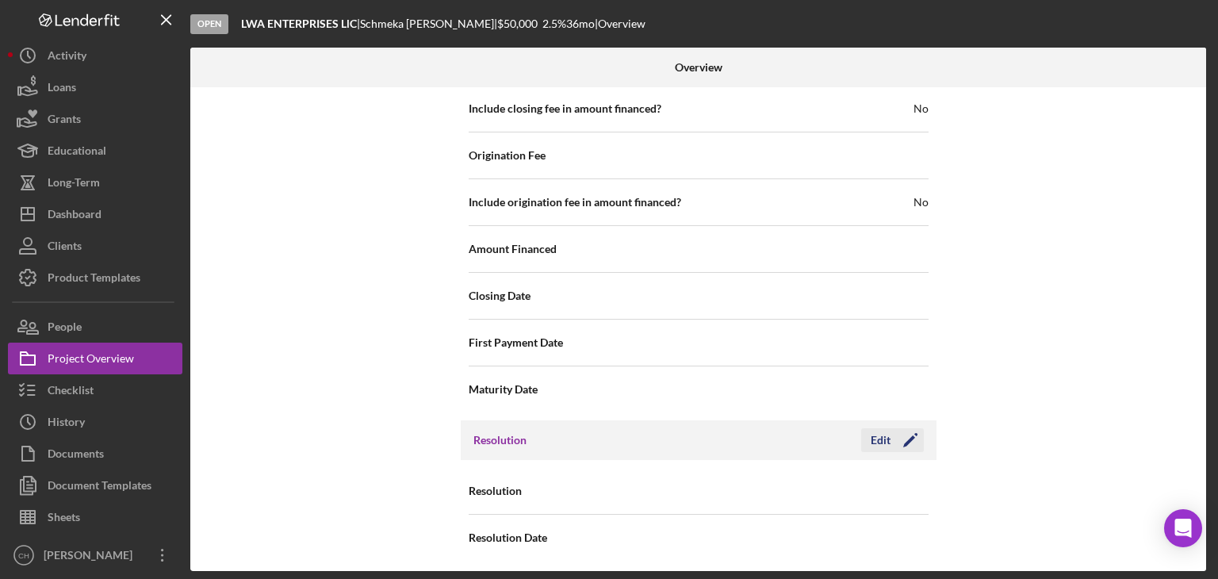
click at [910, 442] on icon "Icon/Edit" at bounding box center [910, 440] width 40 height 40
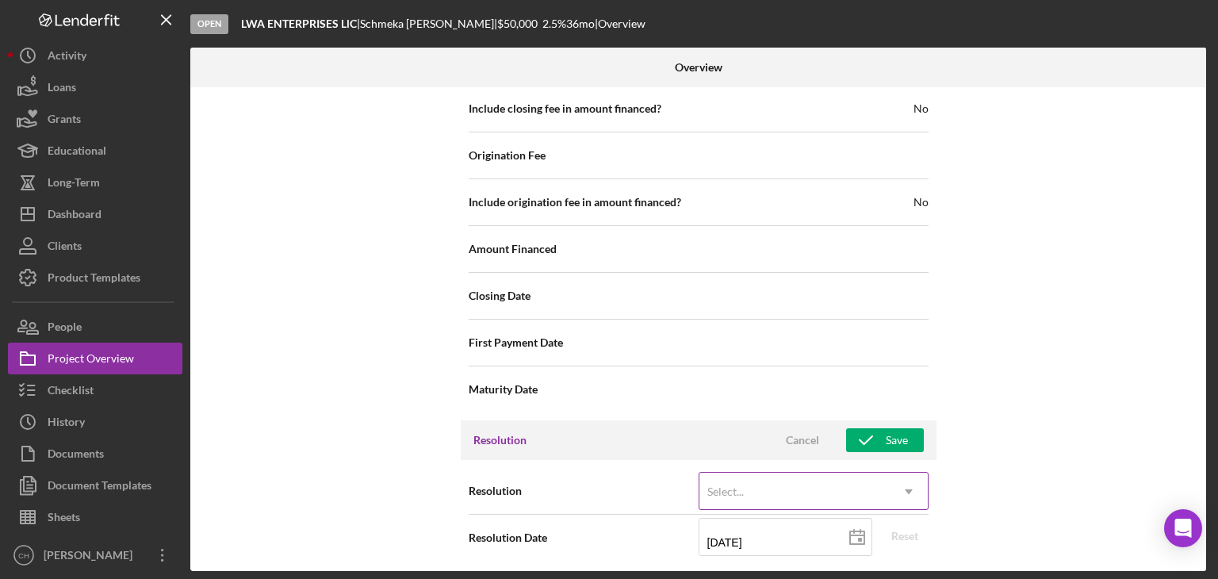
click at [816, 495] on div "Select..." at bounding box center [794, 491] width 190 height 36
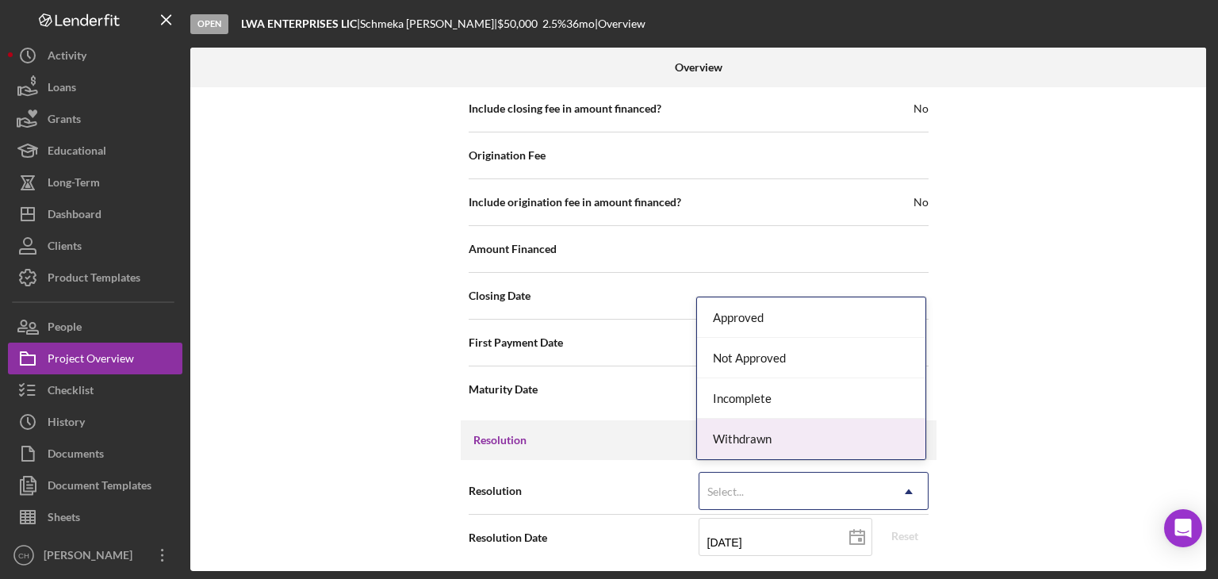
click at [794, 431] on div "Withdrawn" at bounding box center [811, 439] width 228 height 40
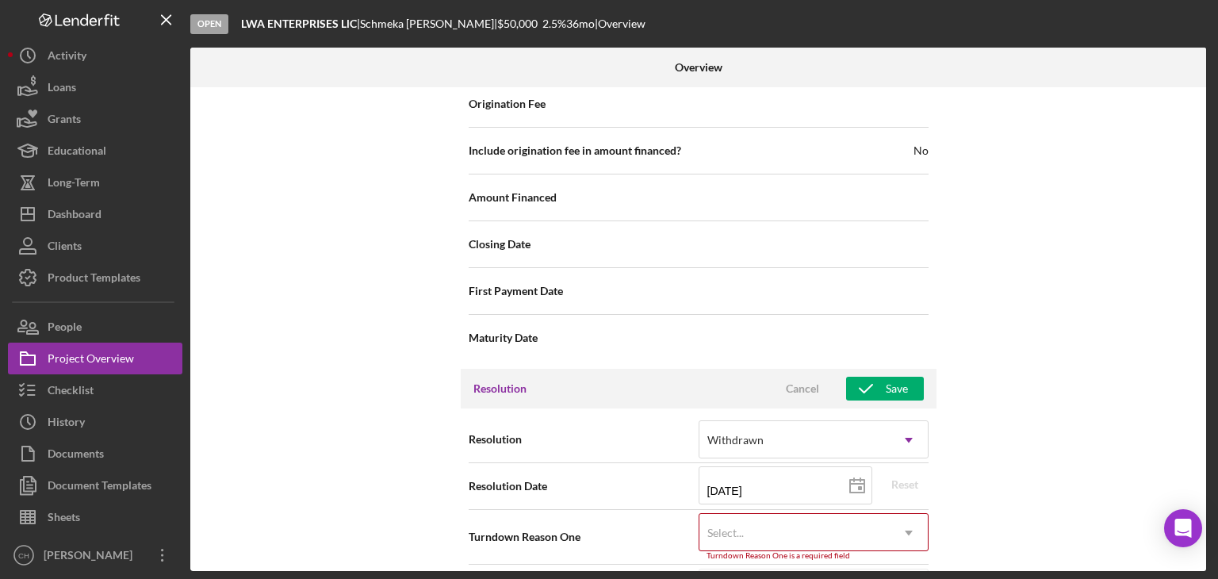
scroll to position [1937, 0]
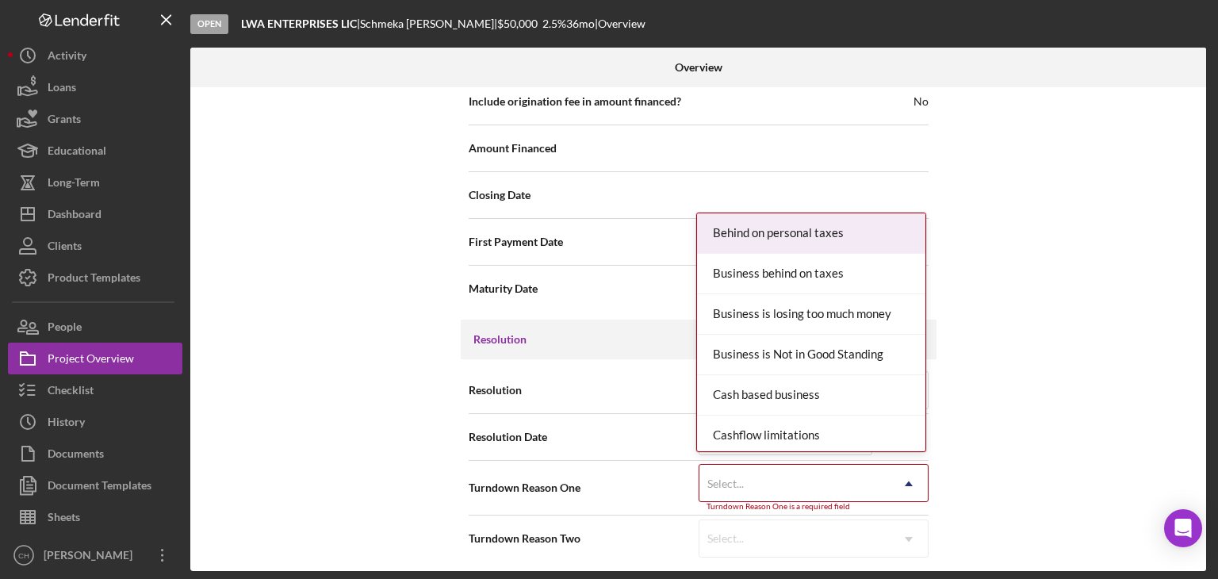
click at [794, 465] on div "Select..." at bounding box center [794, 483] width 190 height 36
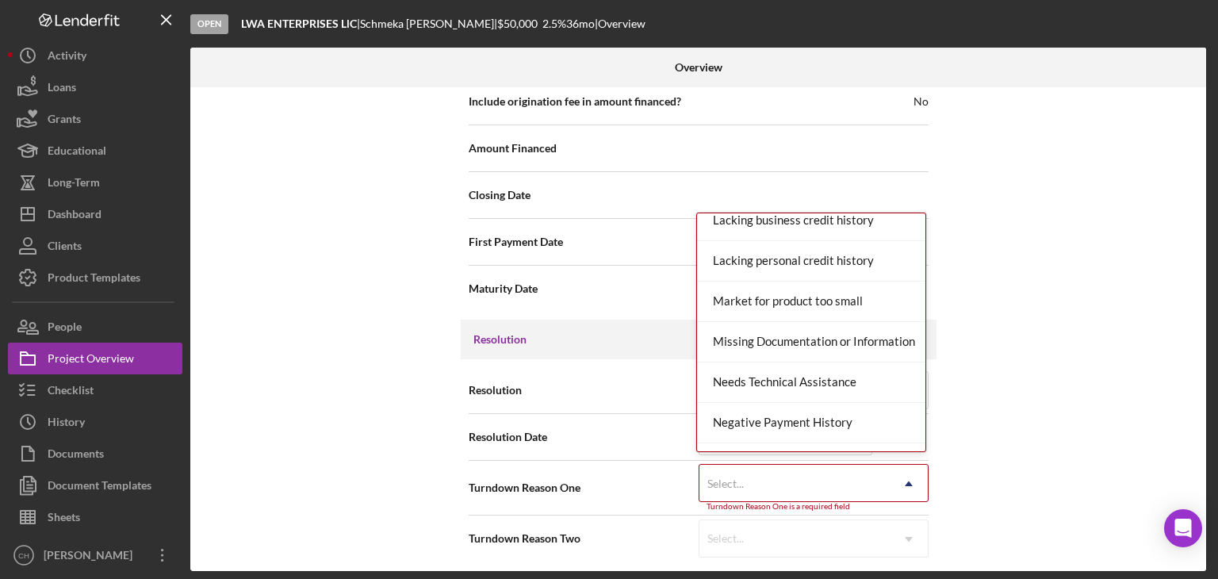
scroll to position [872, 0]
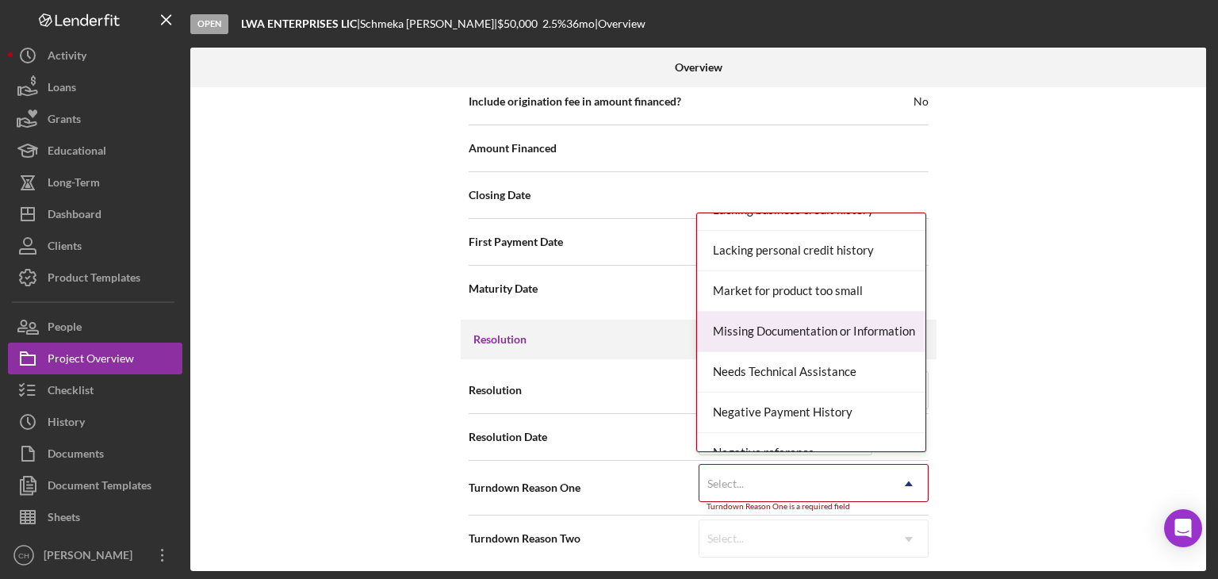
click at [799, 324] on div "Missing Documentation or Information" at bounding box center [811, 332] width 228 height 40
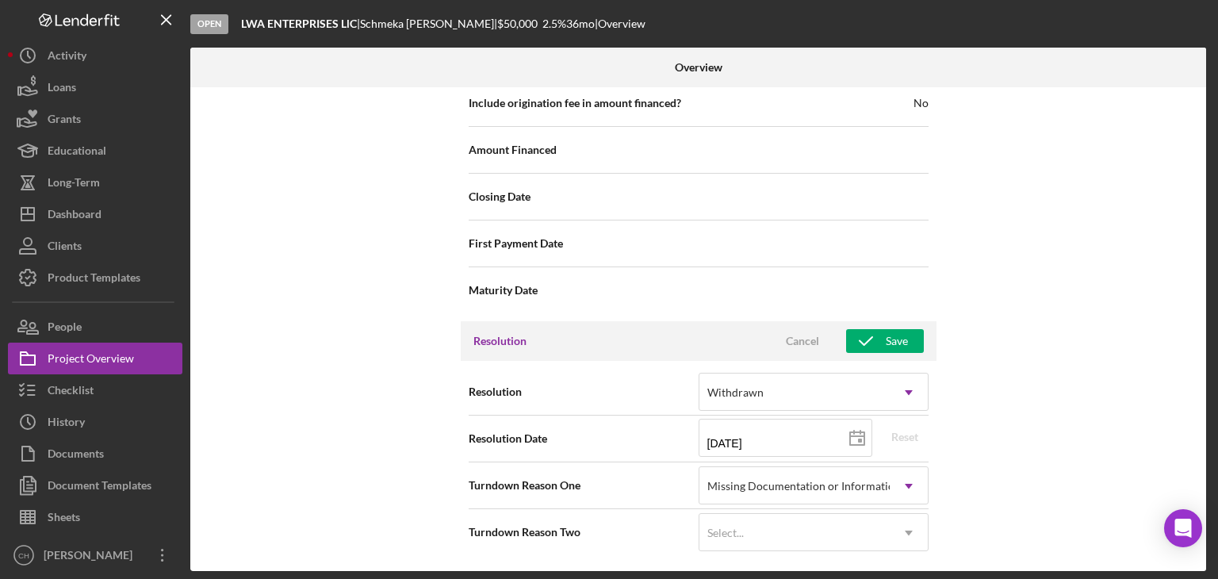
scroll to position [1930, 0]
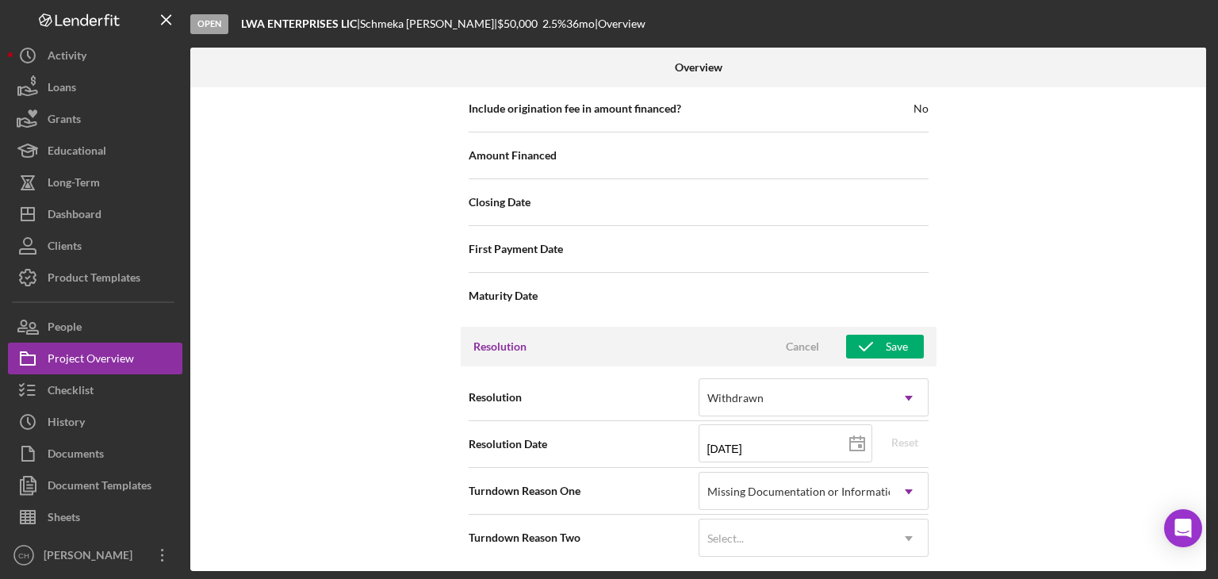
click at [873, 327] on div "Resolution Cancel Save" at bounding box center [699, 347] width 476 height 40
click at [861, 327] on div "Resolution Cancel Save" at bounding box center [699, 347] width 476 height 40
click at [861, 351] on icon "button" at bounding box center [866, 347] width 40 height 40
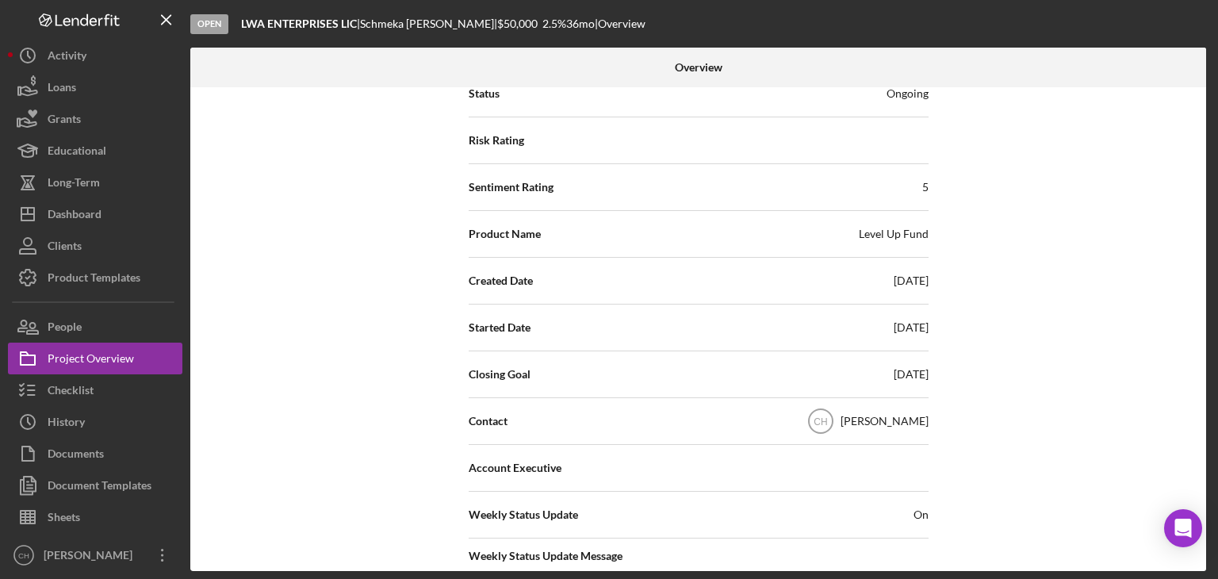
scroll to position [0, 0]
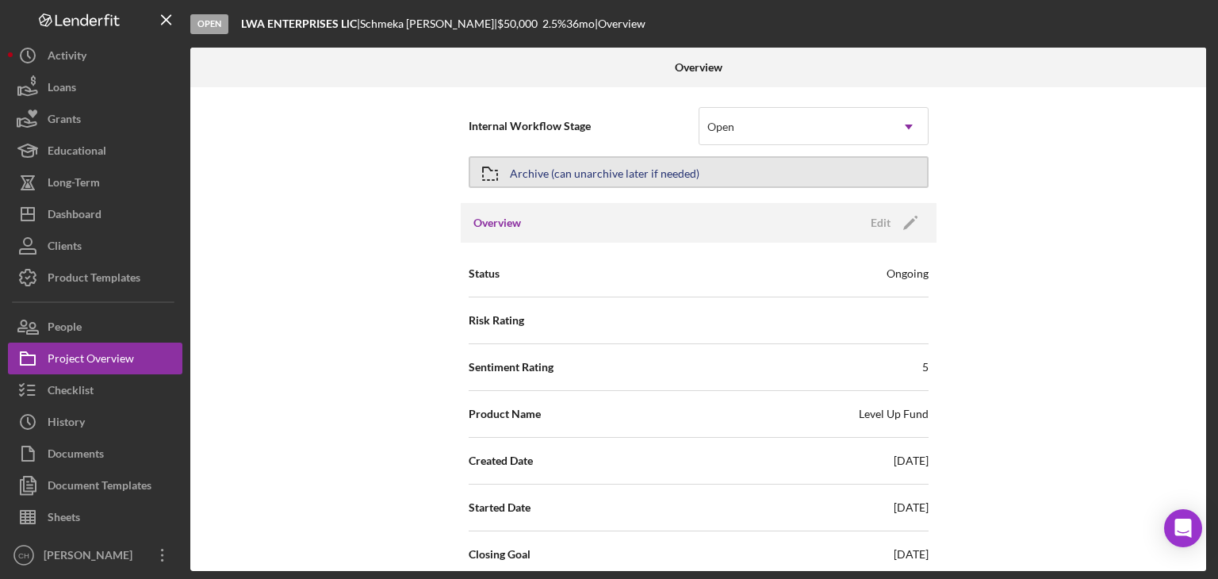
click at [618, 163] on div "Archive (can unarchive later if needed)" at bounding box center [604, 172] width 189 height 29
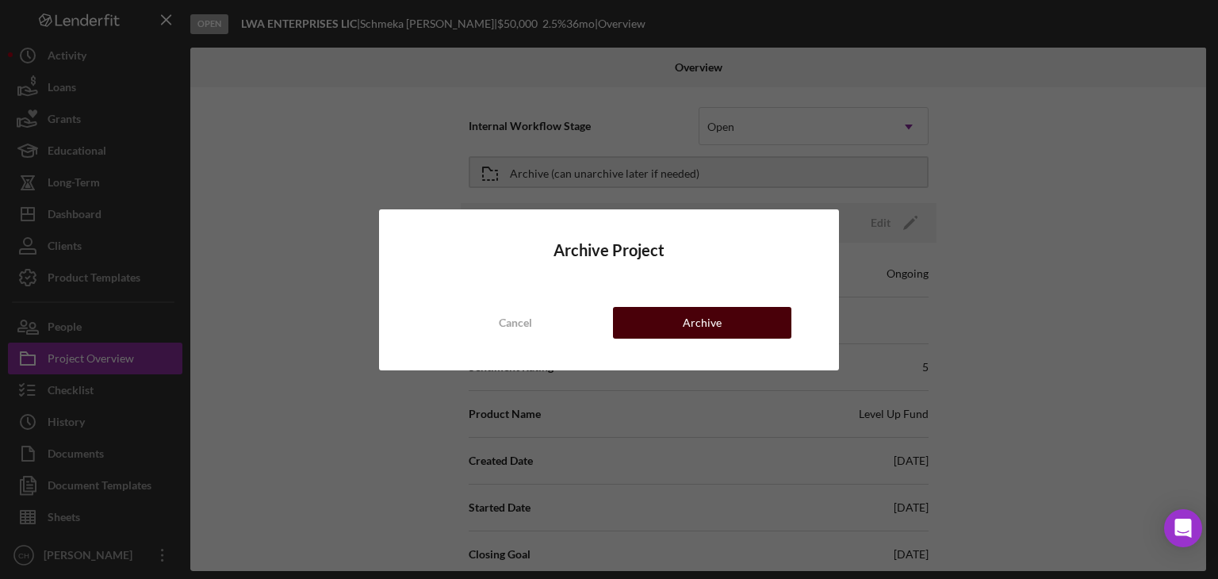
click at [699, 323] on div "Archive" at bounding box center [702, 323] width 39 height 32
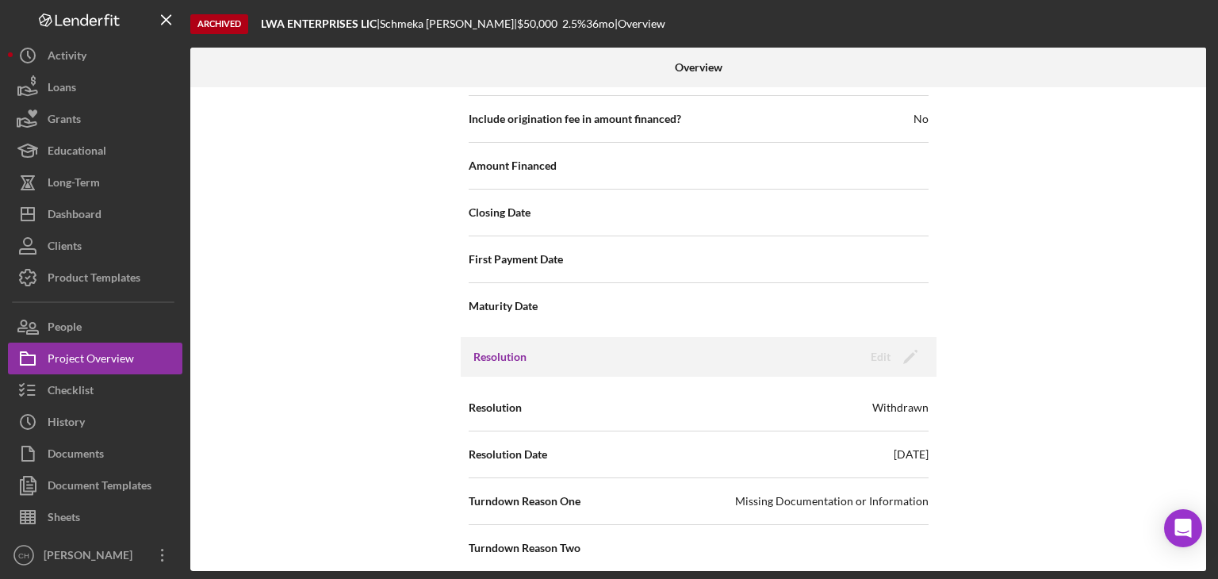
scroll to position [1929, 0]
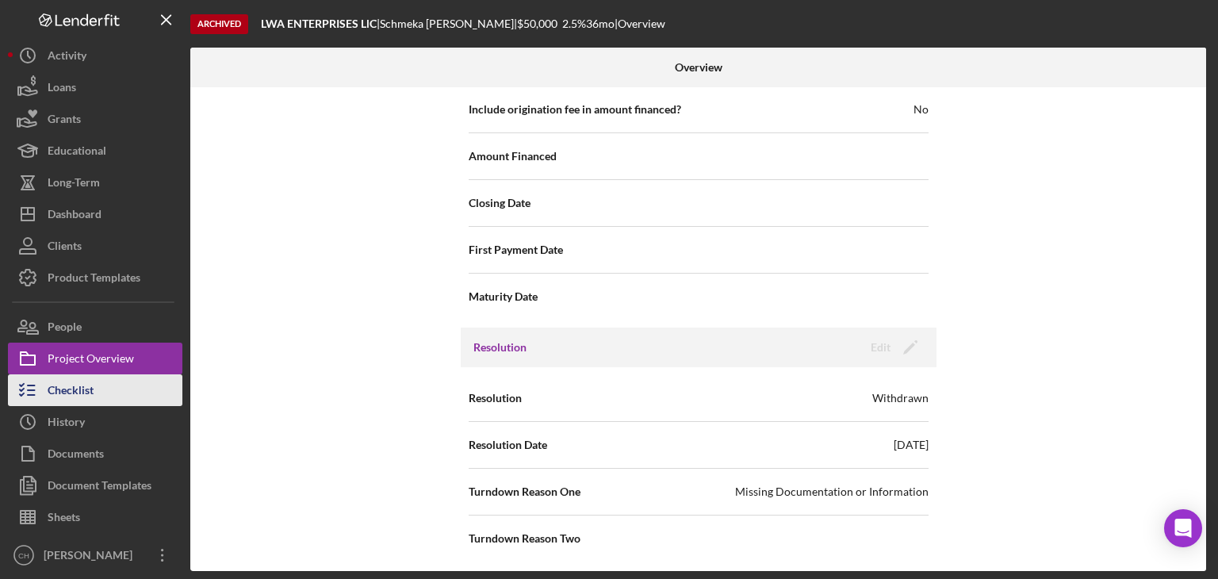
click at [116, 398] on button "Checklist" at bounding box center [95, 390] width 174 height 32
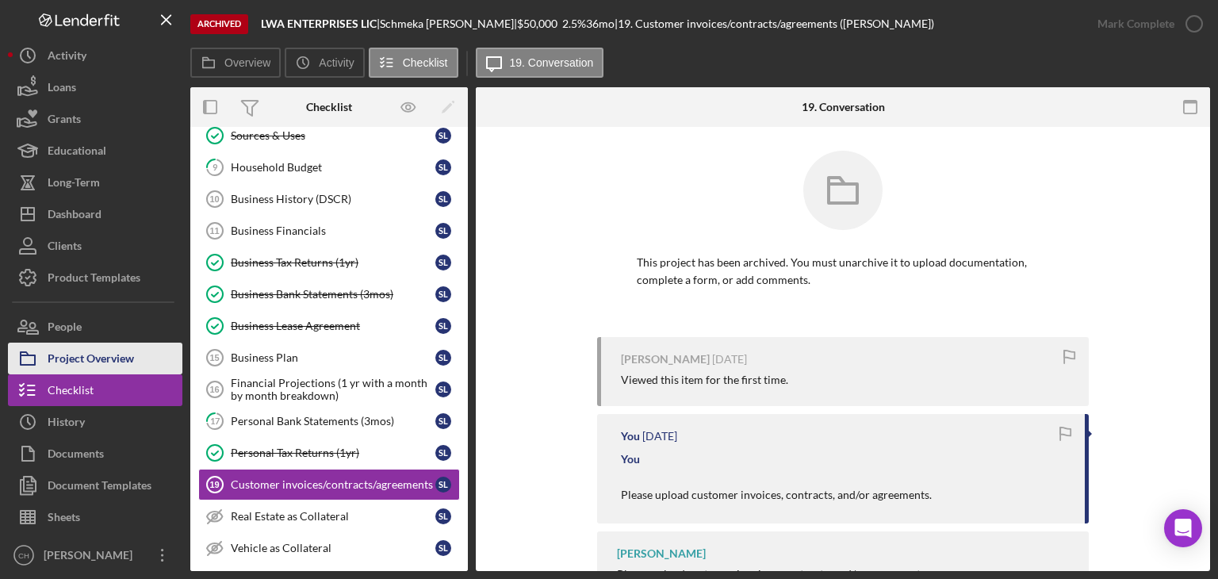
scroll to position [200, 0]
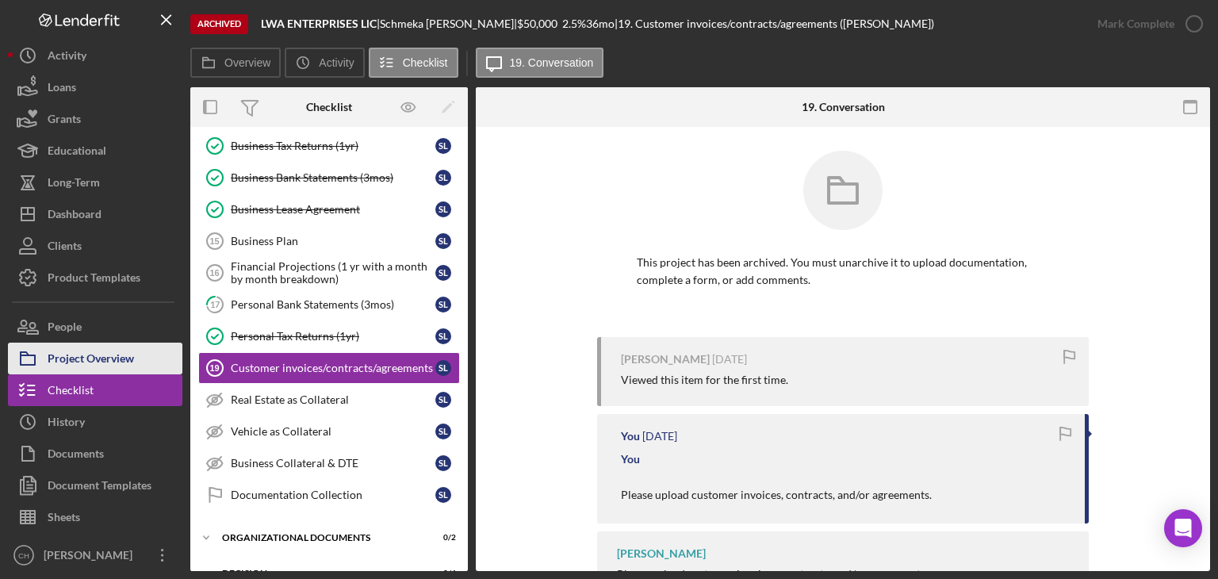
click at [76, 362] on div "Project Overview" at bounding box center [91, 360] width 86 height 36
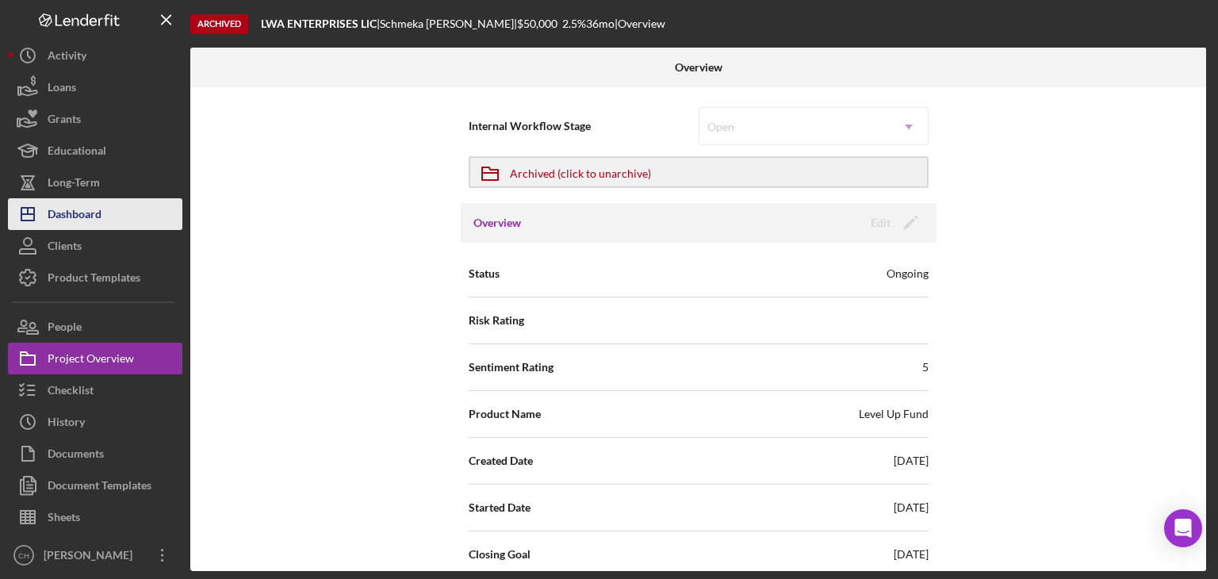
click at [64, 220] on div "Dashboard" at bounding box center [75, 216] width 54 height 36
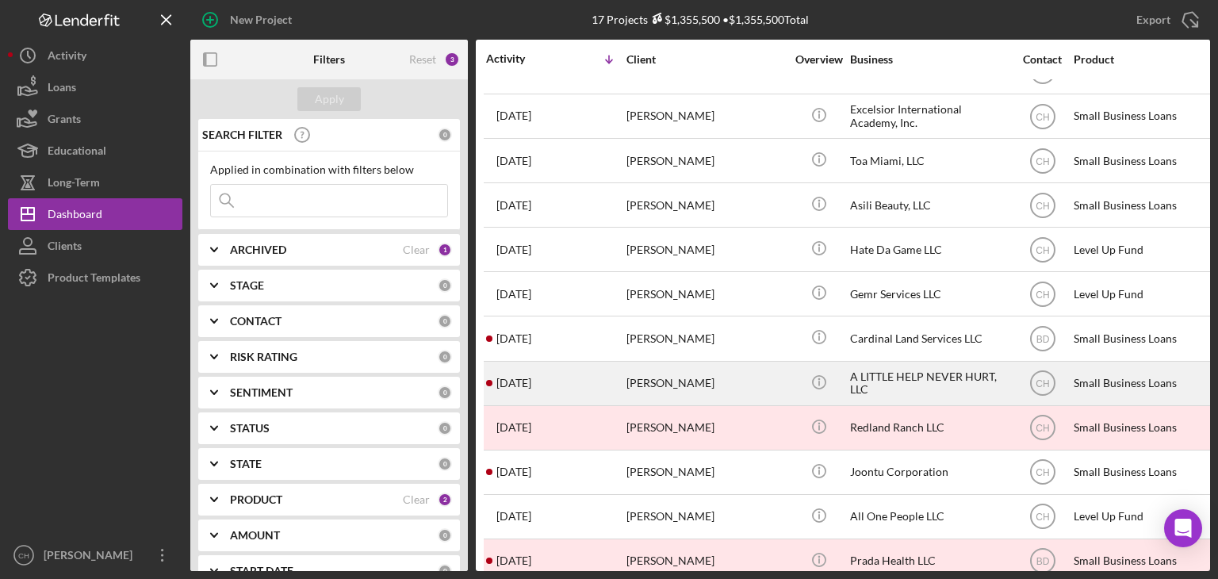
scroll to position [285, 0]
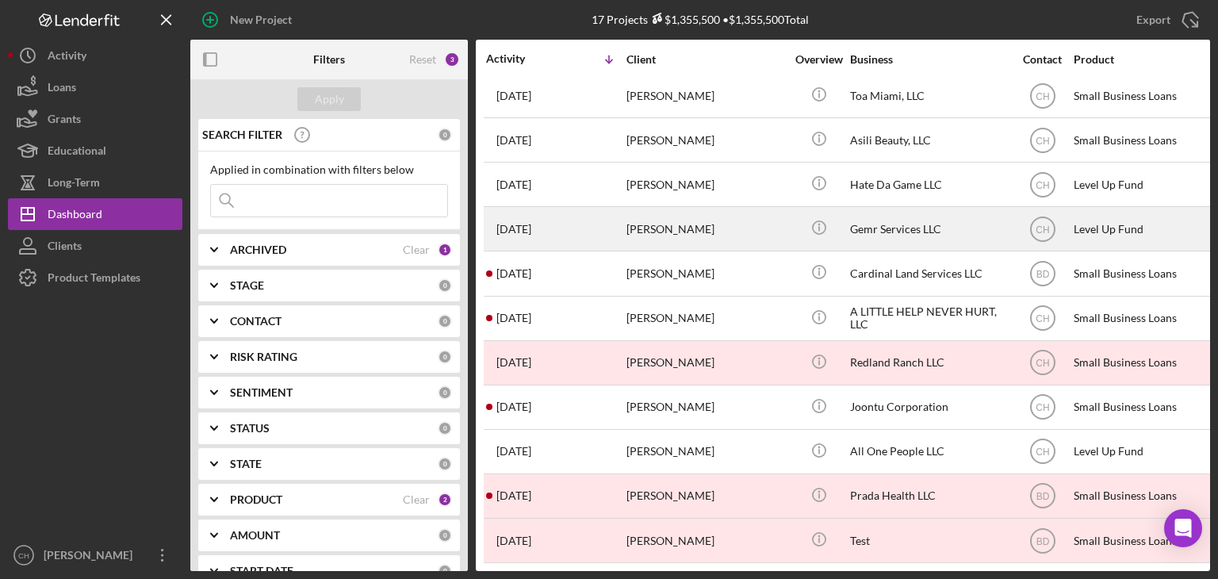
click at [579, 209] on div "3 weeks ago JORGE MEDINA" at bounding box center [555, 229] width 139 height 42
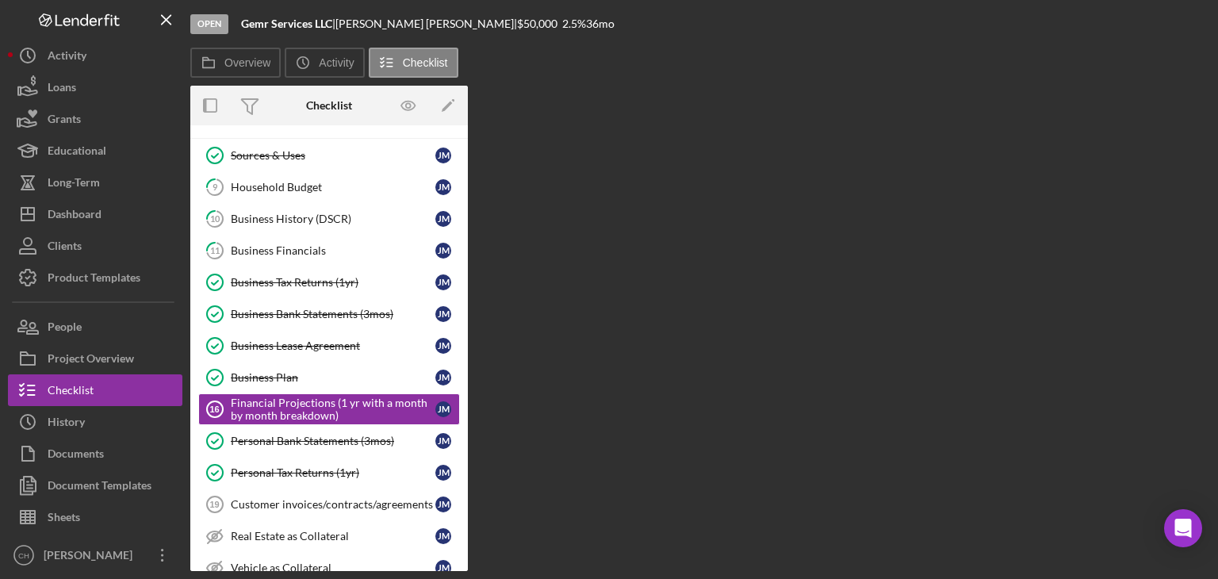
scroll to position [120, 0]
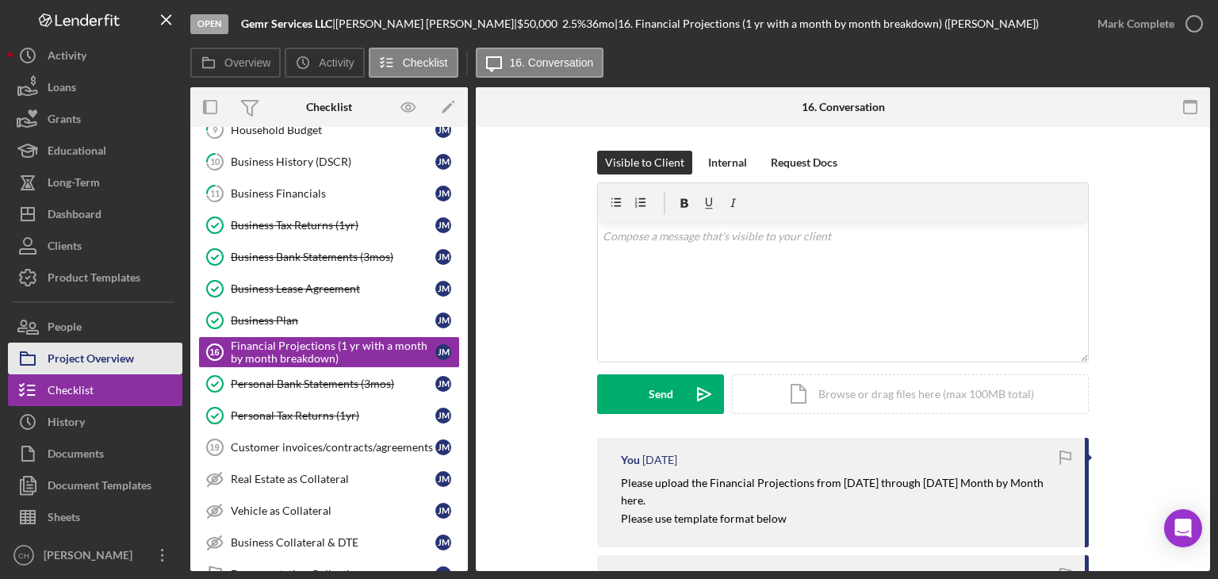
click at [105, 346] on div "Project Overview" at bounding box center [91, 360] width 86 height 36
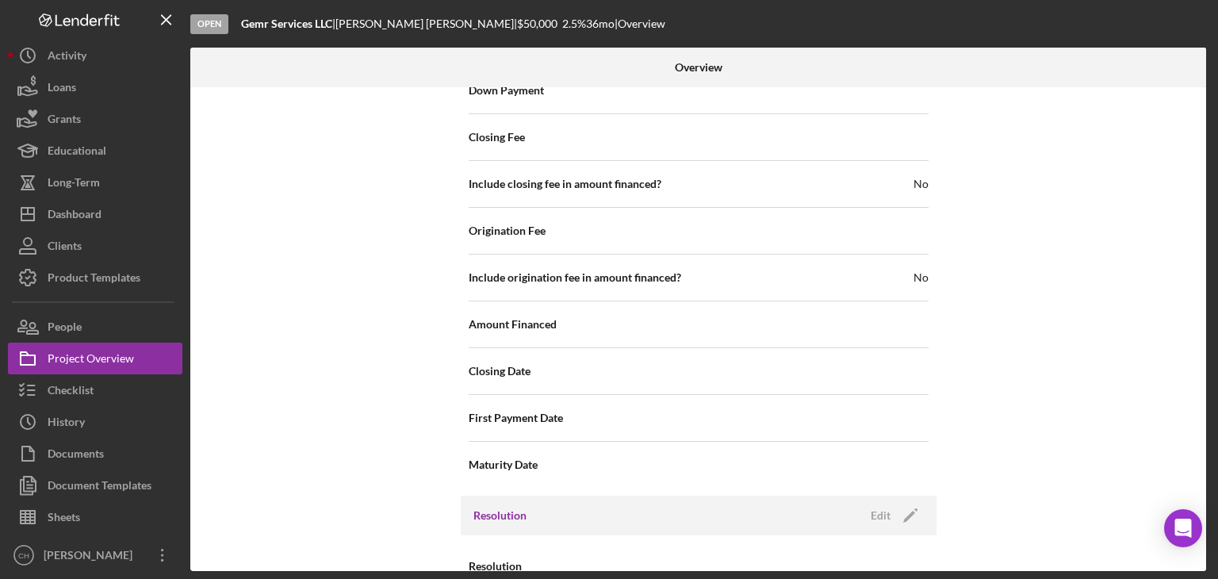
scroll to position [1836, 0]
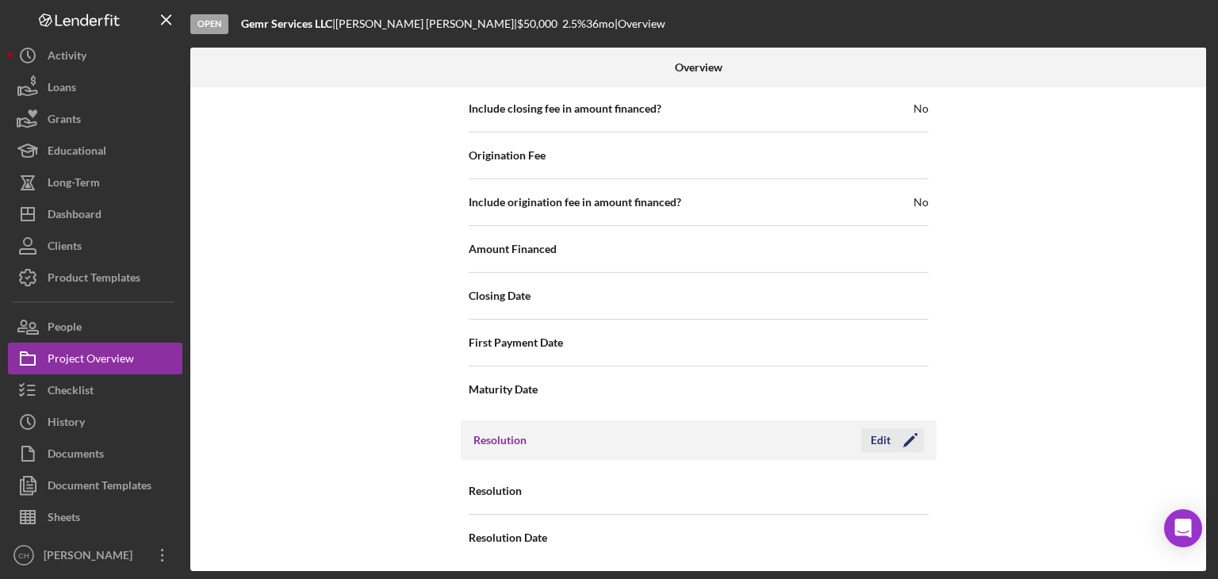
click at [890, 433] on icon "Icon/Edit" at bounding box center [910, 440] width 40 height 40
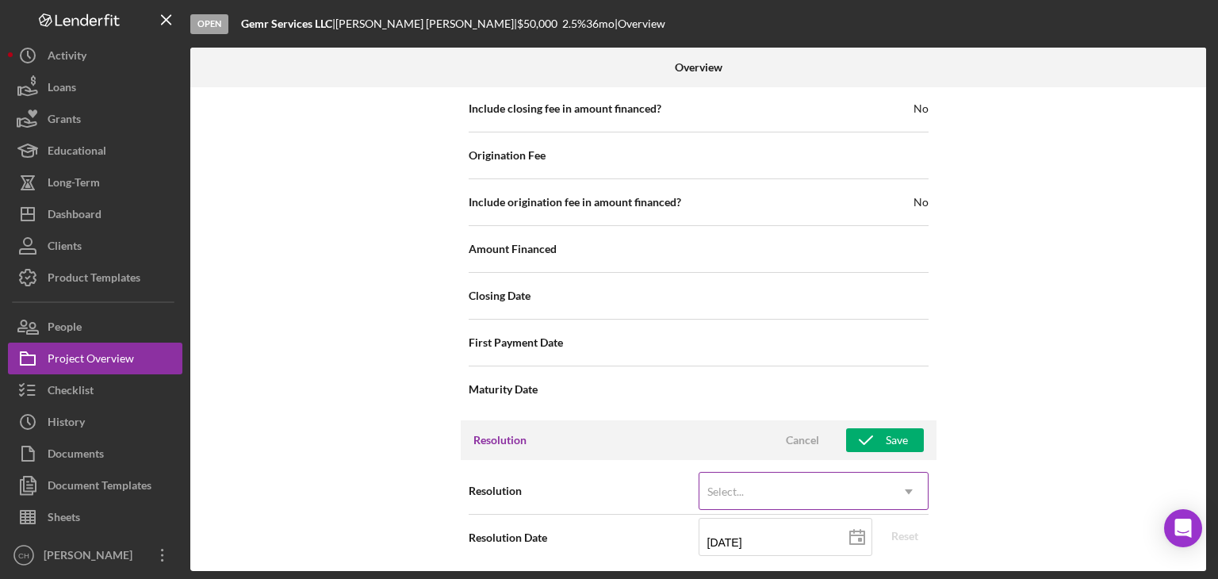
click at [803, 476] on div "Select..." at bounding box center [794, 491] width 190 height 36
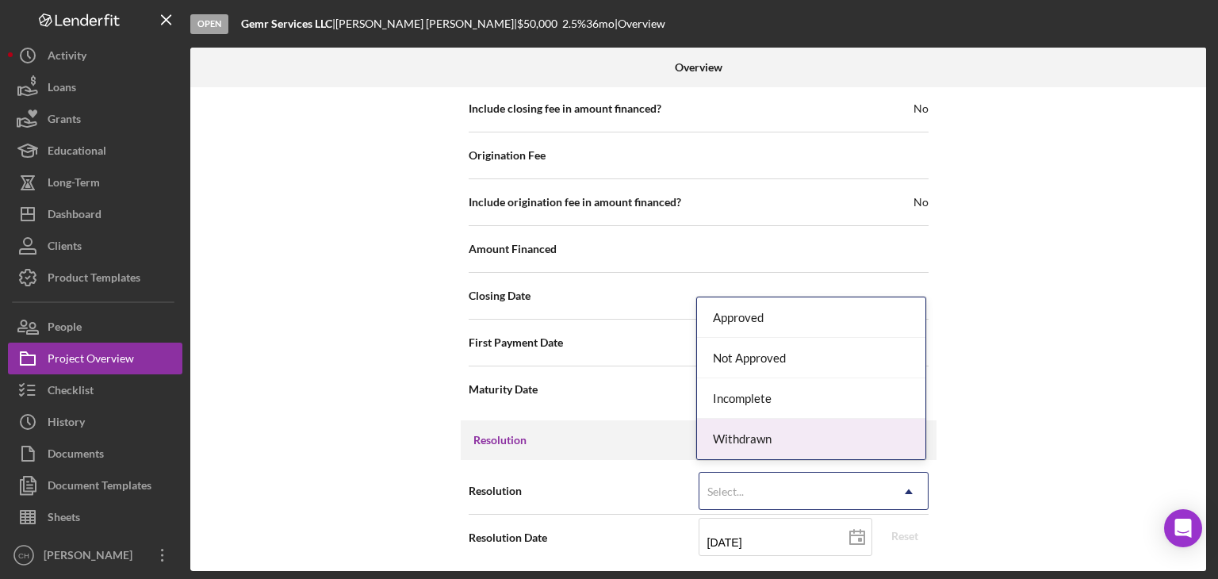
click at [804, 424] on div "Withdrawn" at bounding box center [811, 439] width 228 height 40
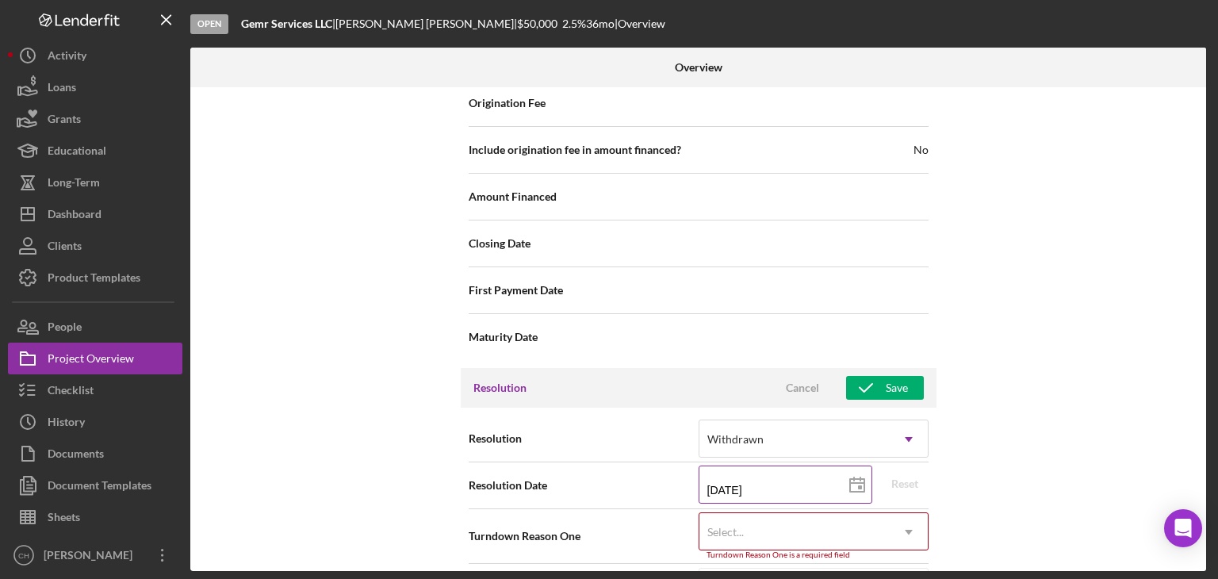
scroll to position [1937, 0]
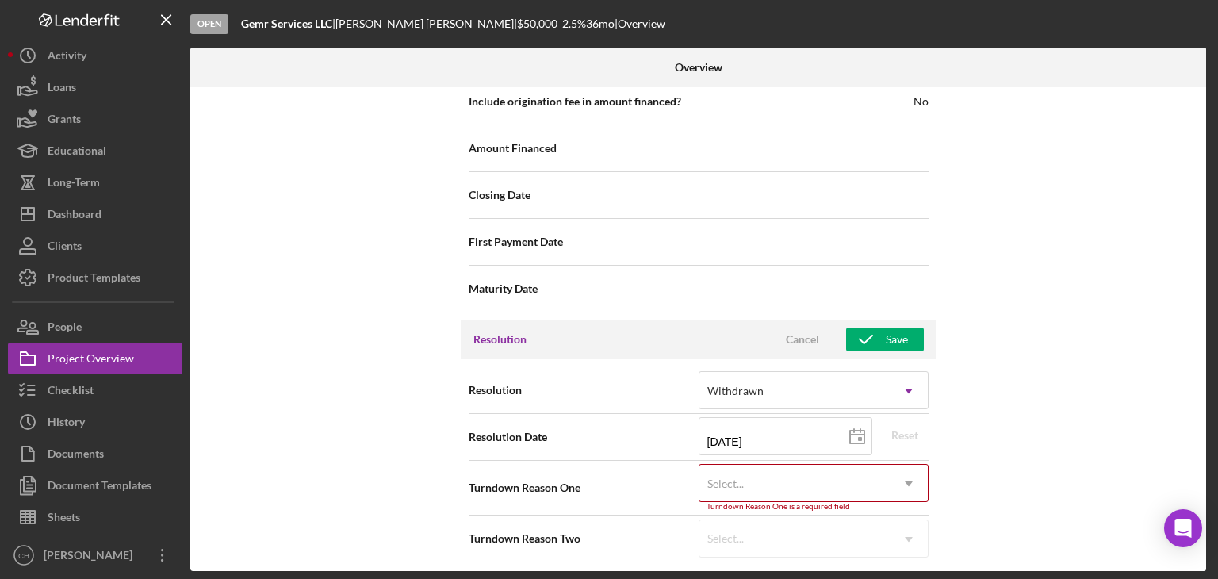
click at [822, 489] on div "Select..." at bounding box center [794, 483] width 190 height 36
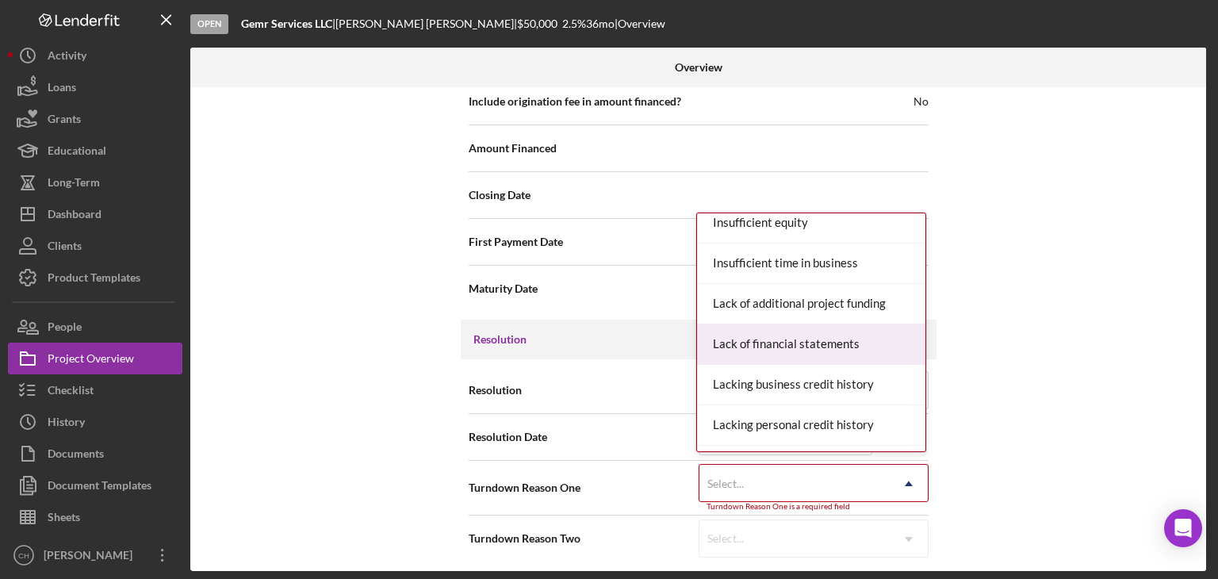
scroll to position [793, 0]
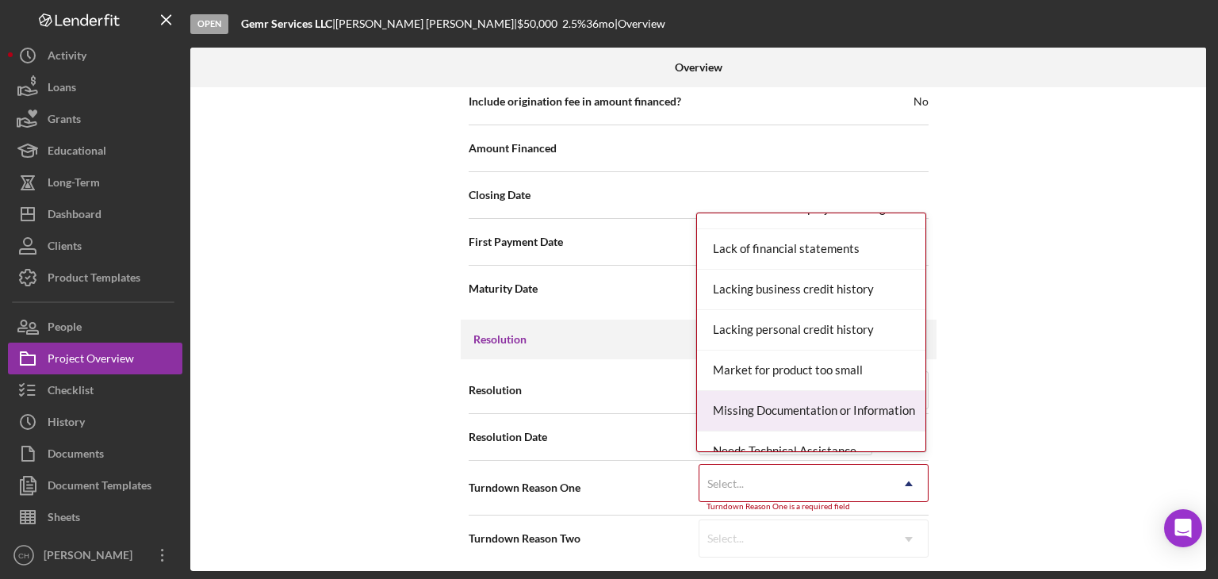
click at [855, 394] on div "Missing Documentation or Information" at bounding box center [811, 411] width 228 height 40
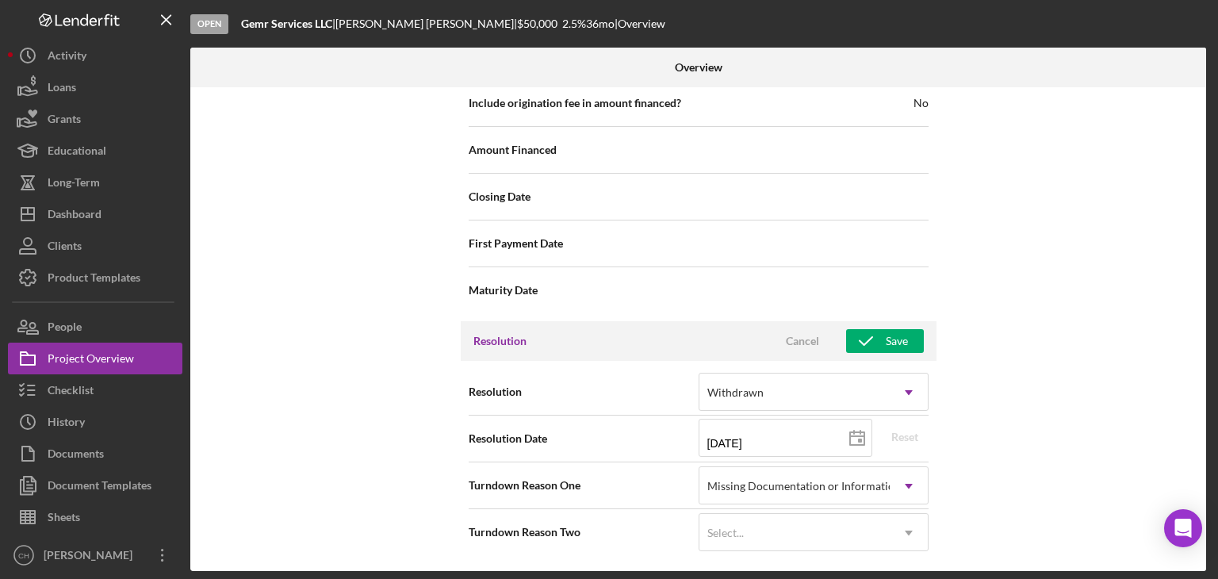
scroll to position [1930, 0]
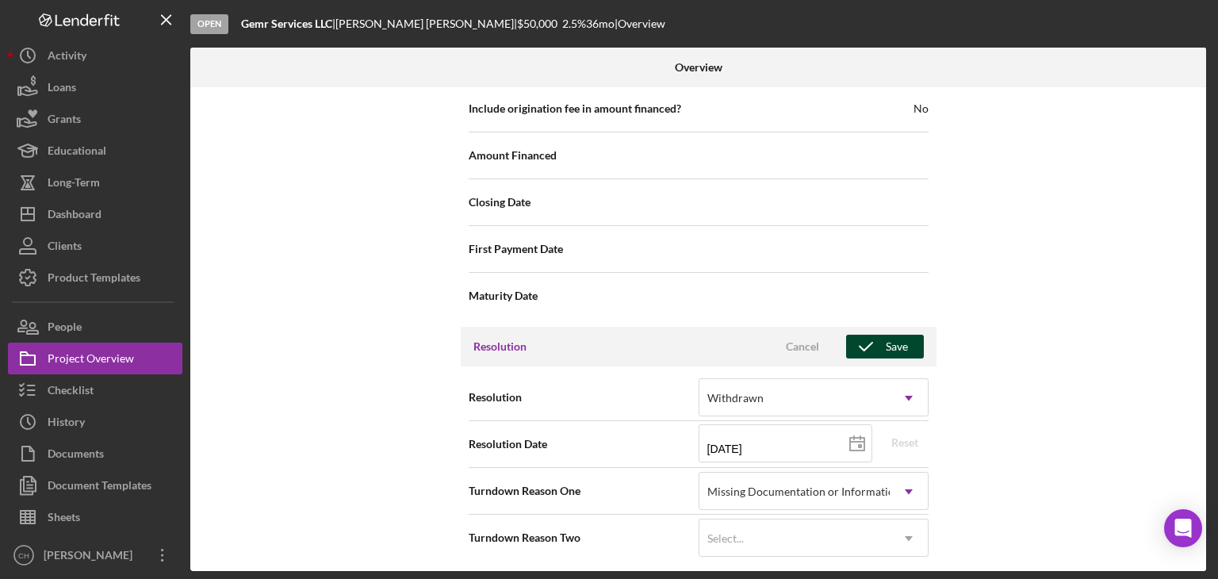
click at [881, 343] on icon "button" at bounding box center [866, 347] width 40 height 40
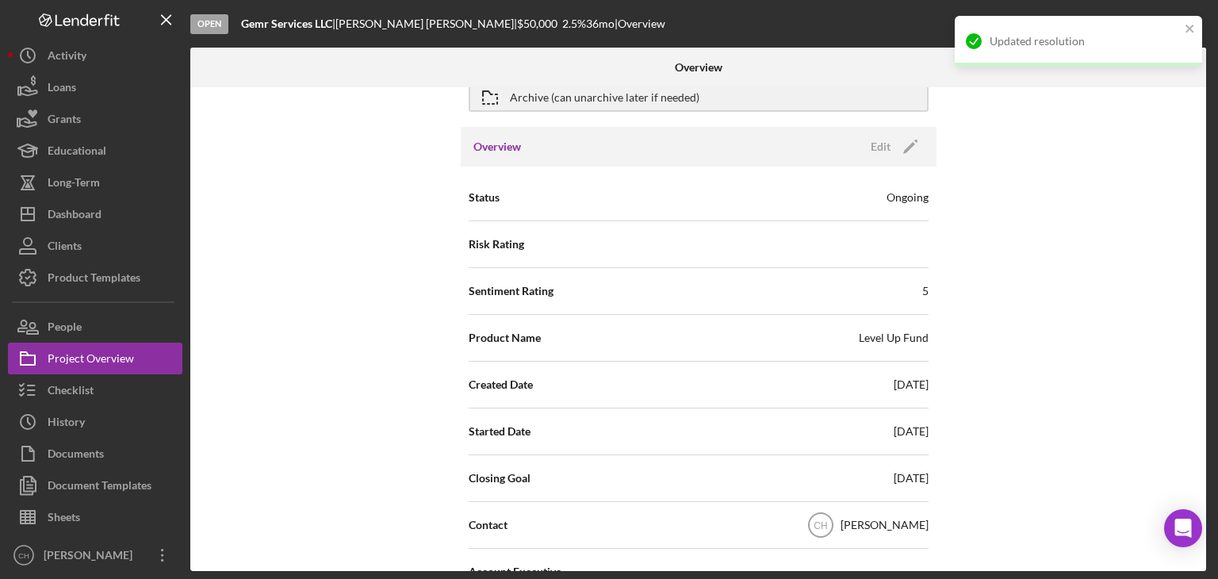
scroll to position [0, 0]
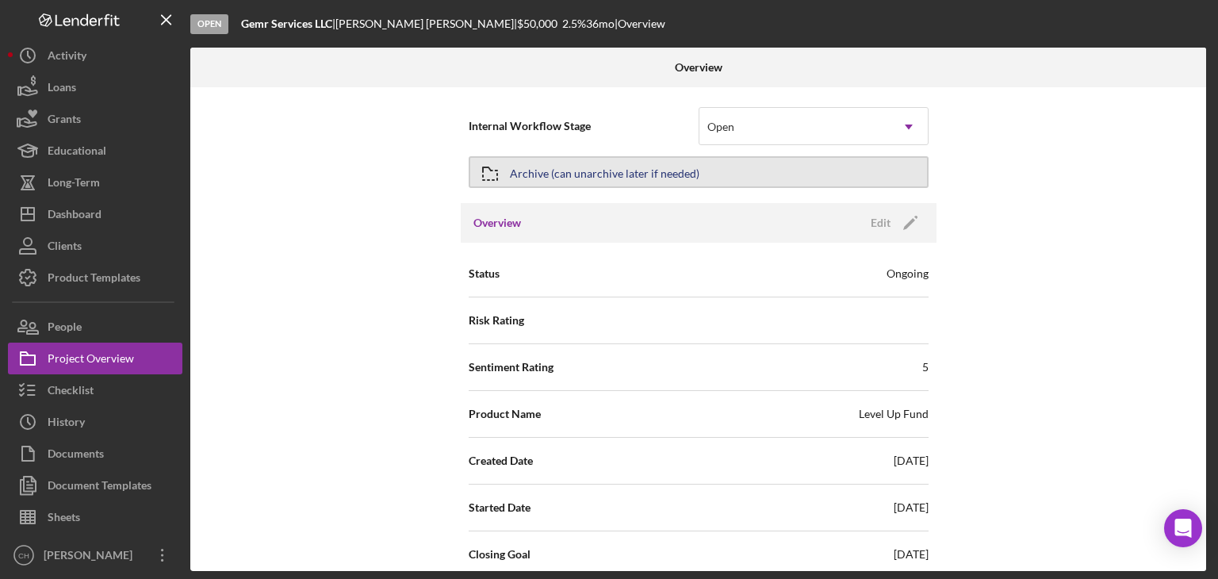
click at [568, 171] on div "Archive (can unarchive later if needed)" at bounding box center [604, 172] width 189 height 29
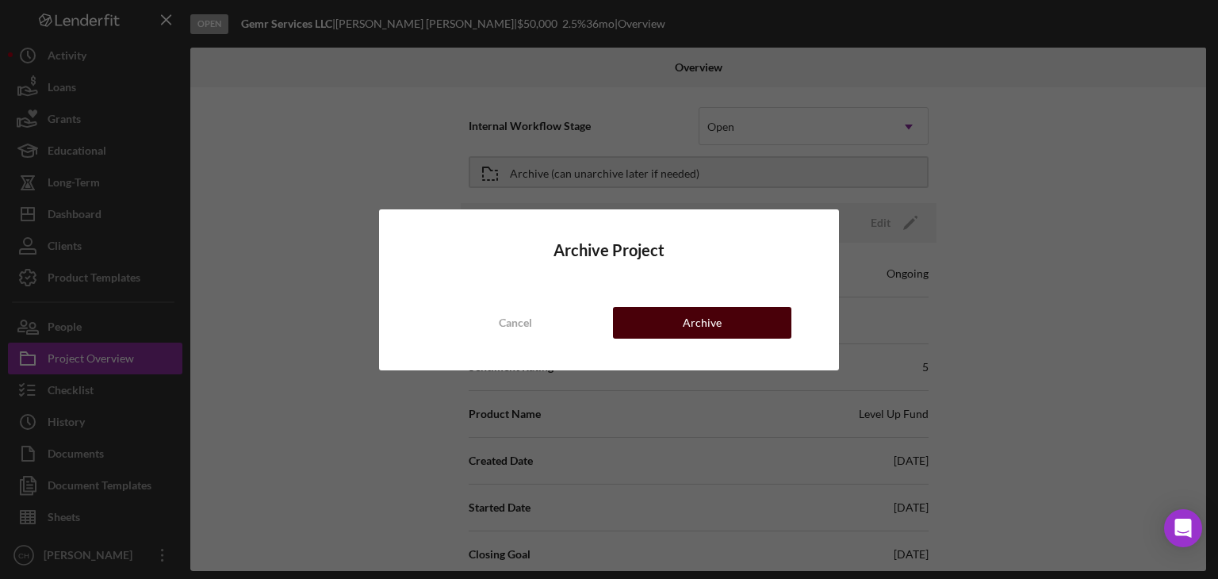
click at [690, 308] on div "Archive" at bounding box center [702, 323] width 39 height 32
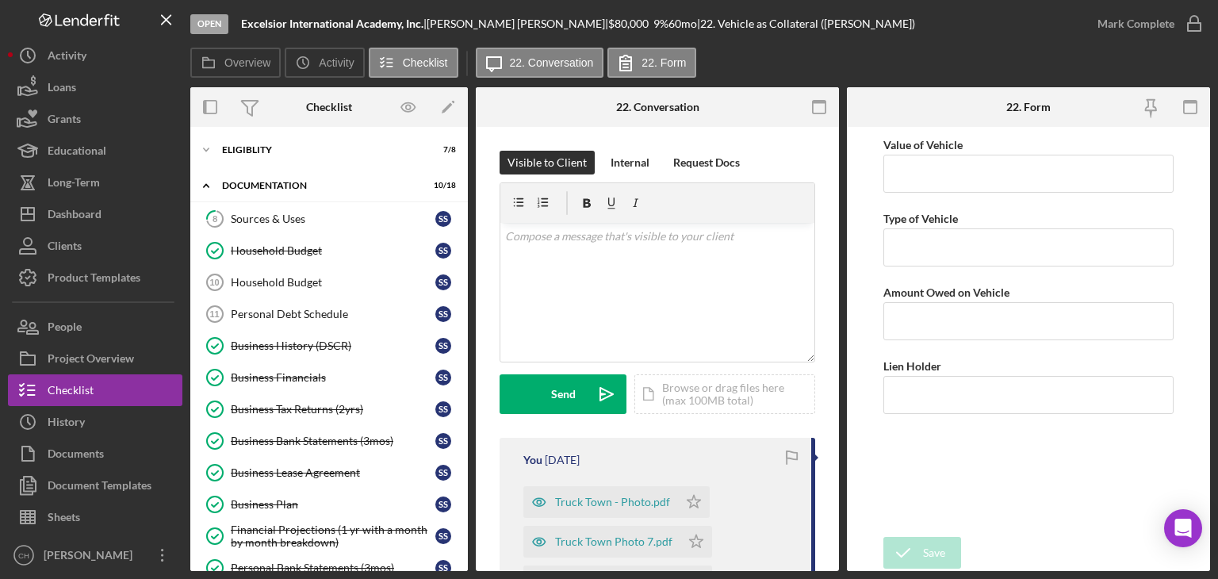
scroll to position [320, 0]
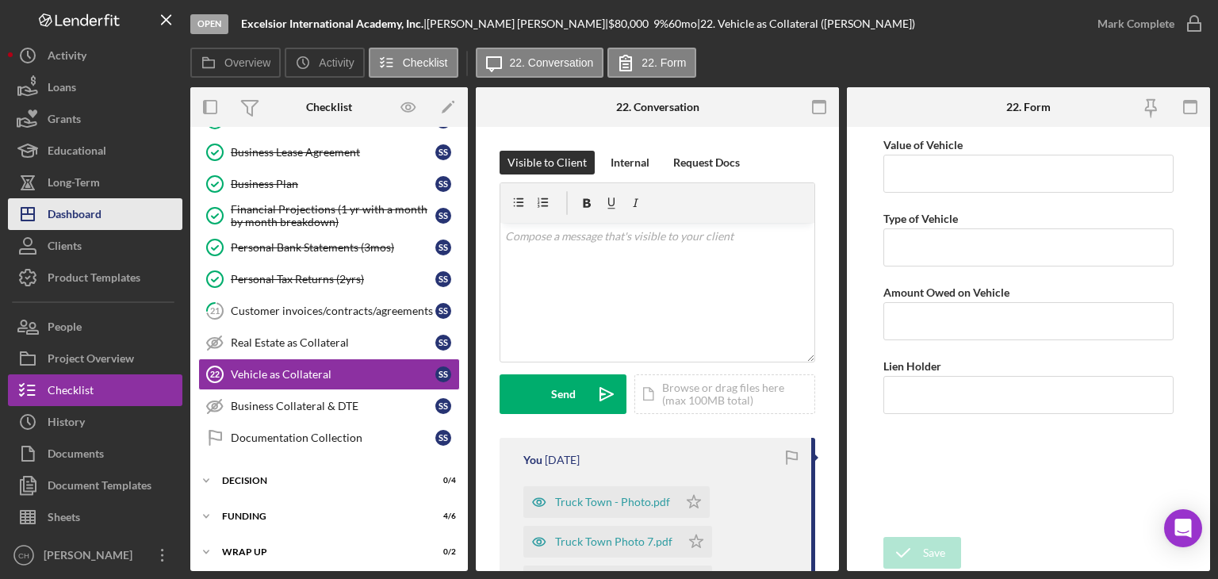
click at [105, 211] on button "Icon/Dashboard Dashboard" at bounding box center [95, 214] width 174 height 32
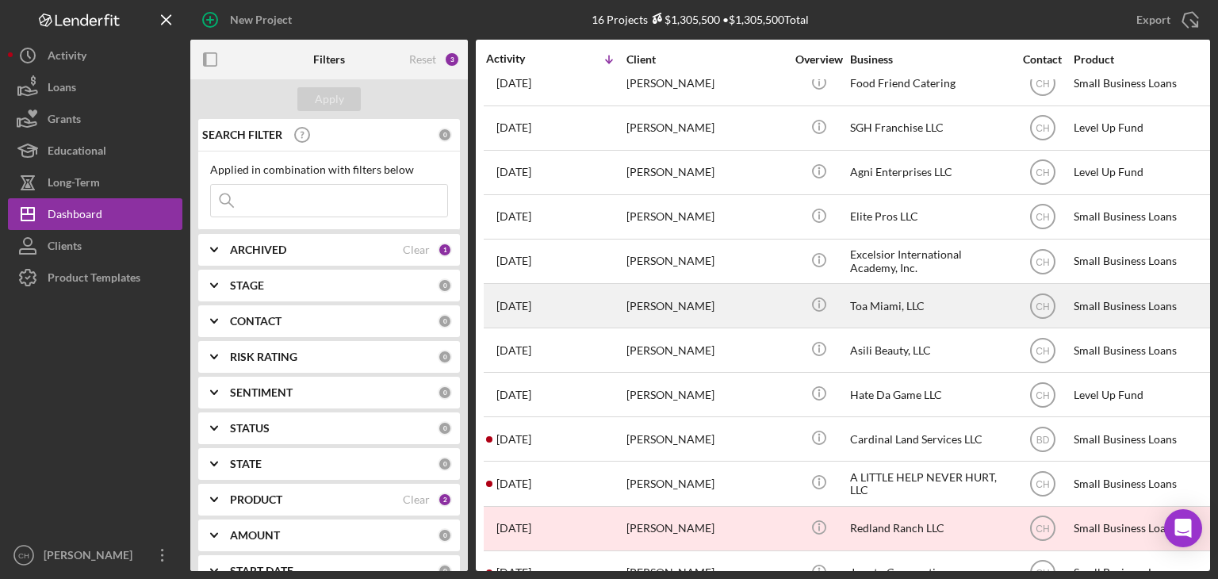
scroll to position [79, 0]
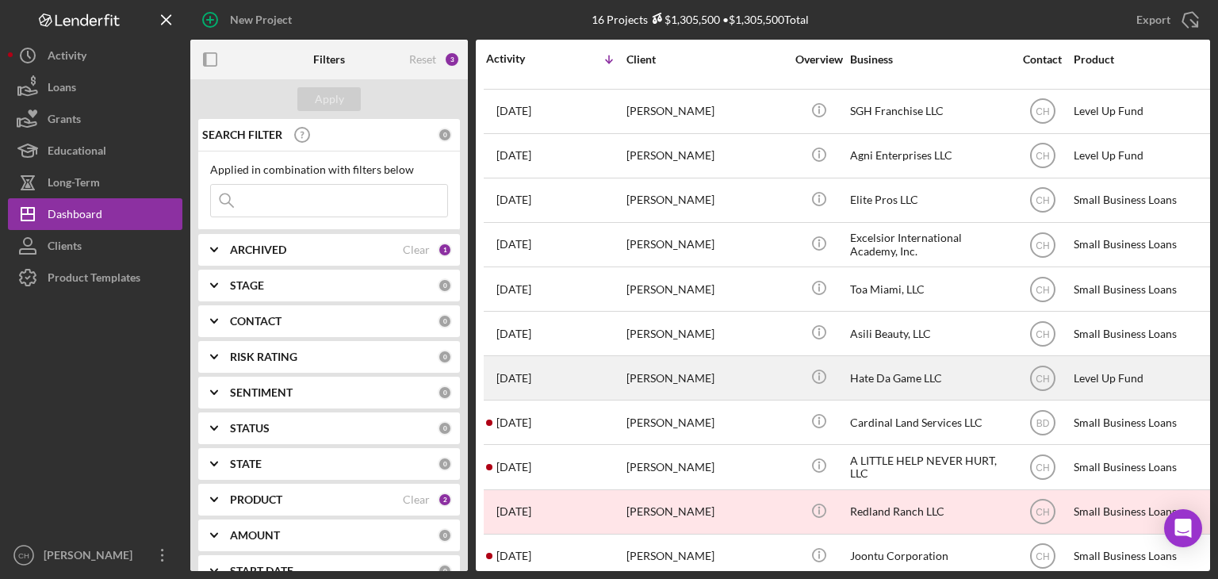
click at [717, 378] on div "[PERSON_NAME]" at bounding box center [705, 378] width 159 height 42
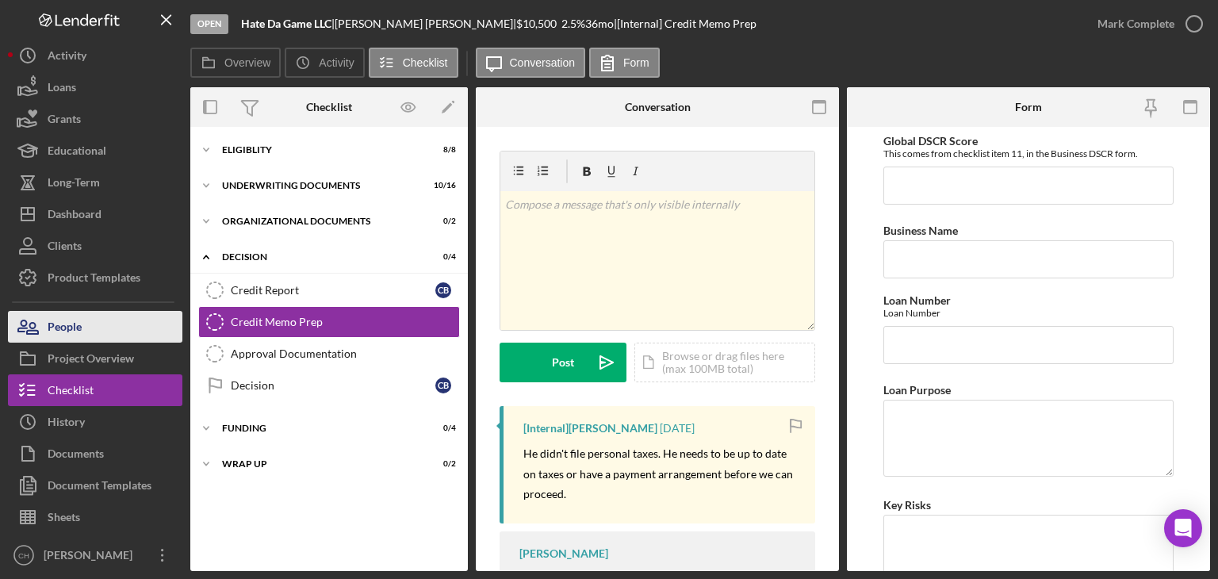
click at [89, 333] on button "People" at bounding box center [95, 327] width 174 height 32
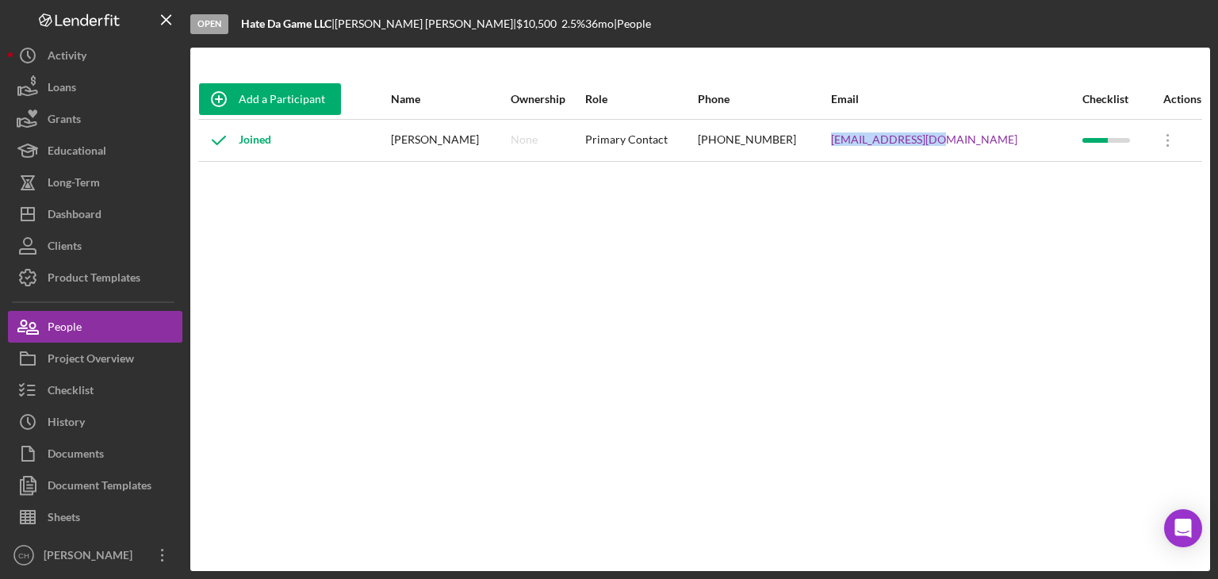
drag, startPoint x: 996, startPoint y: 132, endPoint x: 885, endPoint y: 148, distance: 112.1
click at [885, 148] on tr "Joined Curtis Bayles None Primary Contact (561) 409-6368 curtdigg@gmail.com Ico…" at bounding box center [700, 140] width 1004 height 42
copy tr "curtdigg@gmail.com"
click at [110, 425] on button "Icon/History History" at bounding box center [95, 422] width 174 height 32
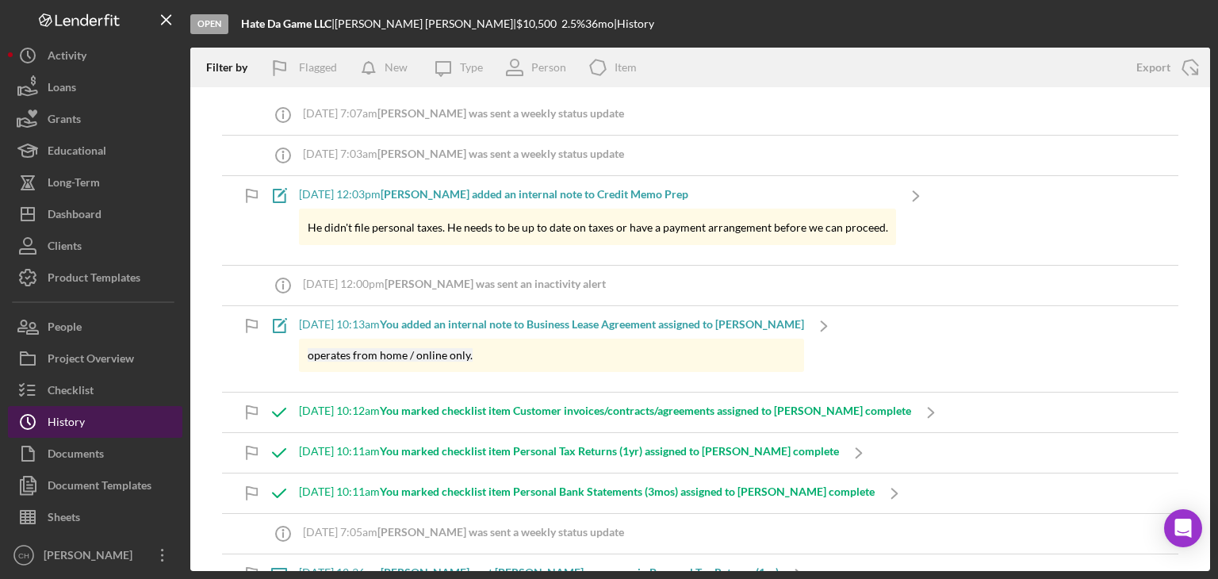
click at [92, 410] on button "Icon/History History" at bounding box center [95, 422] width 174 height 32
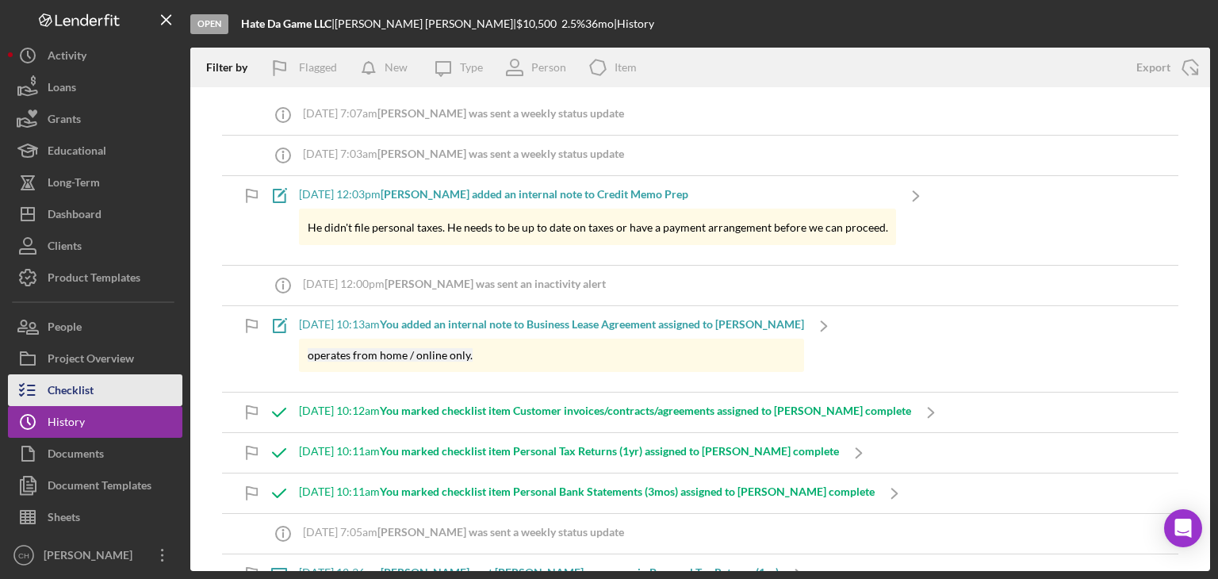
click at [90, 383] on div "Checklist" at bounding box center [71, 392] width 46 height 36
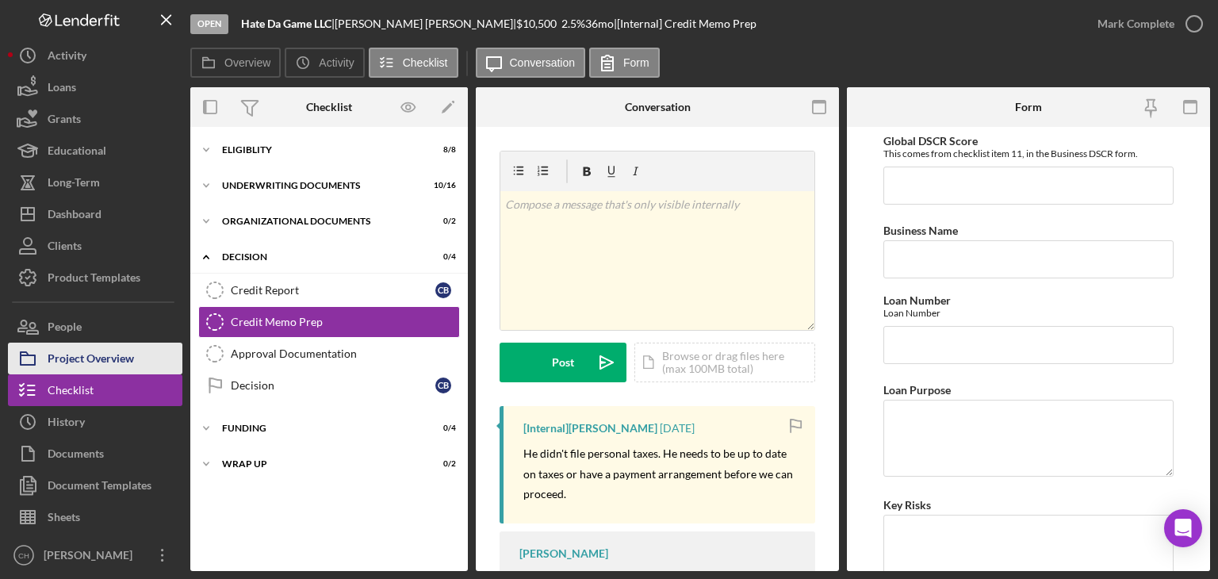
click at [130, 365] on div "Project Overview" at bounding box center [91, 360] width 86 height 36
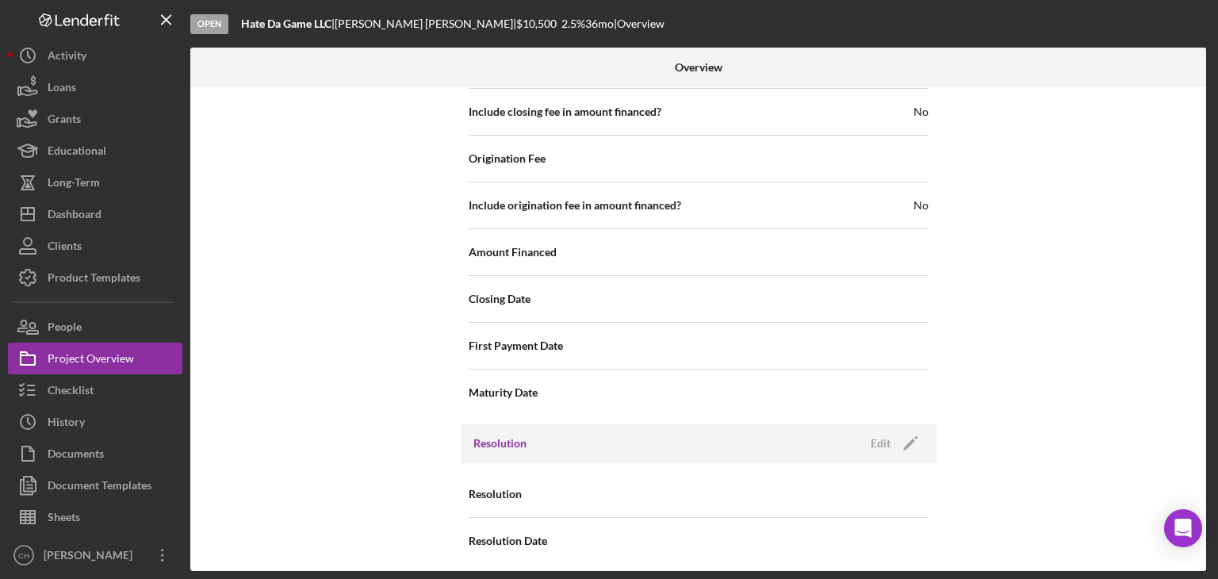
scroll to position [1836, 0]
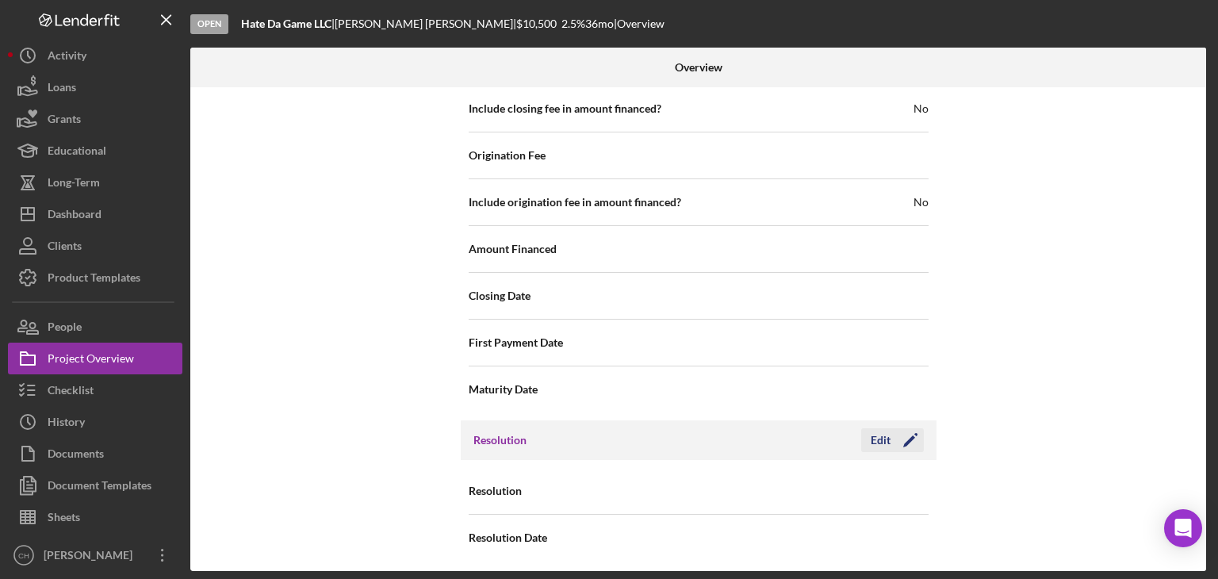
click at [891, 442] on icon "Icon/Edit" at bounding box center [910, 440] width 40 height 40
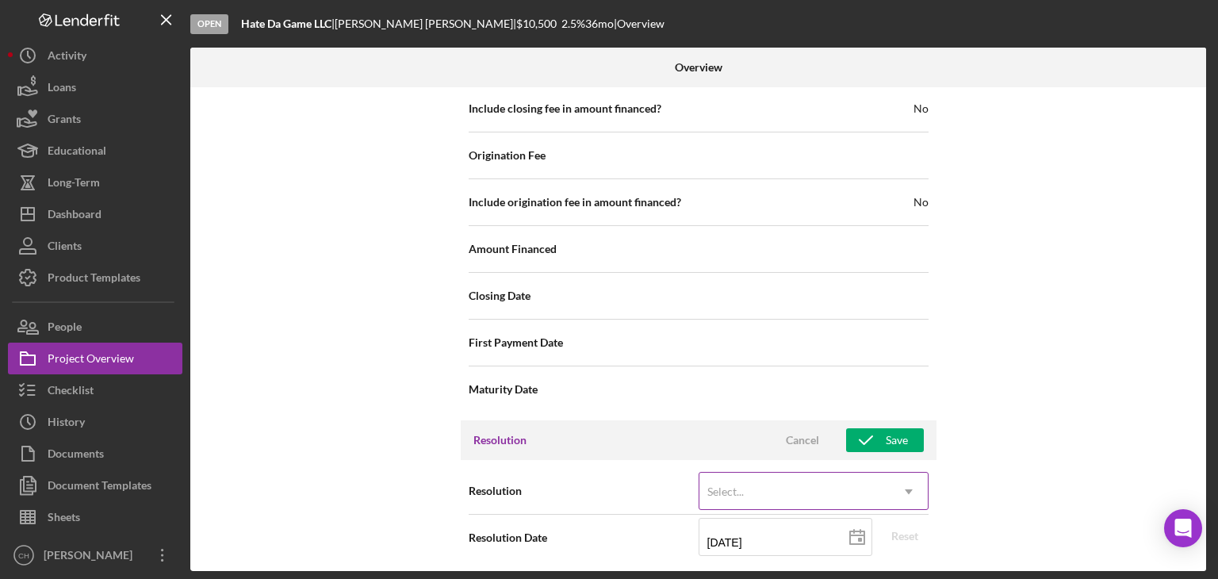
click at [735, 489] on div "Select..." at bounding box center [725, 491] width 36 height 13
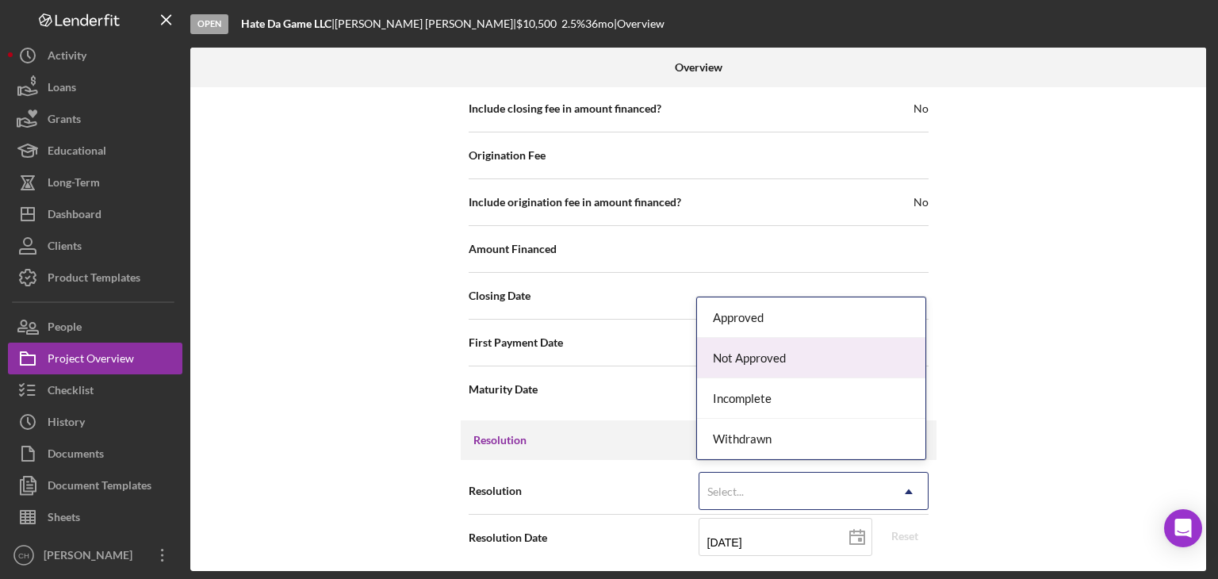
click at [785, 364] on div "Not Approved" at bounding box center [811, 358] width 228 height 40
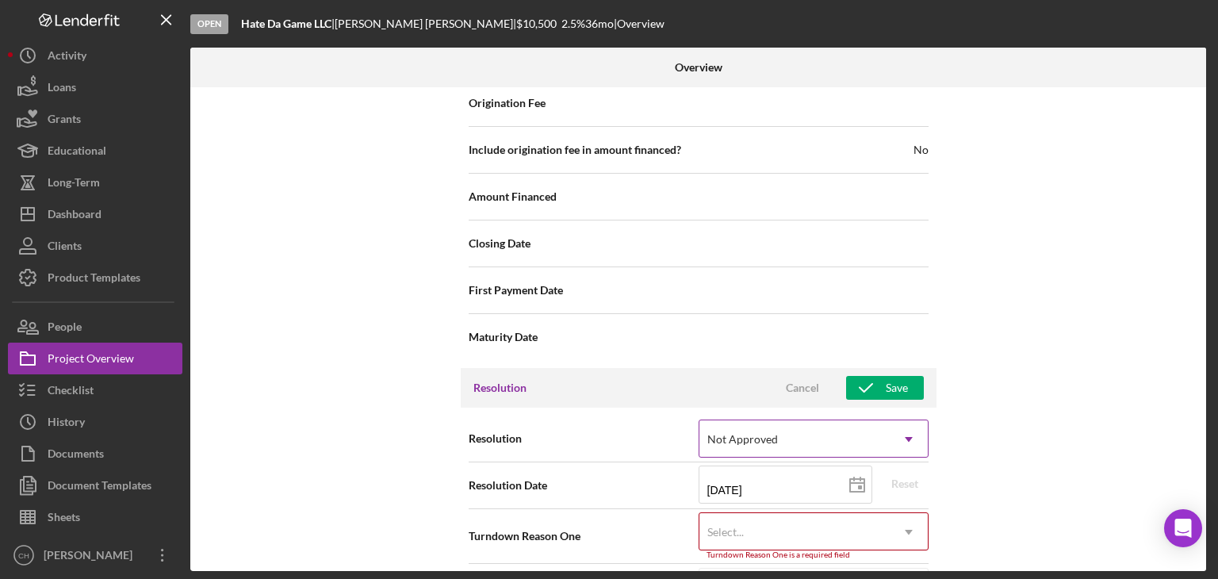
scroll to position [1937, 0]
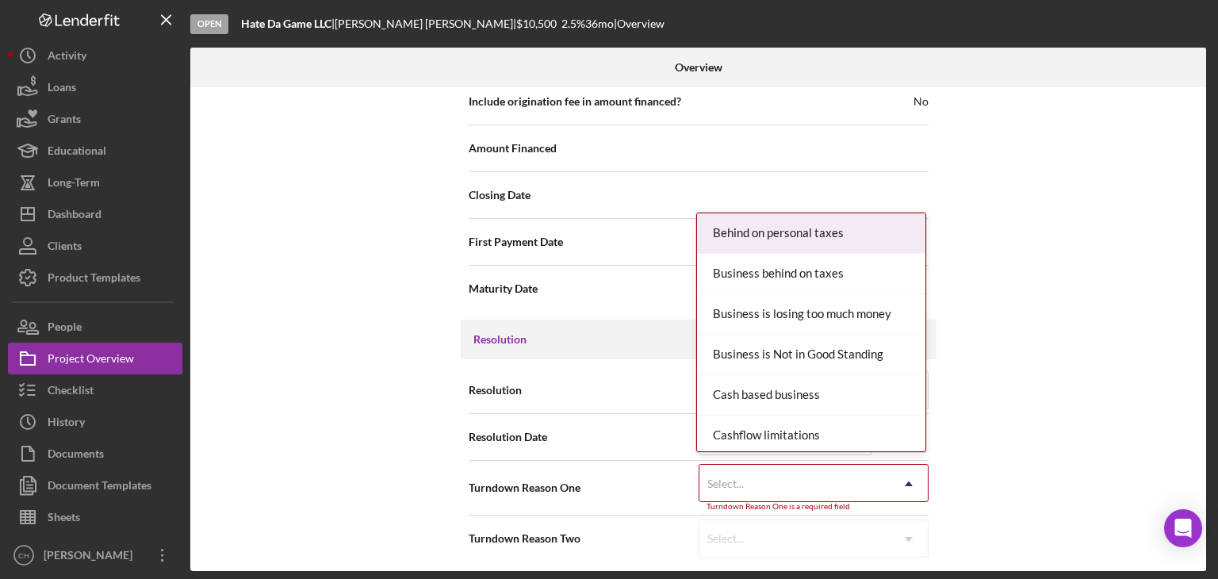
click at [742, 483] on div "Select..." at bounding box center [726, 483] width 40 height 13
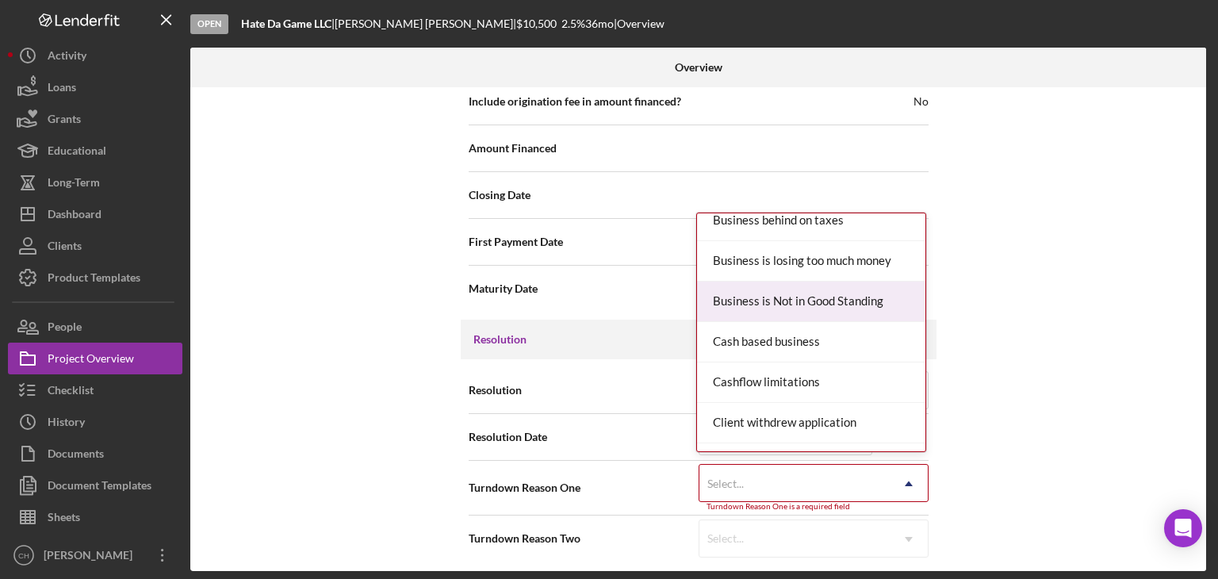
scroll to position [79, 0]
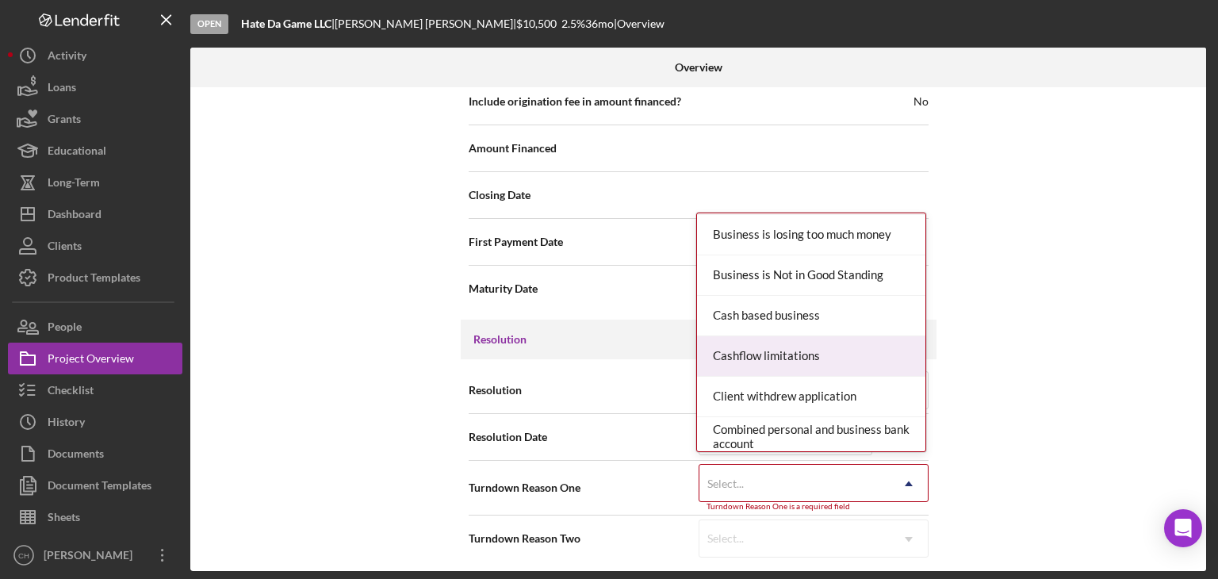
click at [809, 360] on div "Cashflow limitations" at bounding box center [811, 356] width 228 height 40
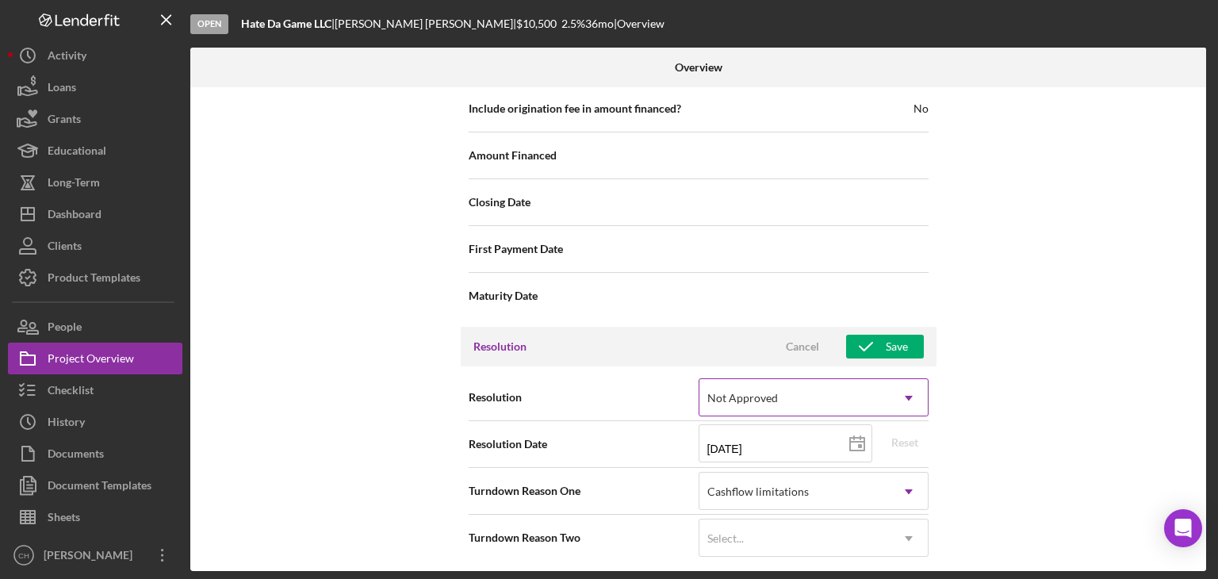
scroll to position [1929, 0]
click at [894, 327] on div "Resolution Cancel Save" at bounding box center [699, 347] width 476 height 40
click at [853, 339] on icon "button" at bounding box center [866, 347] width 40 height 40
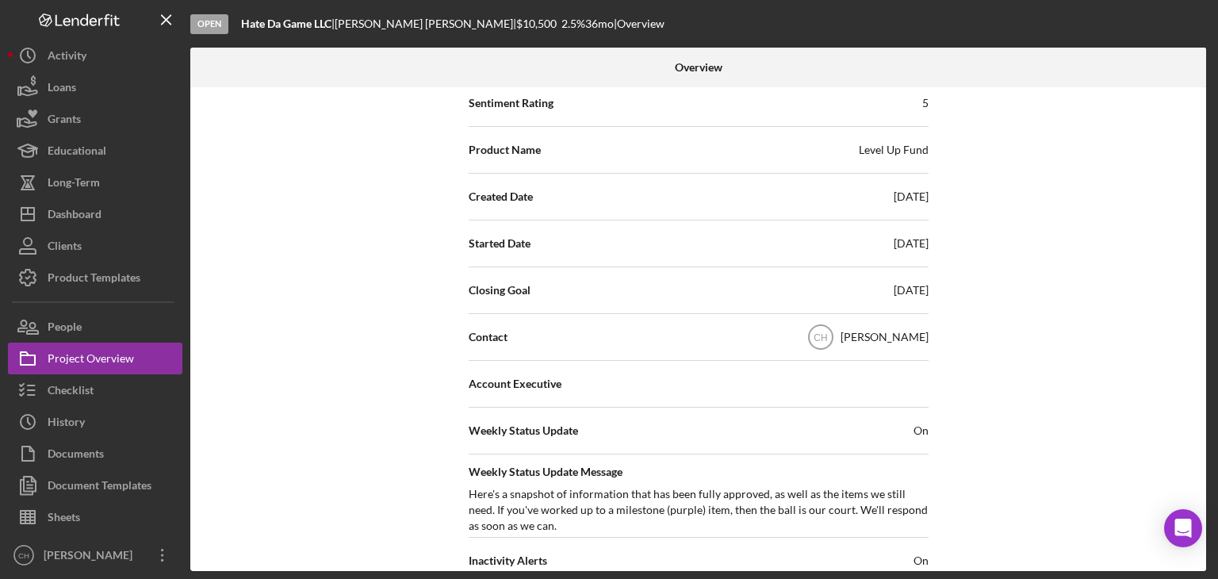
scroll to position [0, 0]
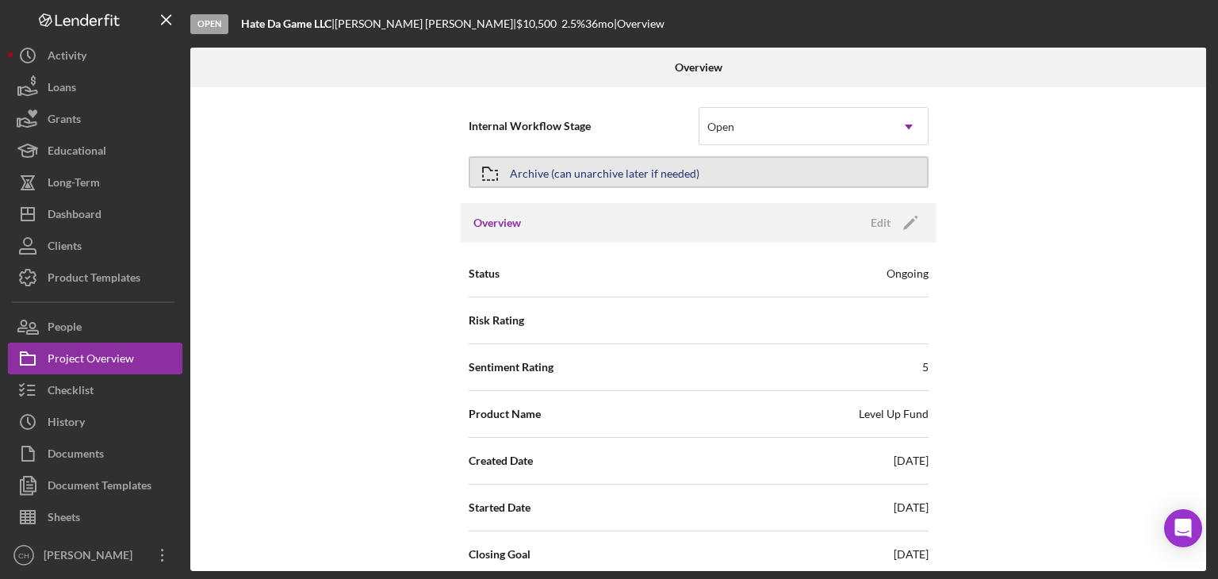
click at [603, 178] on div "Archive (can unarchive later if needed)" at bounding box center [604, 172] width 189 height 29
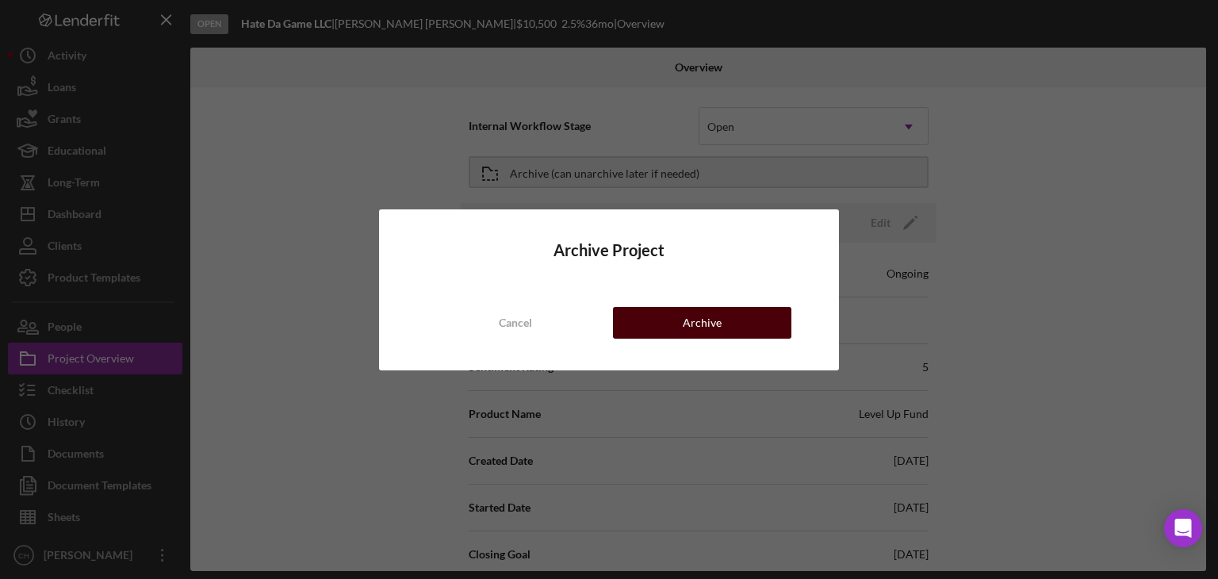
click at [707, 325] on div "Archive" at bounding box center [702, 323] width 39 height 32
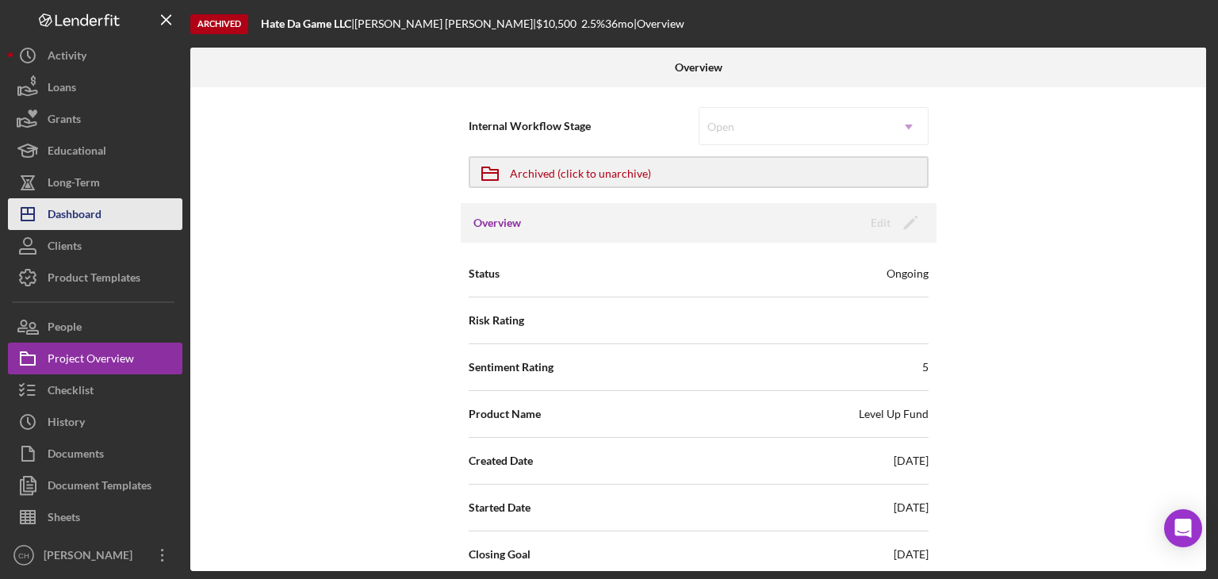
click at [72, 216] on div "Dashboard" at bounding box center [75, 216] width 54 height 36
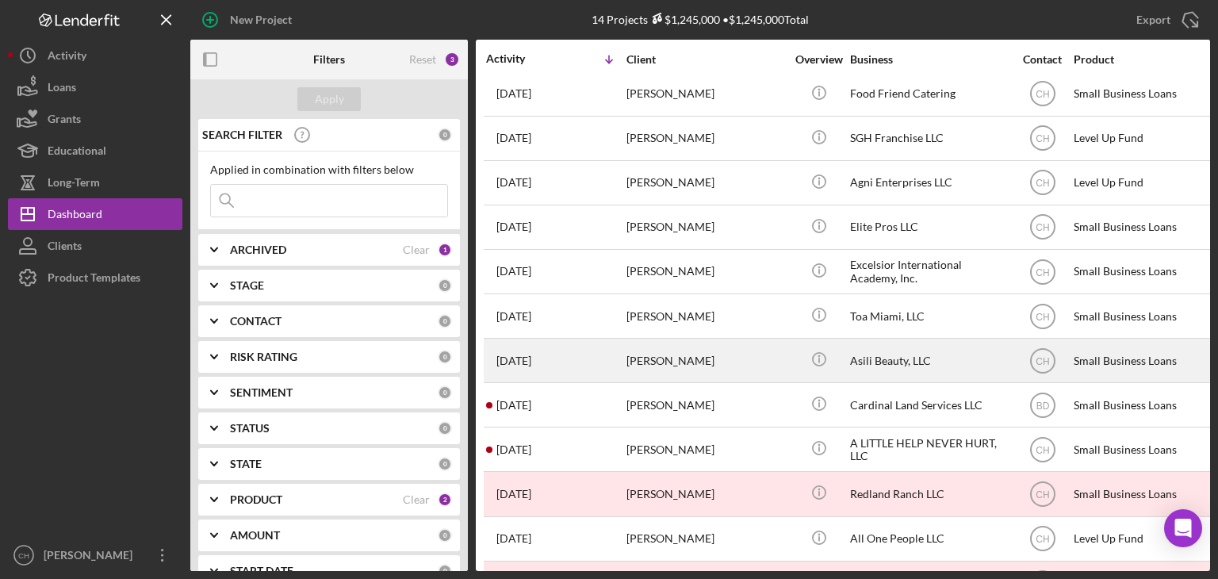
scroll to position [79, 0]
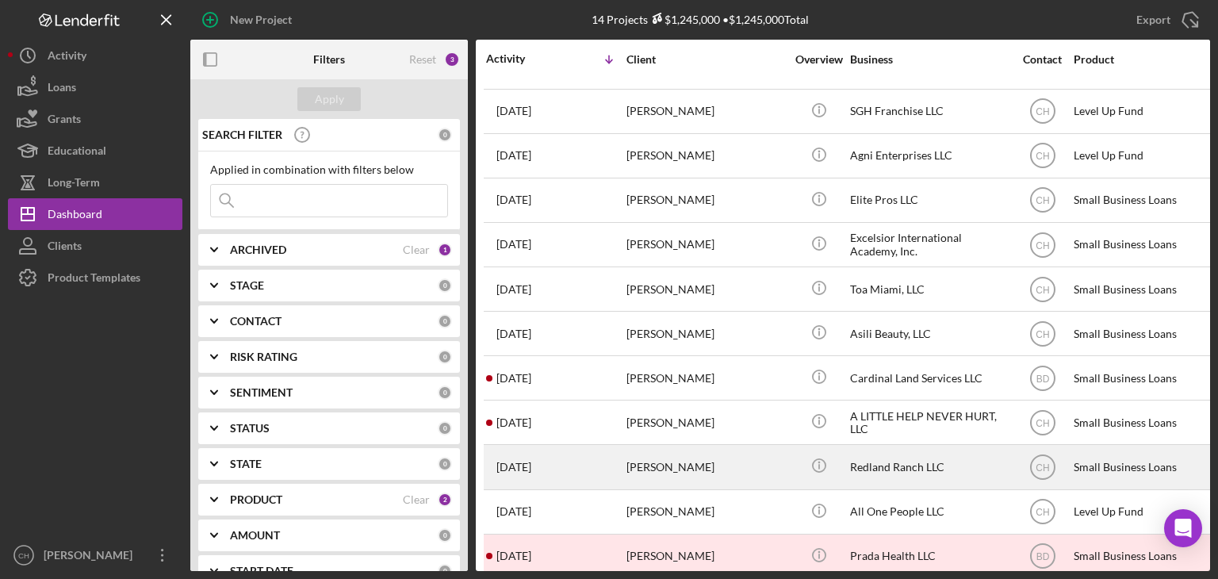
click at [577, 459] on div "1 month ago Edilberto Morillo" at bounding box center [555, 467] width 139 height 42
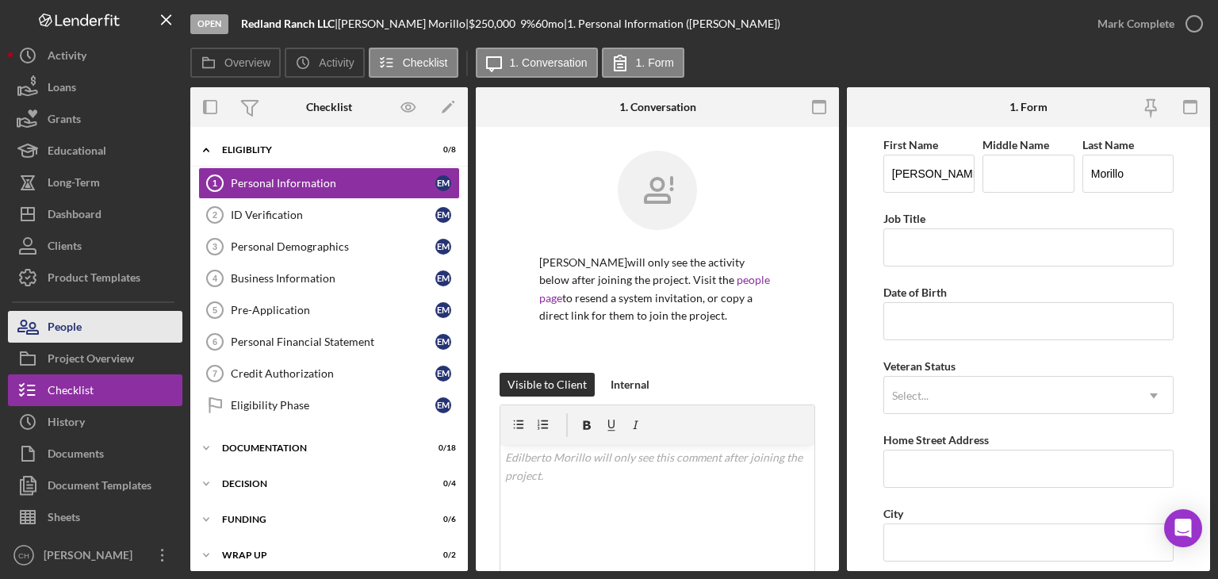
click at [111, 327] on button "People" at bounding box center [95, 327] width 174 height 32
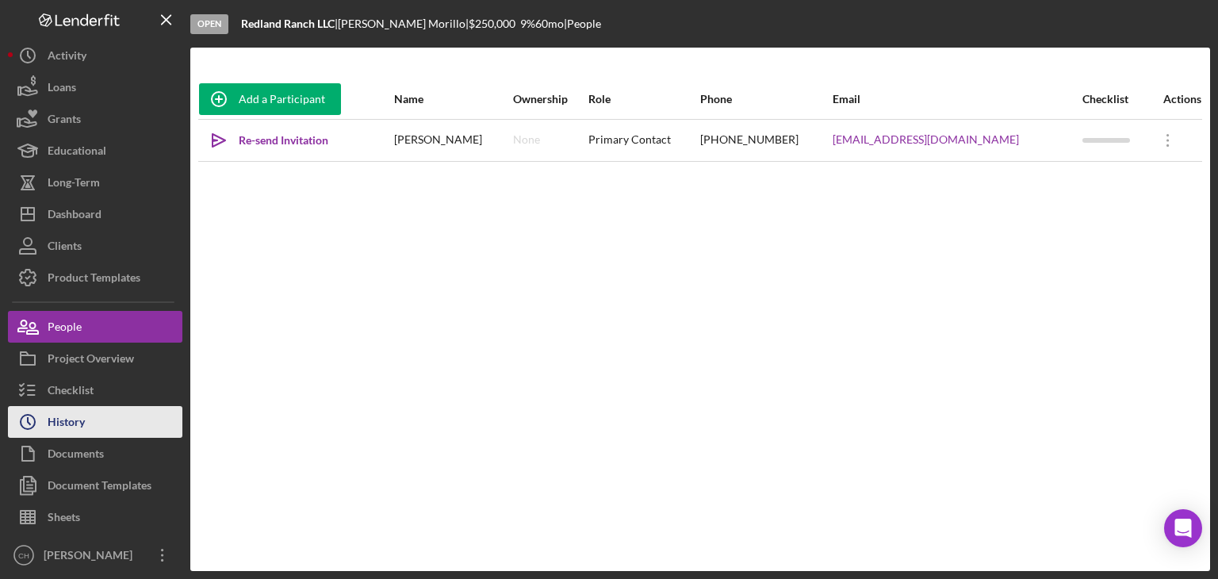
click at [108, 425] on button "Icon/History History" at bounding box center [95, 422] width 174 height 32
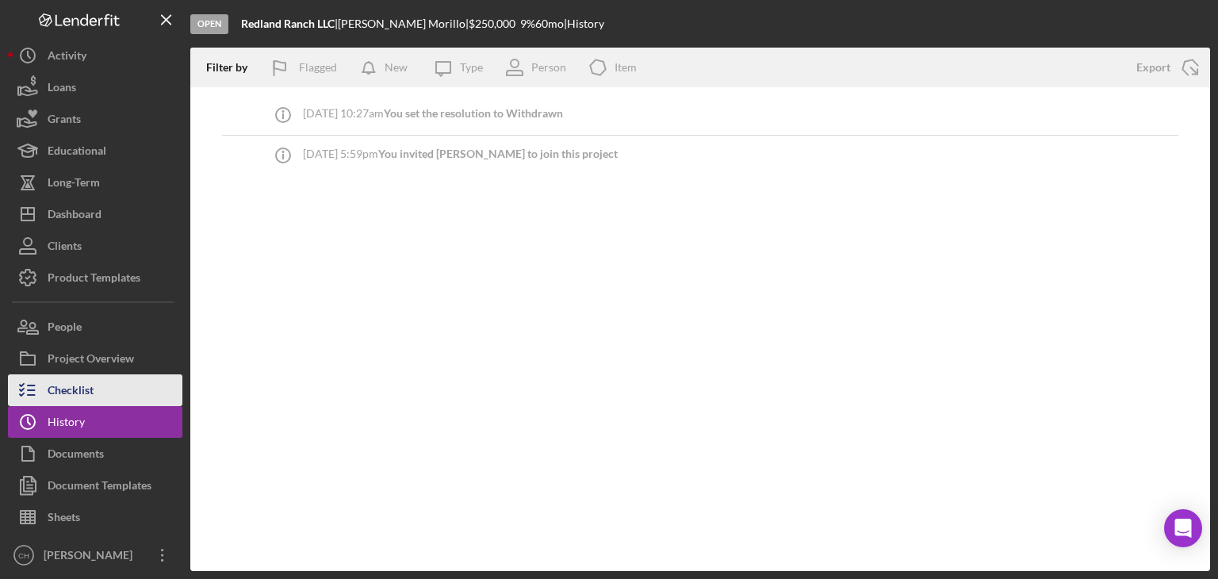
click at [108, 388] on button "Checklist" at bounding box center [95, 390] width 174 height 32
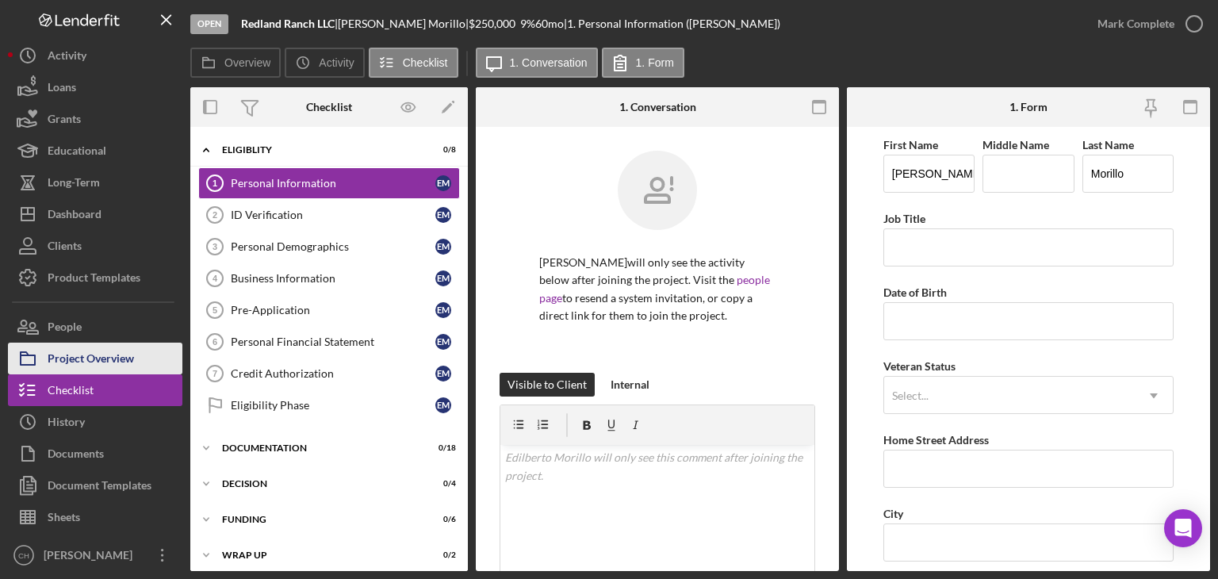
click at [110, 356] on div "Project Overview" at bounding box center [91, 360] width 86 height 36
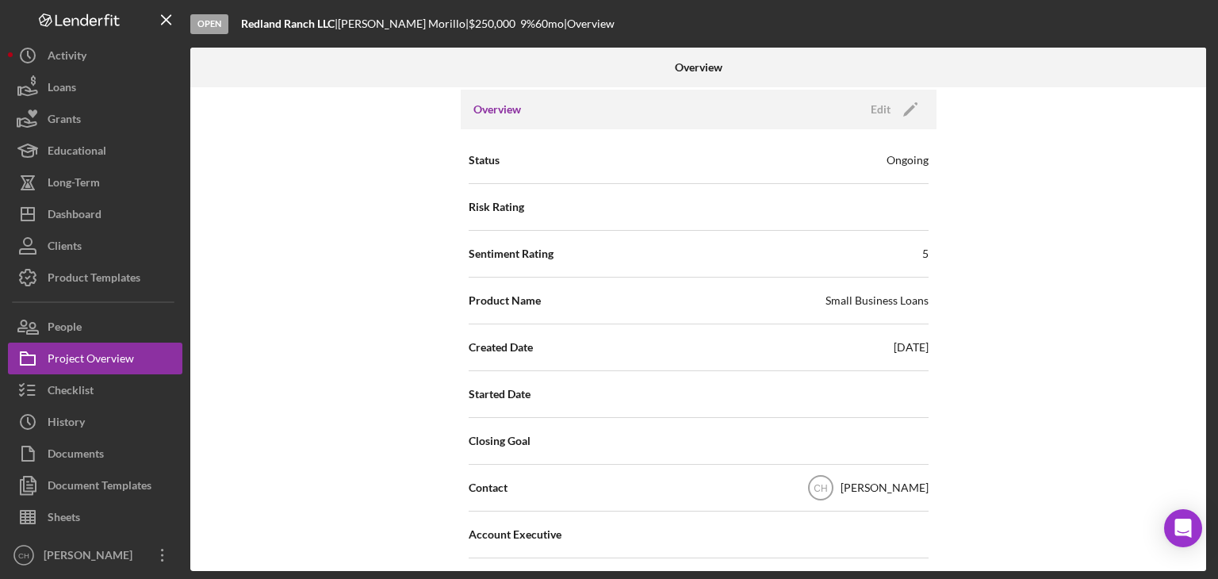
scroll to position [396, 0]
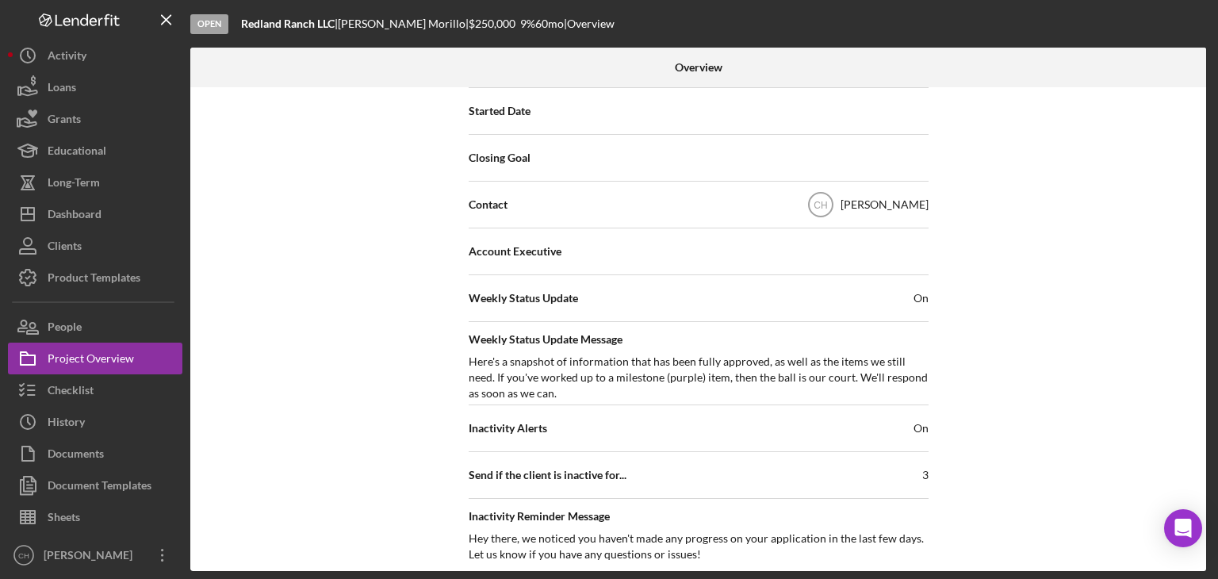
drag, startPoint x: 780, startPoint y: 498, endPoint x: 301, endPoint y: 383, distance: 492.4
click at [301, 383] on div "Internal Workflow Stage Open Icon/Dropdown Arrow Archive (can unarchive later i…" at bounding box center [698, 329] width 1016 height 484
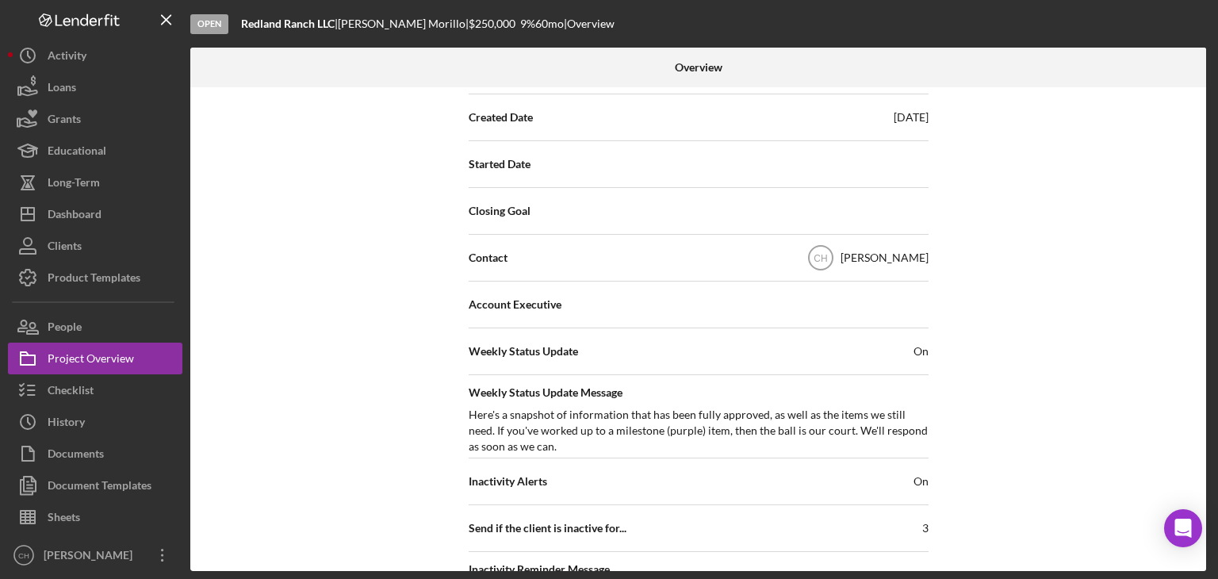
scroll to position [0, 0]
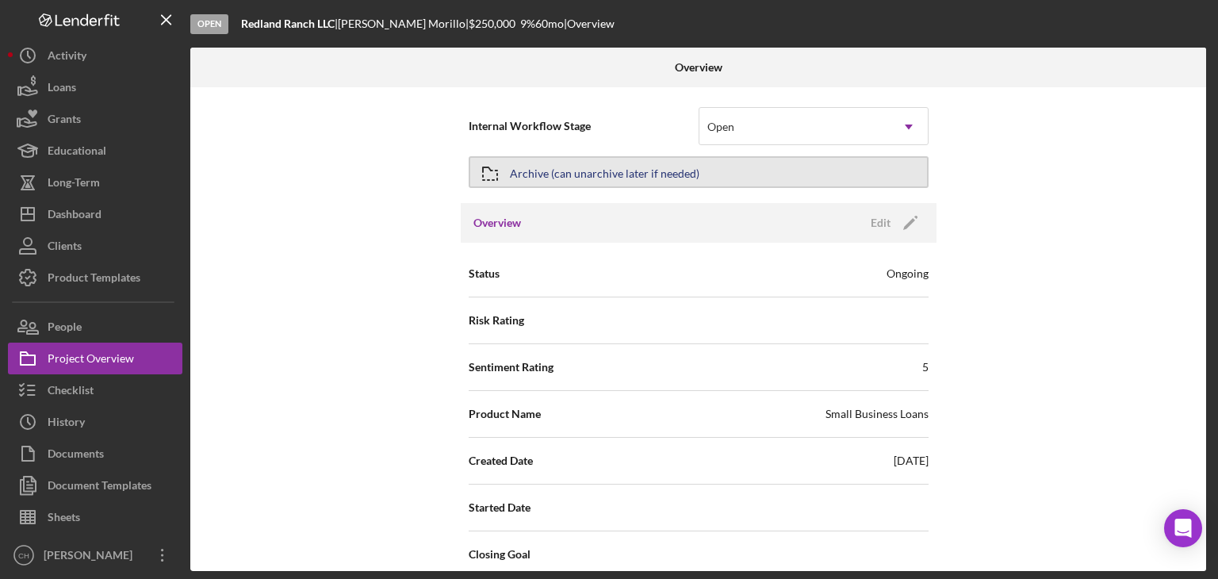
click at [667, 172] on div "Archive (can unarchive later if needed)" at bounding box center [604, 172] width 189 height 29
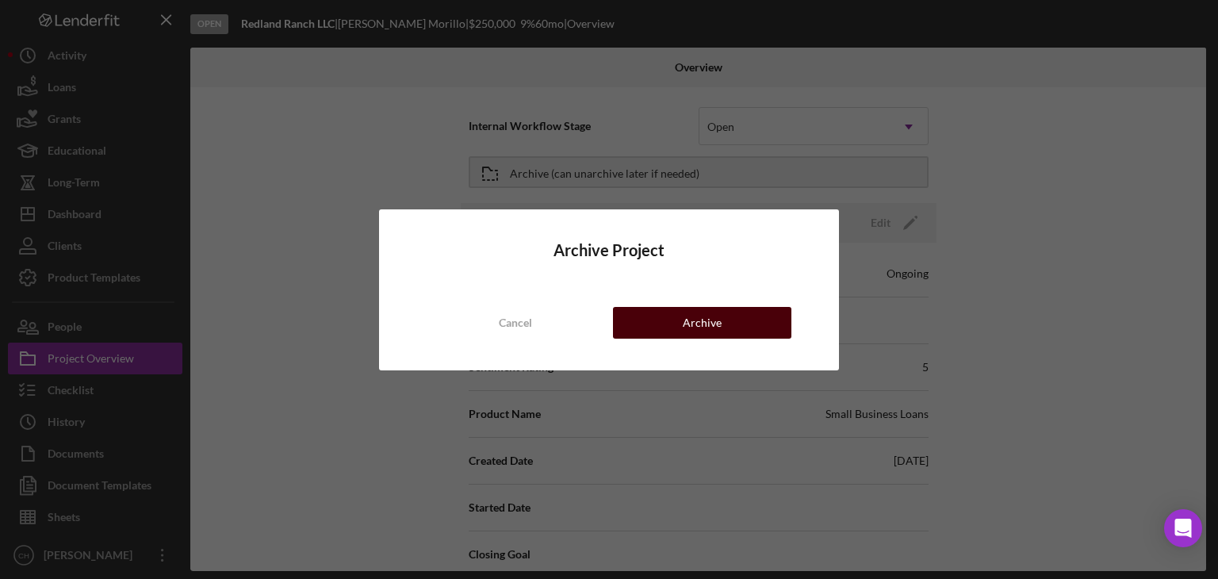
click at [692, 324] on div "Archive" at bounding box center [702, 323] width 39 height 32
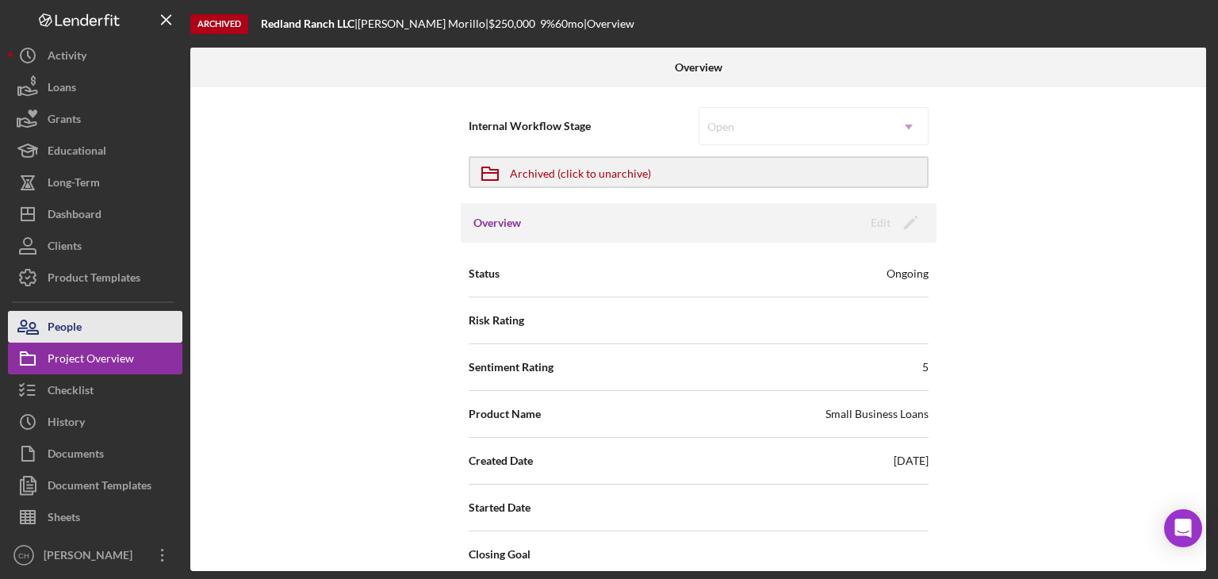
click at [98, 327] on button "People" at bounding box center [95, 327] width 174 height 32
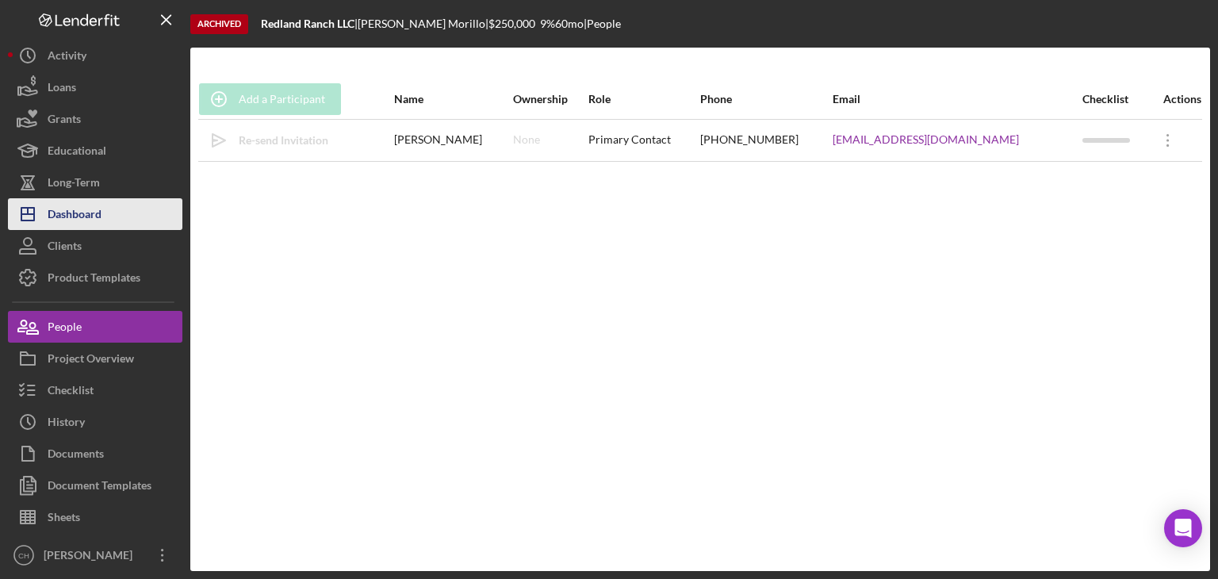
click at [108, 223] on button "Icon/Dashboard Dashboard" at bounding box center [95, 214] width 174 height 32
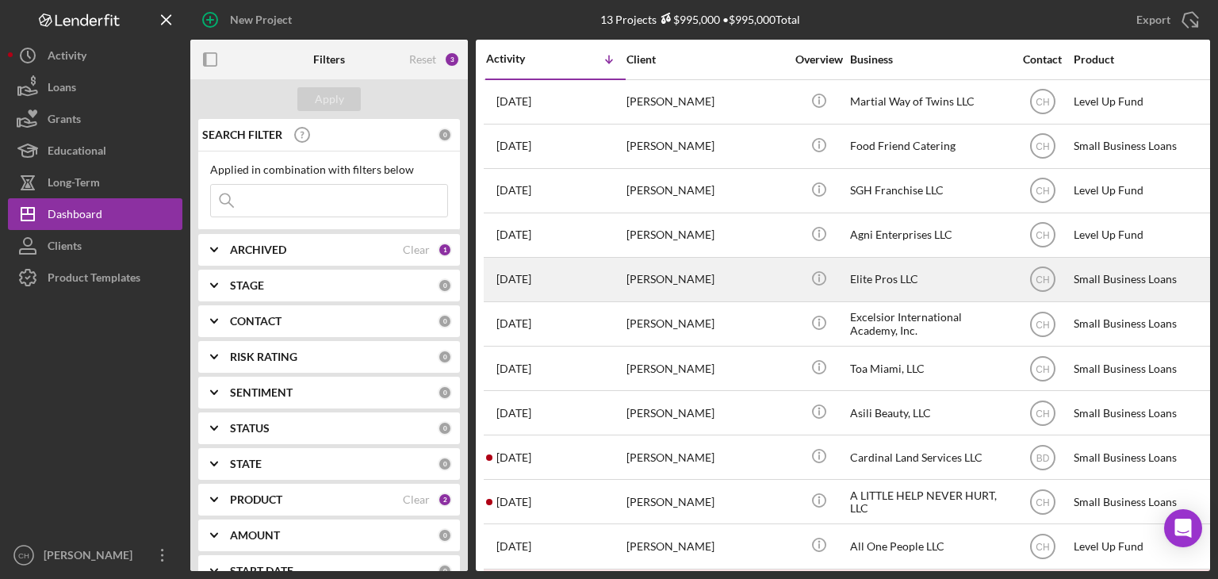
scroll to position [107, 0]
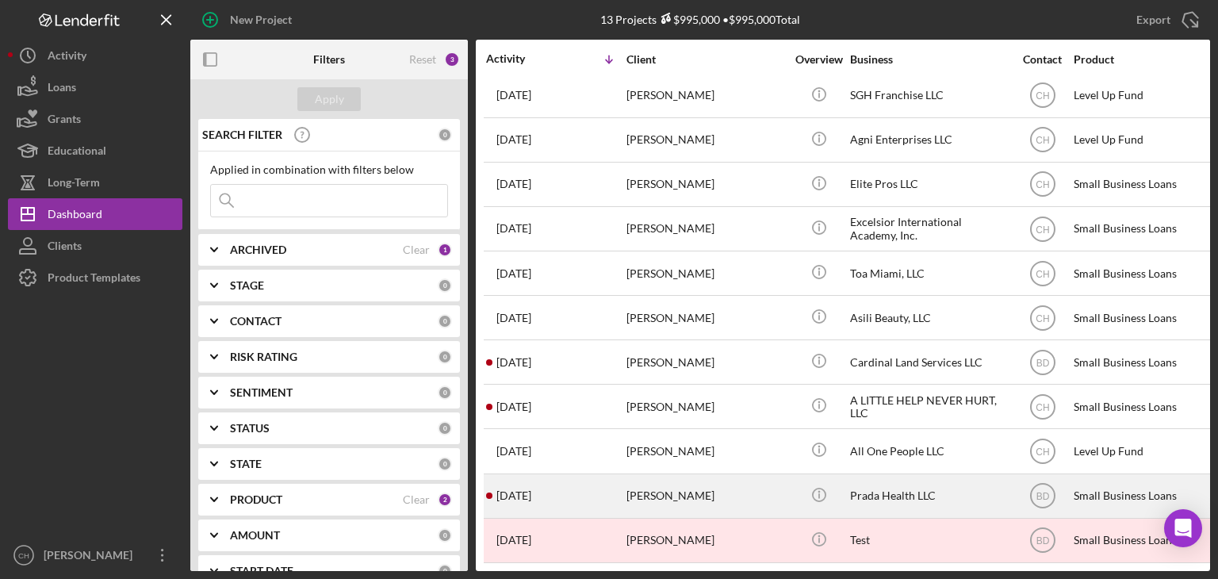
click at [545, 495] on div "4 months ago Miguel Prada" at bounding box center [555, 496] width 139 height 42
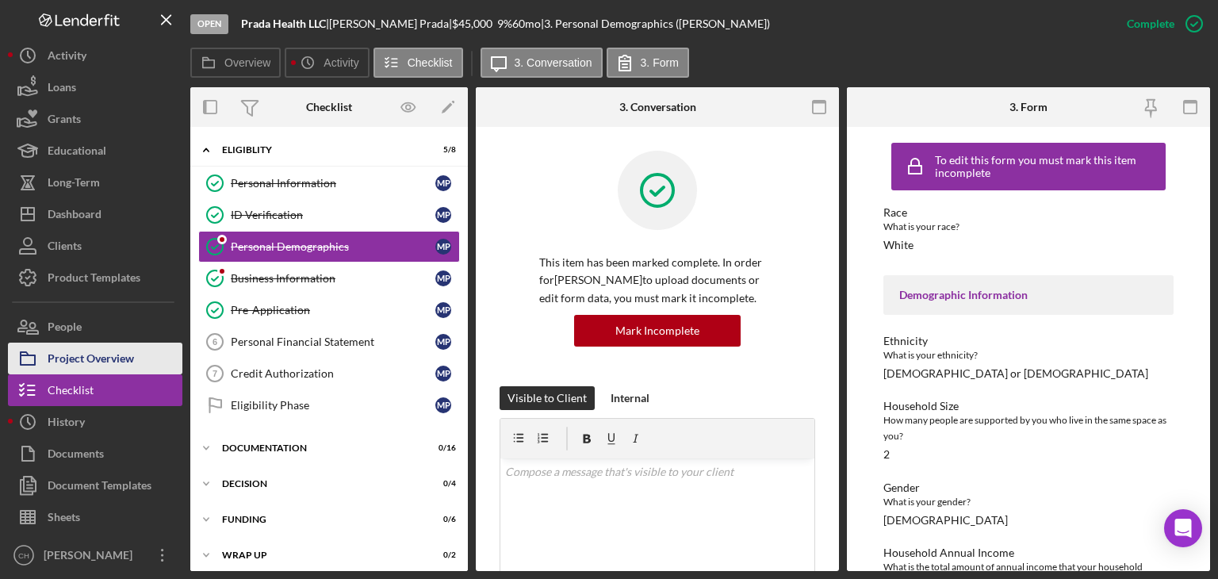
click at [123, 359] on div "Project Overview" at bounding box center [91, 360] width 86 height 36
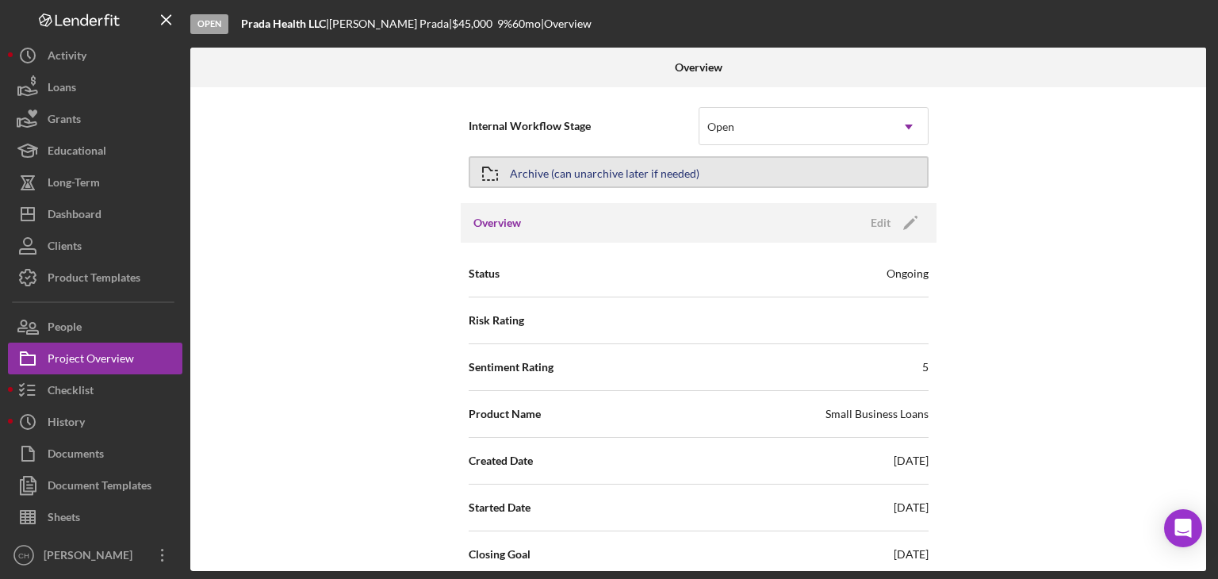
click at [587, 182] on div "Archive (can unarchive later if needed)" at bounding box center [604, 172] width 189 height 29
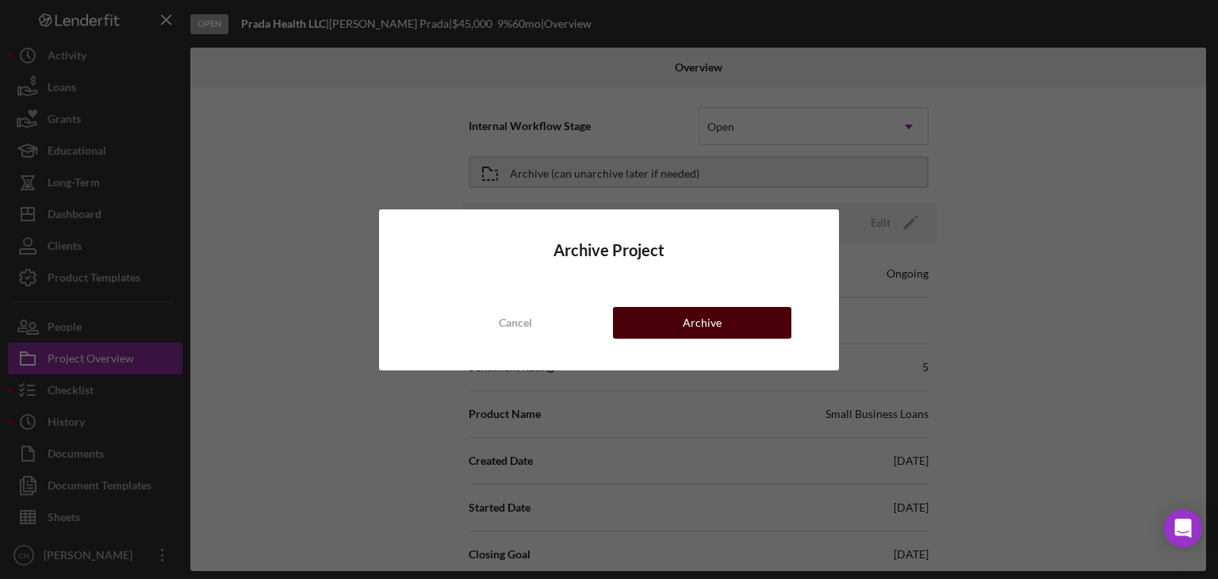
click at [710, 325] on div "Archive" at bounding box center [702, 323] width 39 height 32
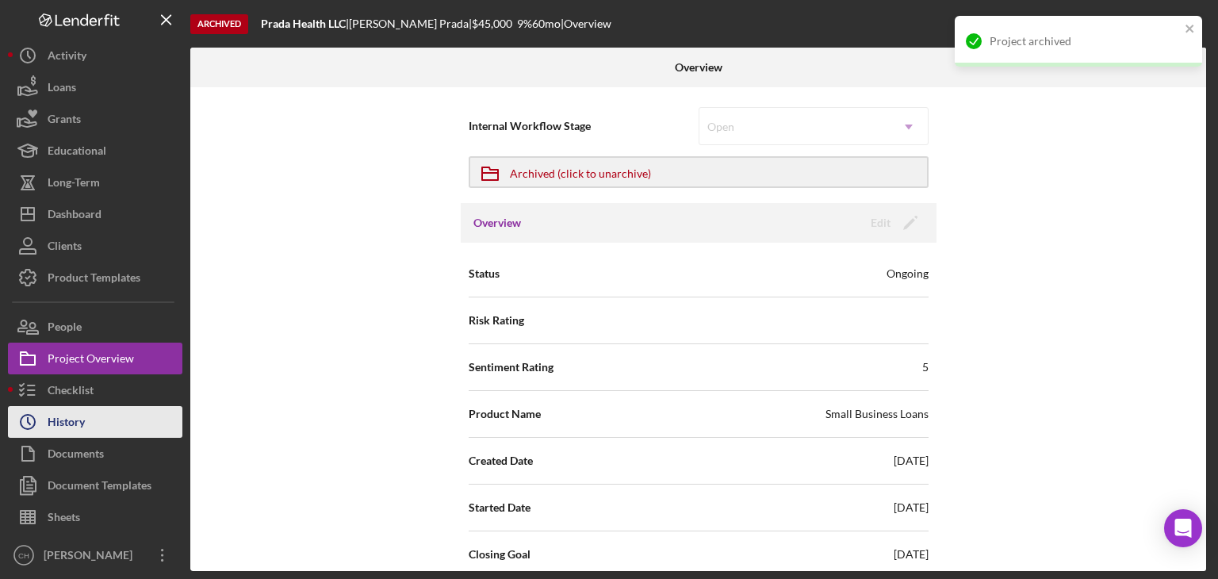
click at [81, 425] on div "History" at bounding box center [66, 424] width 37 height 36
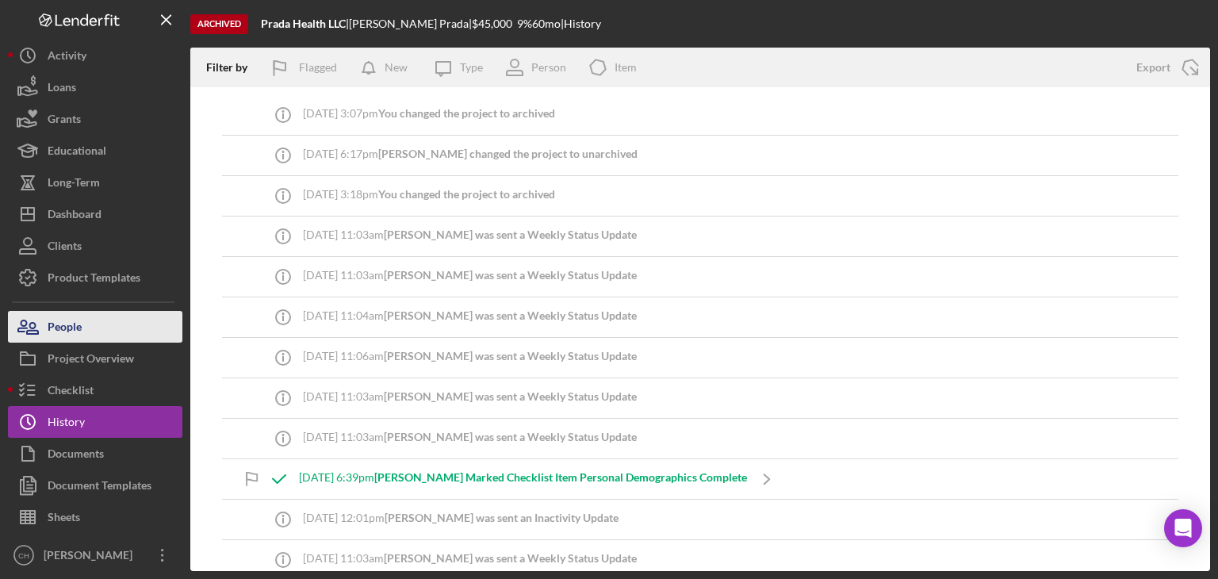
click at [67, 327] on div "People" at bounding box center [65, 329] width 34 height 36
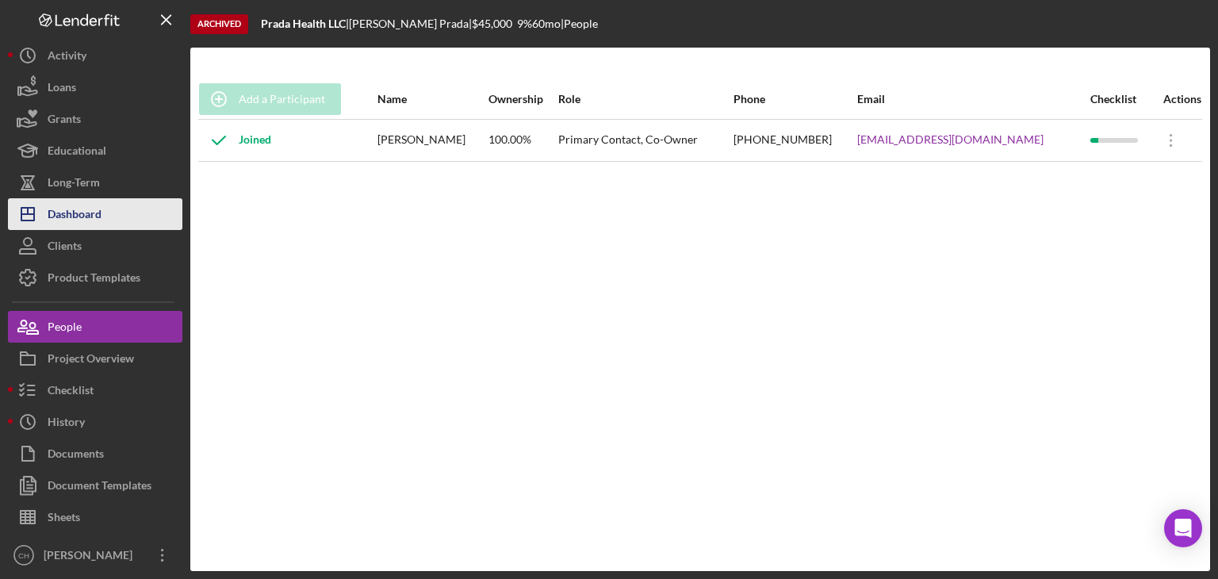
click at [71, 213] on div "Dashboard" at bounding box center [75, 216] width 54 height 36
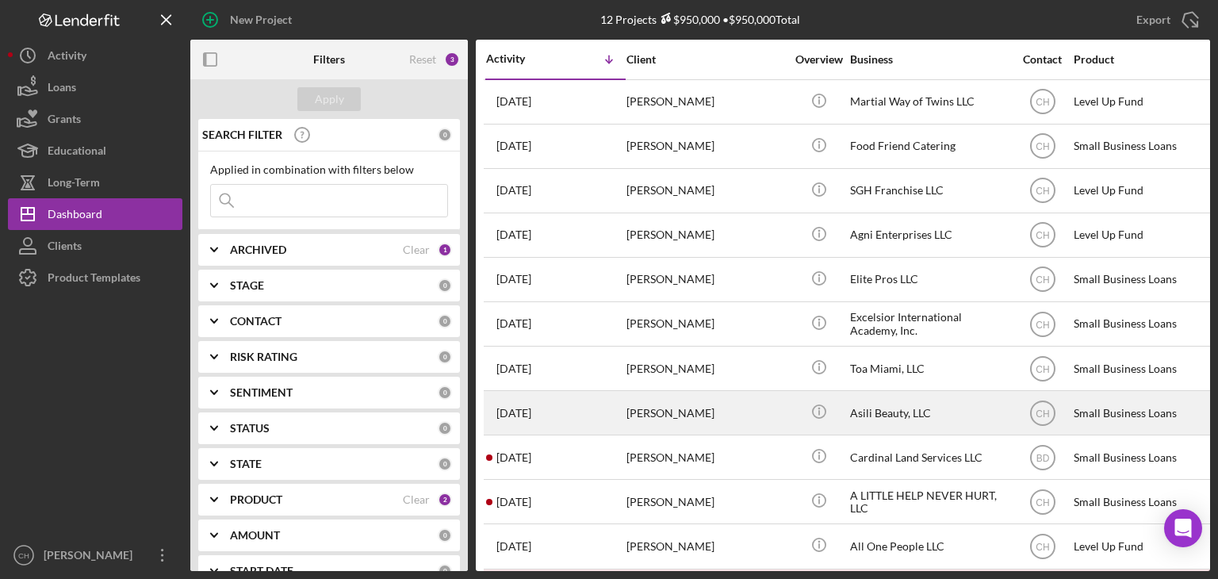
click at [580, 426] on div "3 weeks ago Stacey Clarke" at bounding box center [555, 413] width 139 height 42
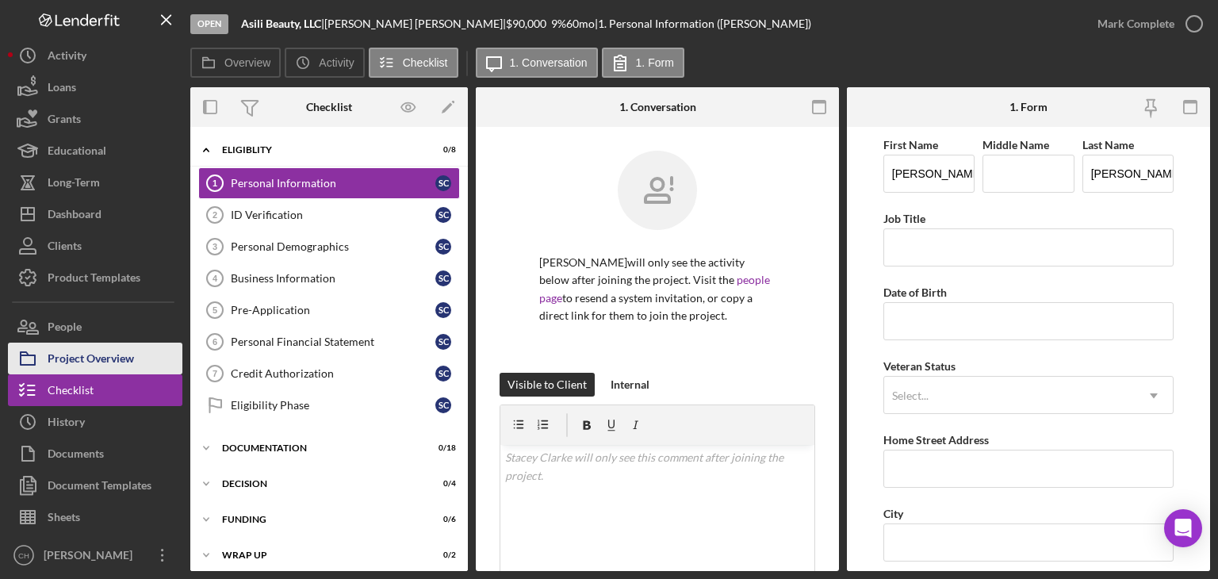
click at [107, 353] on div "Project Overview" at bounding box center [91, 360] width 86 height 36
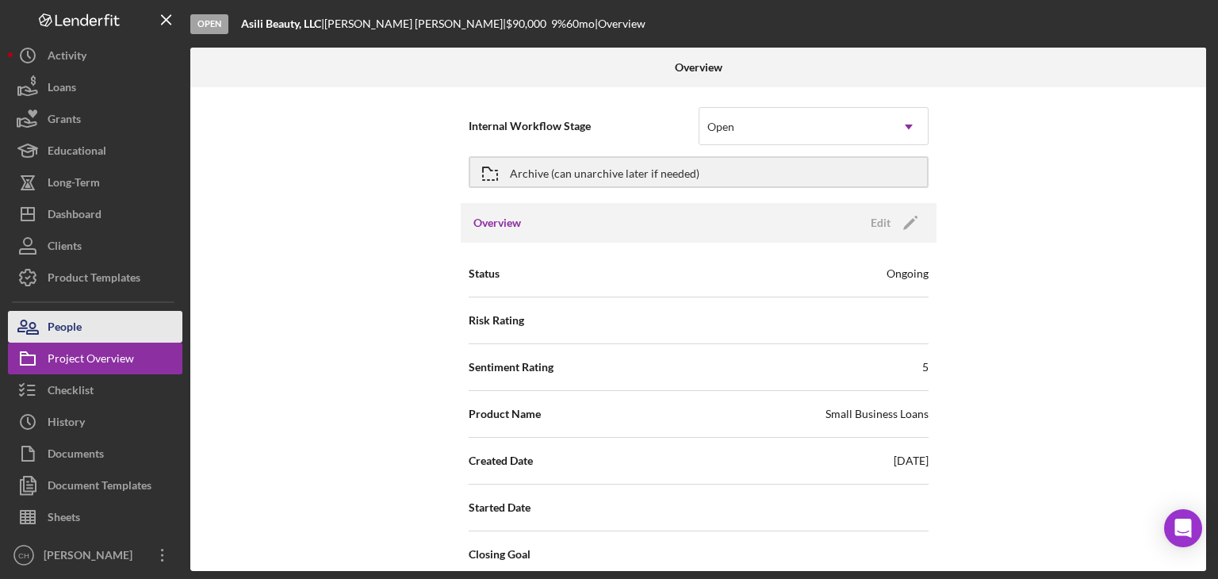
click at [70, 315] on div "People" at bounding box center [65, 329] width 34 height 36
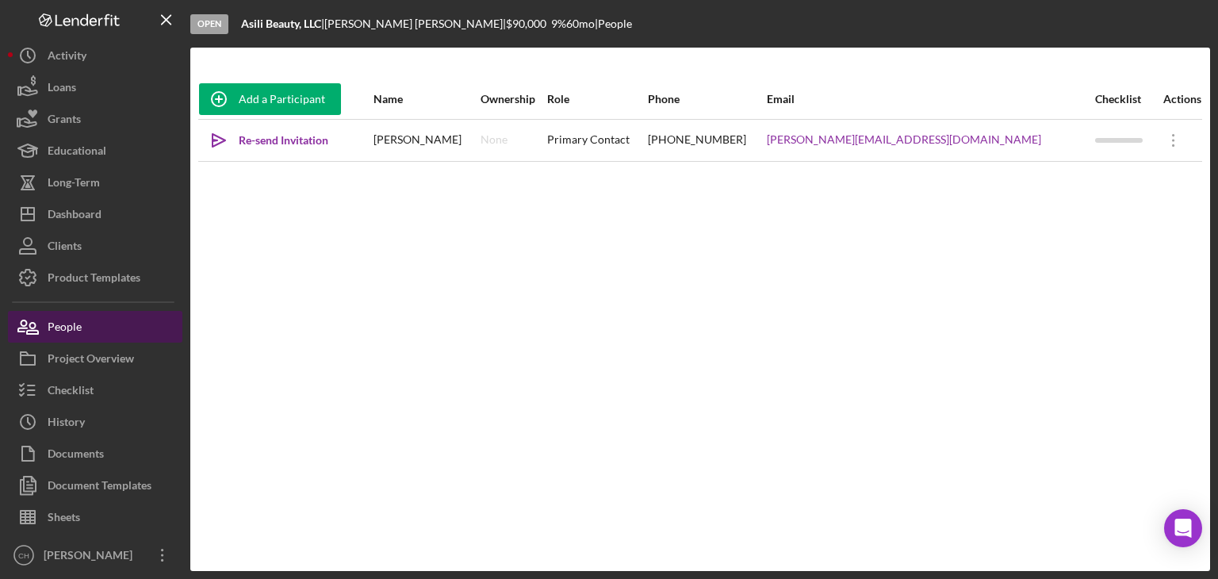
click at [76, 327] on div "People" at bounding box center [65, 329] width 34 height 36
click at [103, 327] on button "People" at bounding box center [95, 327] width 174 height 32
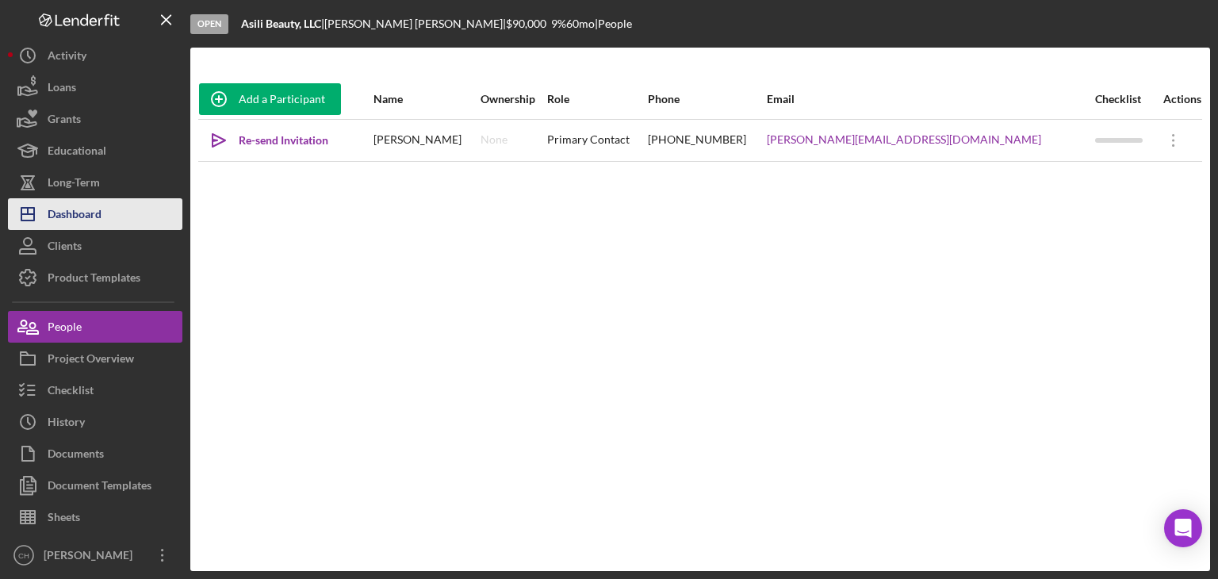
click at [79, 204] on div "Dashboard" at bounding box center [75, 216] width 54 height 36
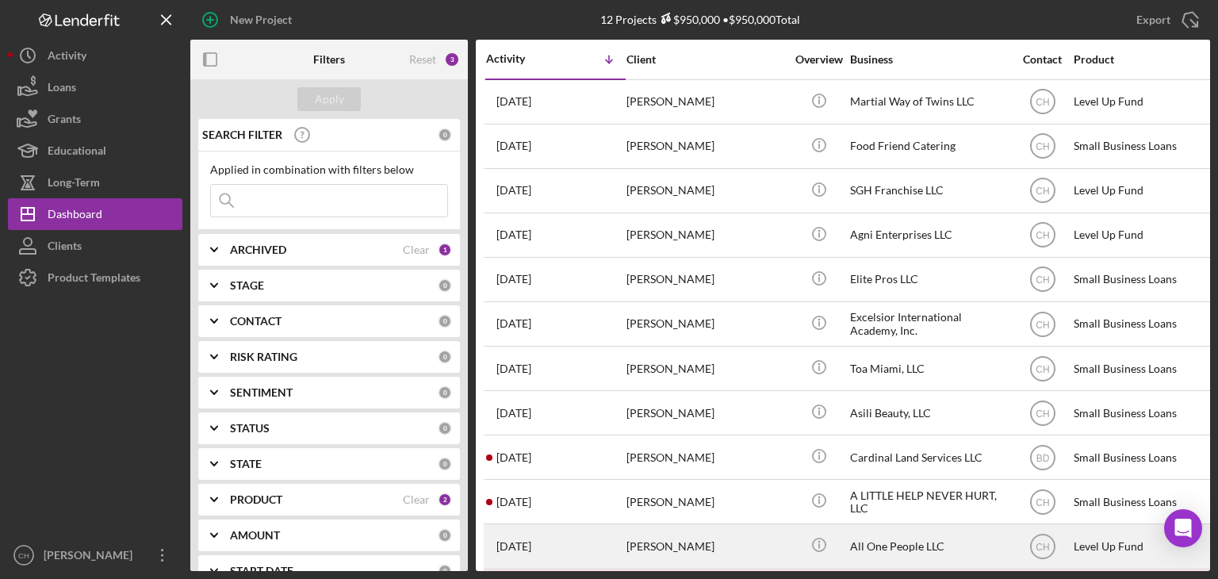
scroll to position [63, 0]
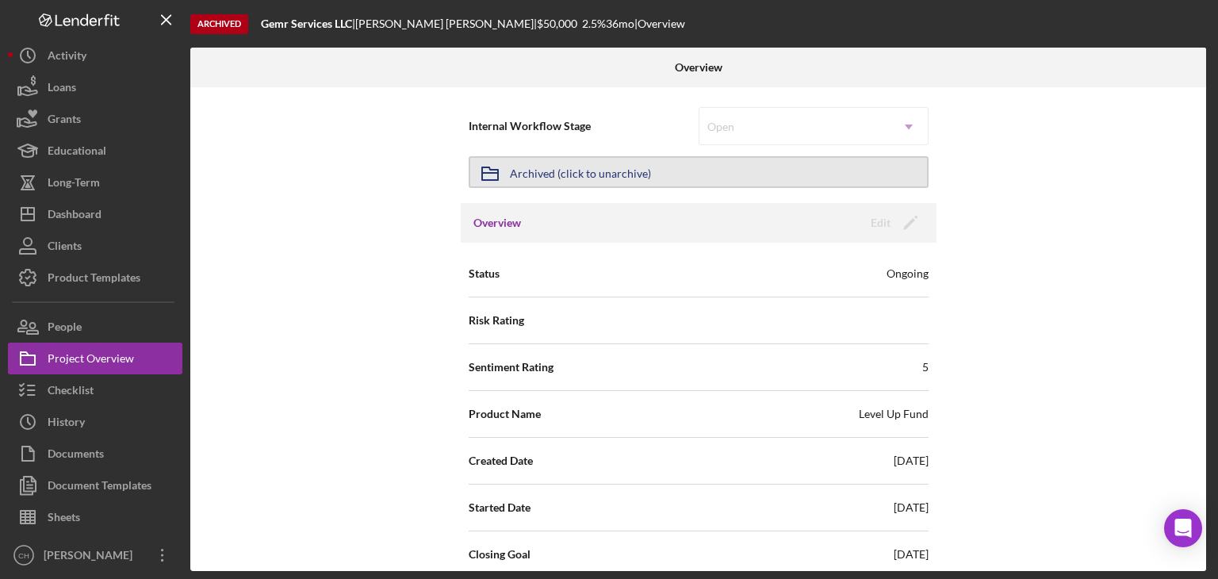
click at [601, 169] on div "Archived (click to unarchive)" at bounding box center [580, 172] width 141 height 29
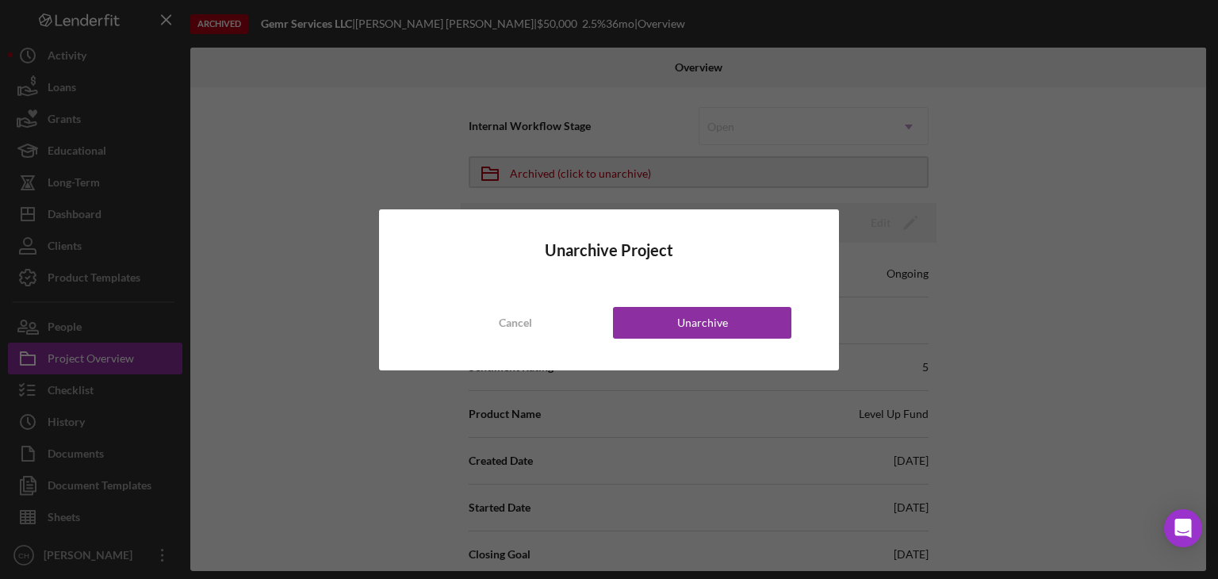
click at [303, 175] on div "Unarchive Project Cancel Unarchive" at bounding box center [609, 289] width 1218 height 579
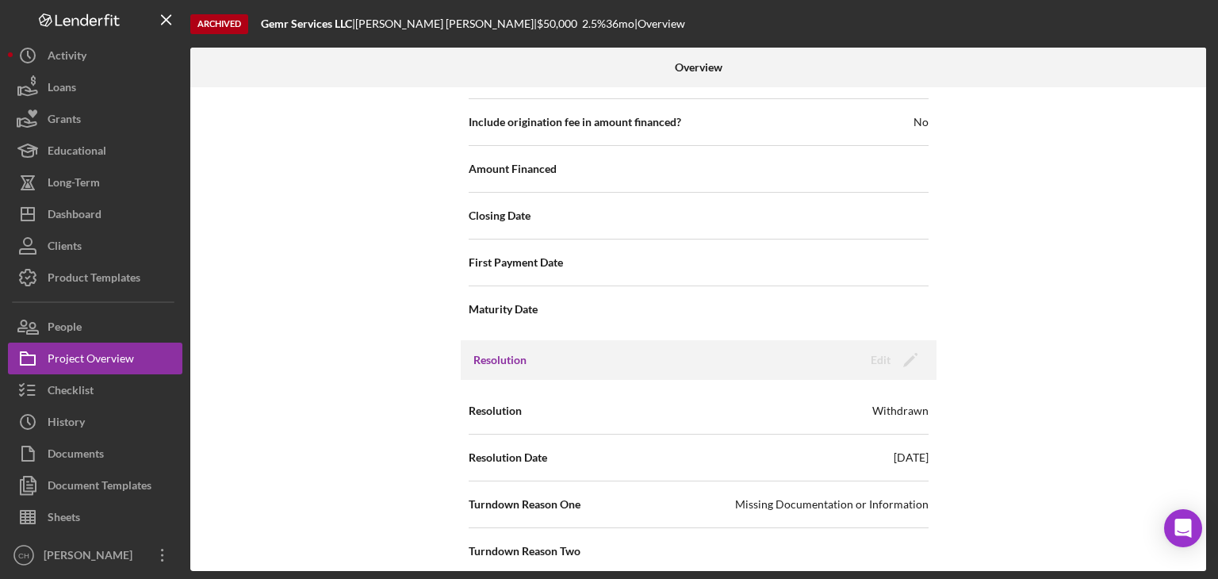
scroll to position [1929, 0]
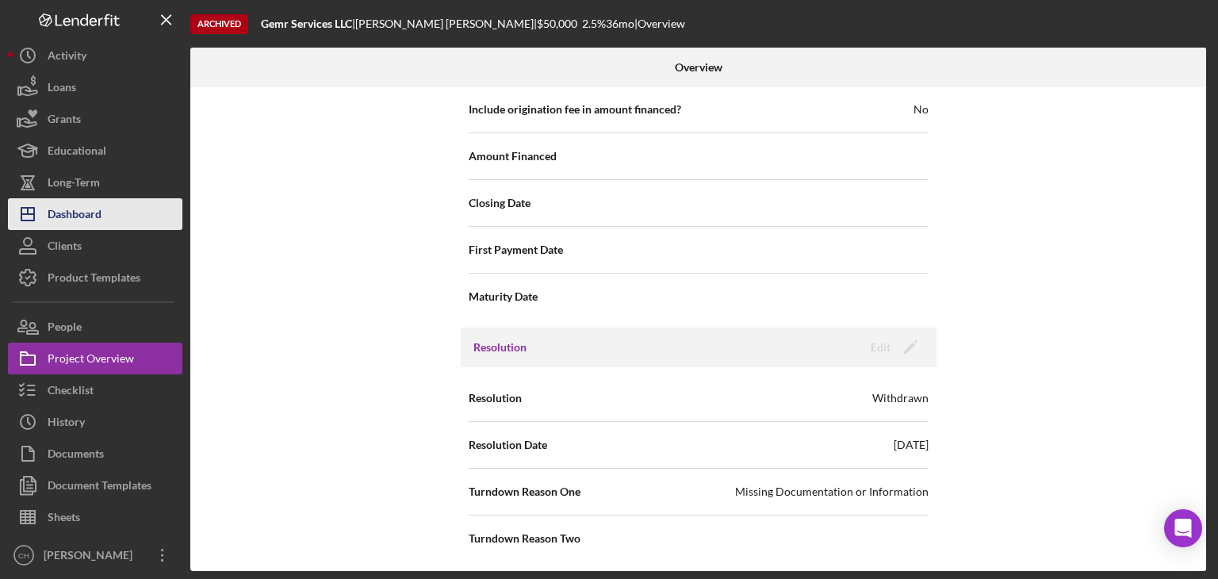
click at [69, 220] on div "Dashboard" at bounding box center [75, 216] width 54 height 36
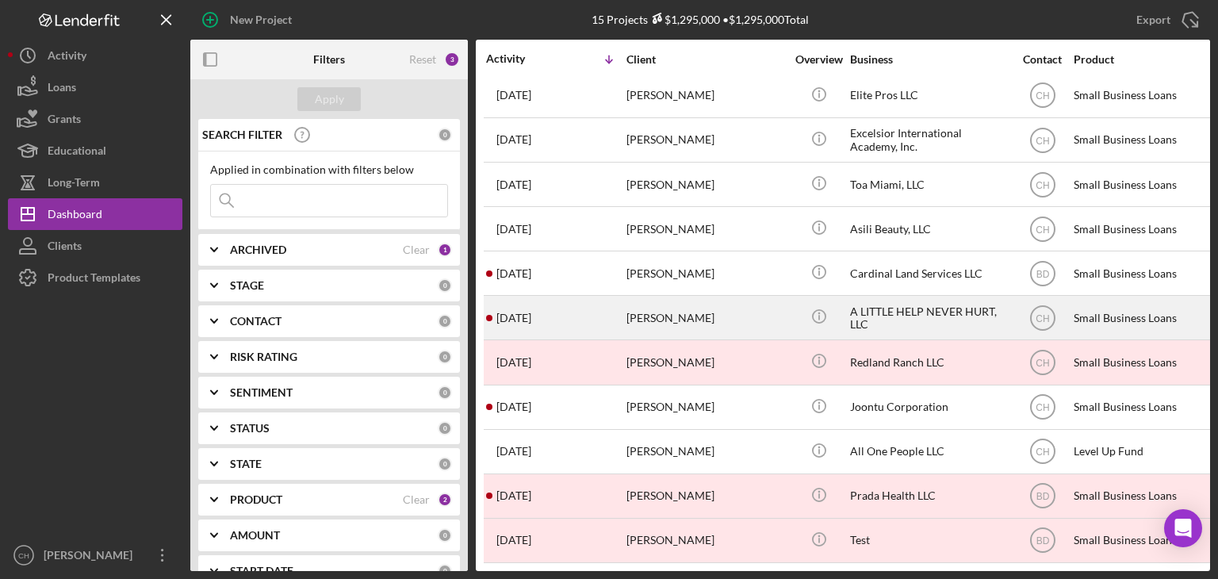
scroll to position [196, 0]
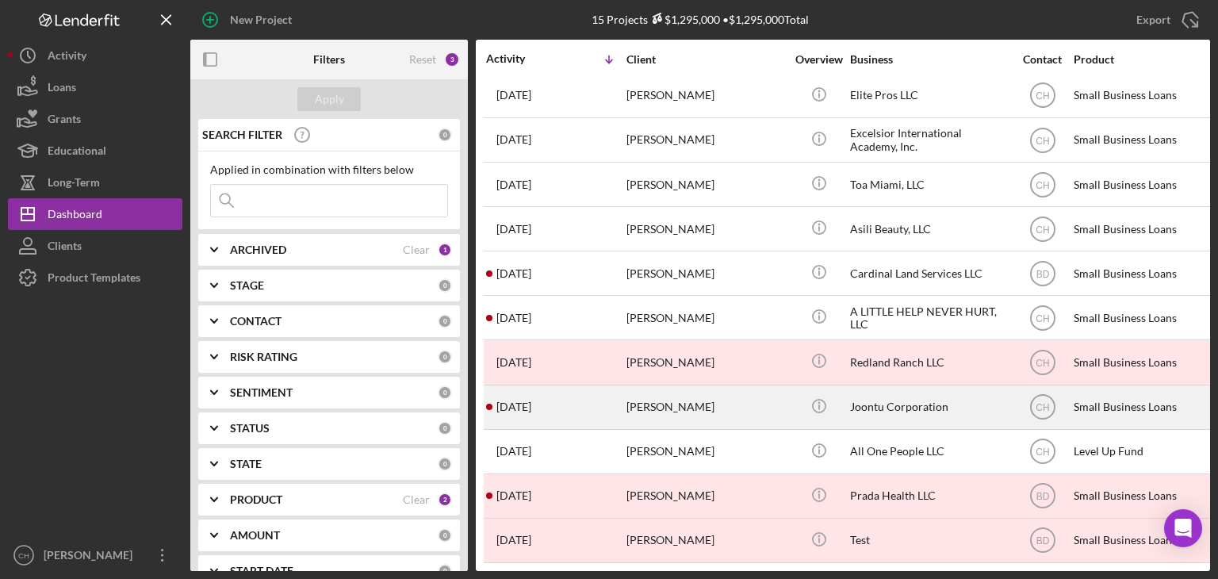
click at [596, 395] on div "1 month ago Aaron Jovan Barfield" at bounding box center [555, 407] width 139 height 42
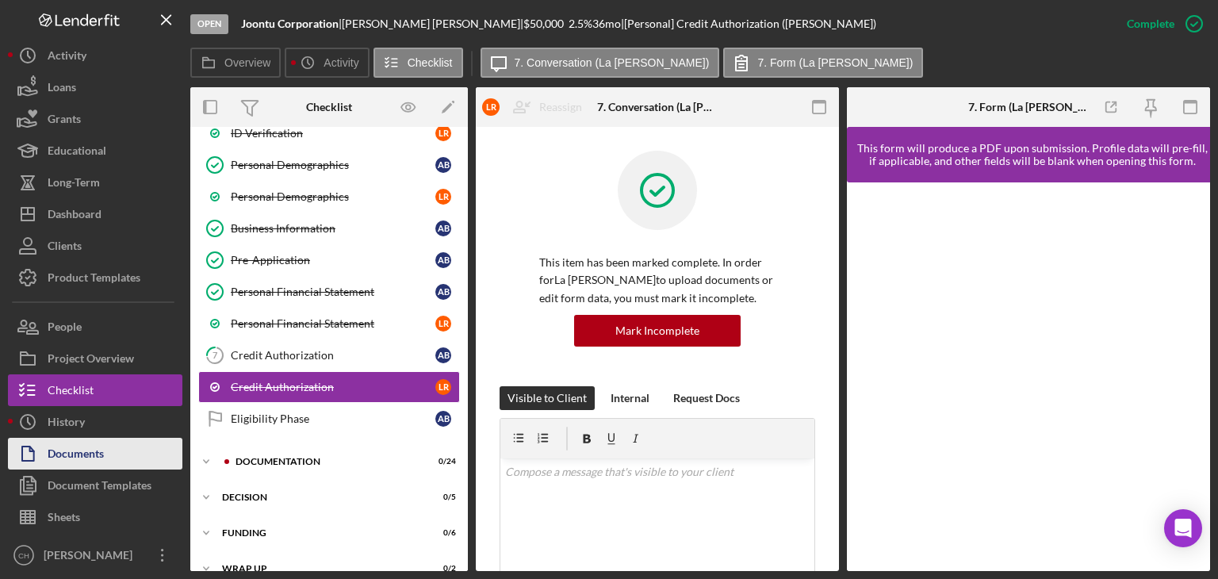
scroll to position [197, 0]
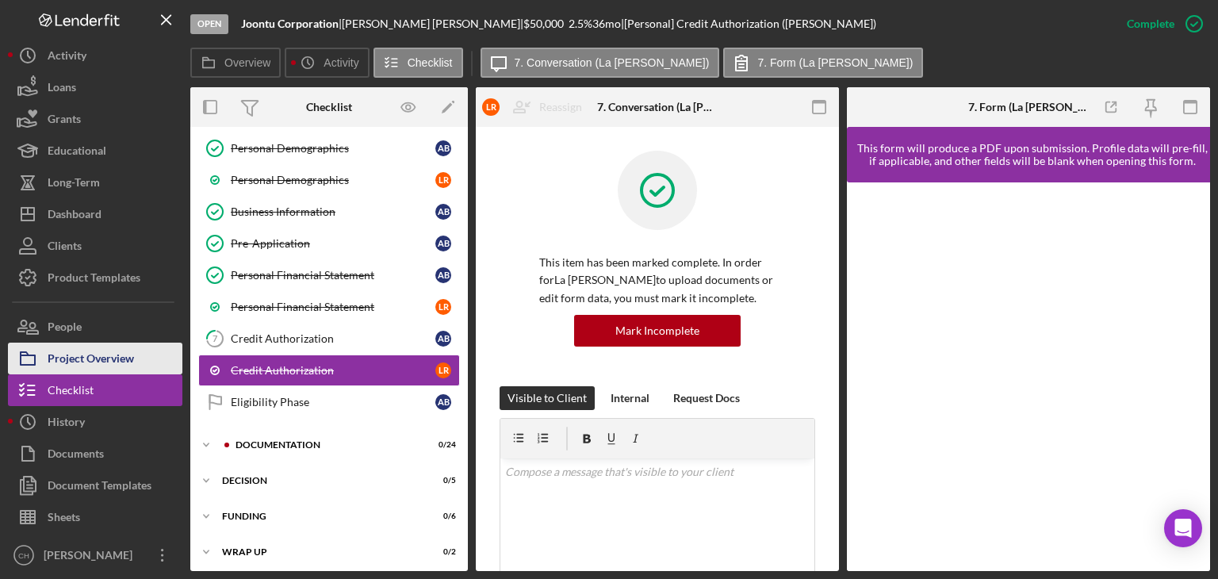
click at [113, 354] on div "Project Overview" at bounding box center [91, 360] width 86 height 36
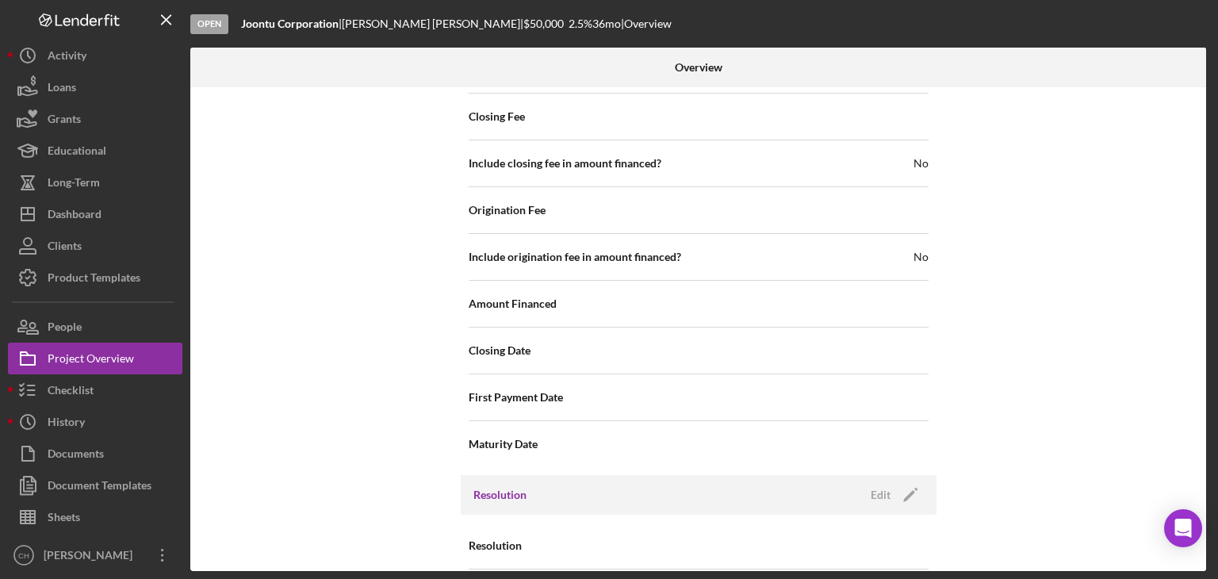
scroll to position [1836, 0]
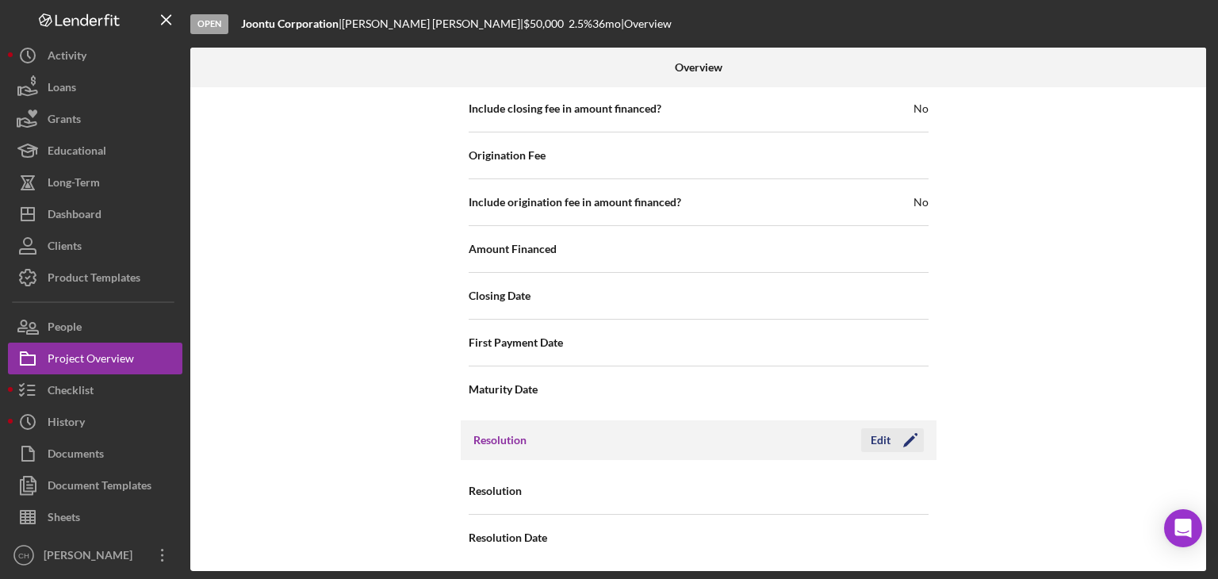
click at [890, 438] on icon "Icon/Edit" at bounding box center [910, 440] width 40 height 40
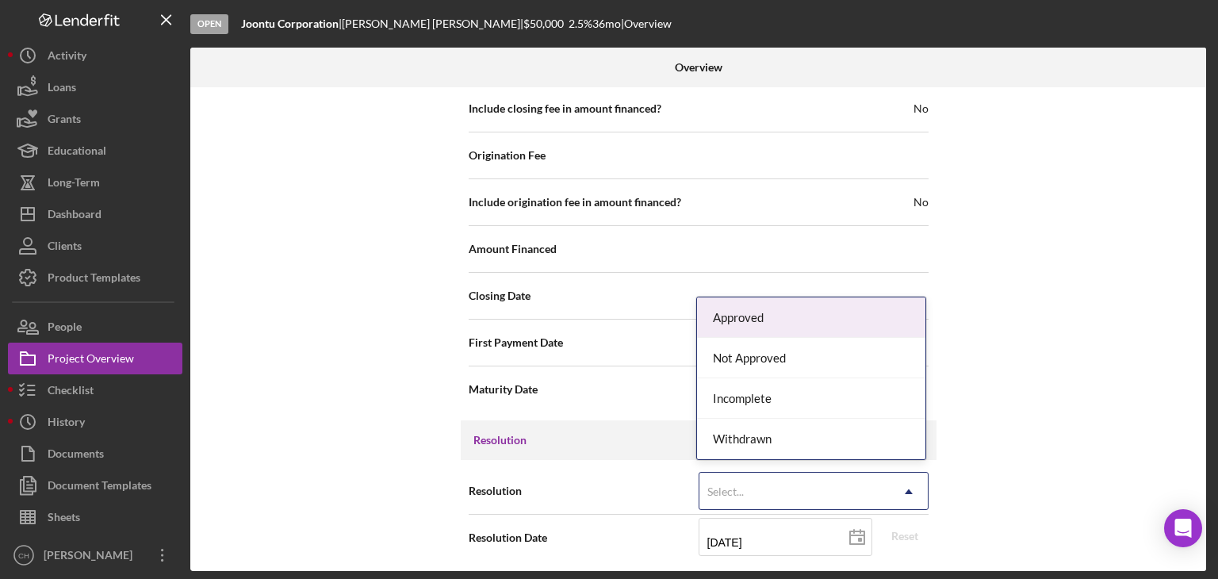
click at [771, 486] on div "Select..." at bounding box center [794, 491] width 190 height 36
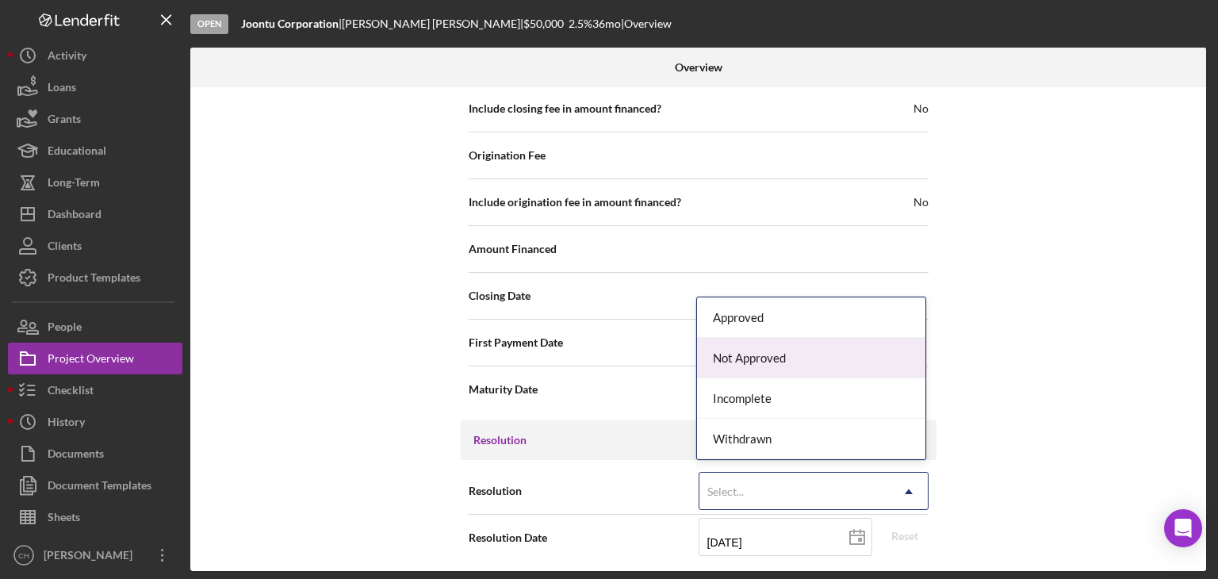
click at [798, 350] on div "Not Approved" at bounding box center [811, 358] width 228 height 40
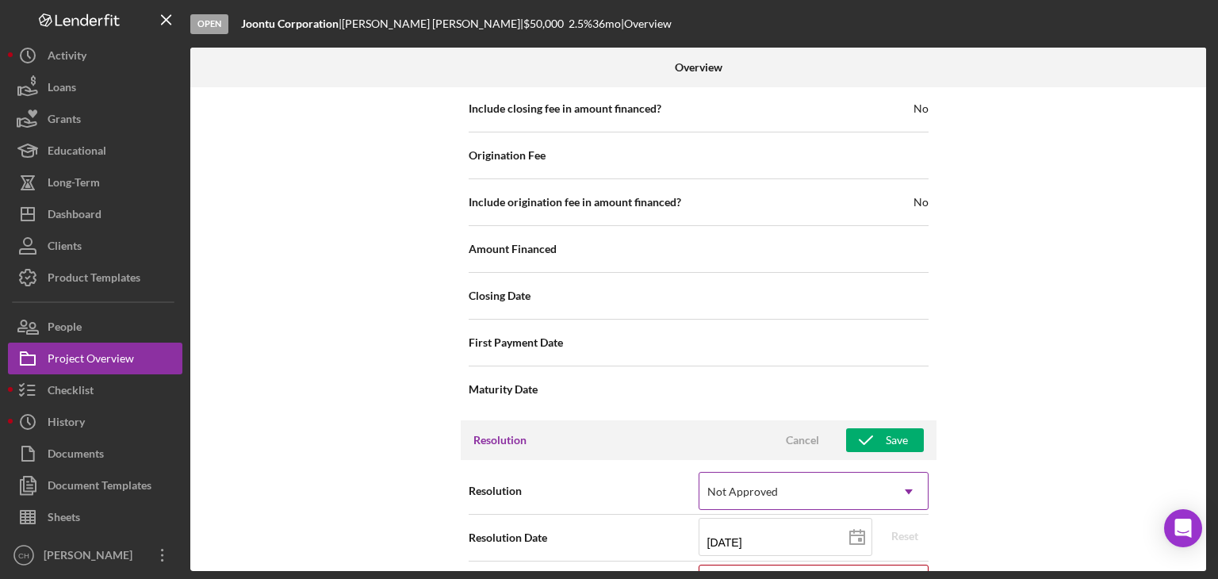
click at [798, 488] on div "Not Approved" at bounding box center [794, 491] width 190 height 36
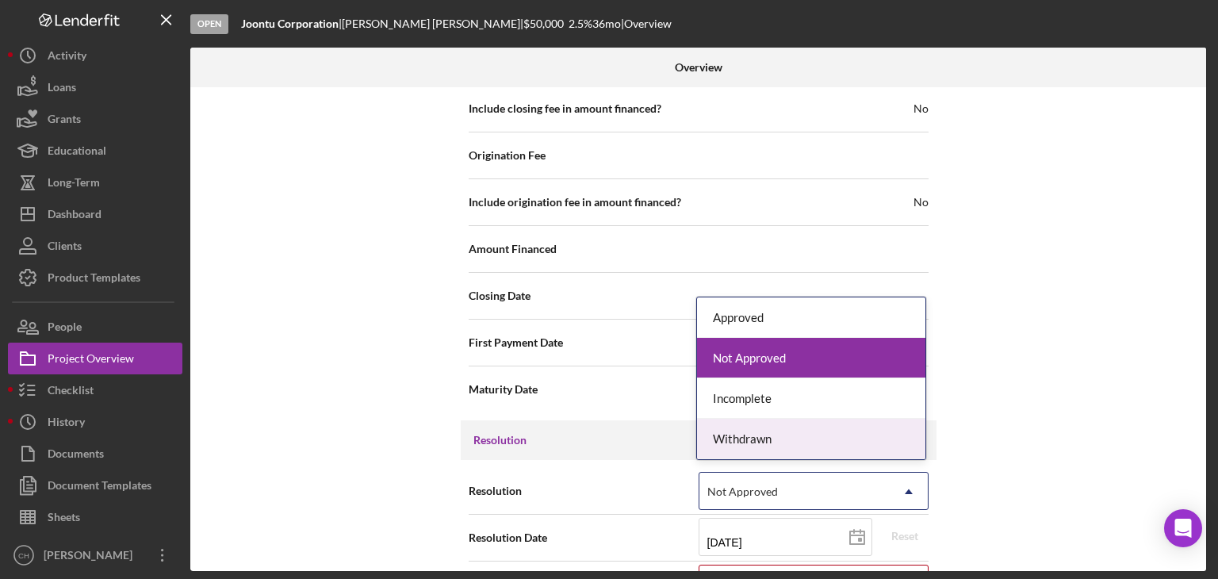
click at [801, 452] on div "Withdrawn" at bounding box center [811, 439] width 228 height 40
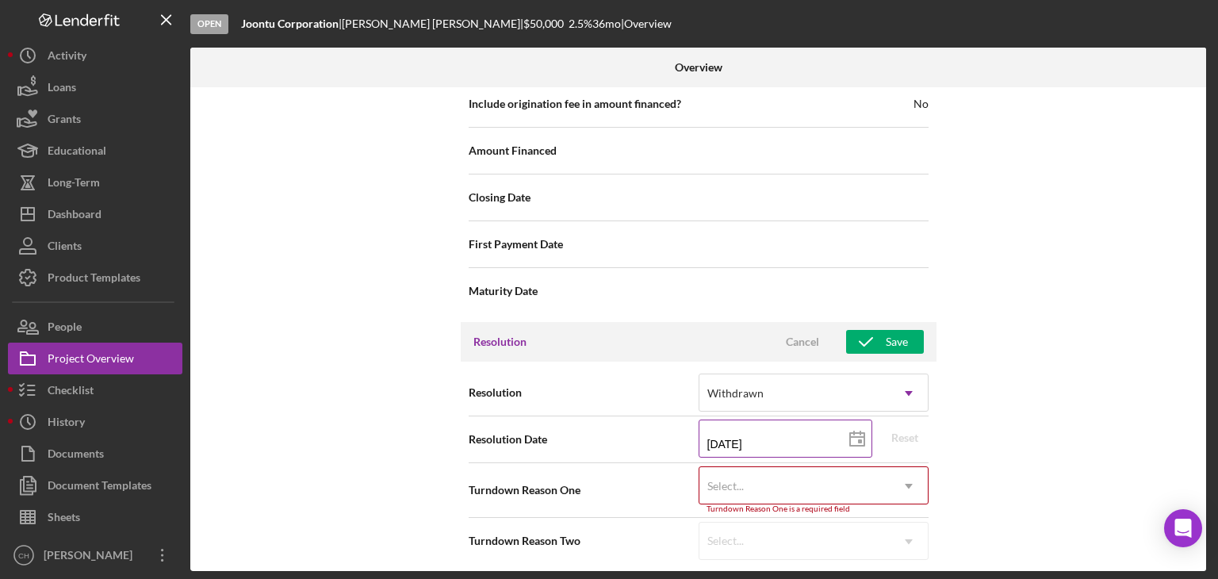
scroll to position [1937, 0]
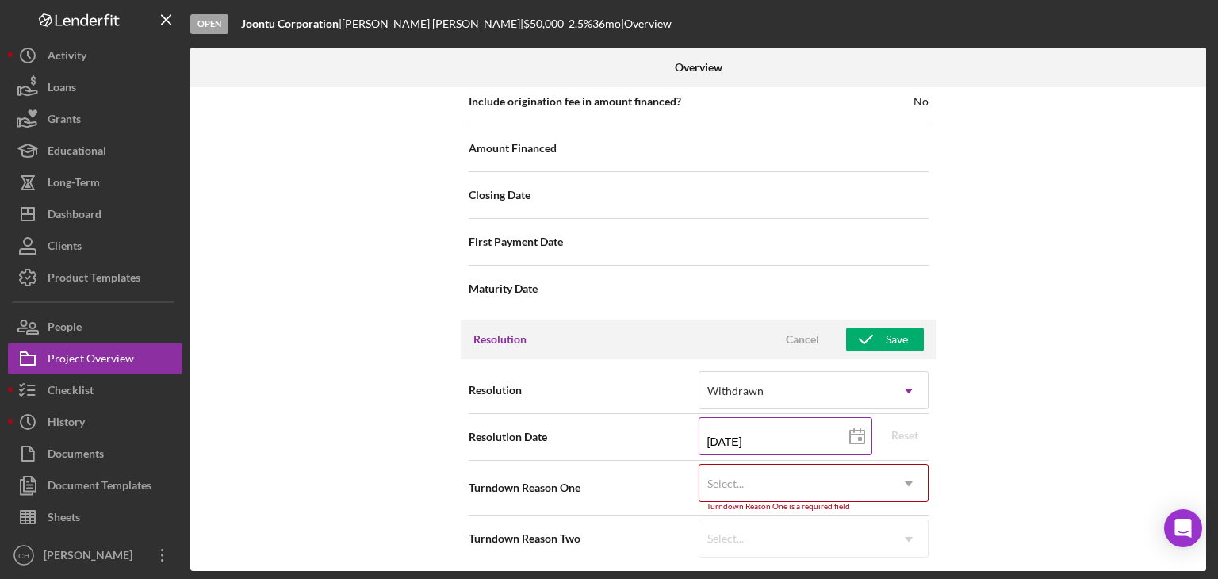
click at [789, 502] on div "Turndown Reason One is a required field" at bounding box center [813, 507] width 230 height 10
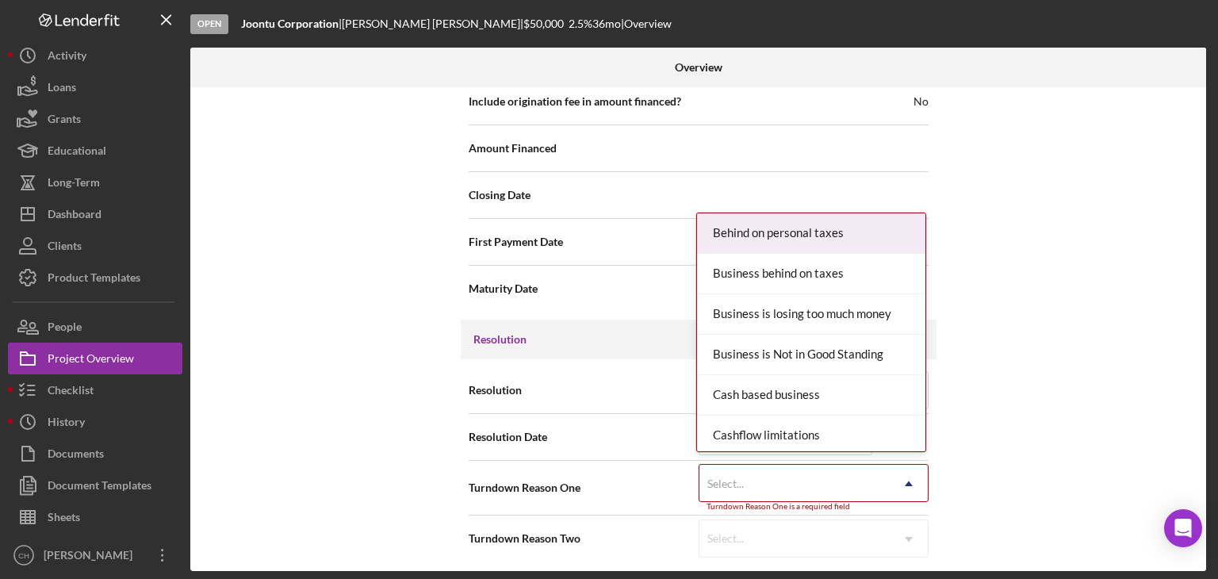
click at [789, 475] on div "Select..." at bounding box center [794, 483] width 190 height 36
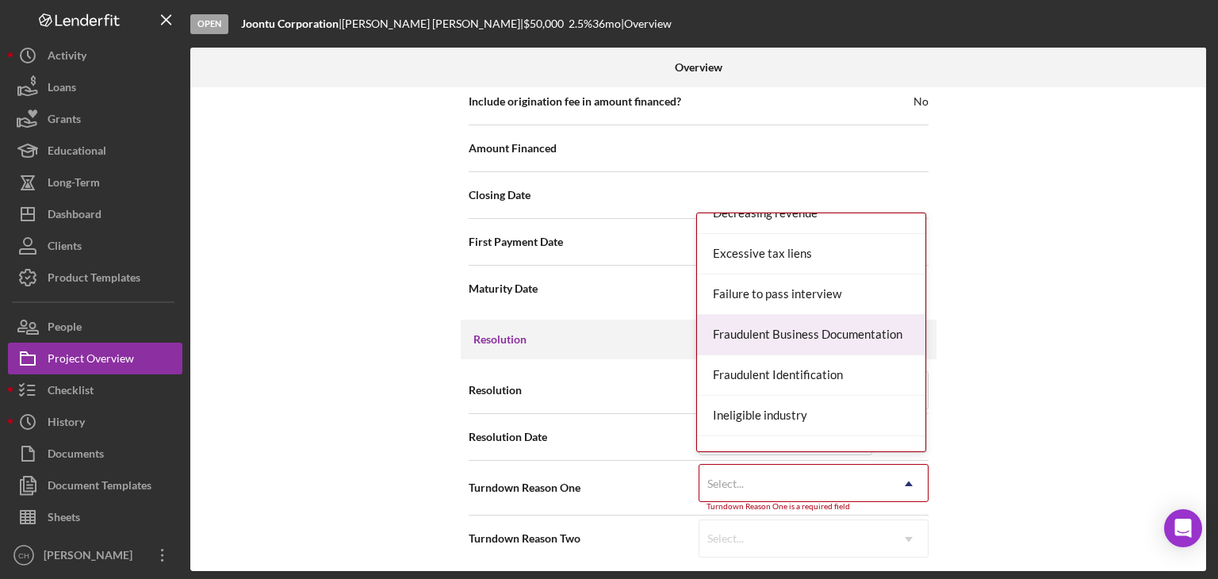
scroll to position [476, 0]
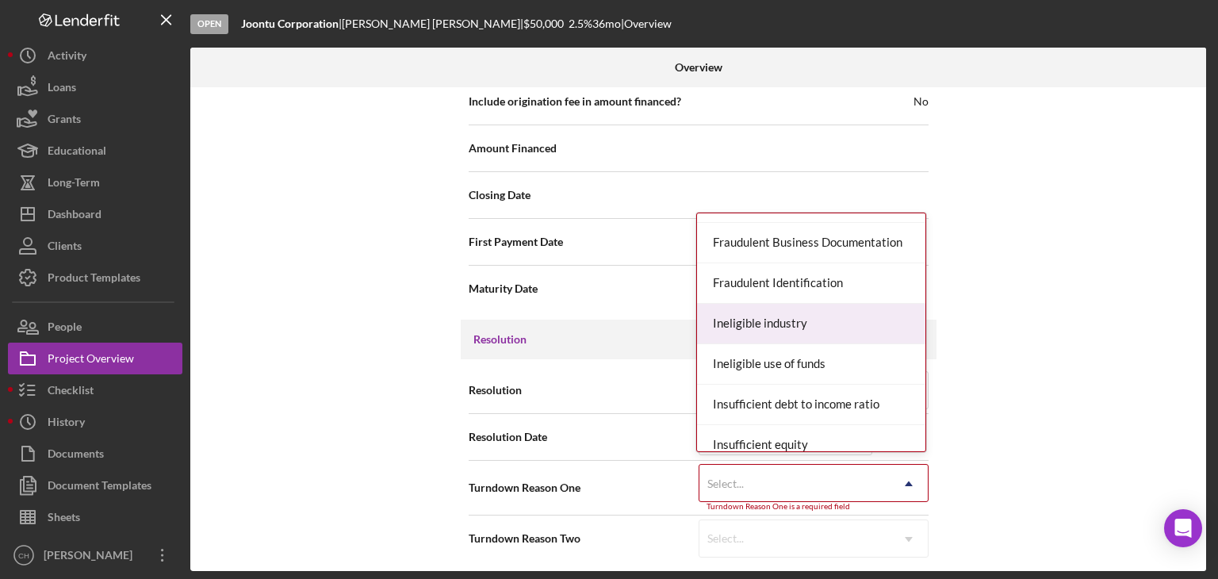
click at [828, 318] on div "Ineligible industry" at bounding box center [811, 324] width 228 height 40
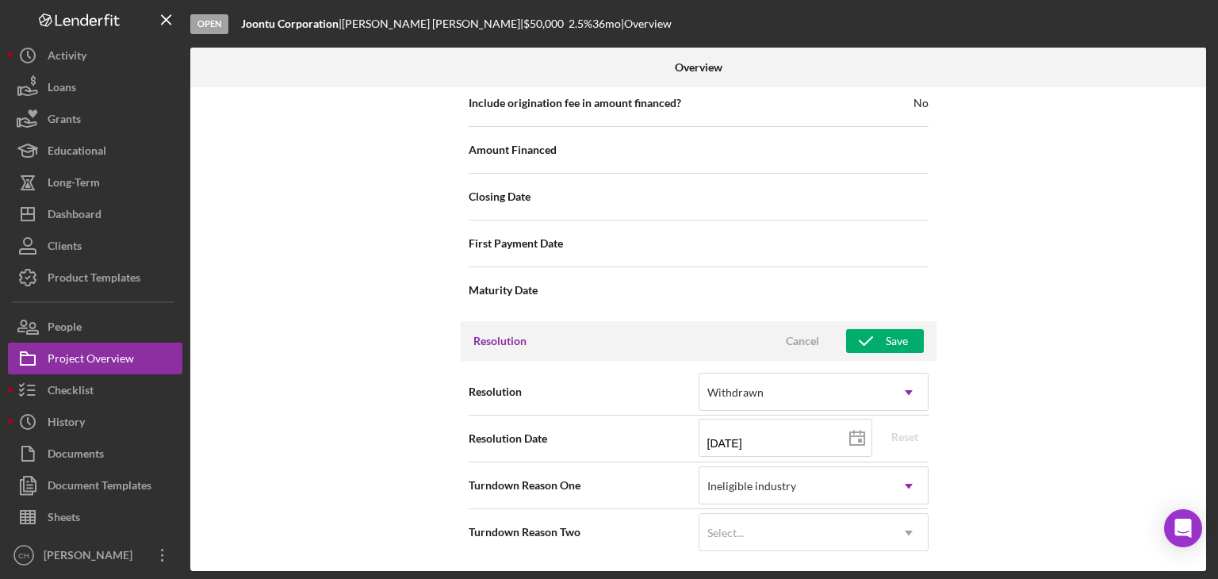
scroll to position [1930, 0]
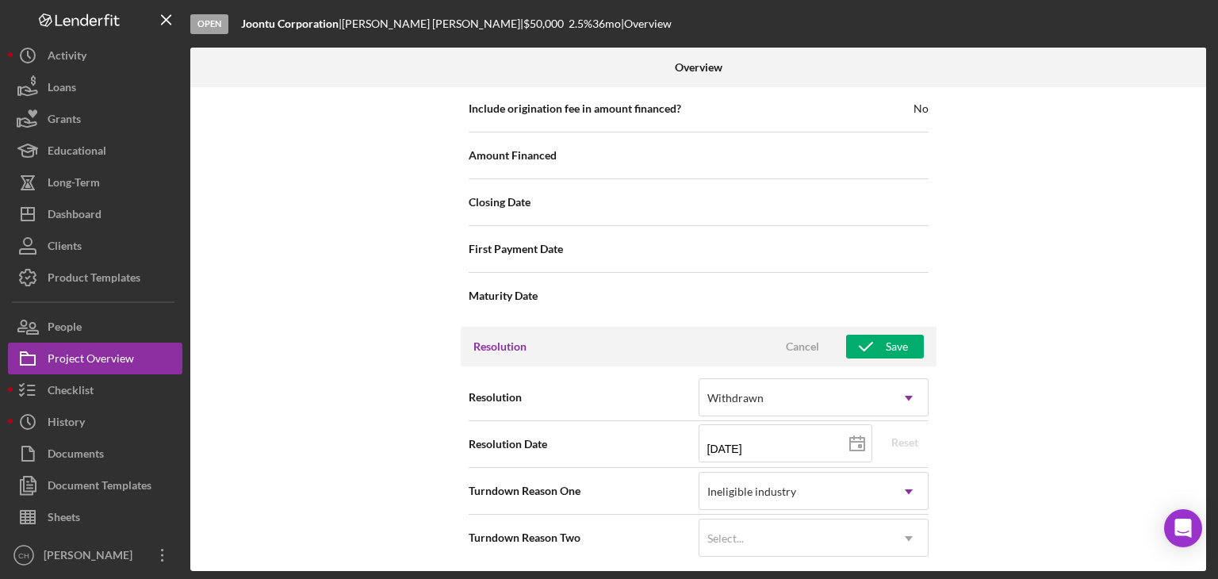
click at [870, 327] on div "Resolution Cancel Save" at bounding box center [699, 347] width 476 height 40
click at [871, 337] on icon "button" at bounding box center [866, 347] width 40 height 40
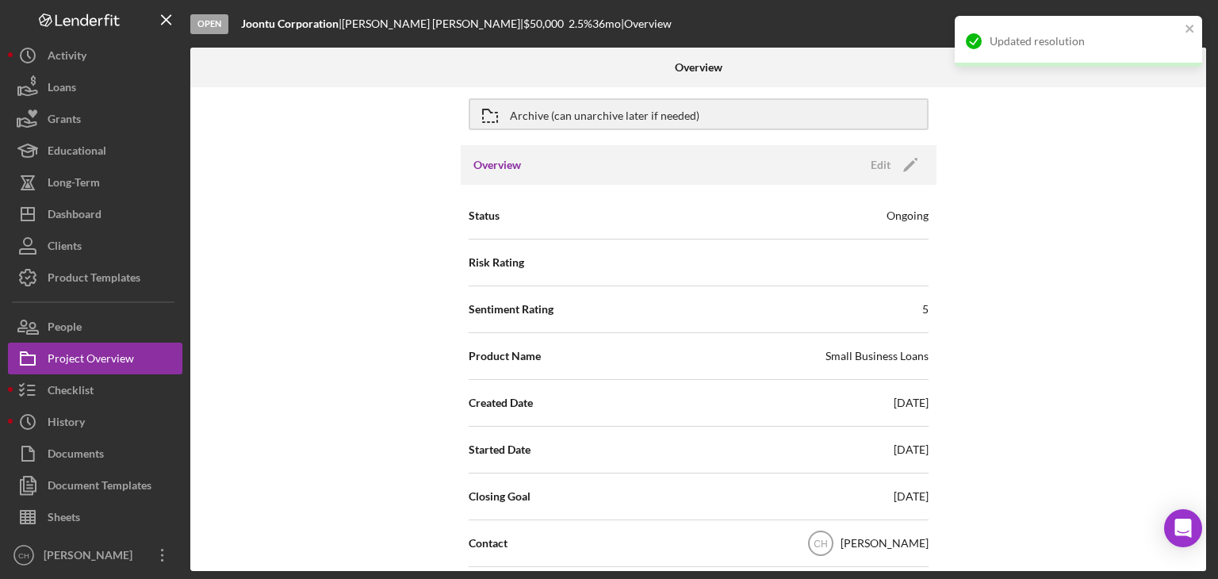
scroll to position [0, 0]
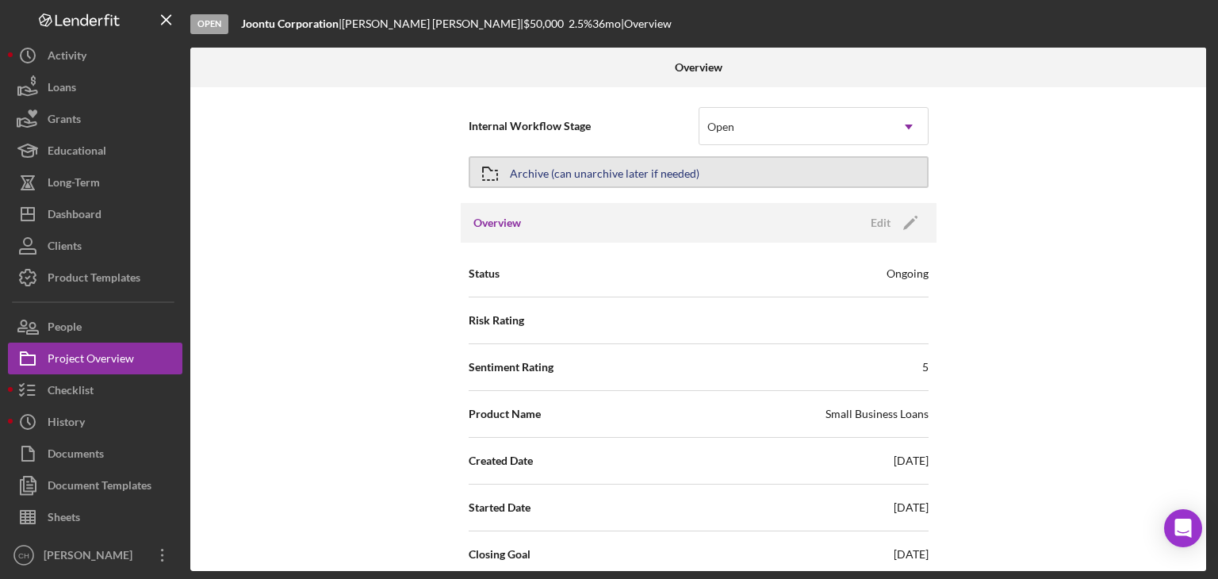
click at [611, 171] on div "Archive (can unarchive later if needed)" at bounding box center [604, 172] width 189 height 29
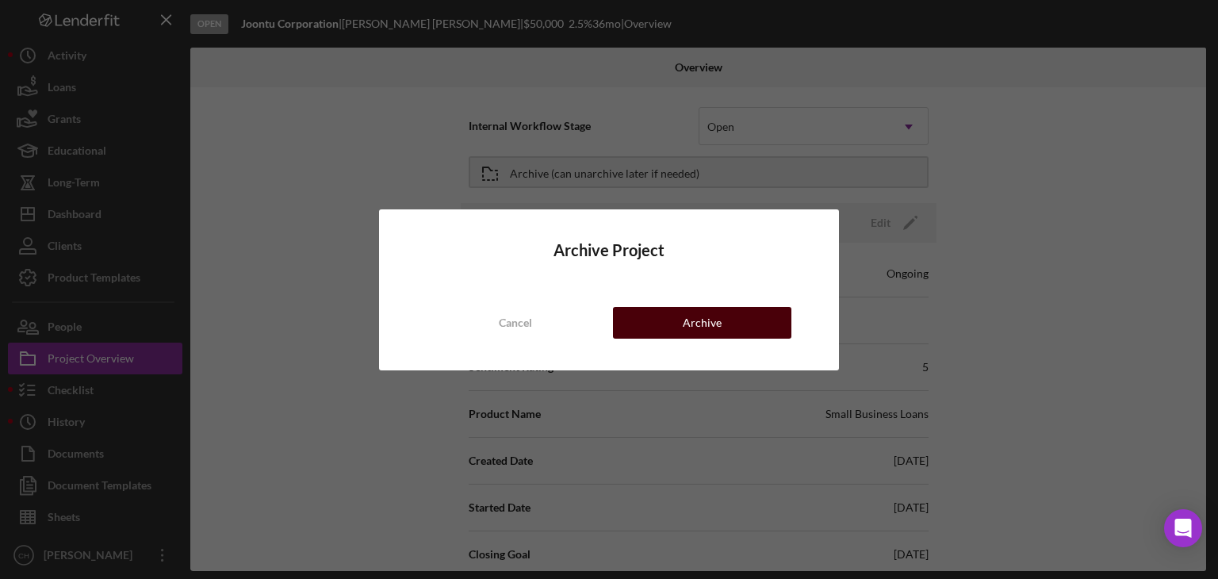
click at [704, 321] on div "Archive" at bounding box center [702, 323] width 39 height 32
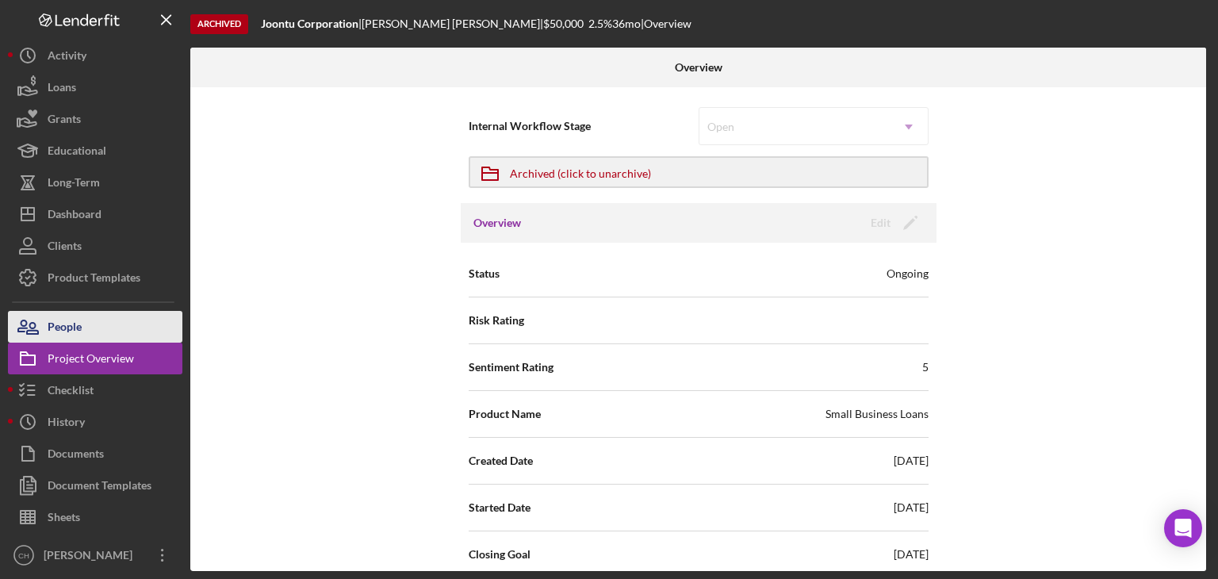
click at [105, 321] on button "People" at bounding box center [95, 327] width 174 height 32
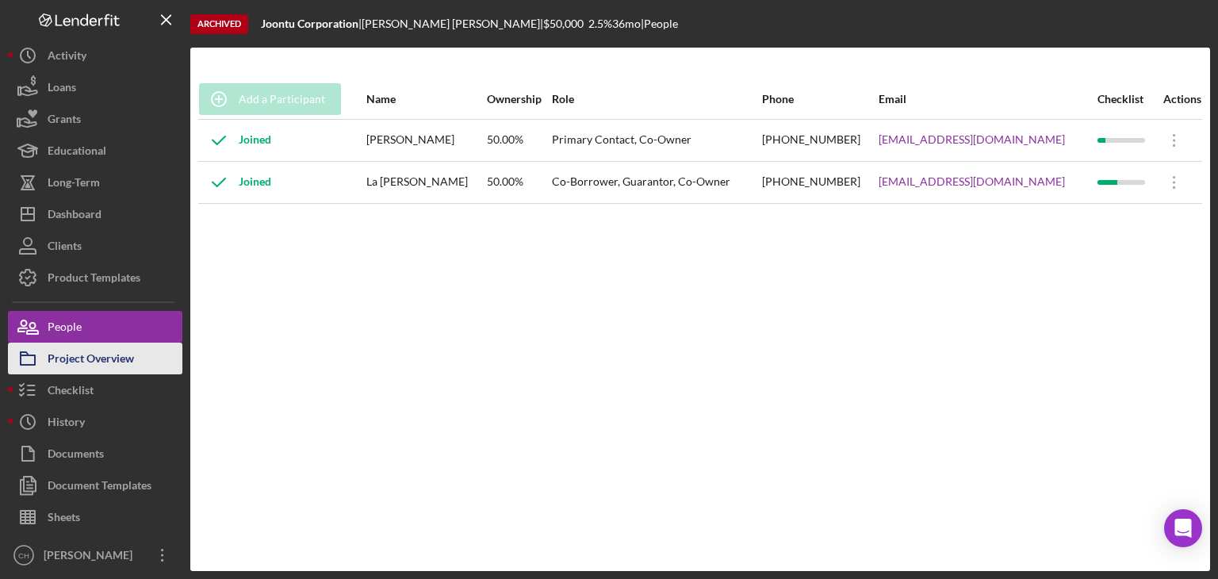
click at [89, 351] on div "Project Overview" at bounding box center [91, 360] width 86 height 36
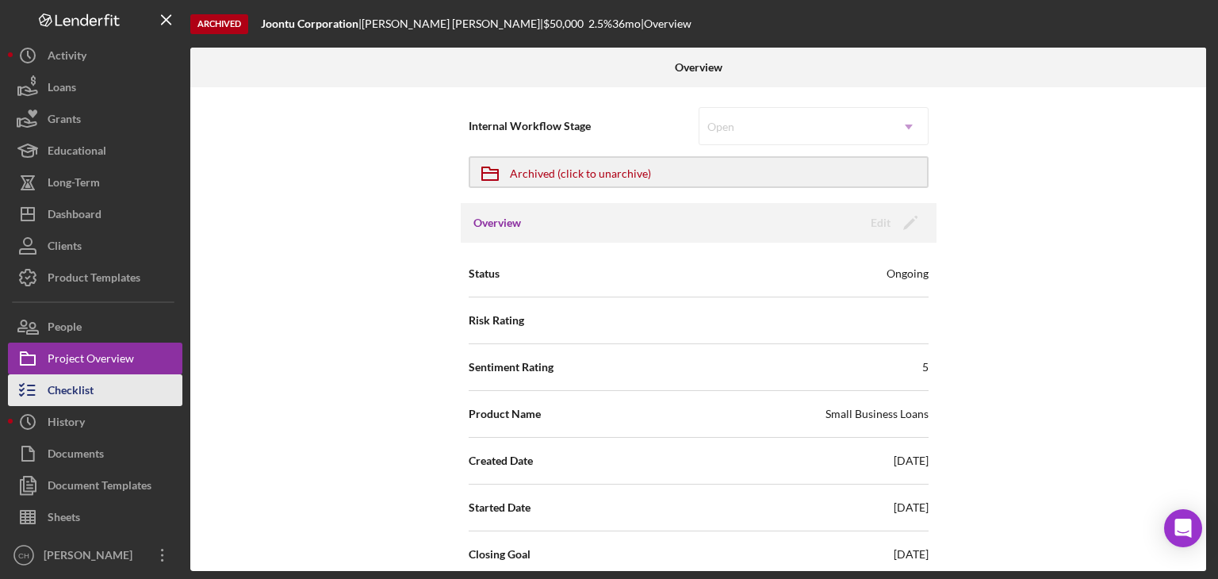
click at [81, 382] on div "Checklist" at bounding box center [71, 392] width 46 height 36
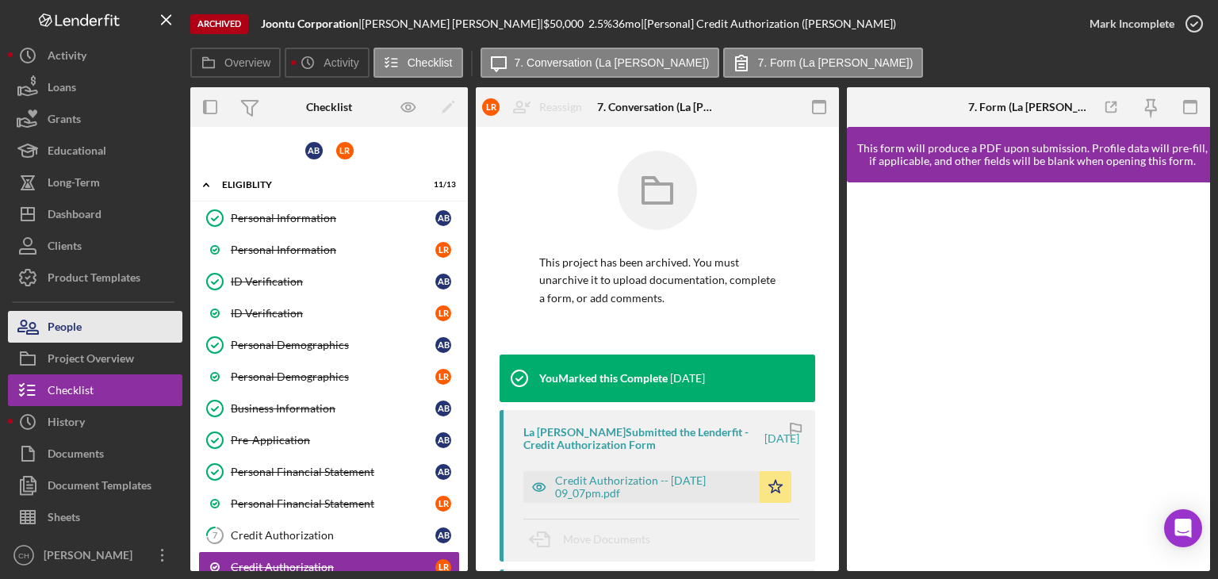
click at [70, 323] on div "People" at bounding box center [65, 329] width 34 height 36
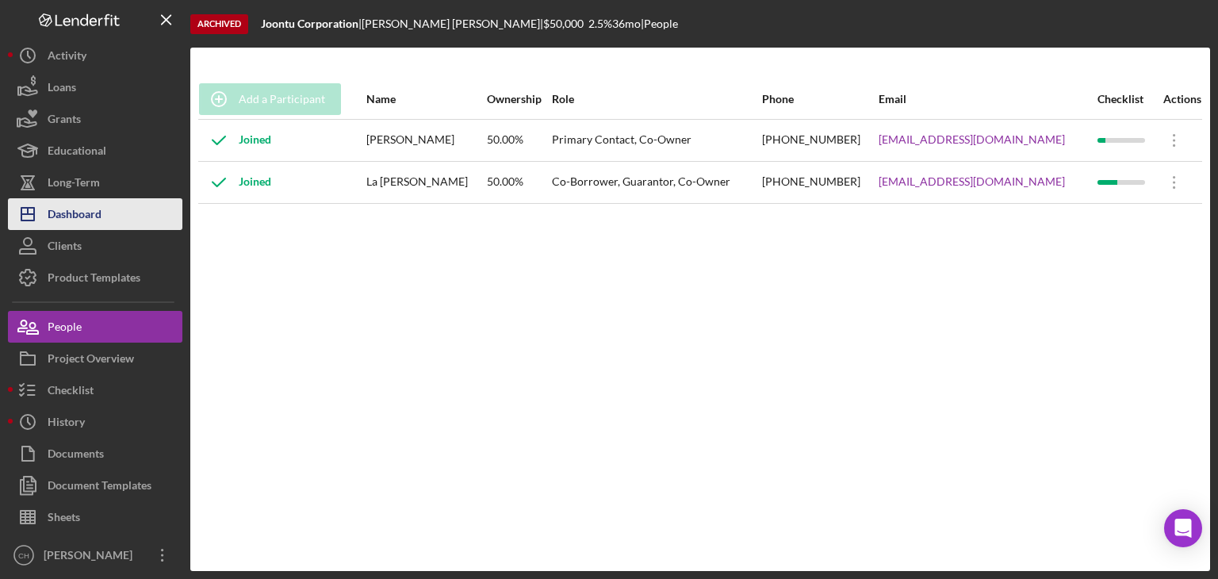
click at [94, 209] on div "Dashboard" at bounding box center [75, 216] width 54 height 36
